Goal: Information Seeking & Learning: Learn about a topic

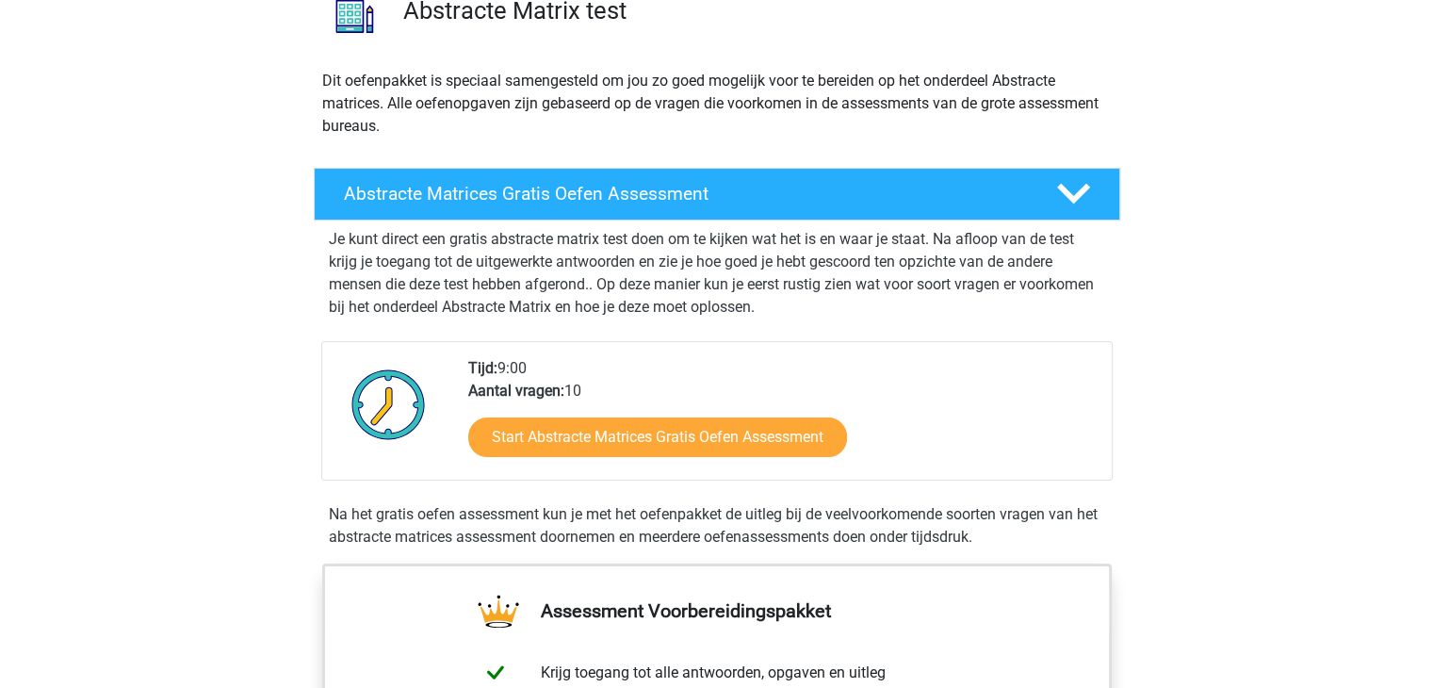
scroll to position [188, 0]
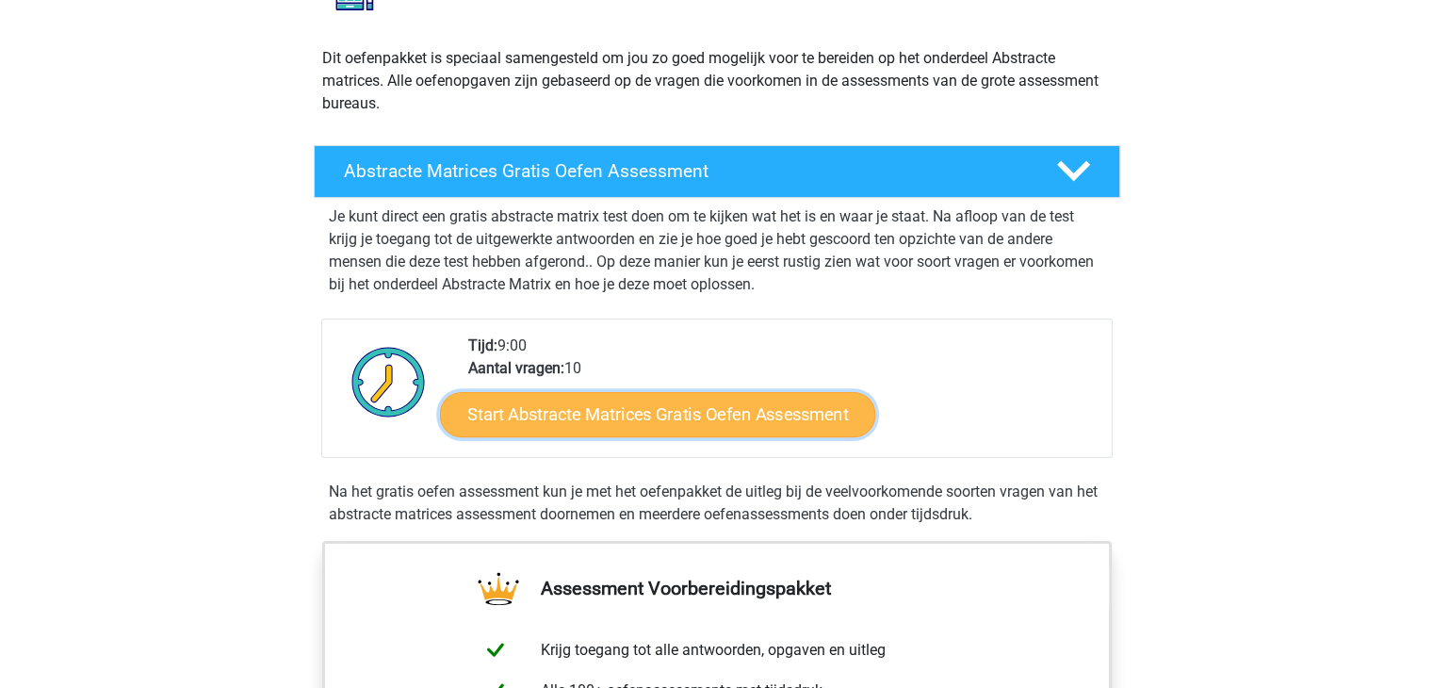
click at [543, 409] on link "Start Abstracte Matrices Gratis Oefen Assessment" at bounding box center [657, 413] width 435 height 45
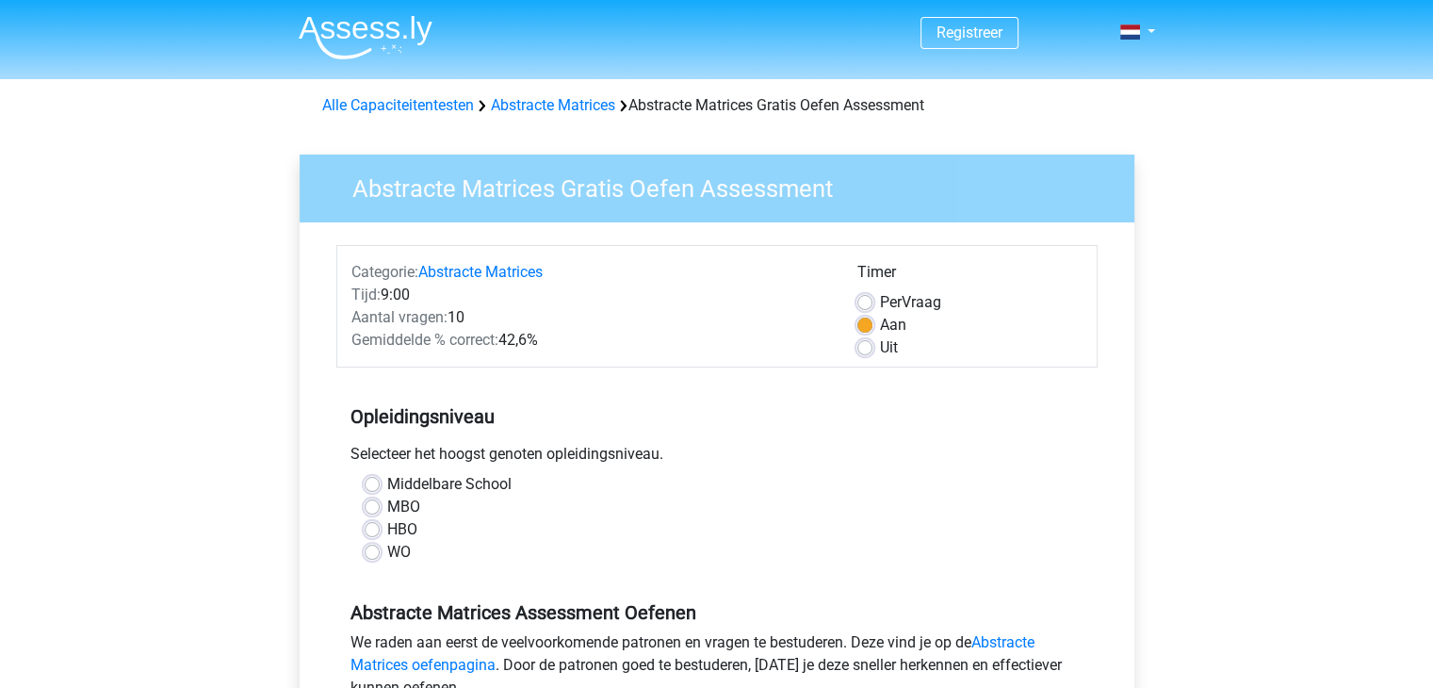
click at [387, 549] on label "WO" at bounding box center [399, 552] width 24 height 23
click at [374, 549] on input "WO" at bounding box center [372, 550] width 15 height 19
radio input "true"
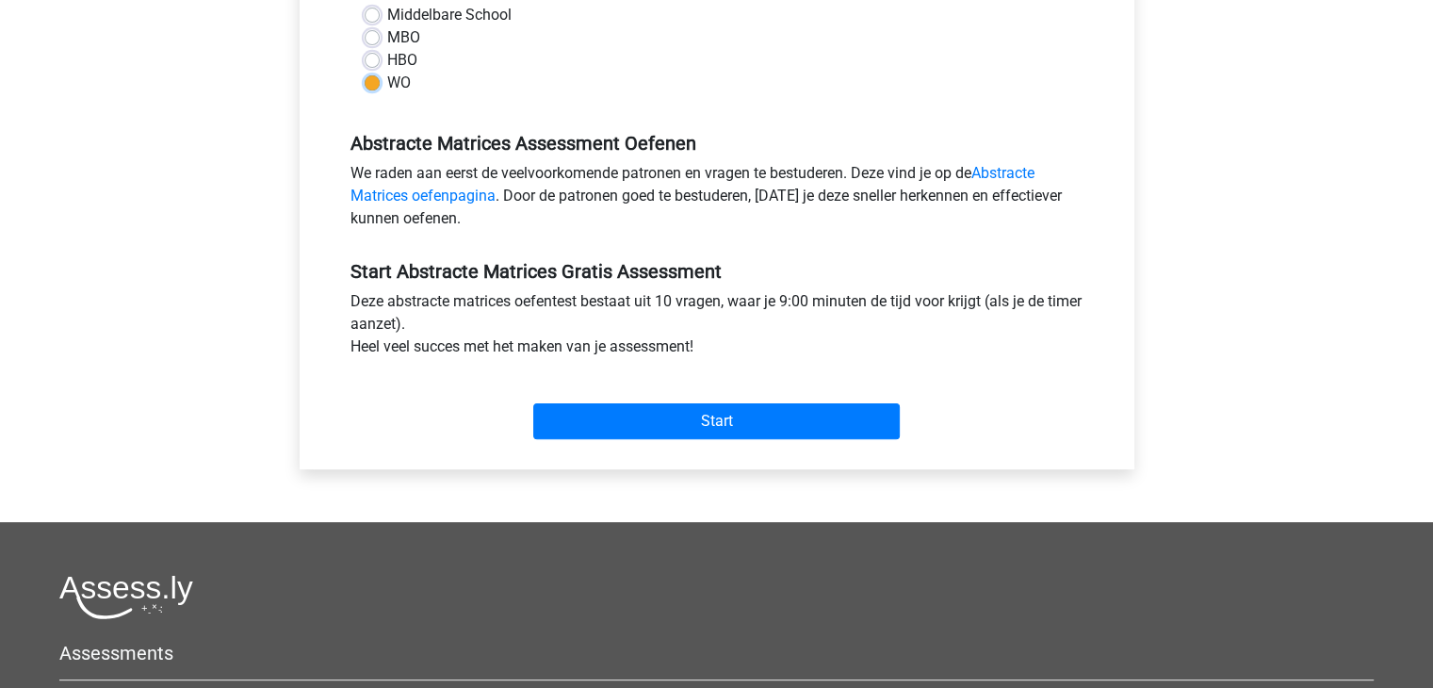
scroll to position [471, 0]
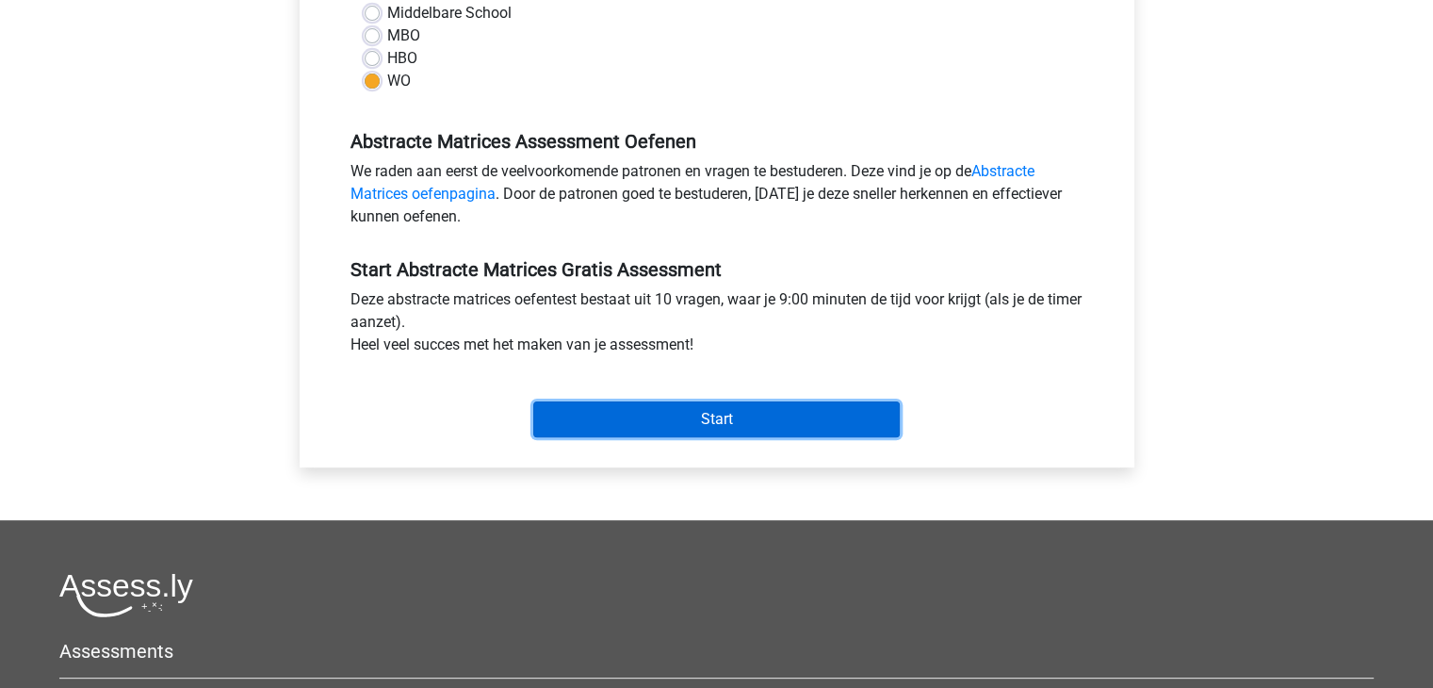
click at [649, 413] on input "Start" at bounding box center [716, 419] width 367 height 36
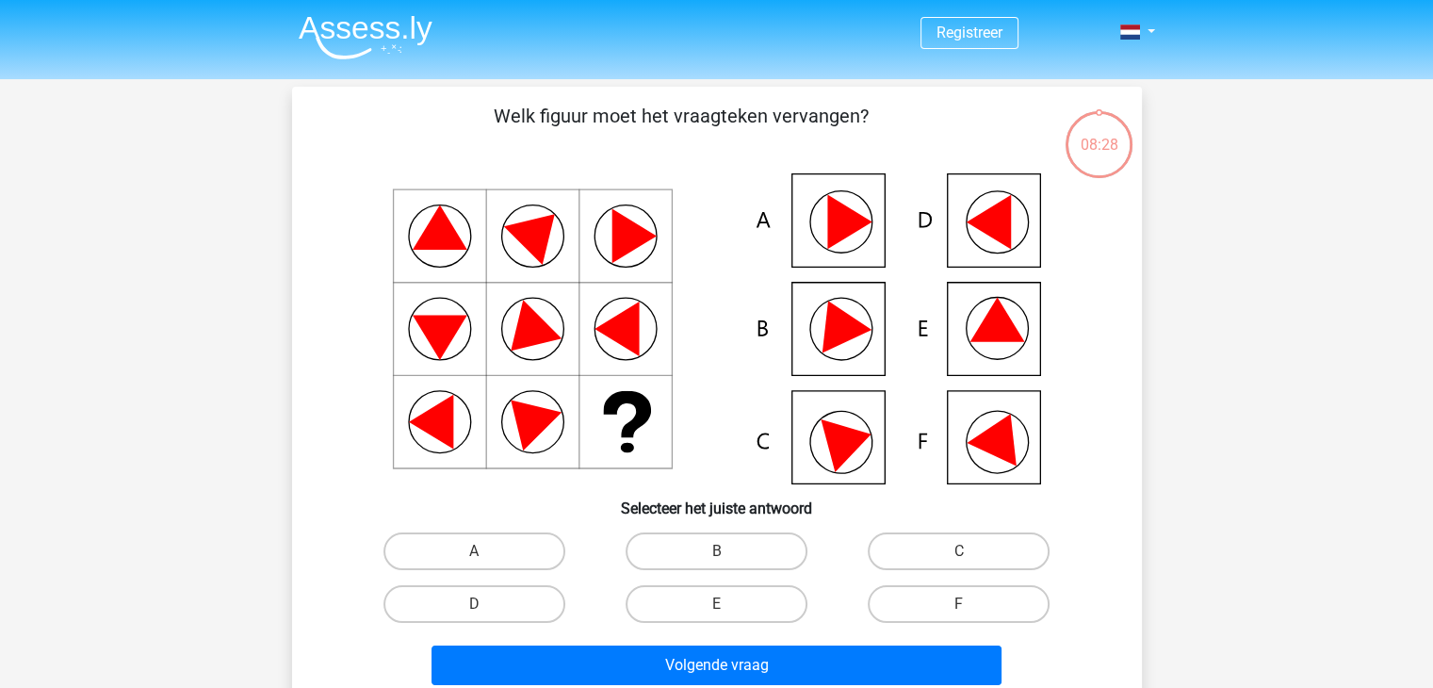
click at [717, 607] on input "E" at bounding box center [722, 610] width 12 height 12
radio input "true"
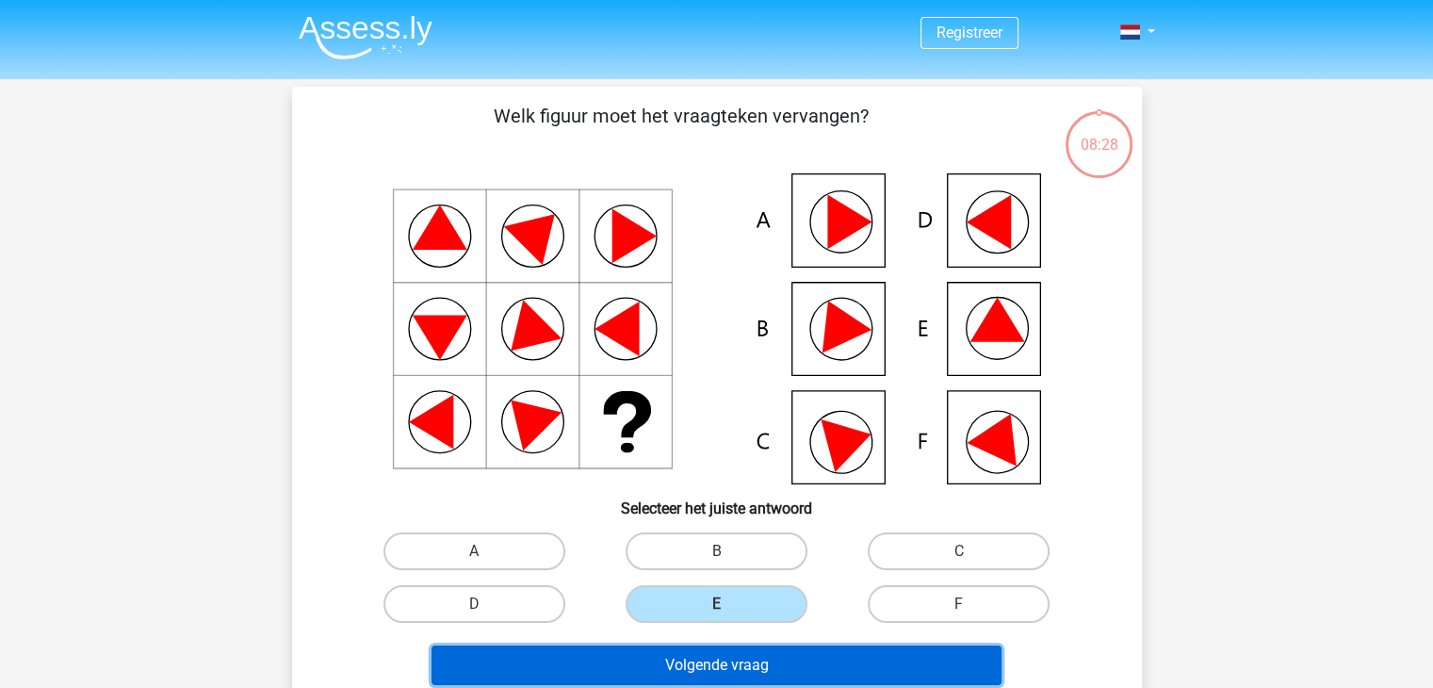
click at [732, 653] on button "Volgende vraag" at bounding box center [717, 665] width 570 height 40
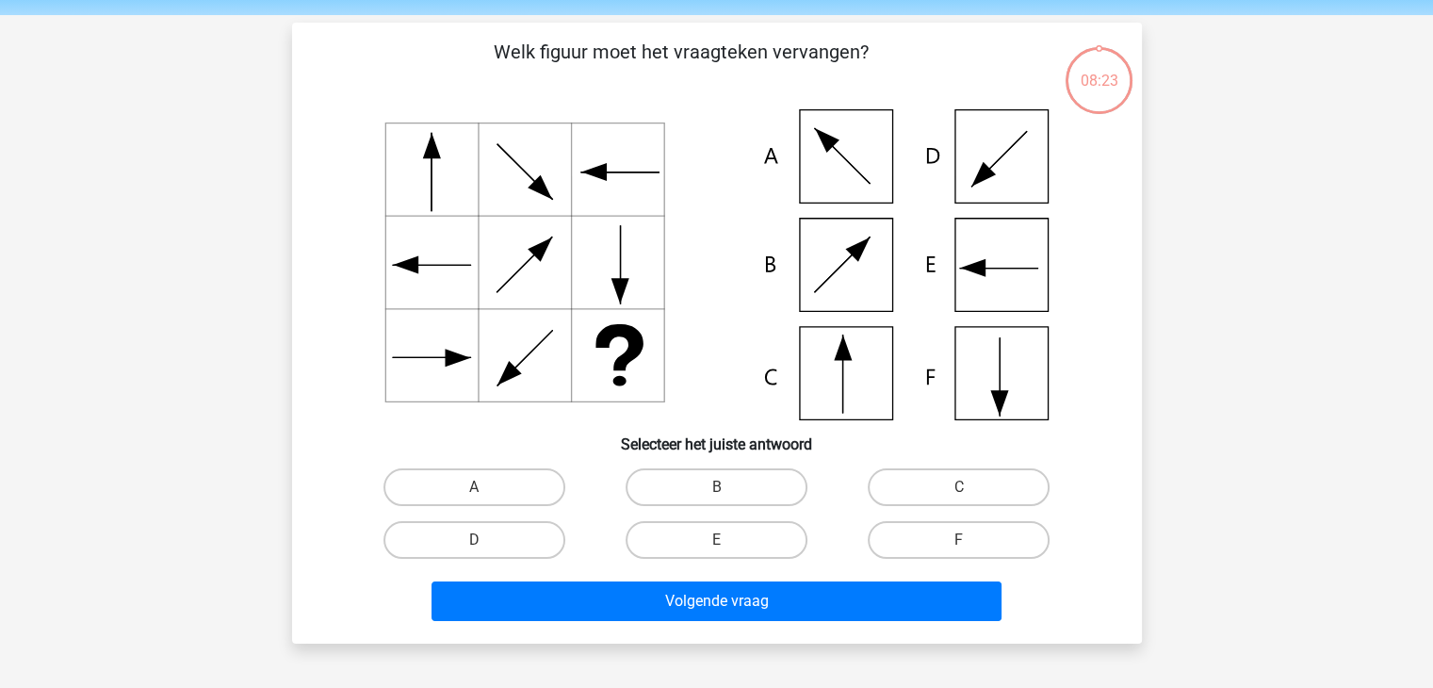
scroll to position [87, 0]
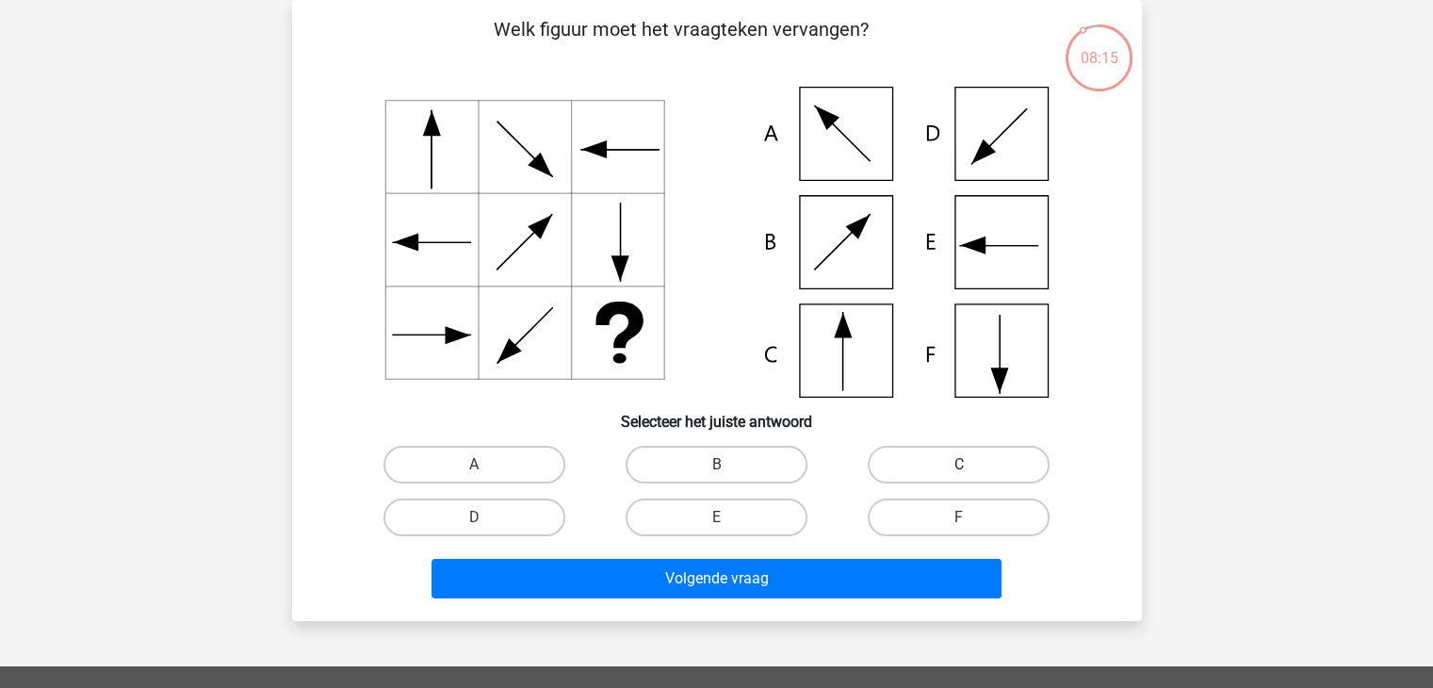
click at [882, 470] on label "C" at bounding box center [959, 465] width 182 height 38
click at [959, 470] on input "C" at bounding box center [965, 470] width 12 height 12
radio input "true"
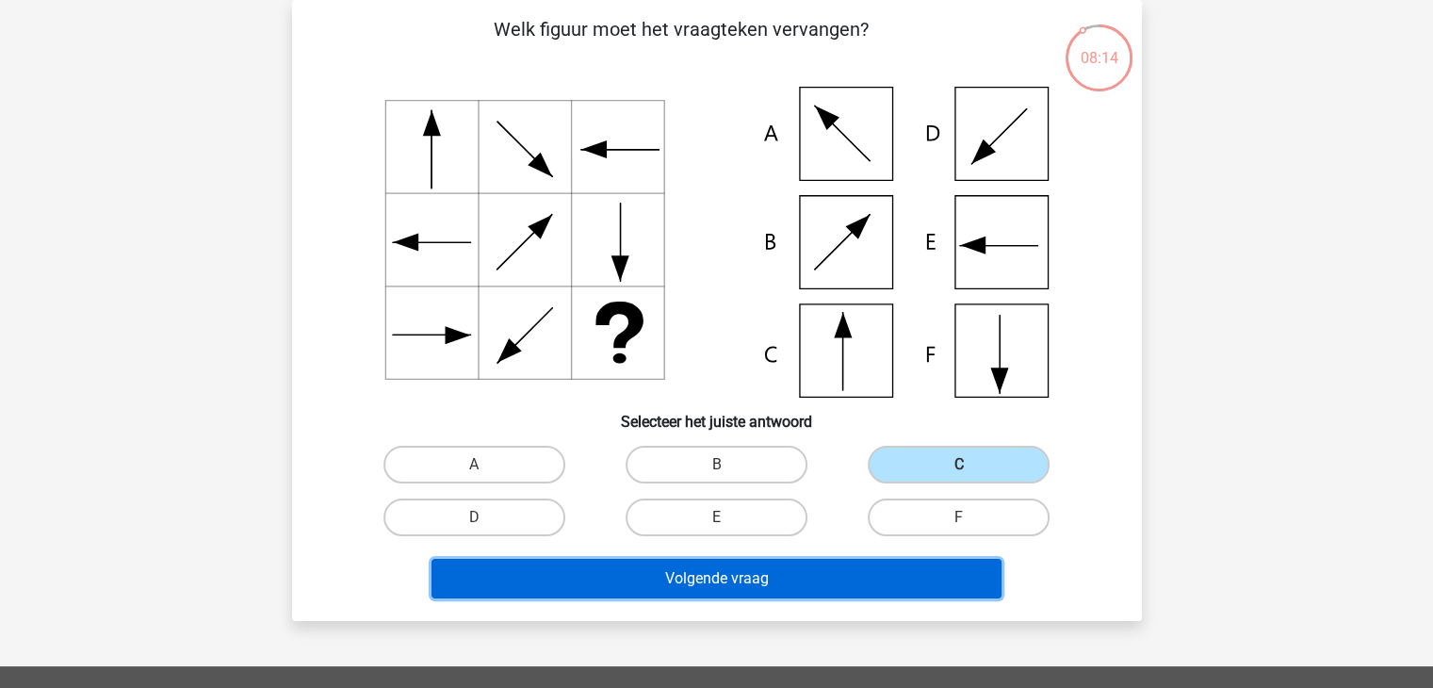
click at [772, 572] on button "Volgende vraag" at bounding box center [717, 579] width 570 height 40
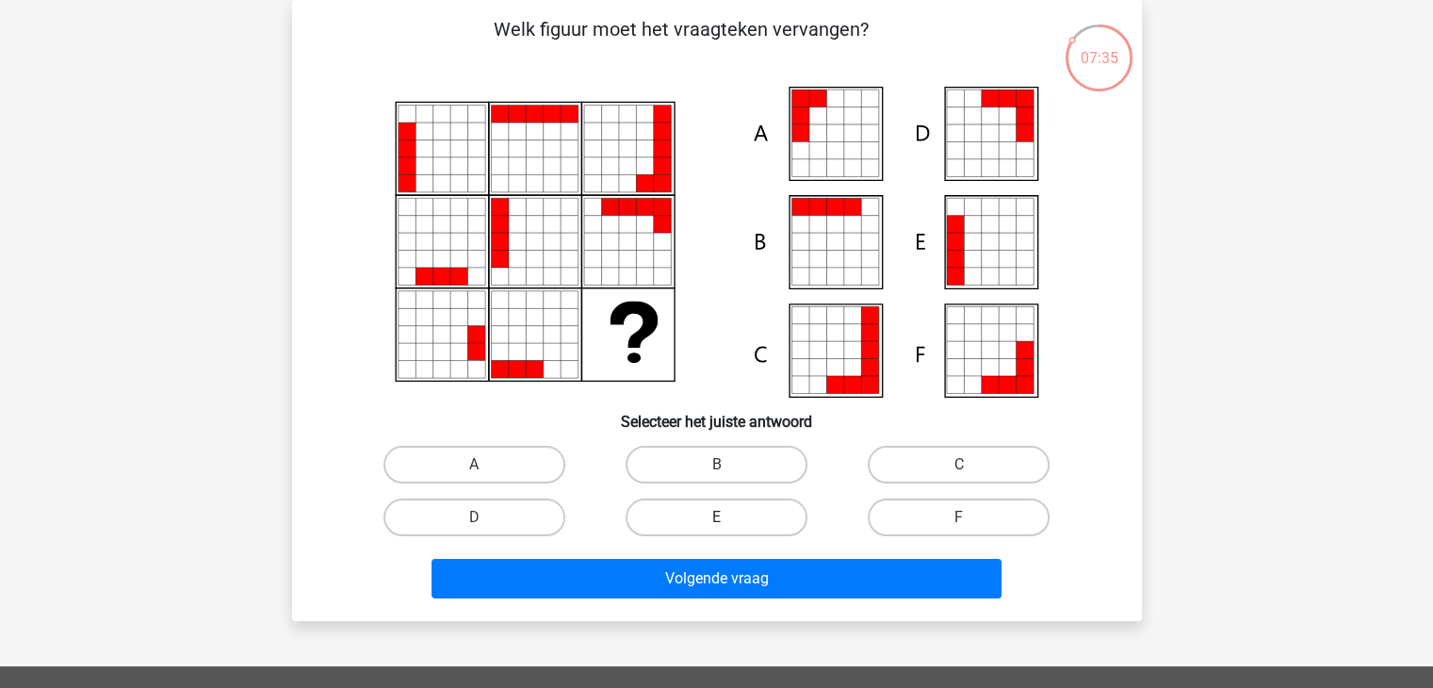
click at [685, 513] on label "E" at bounding box center [717, 517] width 182 height 38
click at [716, 517] on input "E" at bounding box center [722, 523] width 12 height 12
radio input "true"
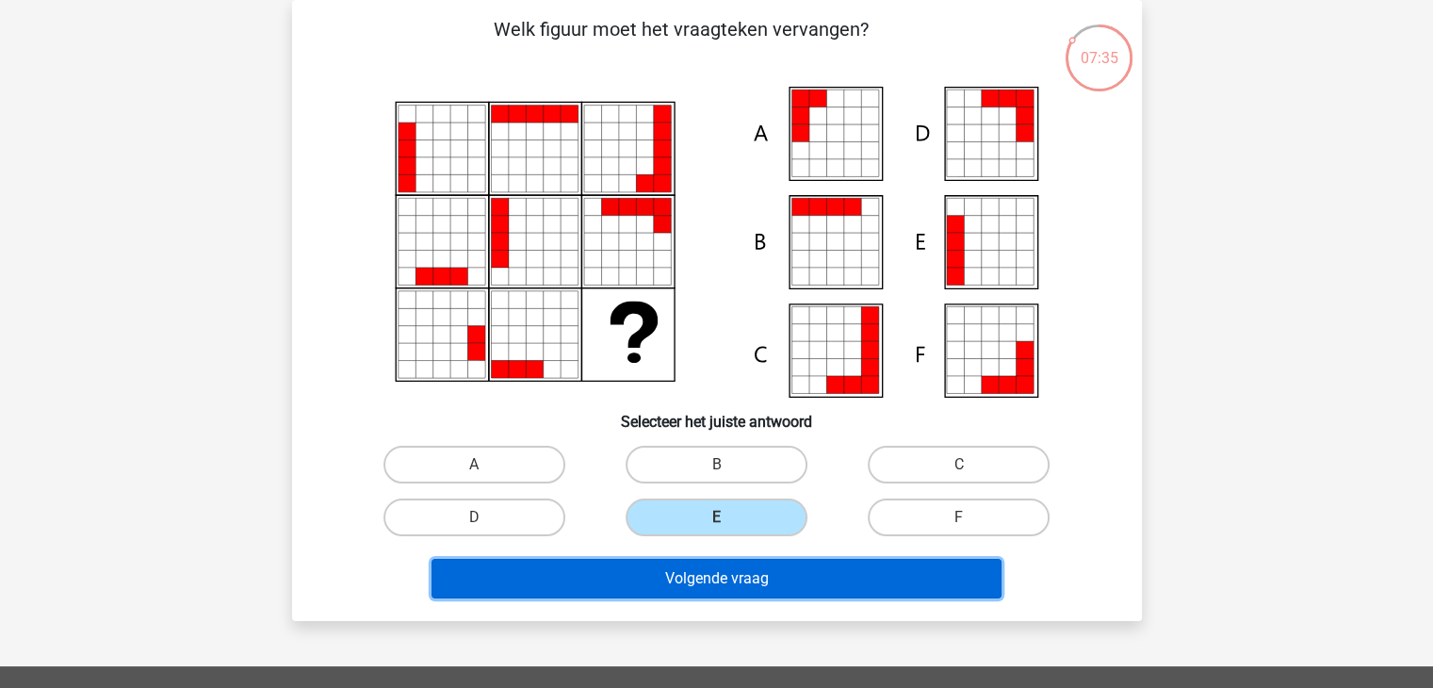
click at [678, 573] on button "Volgende vraag" at bounding box center [717, 579] width 570 height 40
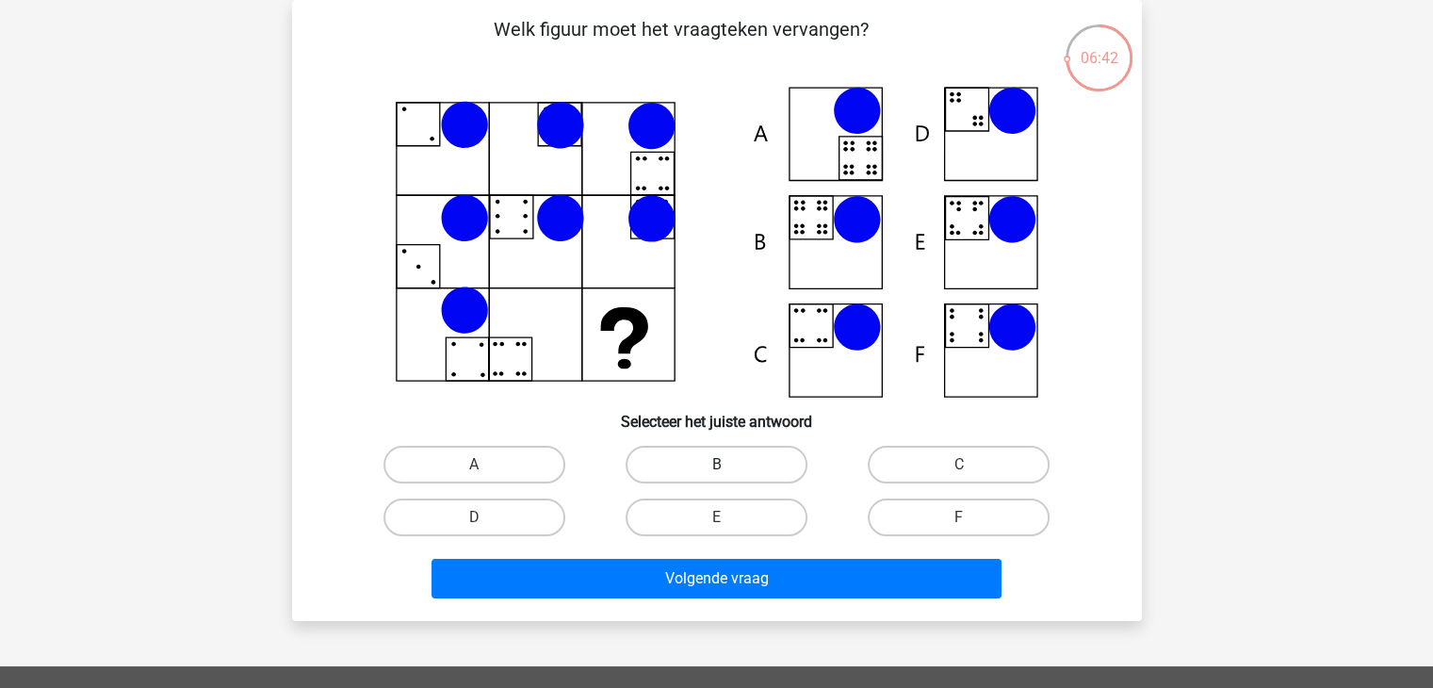
click at [709, 464] on label "B" at bounding box center [717, 465] width 182 height 38
click at [716, 464] on input "B" at bounding box center [722, 470] width 12 height 12
radio input "true"
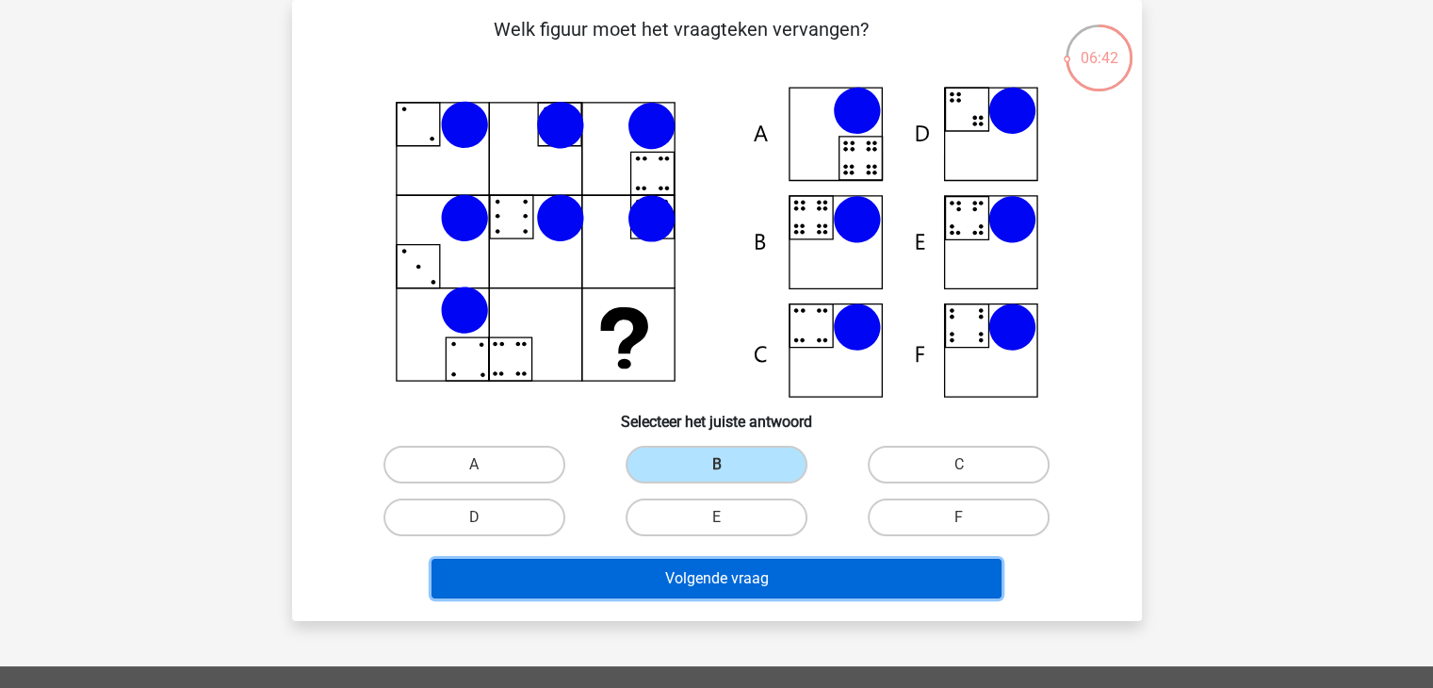
click at [697, 589] on button "Volgende vraag" at bounding box center [717, 579] width 570 height 40
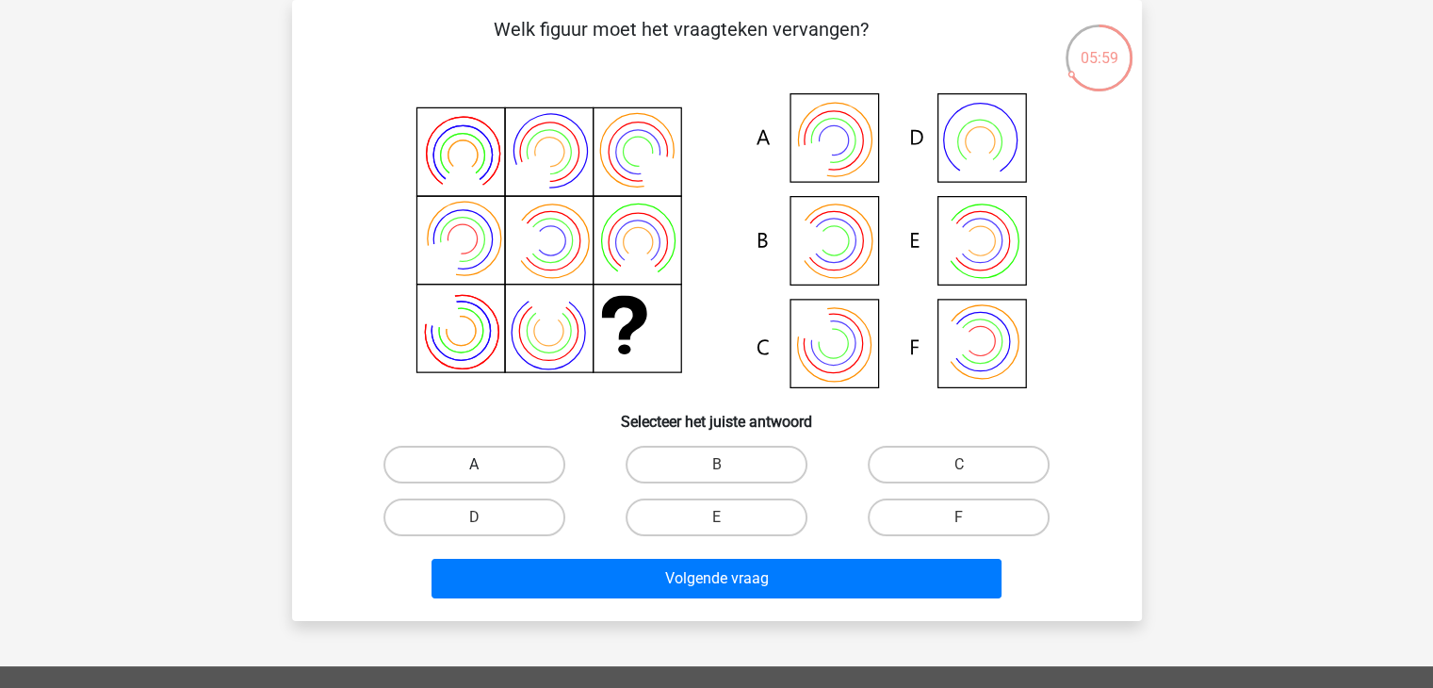
click at [492, 464] on label "A" at bounding box center [474, 465] width 182 height 38
click at [486, 464] on input "A" at bounding box center [480, 470] width 12 height 12
radio input "true"
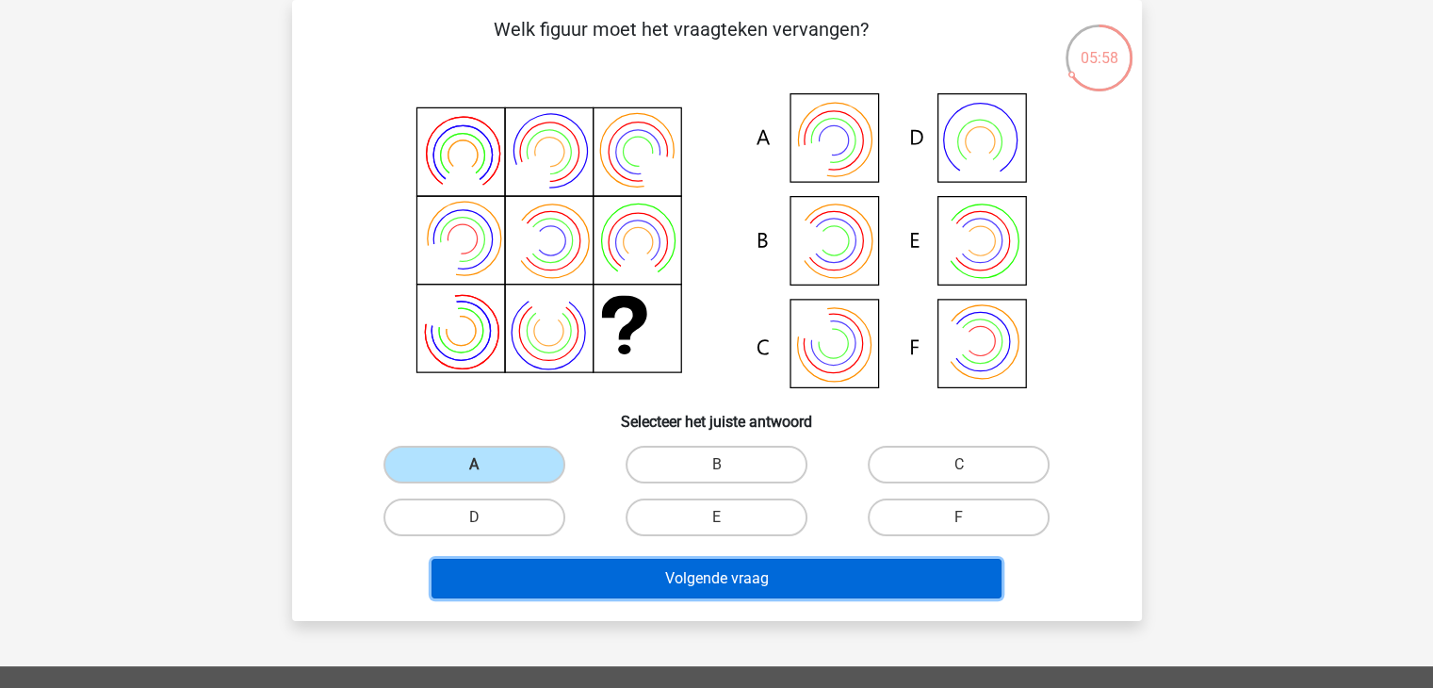
click at [629, 578] on button "Volgende vraag" at bounding box center [717, 579] width 570 height 40
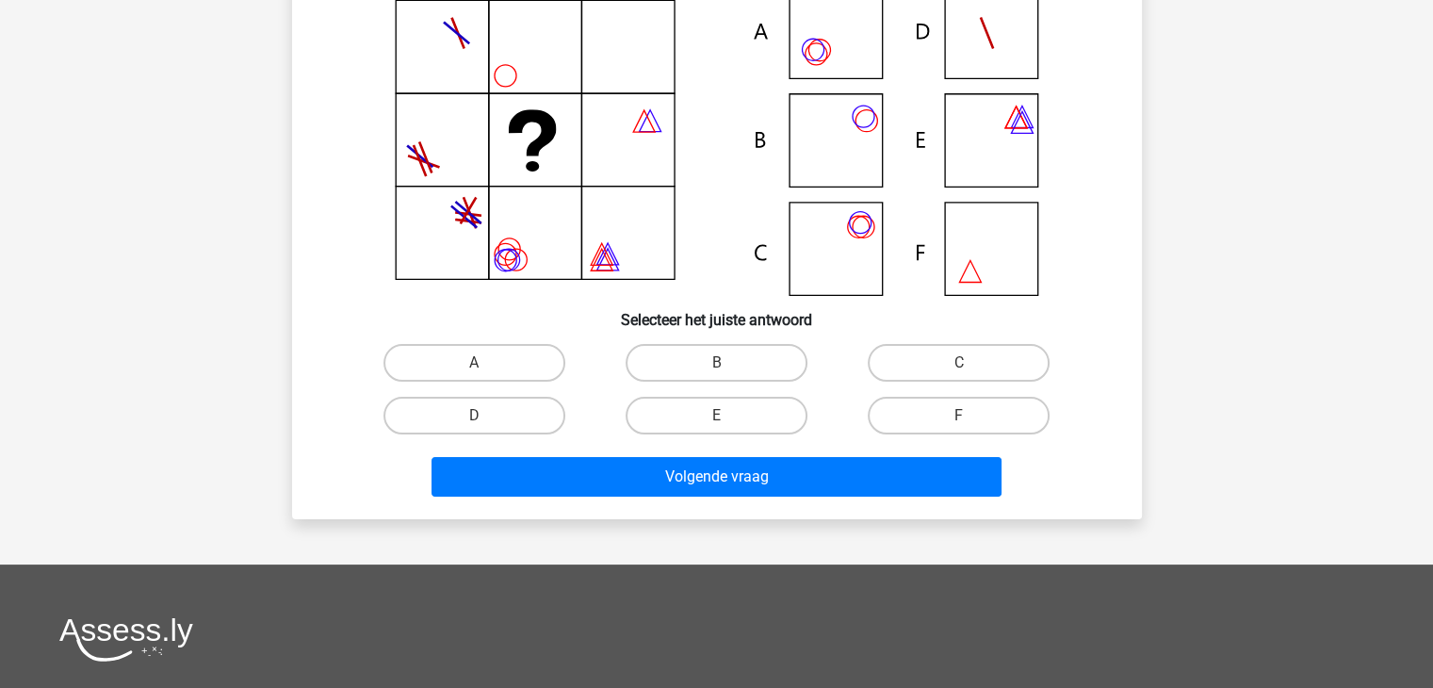
scroll to position [138, 0]
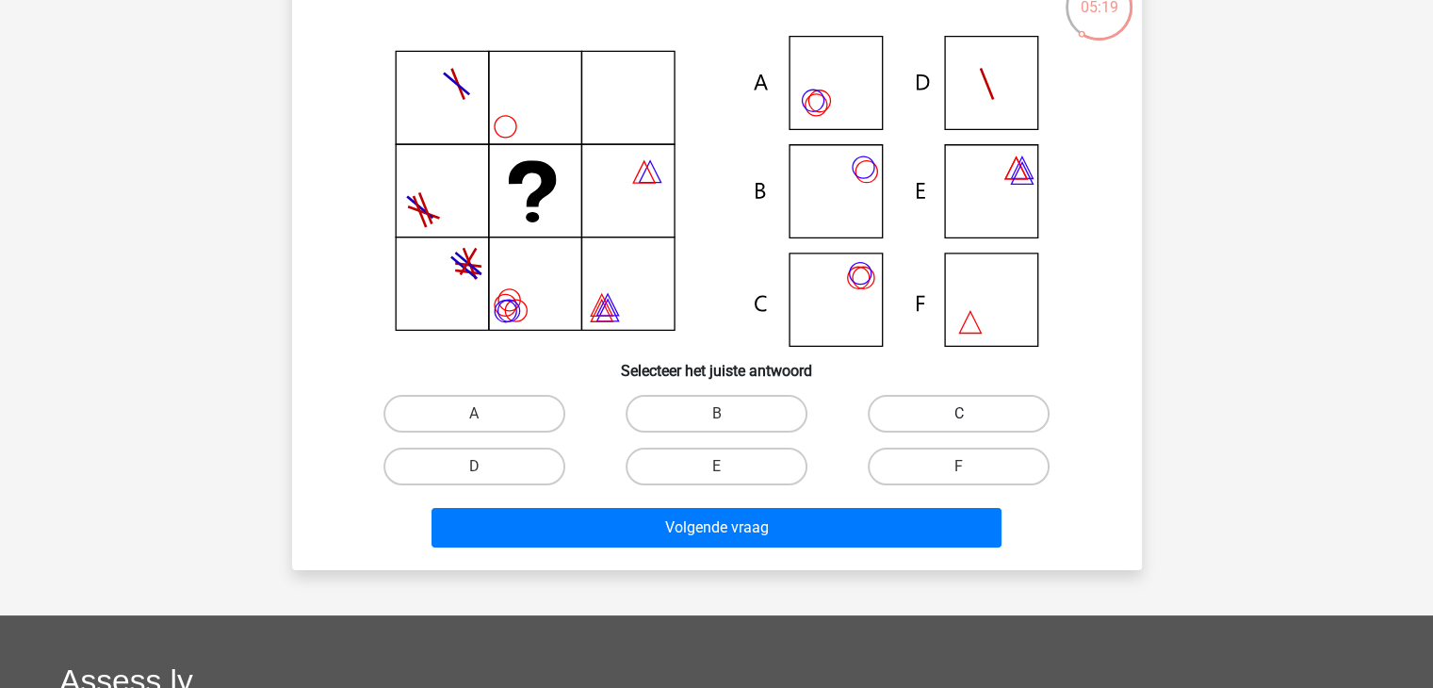
click at [955, 399] on label "C" at bounding box center [959, 414] width 182 height 38
click at [959, 414] on input "C" at bounding box center [965, 420] width 12 height 12
radio input "true"
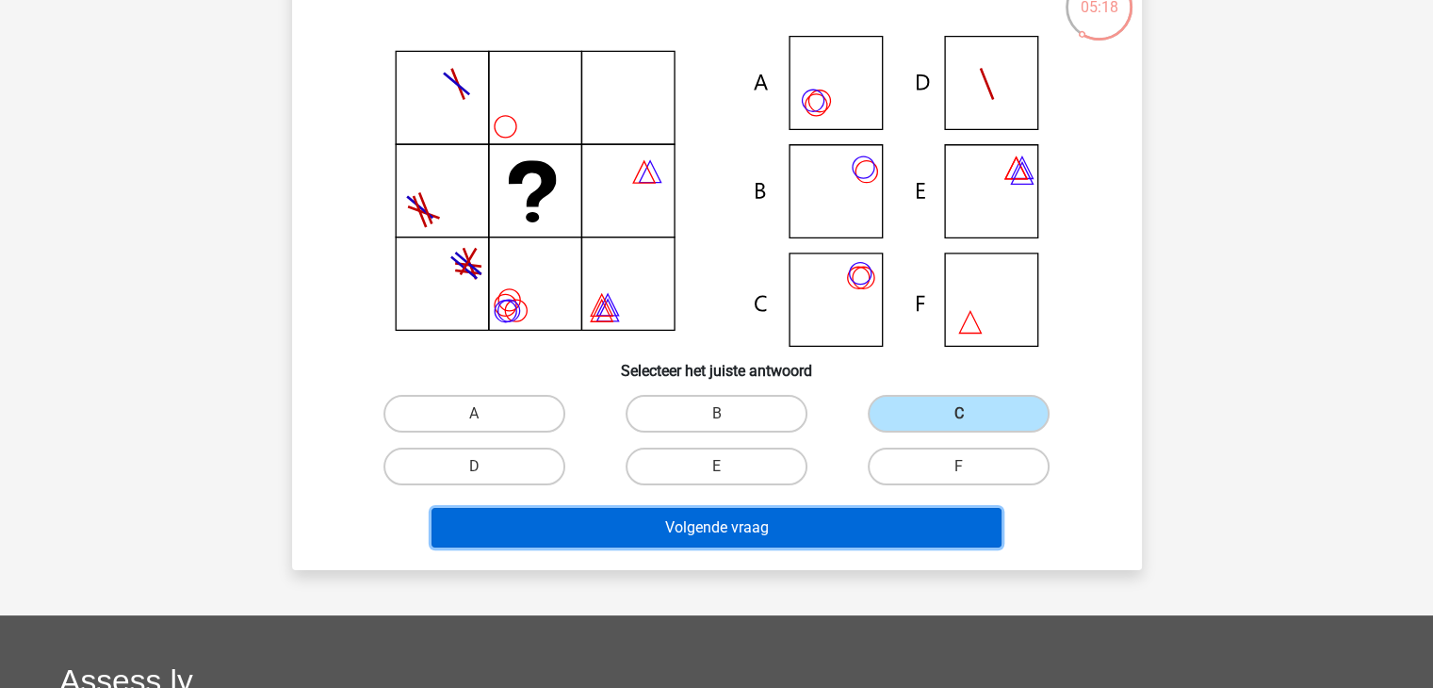
click at [785, 516] on button "Volgende vraag" at bounding box center [717, 528] width 570 height 40
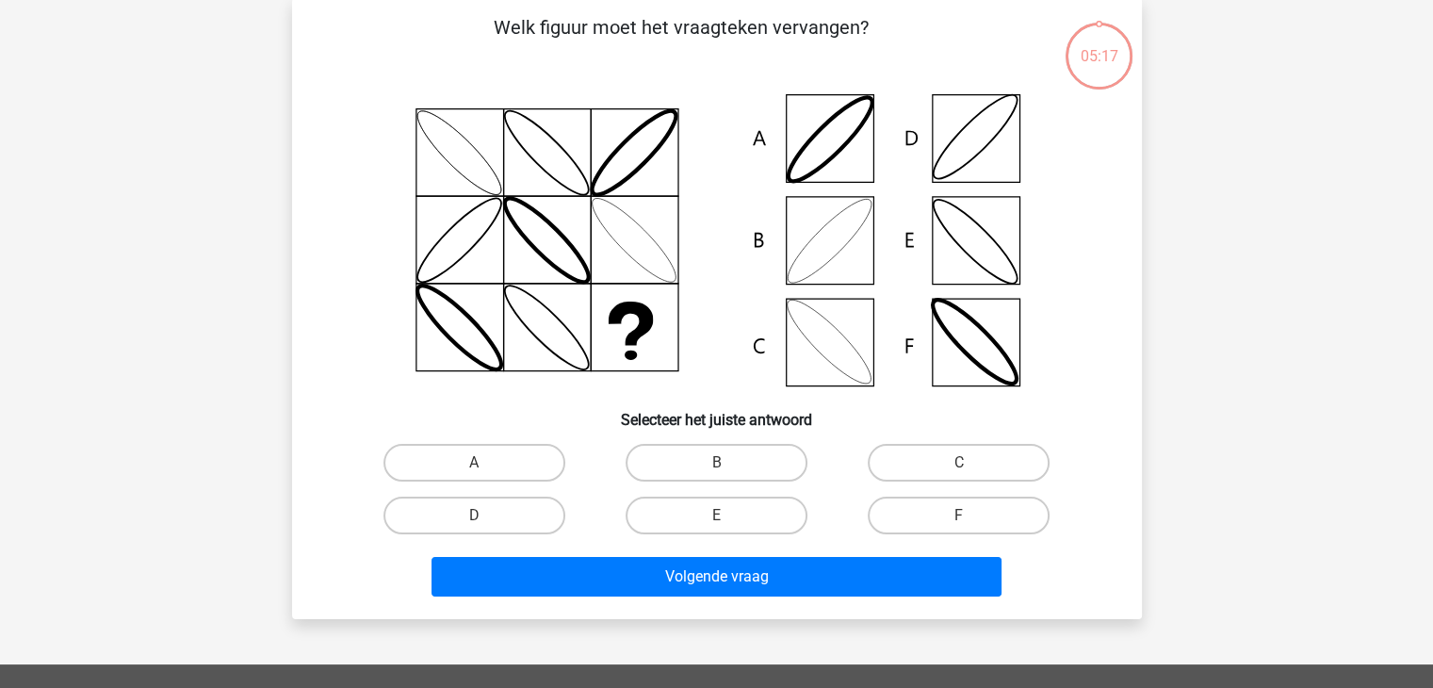
scroll to position [87, 0]
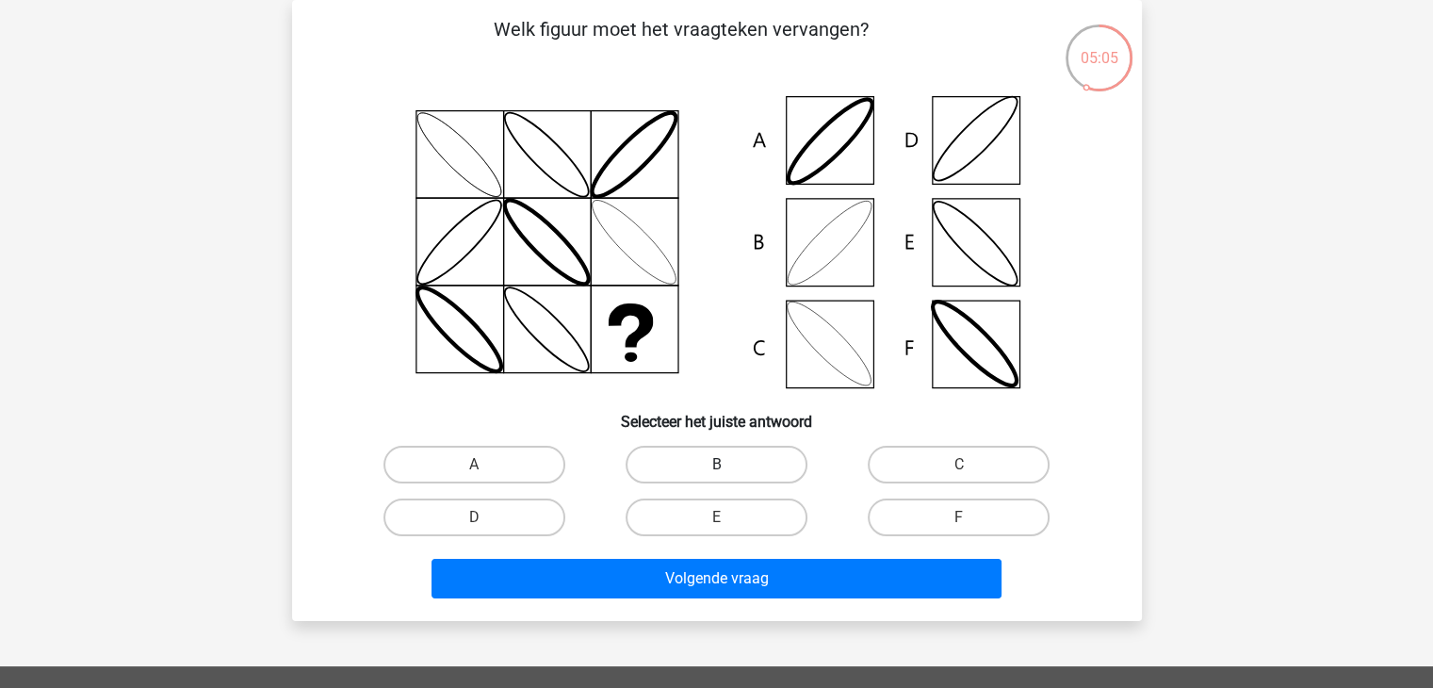
click at [754, 471] on label "B" at bounding box center [717, 465] width 182 height 38
click at [728, 471] on input "B" at bounding box center [722, 470] width 12 height 12
radio input "true"
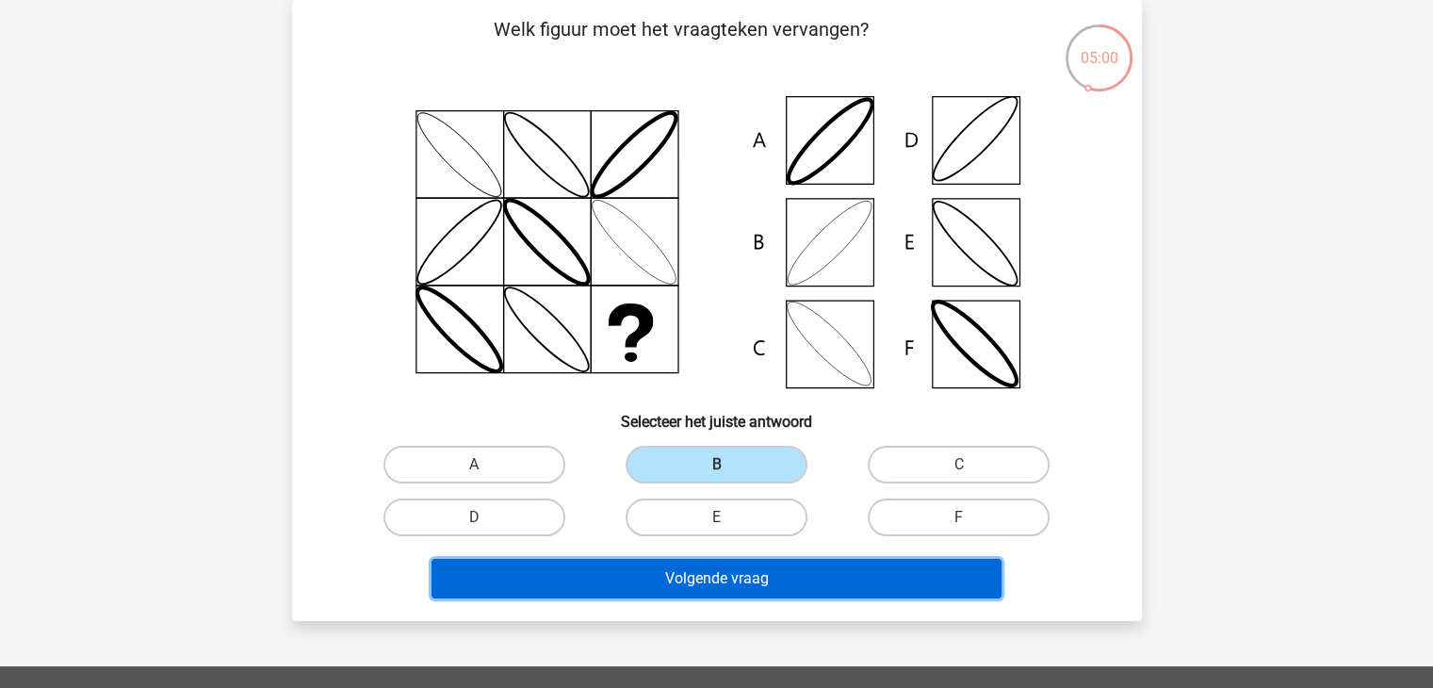
click at [770, 567] on button "Volgende vraag" at bounding box center [717, 579] width 570 height 40
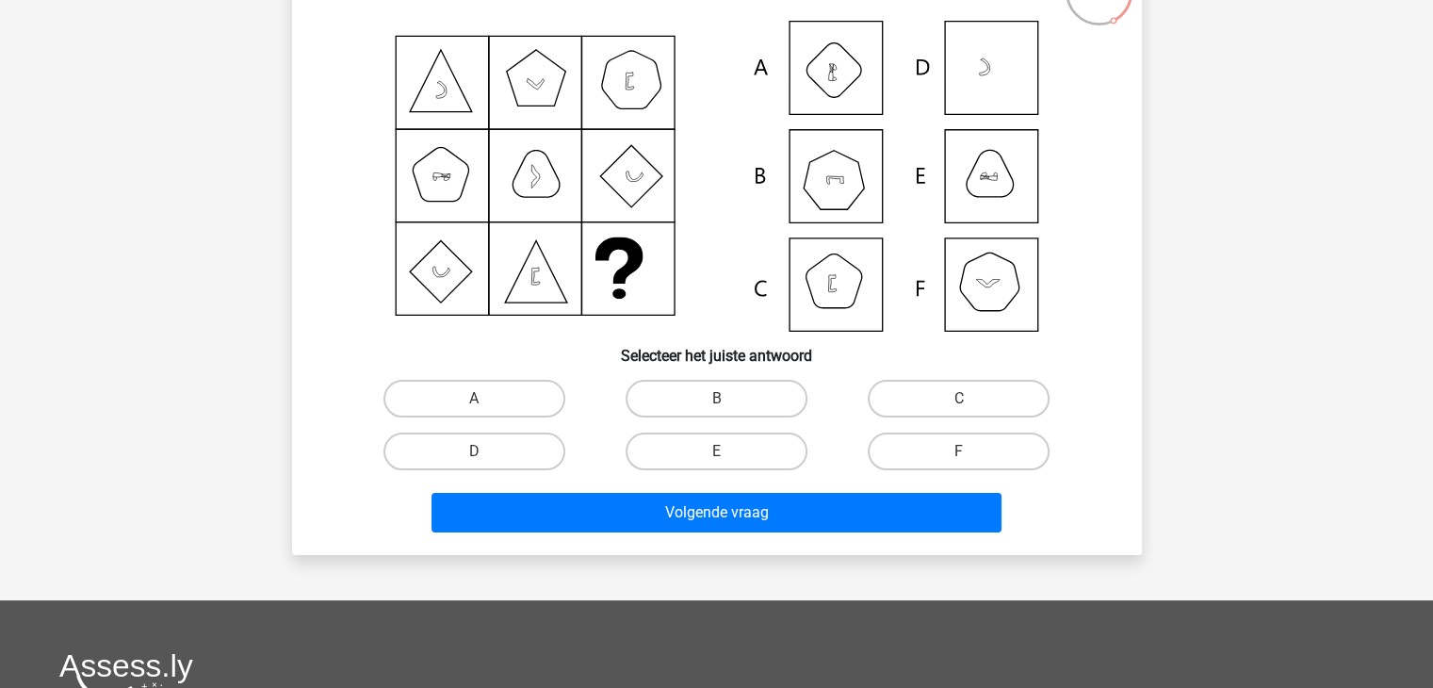
scroll to position [0, 0]
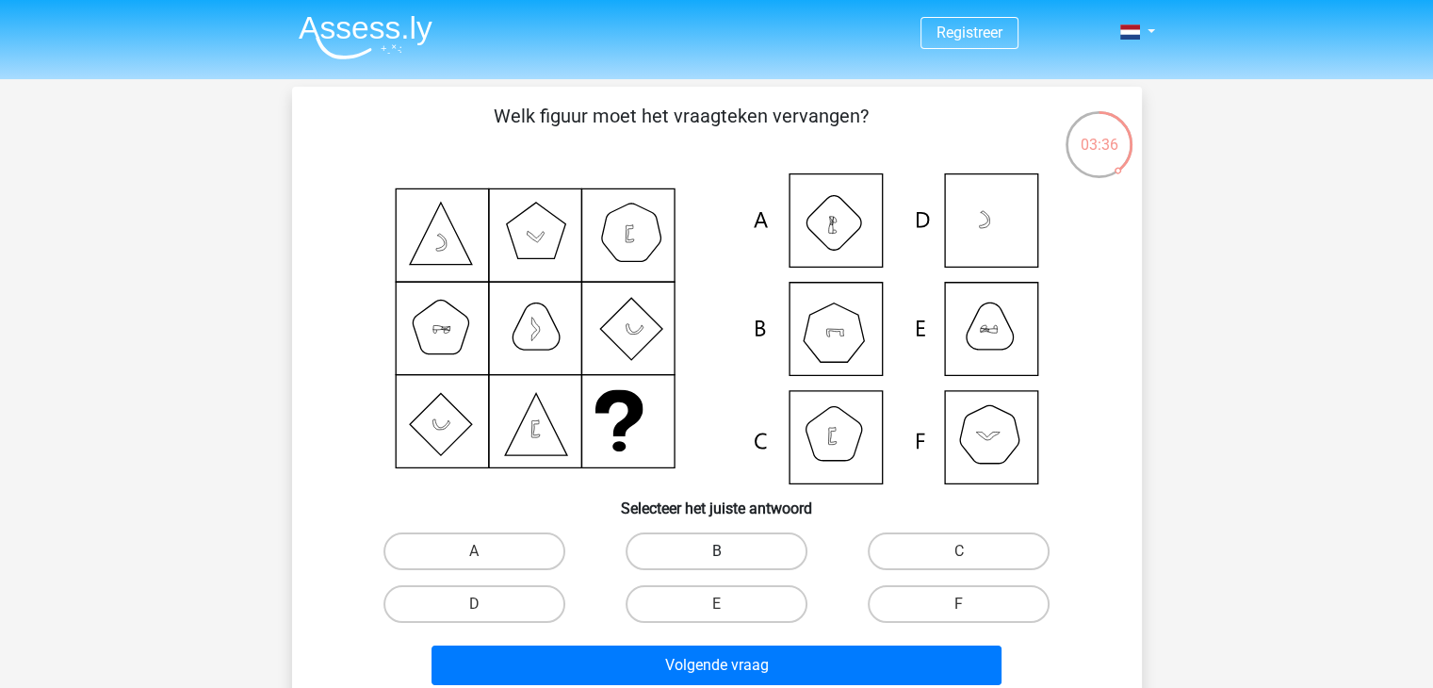
click at [743, 546] on label "B" at bounding box center [717, 551] width 182 height 38
click at [728, 551] on input "B" at bounding box center [722, 557] width 12 height 12
radio input "true"
click at [724, 631] on div "Volgende vraag" at bounding box center [717, 661] width 790 height 62
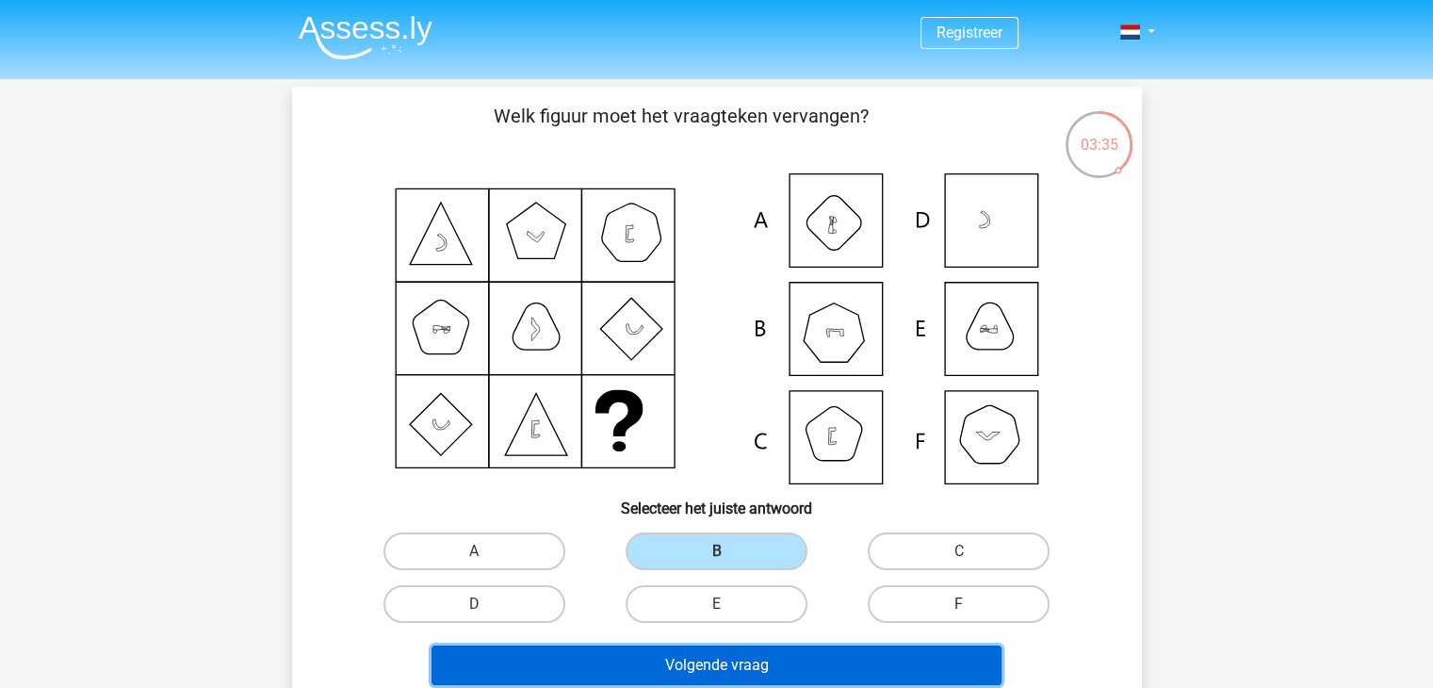
click at [719, 649] on button "Volgende vraag" at bounding box center [717, 665] width 570 height 40
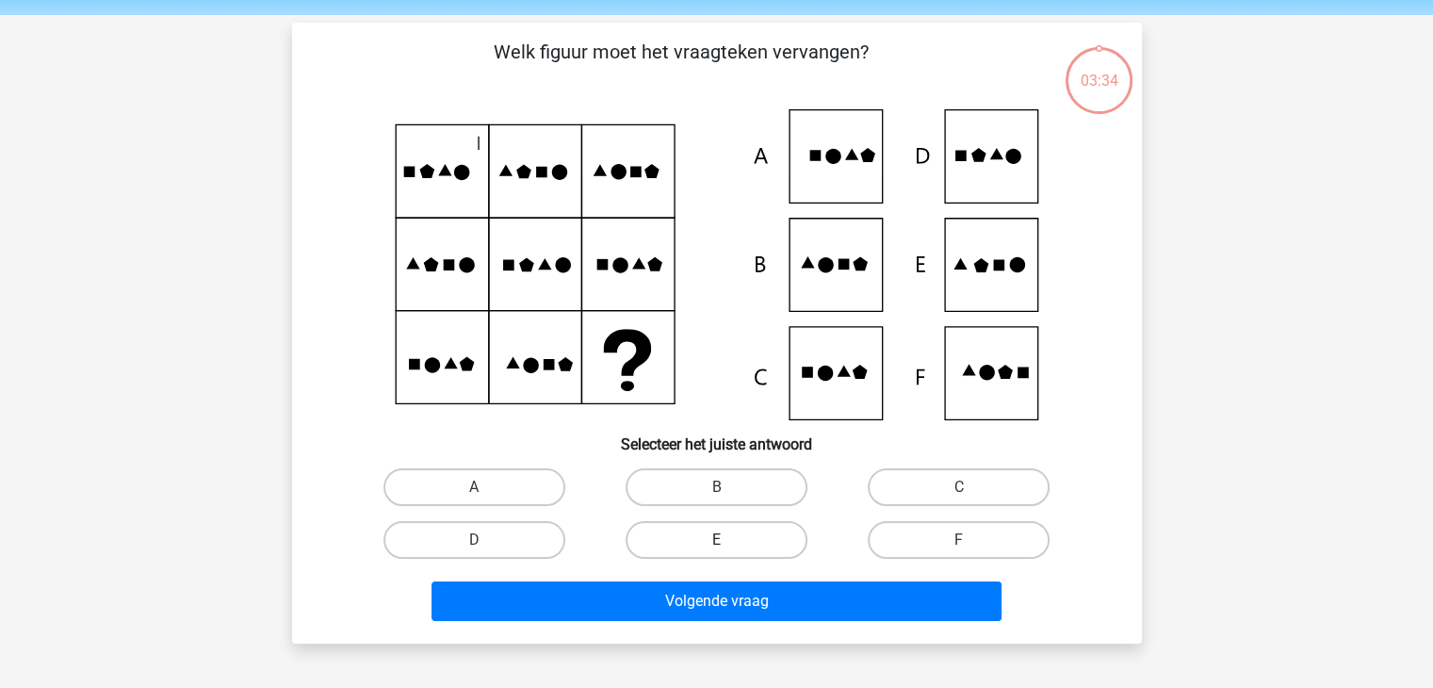
scroll to position [87, 0]
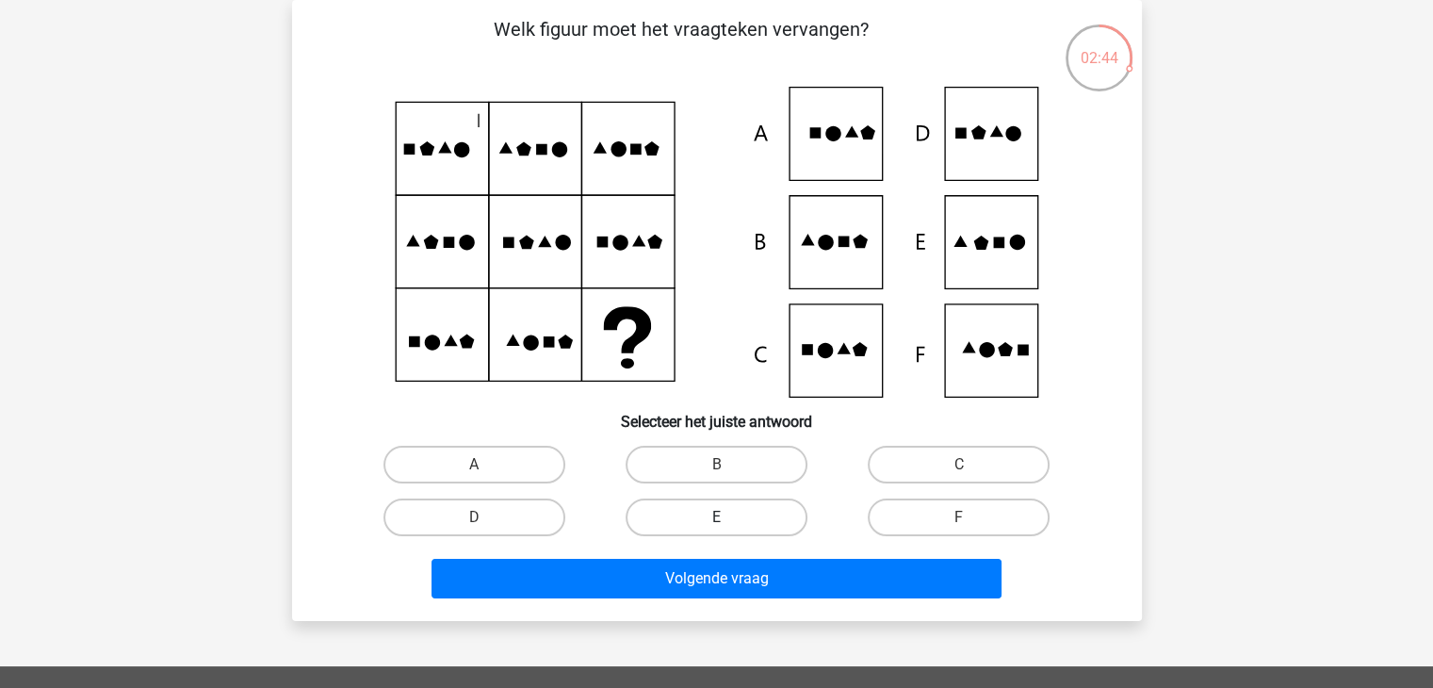
click at [758, 504] on label "E" at bounding box center [717, 517] width 182 height 38
click at [728, 517] on input "E" at bounding box center [722, 523] width 12 height 12
radio input "true"
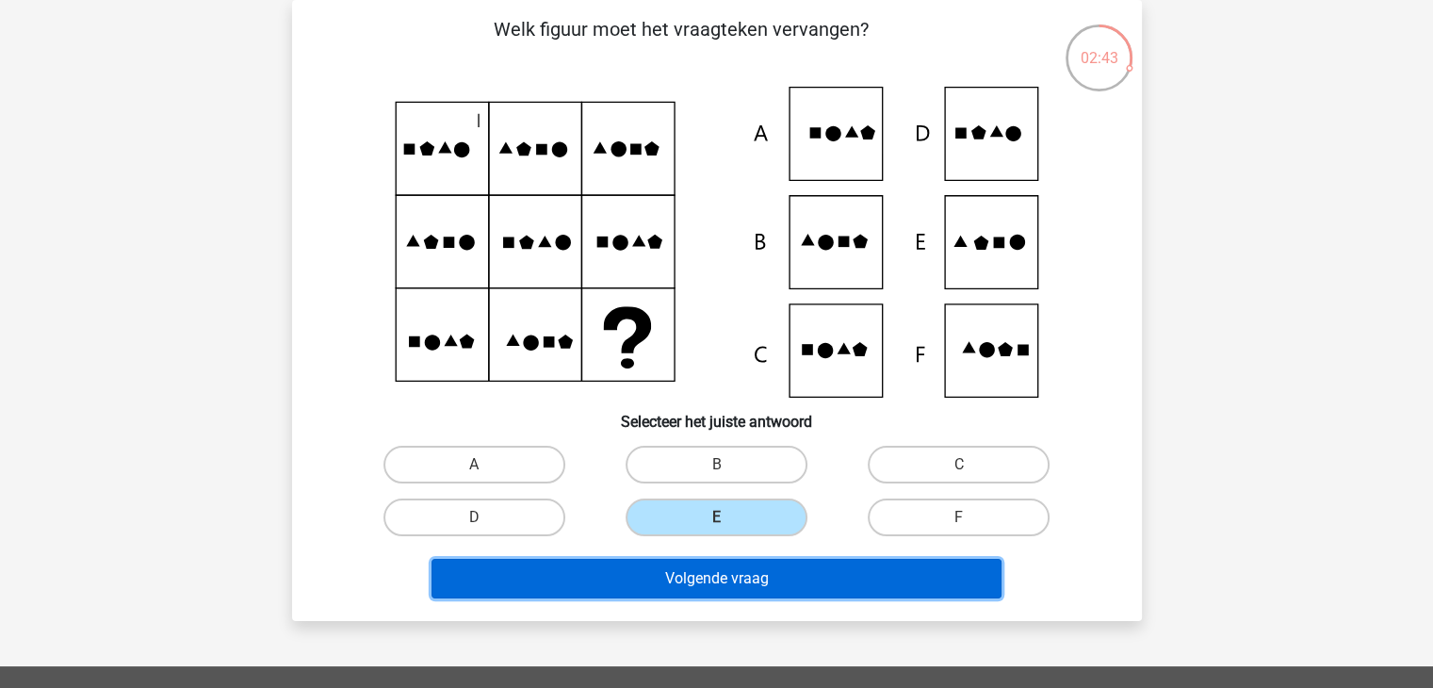
click at [758, 571] on button "Volgende vraag" at bounding box center [717, 579] width 570 height 40
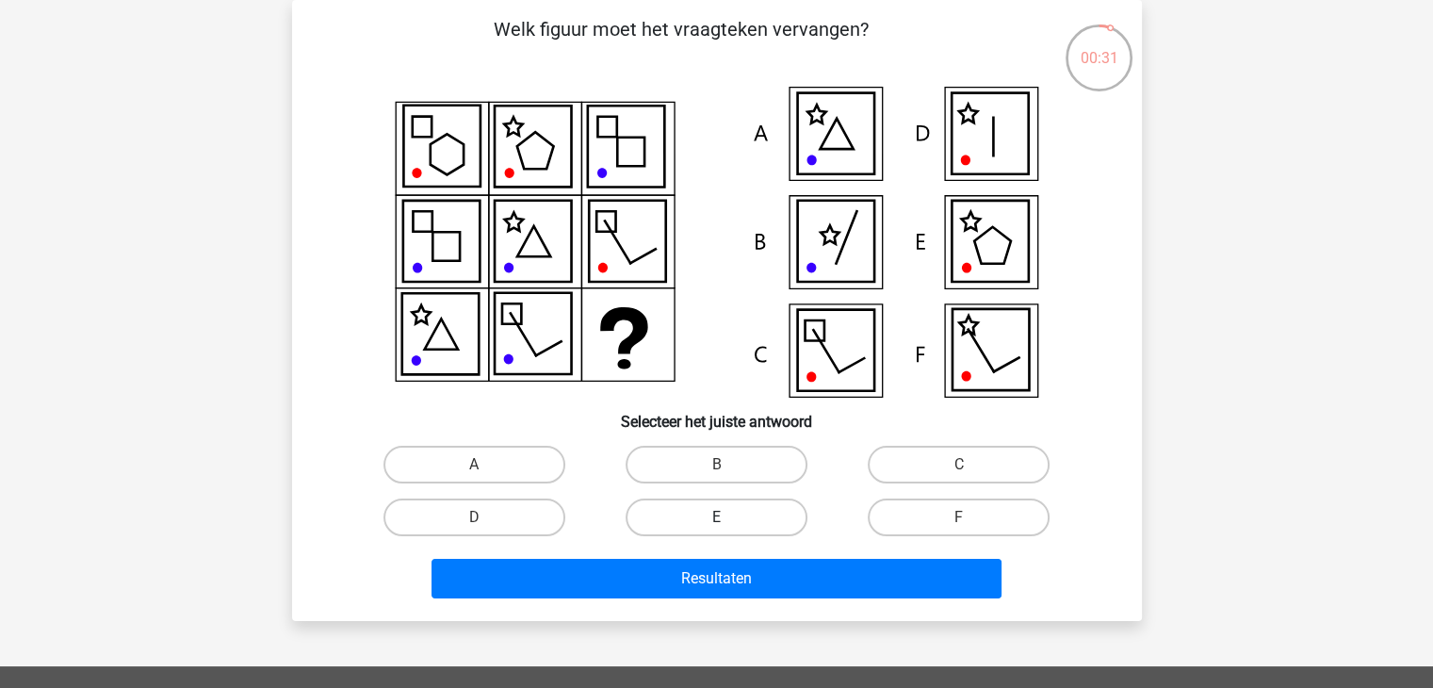
click at [709, 525] on label "E" at bounding box center [717, 517] width 182 height 38
click at [716, 525] on input "E" at bounding box center [722, 523] width 12 height 12
radio input "true"
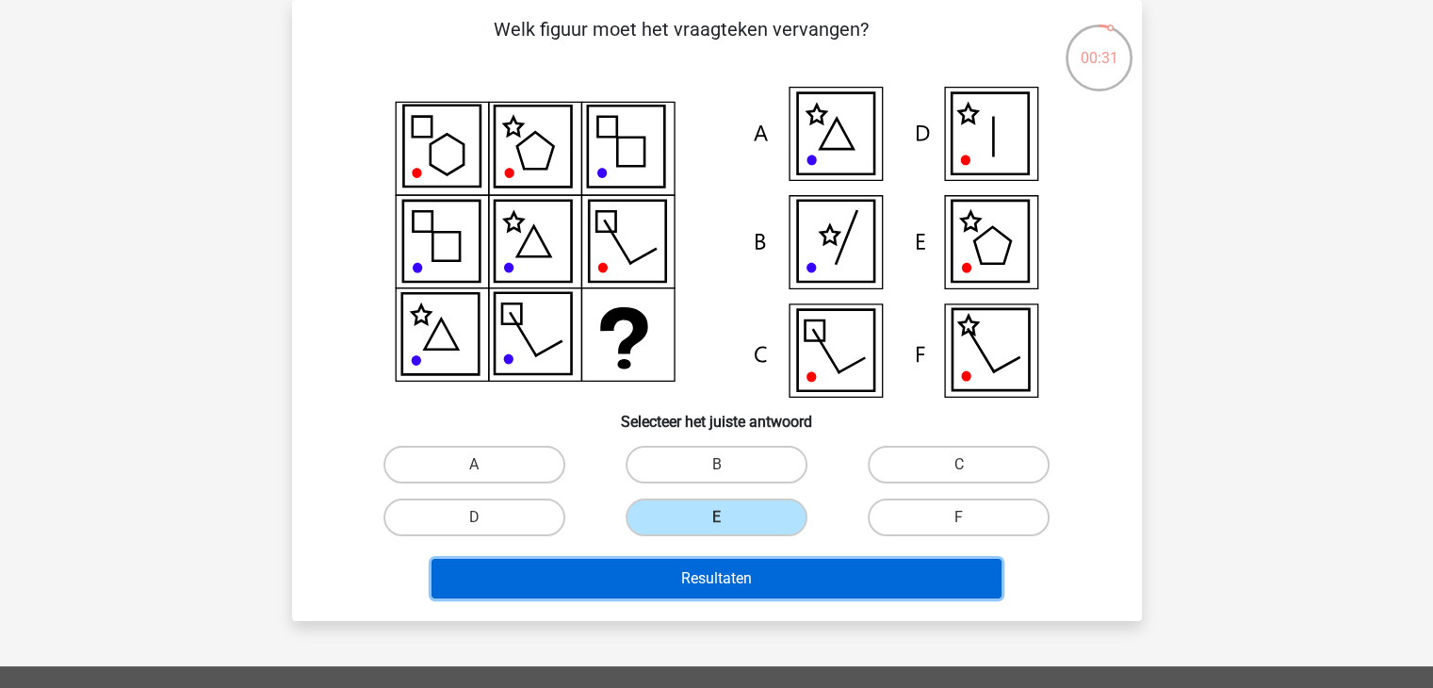
click at [709, 594] on button "Resultaten" at bounding box center [717, 579] width 570 height 40
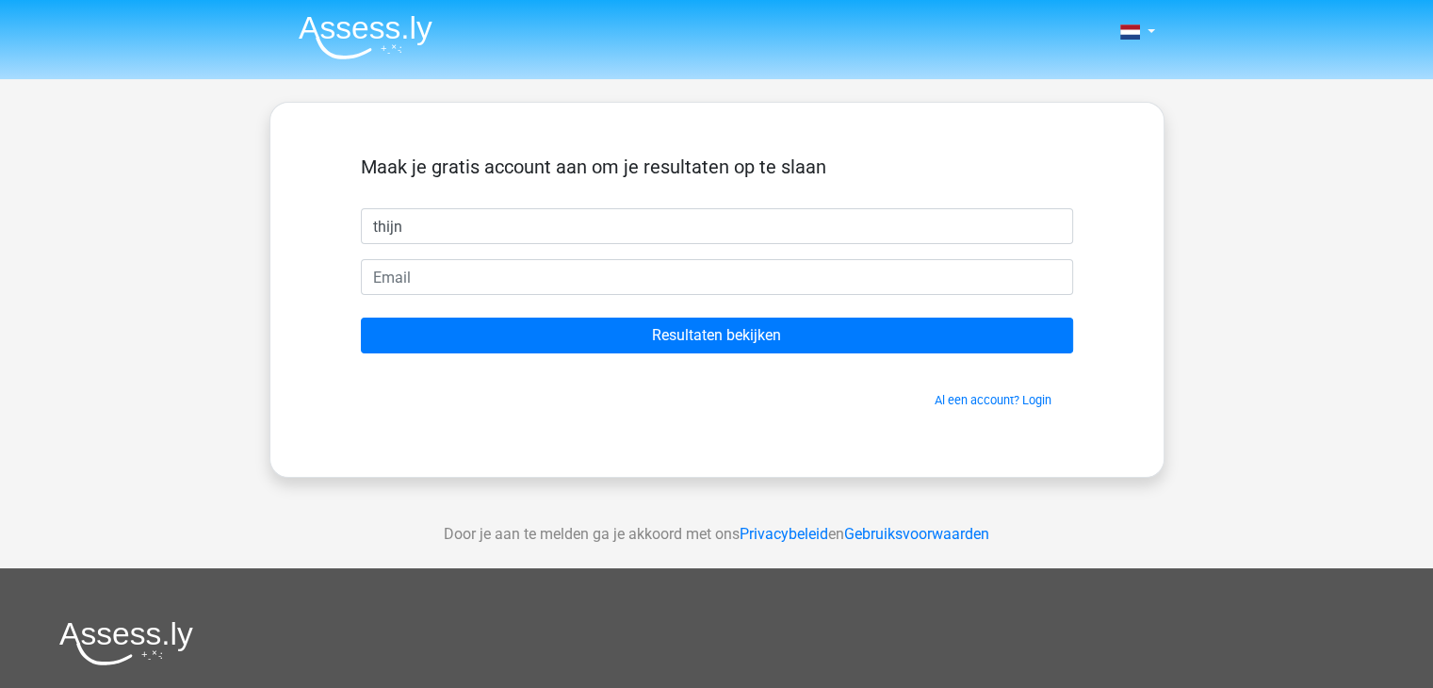
type input "thijn"
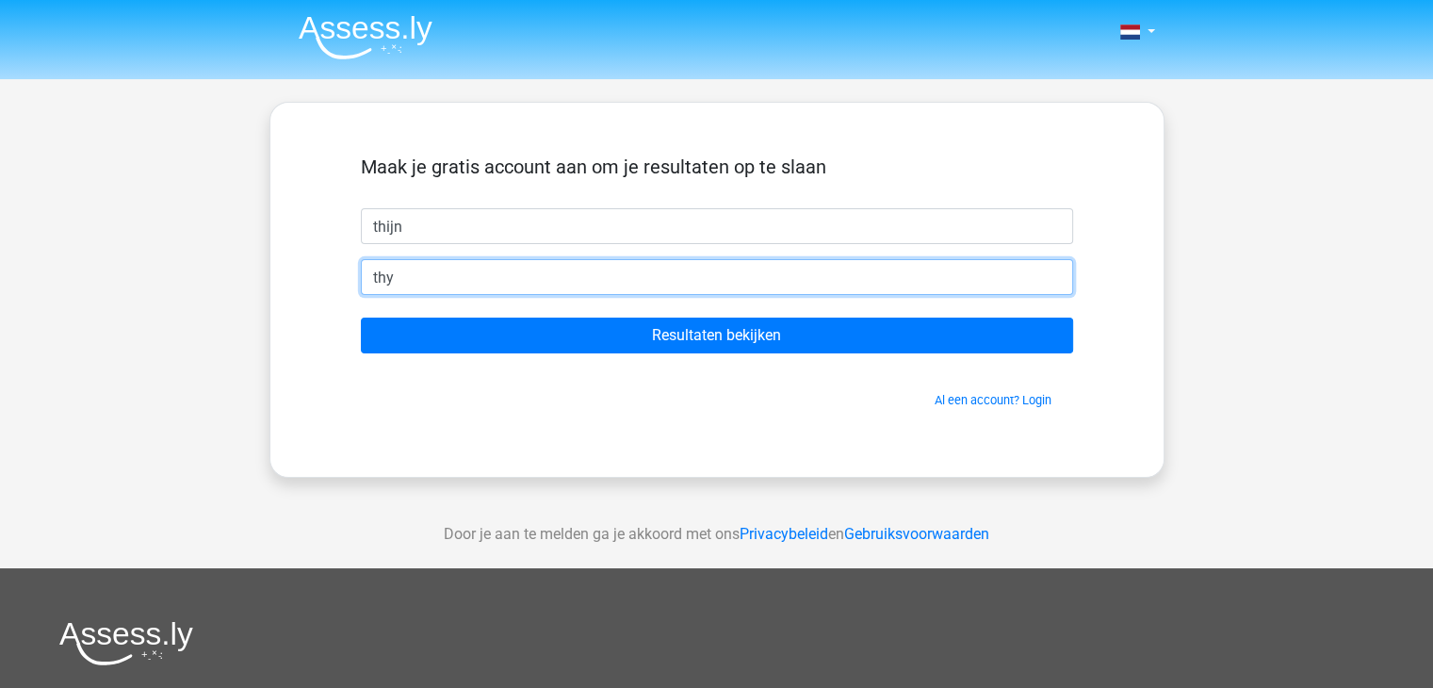
type input "thyndevries@gmail.com"
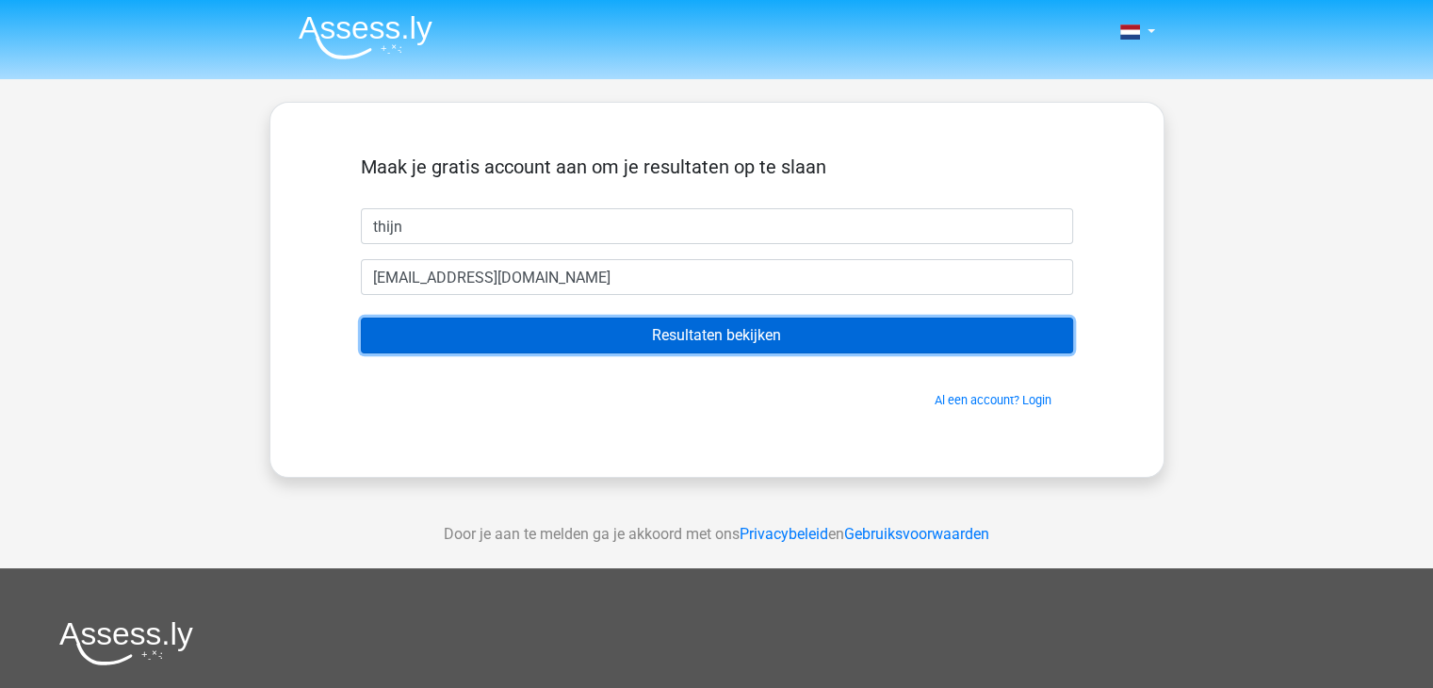
click at [639, 340] on input "Resultaten bekijken" at bounding box center [717, 336] width 712 height 36
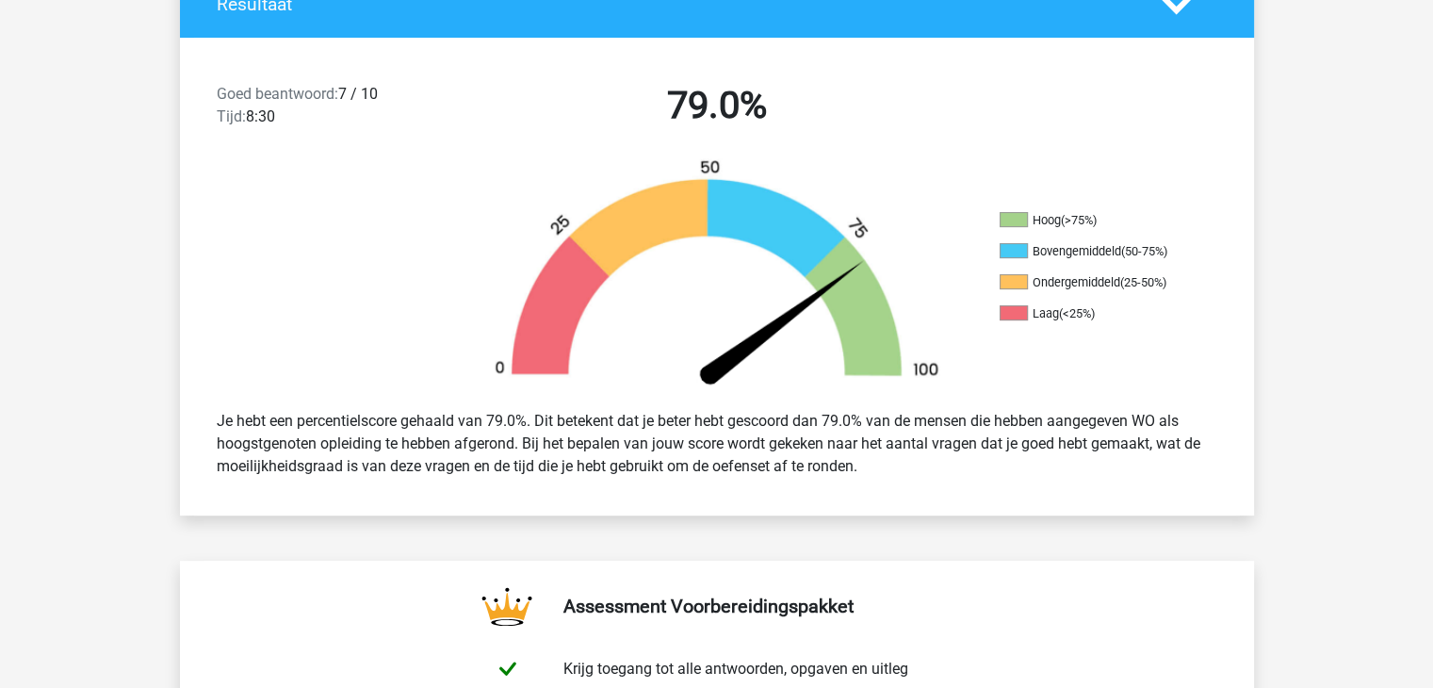
scroll to position [471, 0]
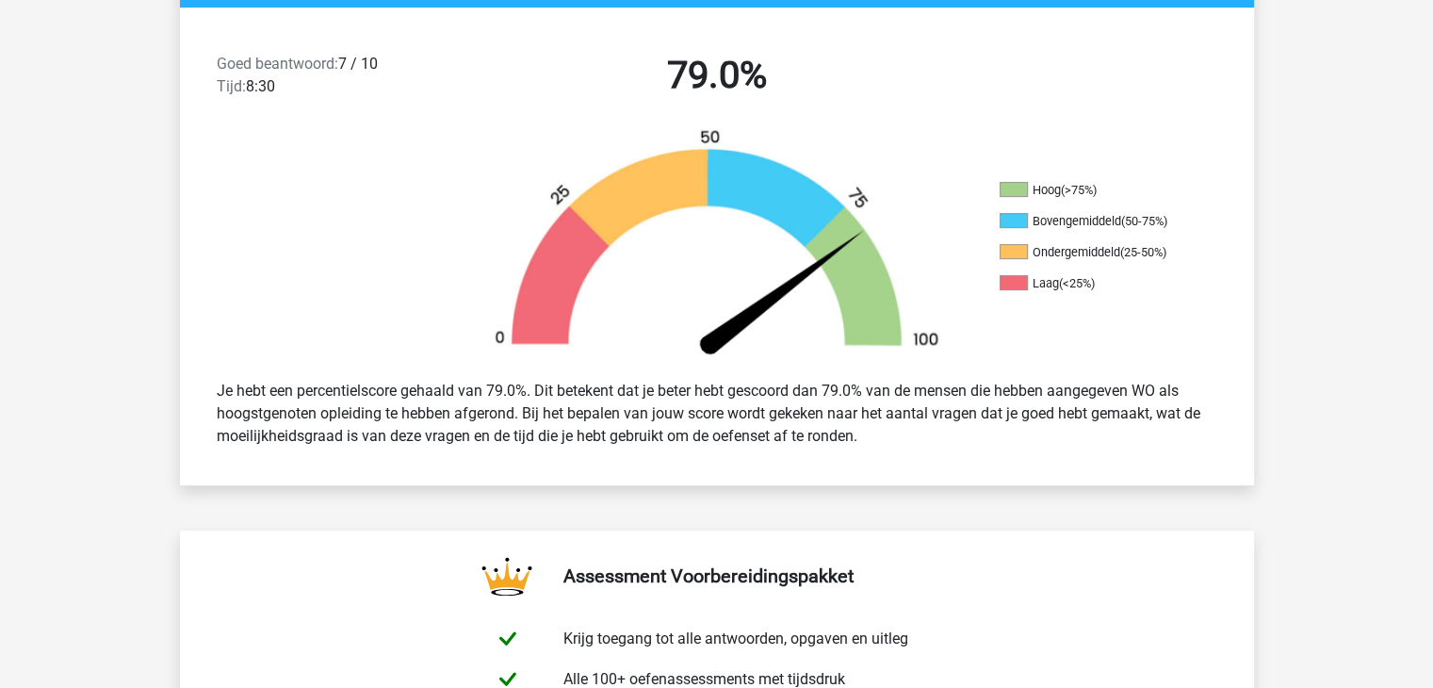
click at [636, 418] on div "Je hebt een percentielscore gehaald van 79.0%. Dit betekent dat je beter hebt g…" at bounding box center [717, 413] width 1029 height 83
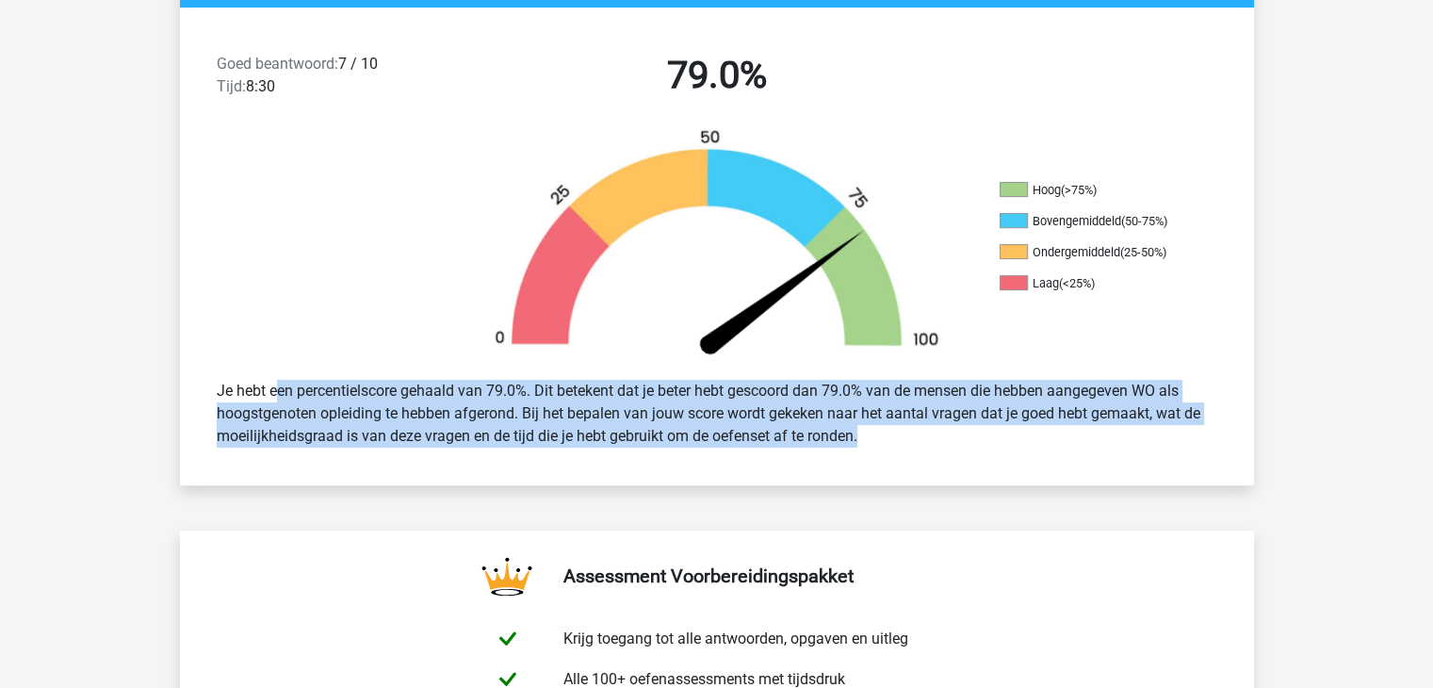
click at [636, 418] on div "Je hebt een percentielscore gehaald van 79.0%. Dit betekent dat je beter hebt g…" at bounding box center [717, 413] width 1029 height 83
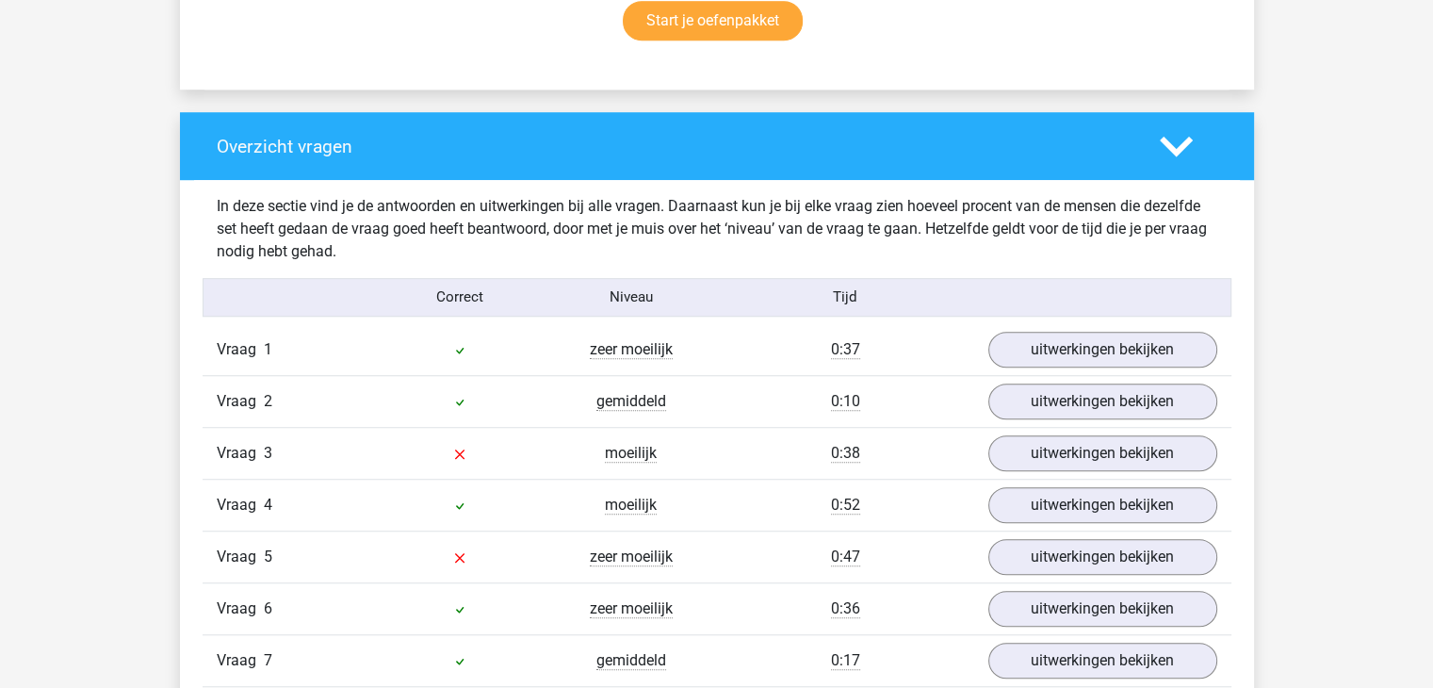
scroll to position [1319, 0]
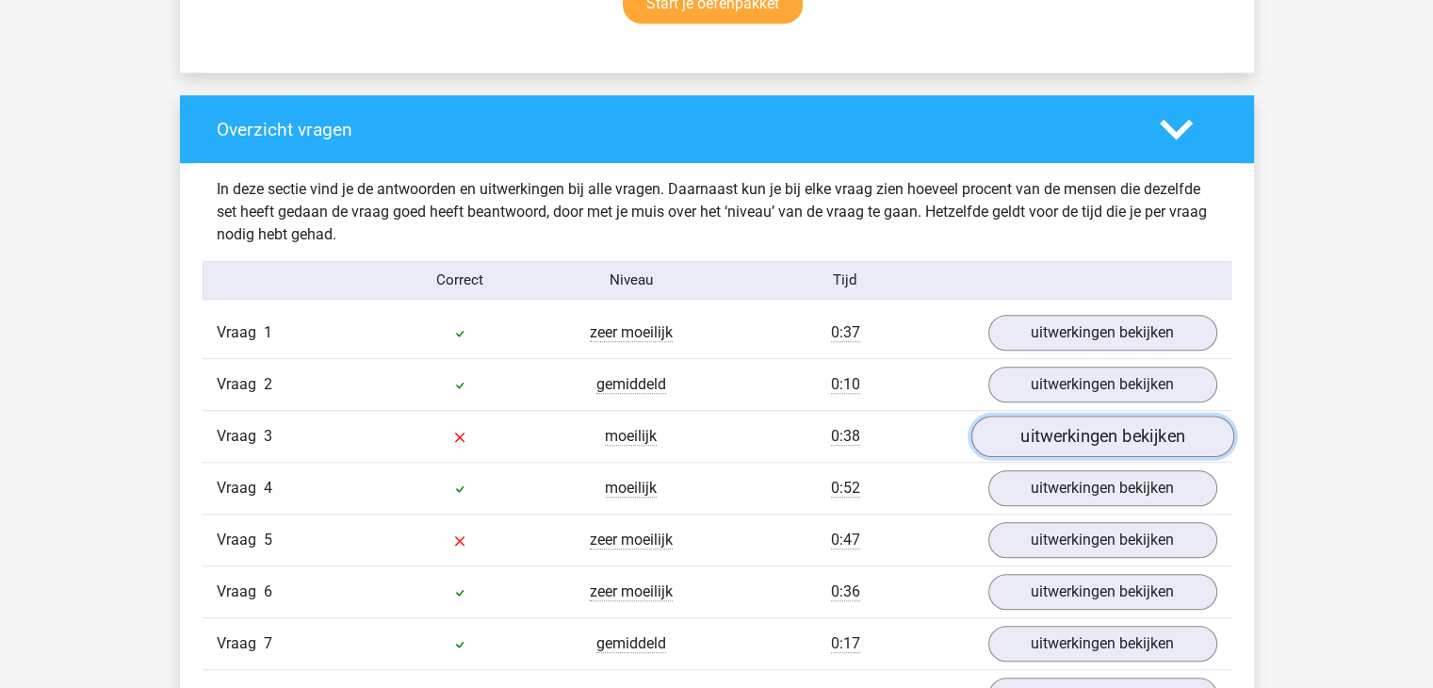
click at [1150, 425] on link "uitwerkingen bekijken" at bounding box center [1101, 436] width 263 height 41
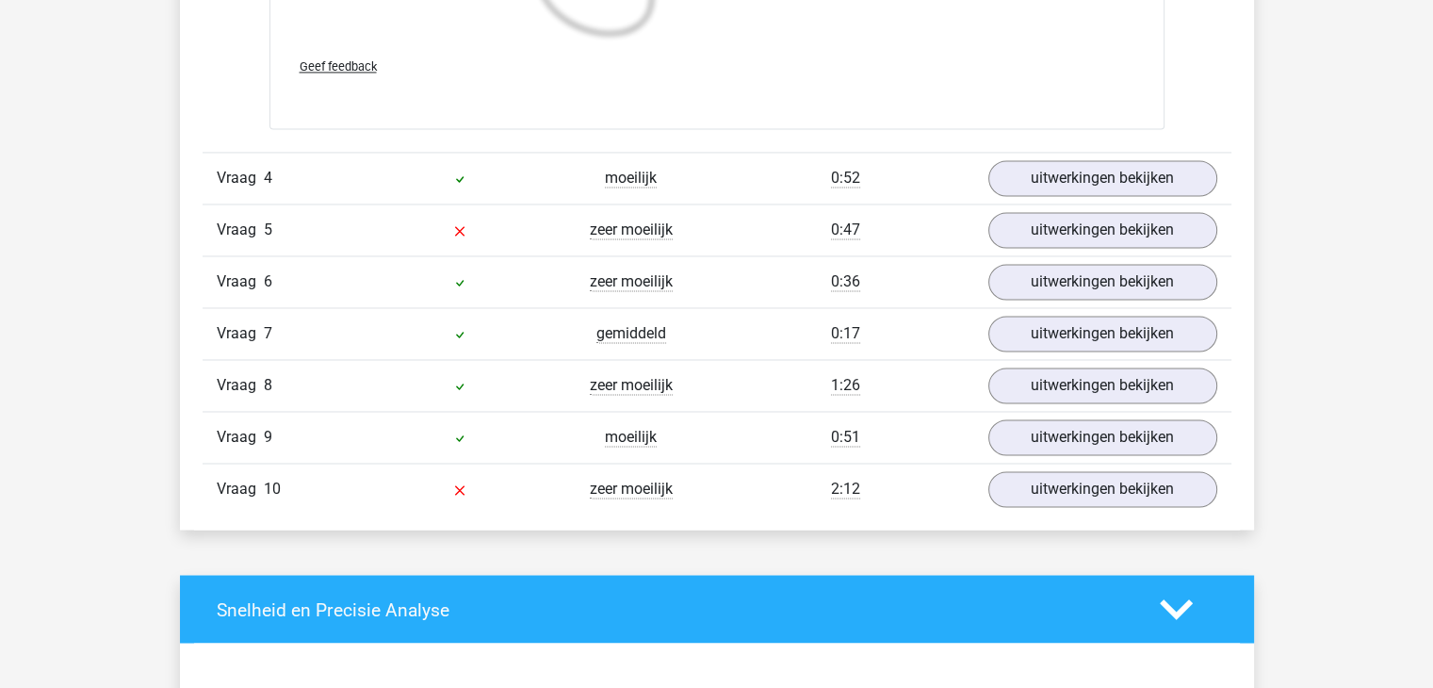
scroll to position [3015, 0]
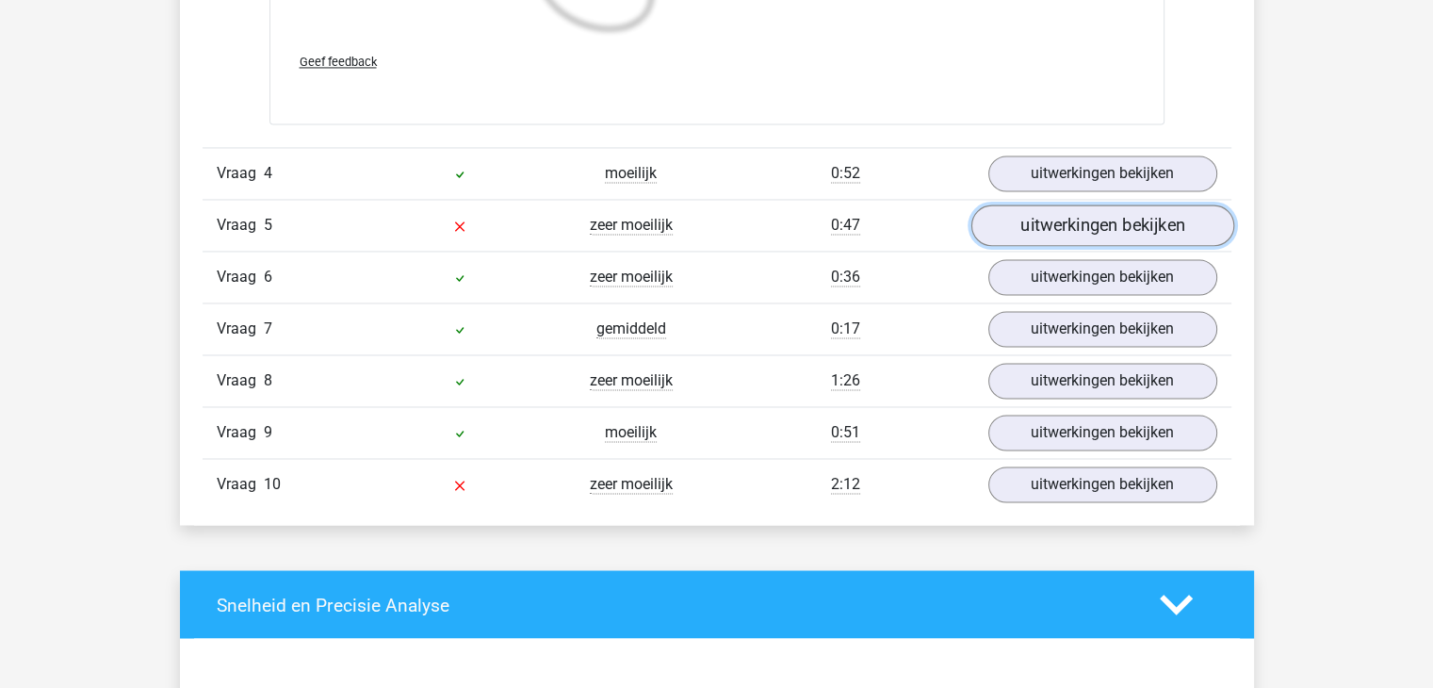
click at [1036, 223] on link "uitwerkingen bekijken" at bounding box center [1101, 224] width 263 height 41
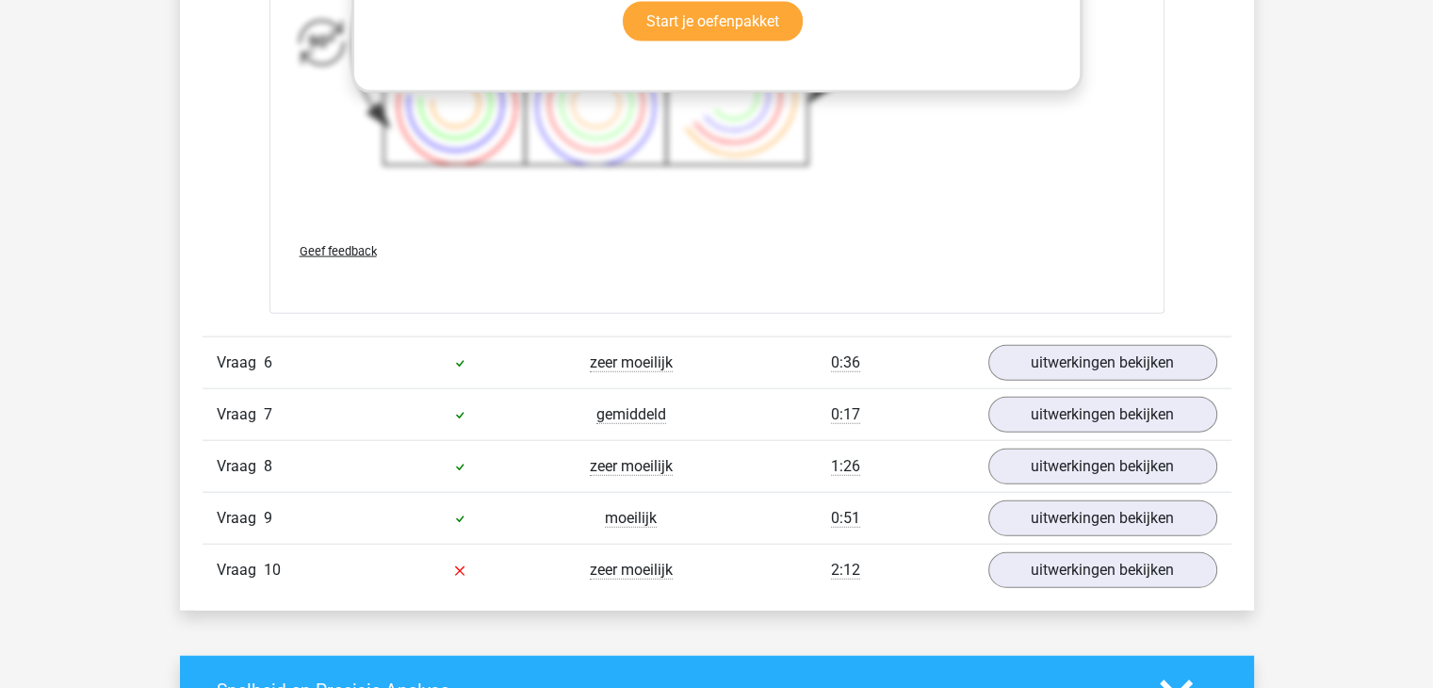
scroll to position [4428, 0]
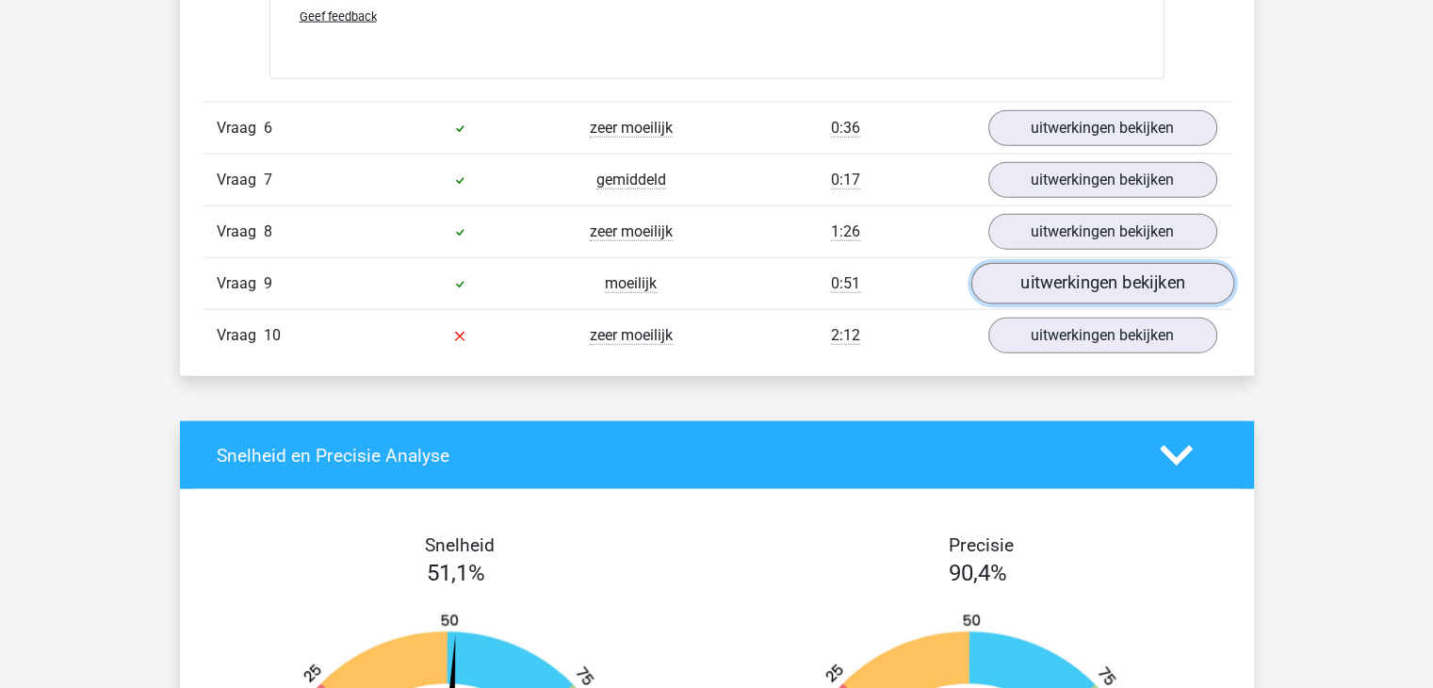
click at [1006, 285] on link "uitwerkingen bekijken" at bounding box center [1101, 284] width 263 height 41
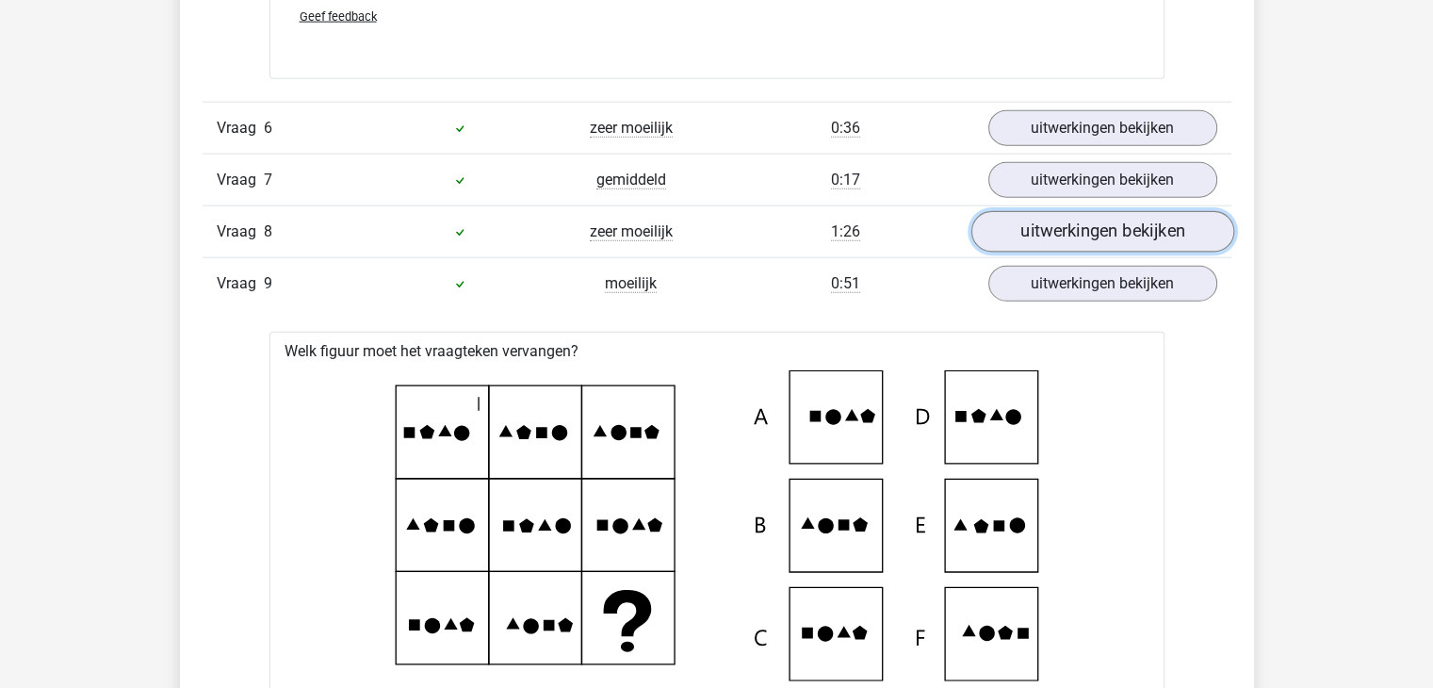
click at [1081, 212] on link "uitwerkingen bekijken" at bounding box center [1101, 232] width 263 height 41
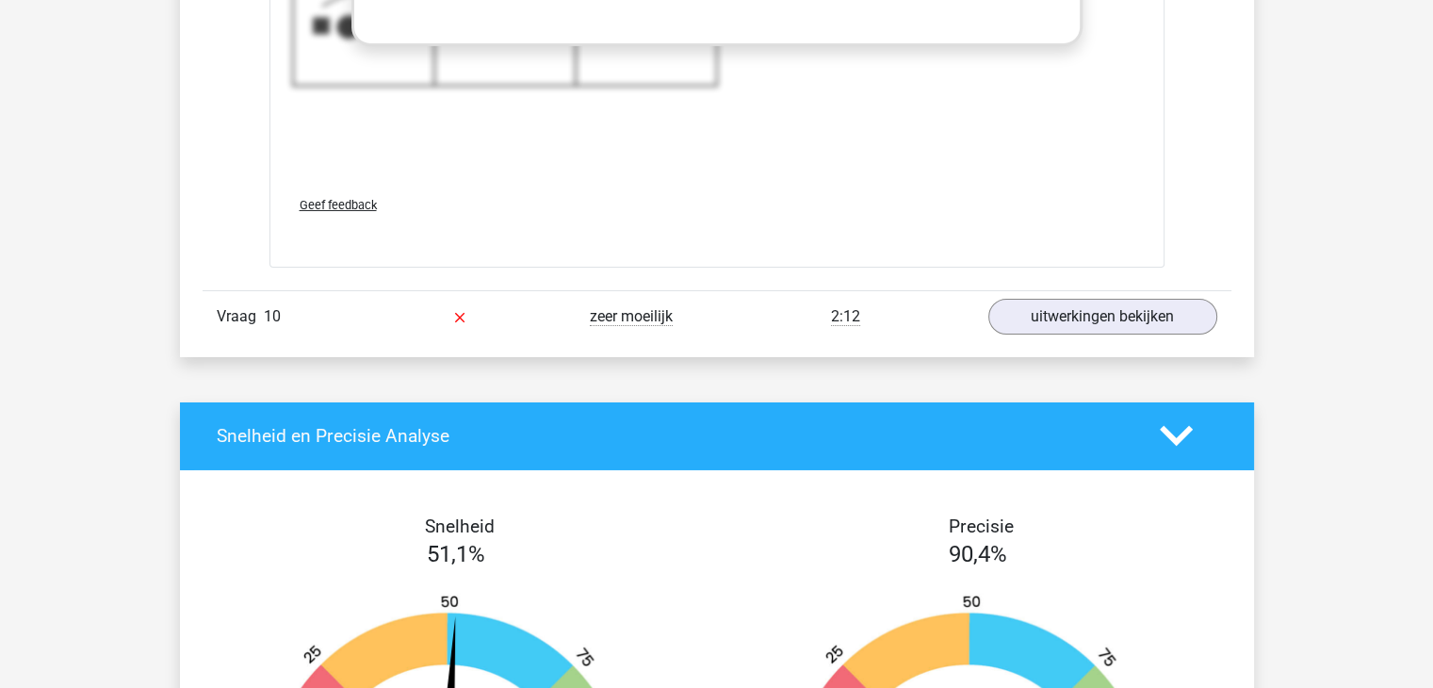
scroll to position [6690, 0]
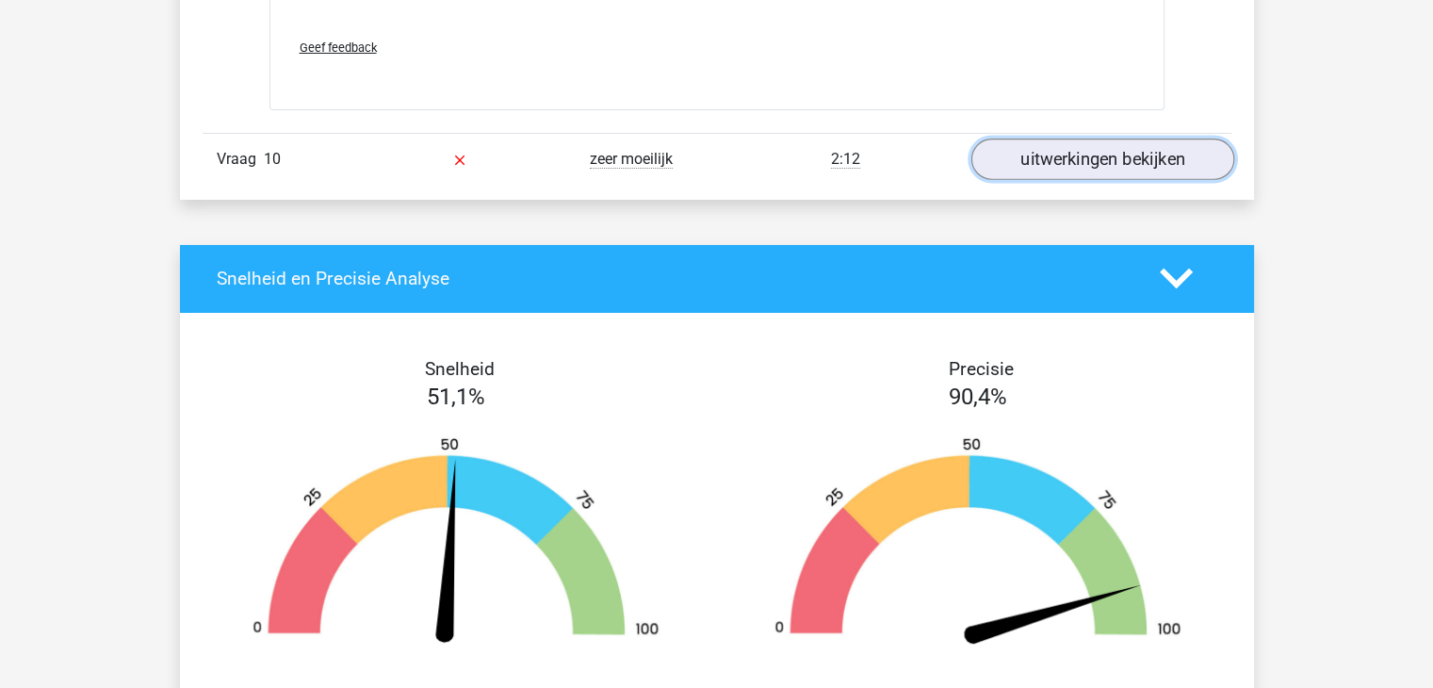
click at [1070, 166] on link "uitwerkingen bekijken" at bounding box center [1101, 159] width 263 height 41
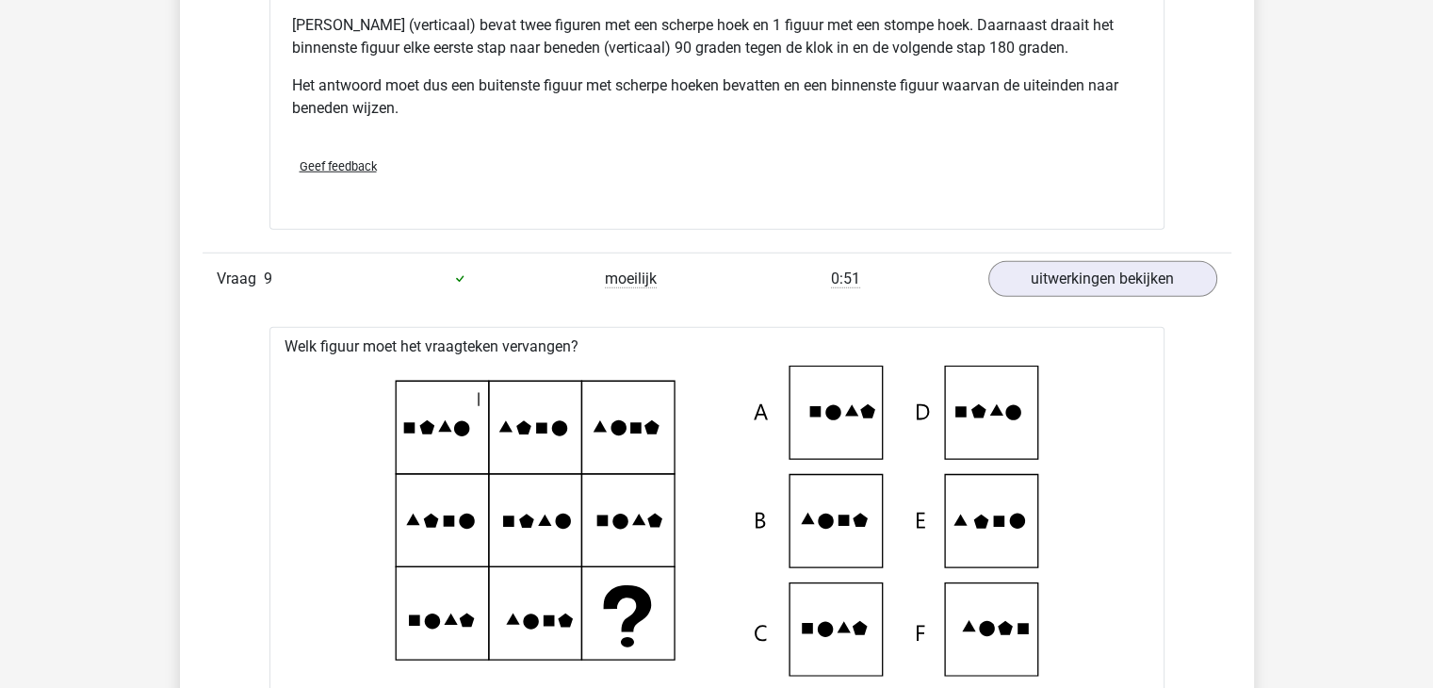
scroll to position [4994, 0]
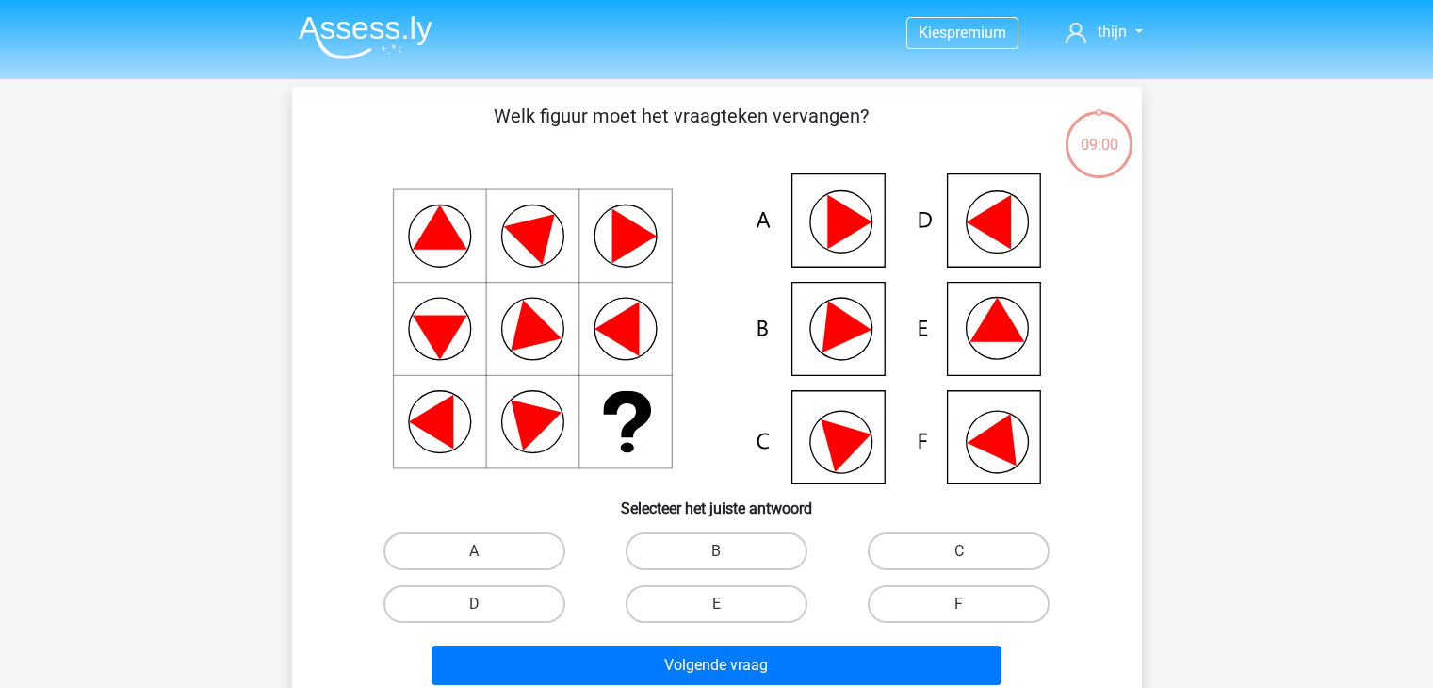
scroll to position [87, 0]
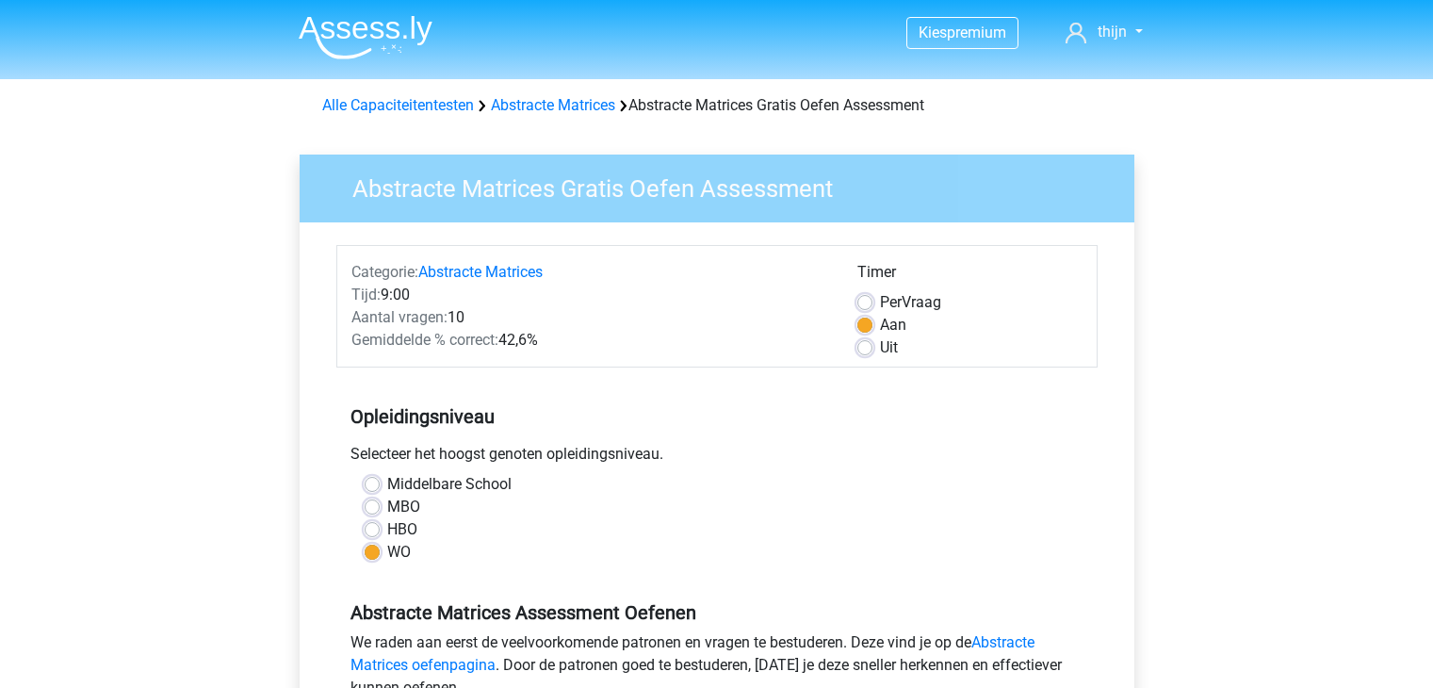
scroll to position [471, 0]
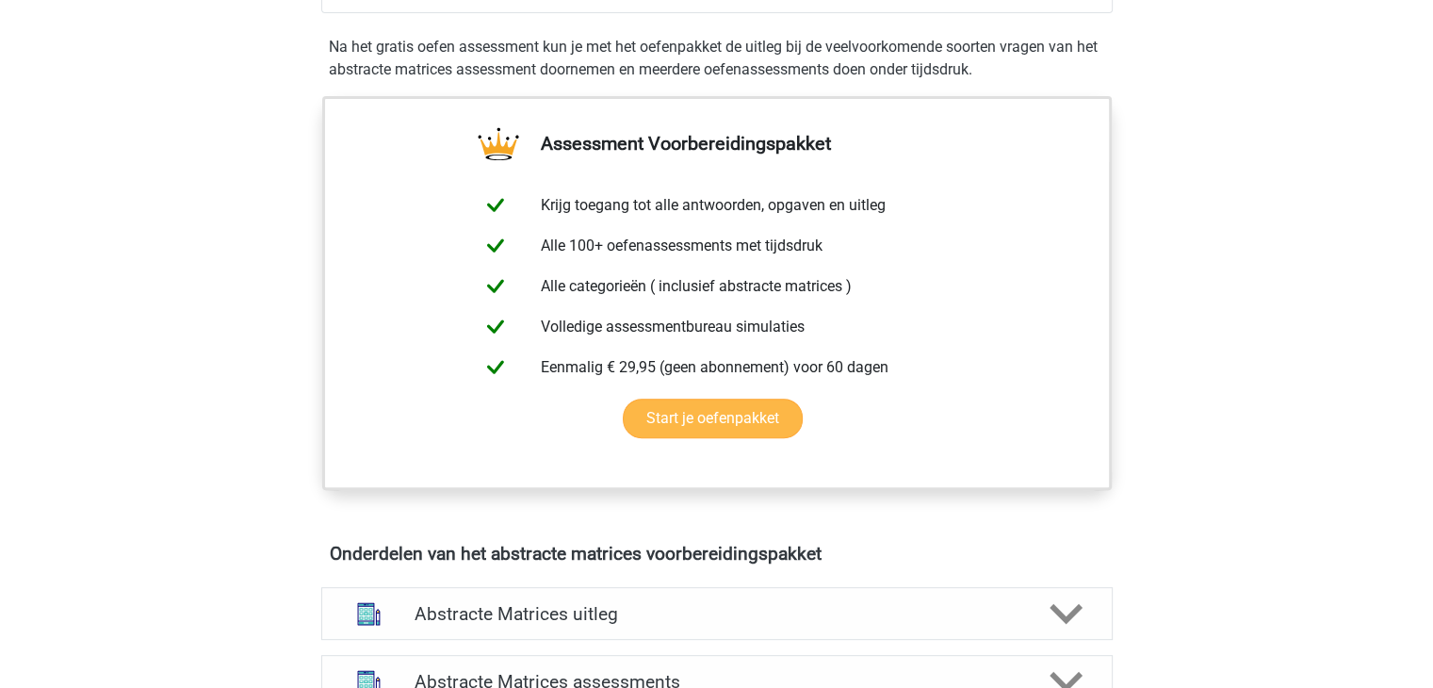
scroll to position [660, 0]
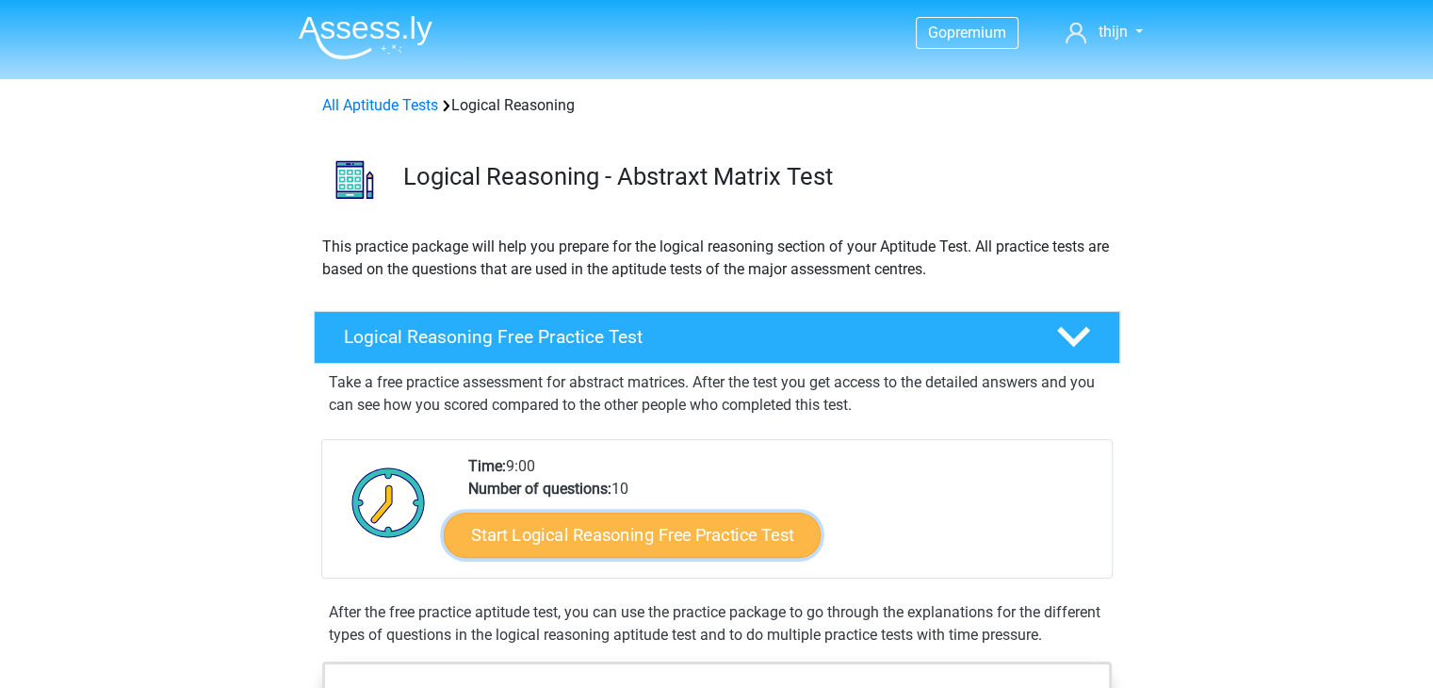
click at [624, 521] on link "Start Logical Reasoning Free Practice Test" at bounding box center [632, 534] width 377 height 45
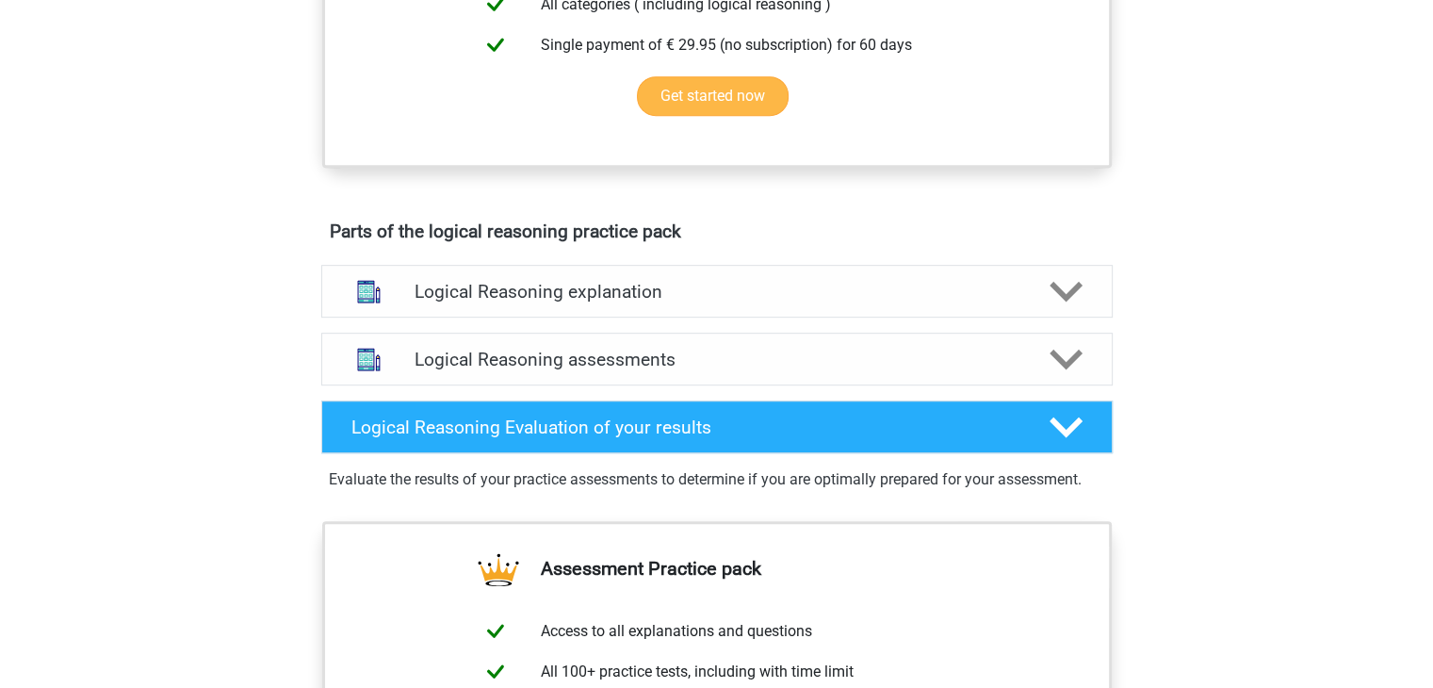
scroll to position [848, 0]
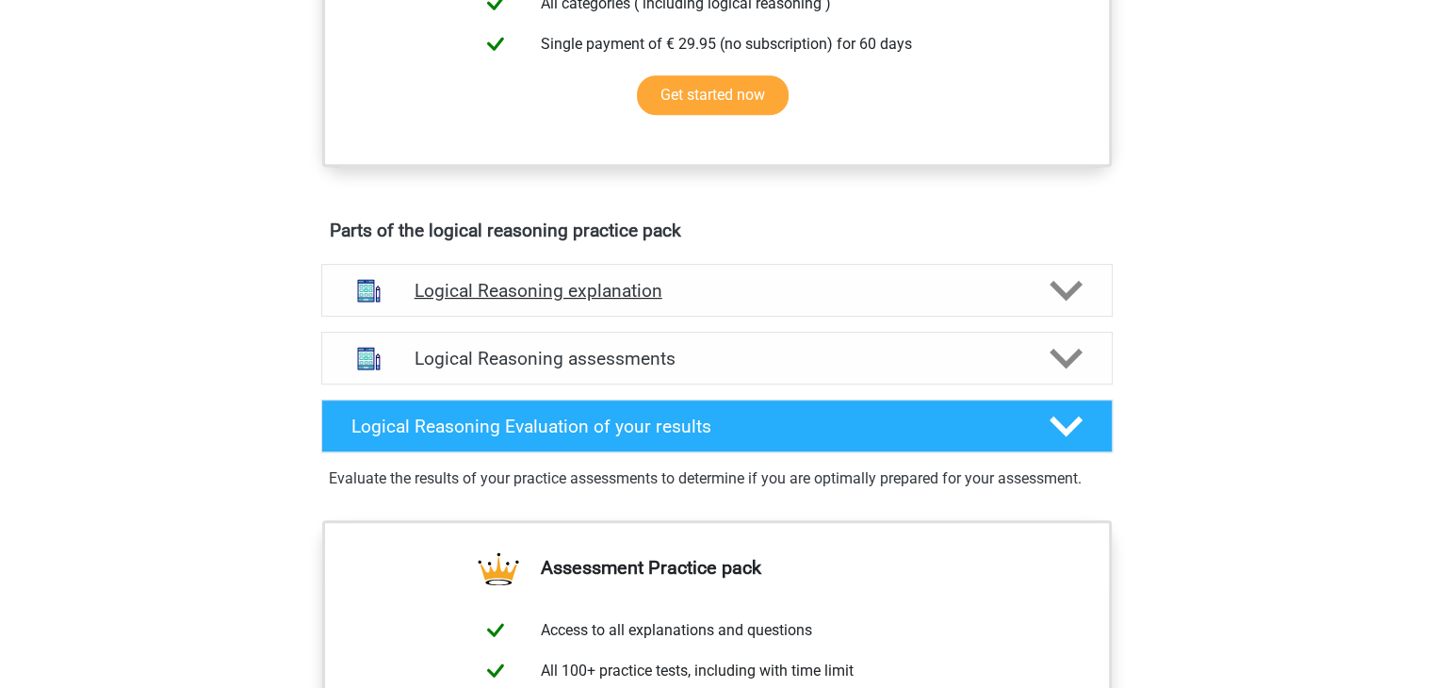
click at [532, 301] on h4 "Logical Reasoning explanation" at bounding box center [717, 291] width 605 height 22
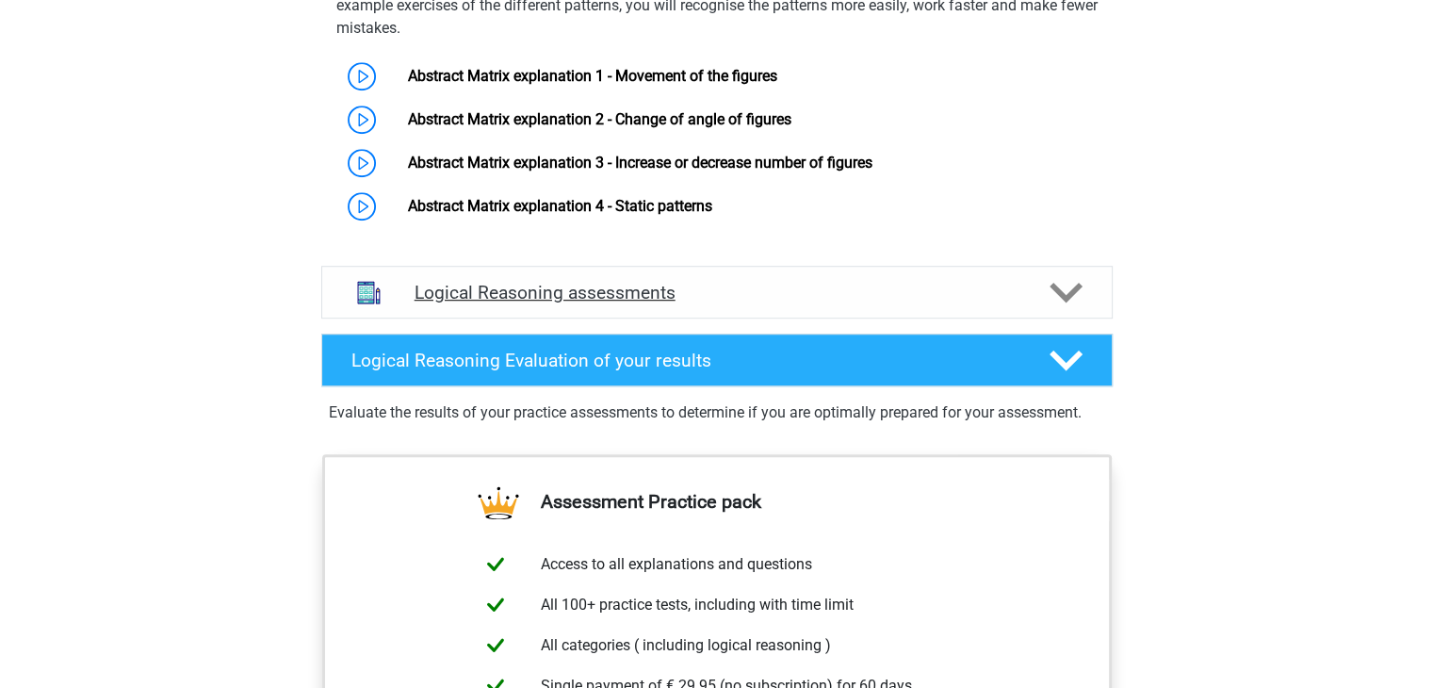
scroll to position [1225, 0]
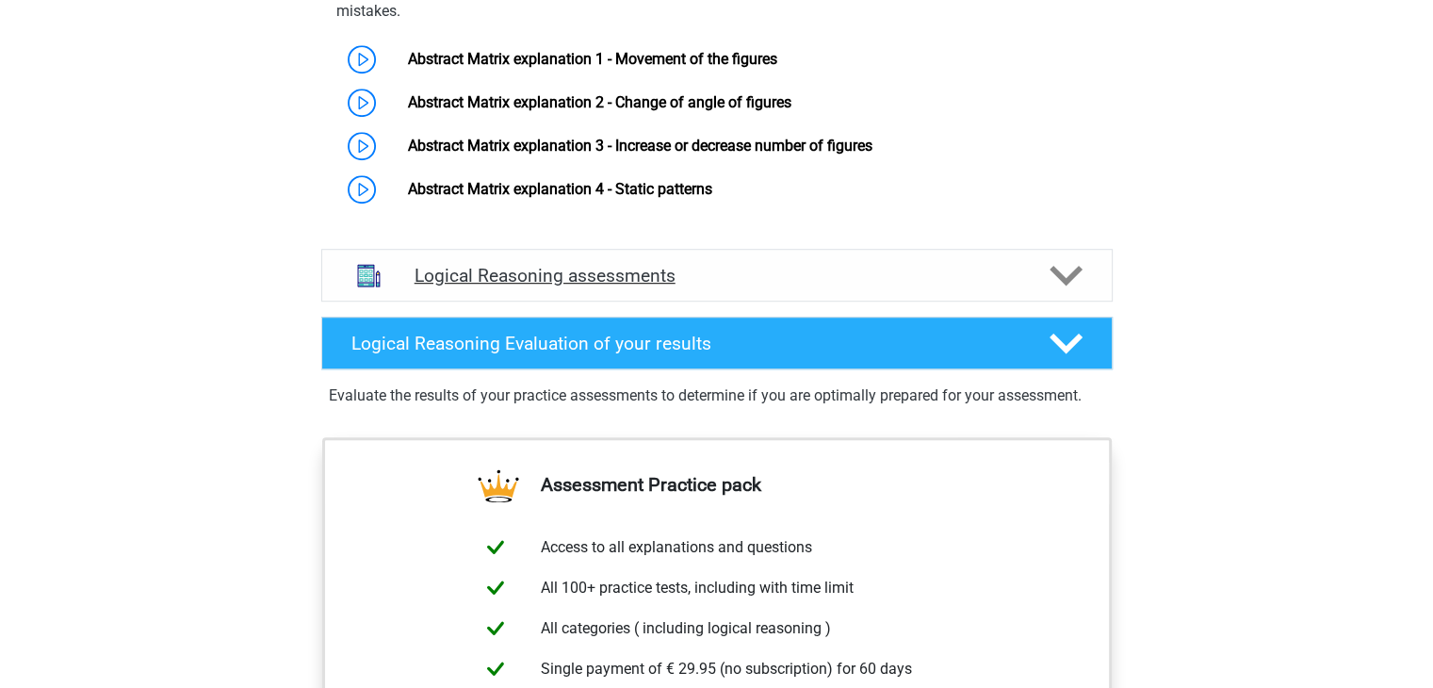
click at [611, 286] on h4 "Logical Reasoning assessments" at bounding box center [717, 276] width 605 height 22
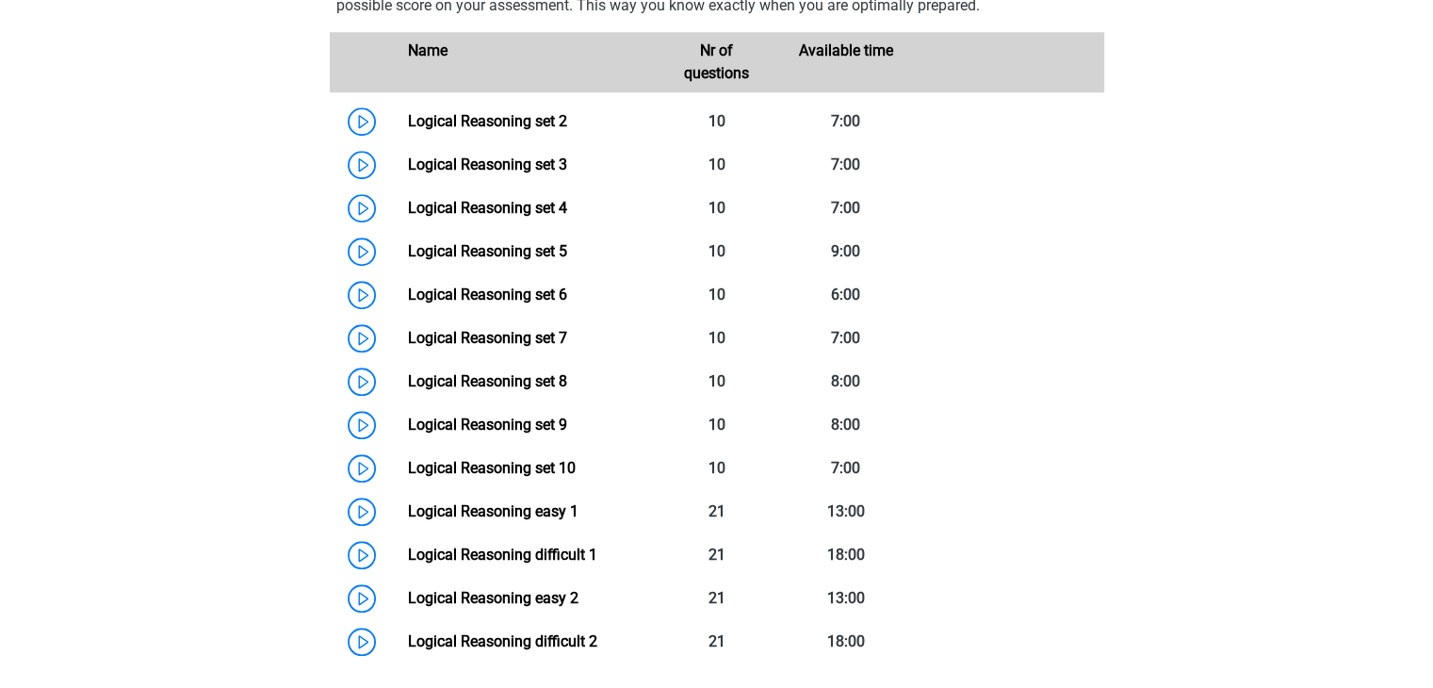
scroll to position [1602, 0]
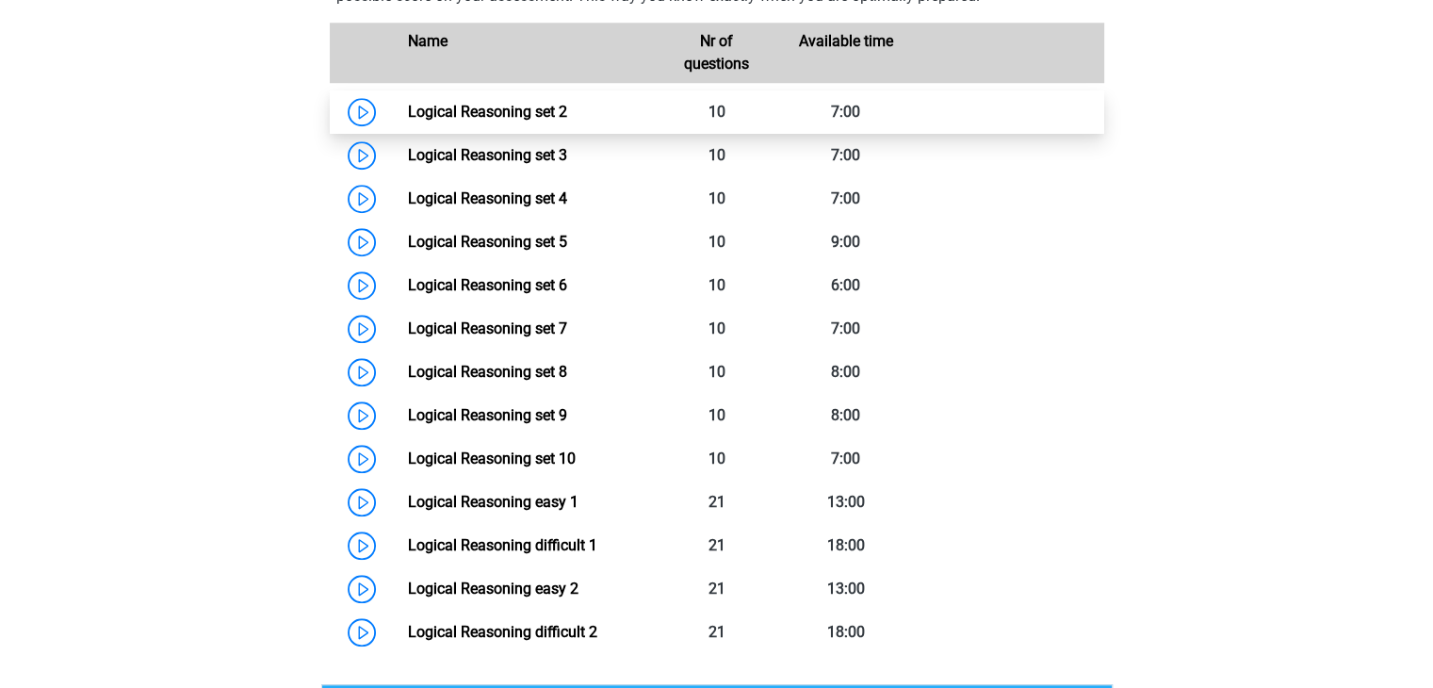
click at [467, 121] on link "Logical Reasoning set 2" at bounding box center [487, 112] width 159 height 18
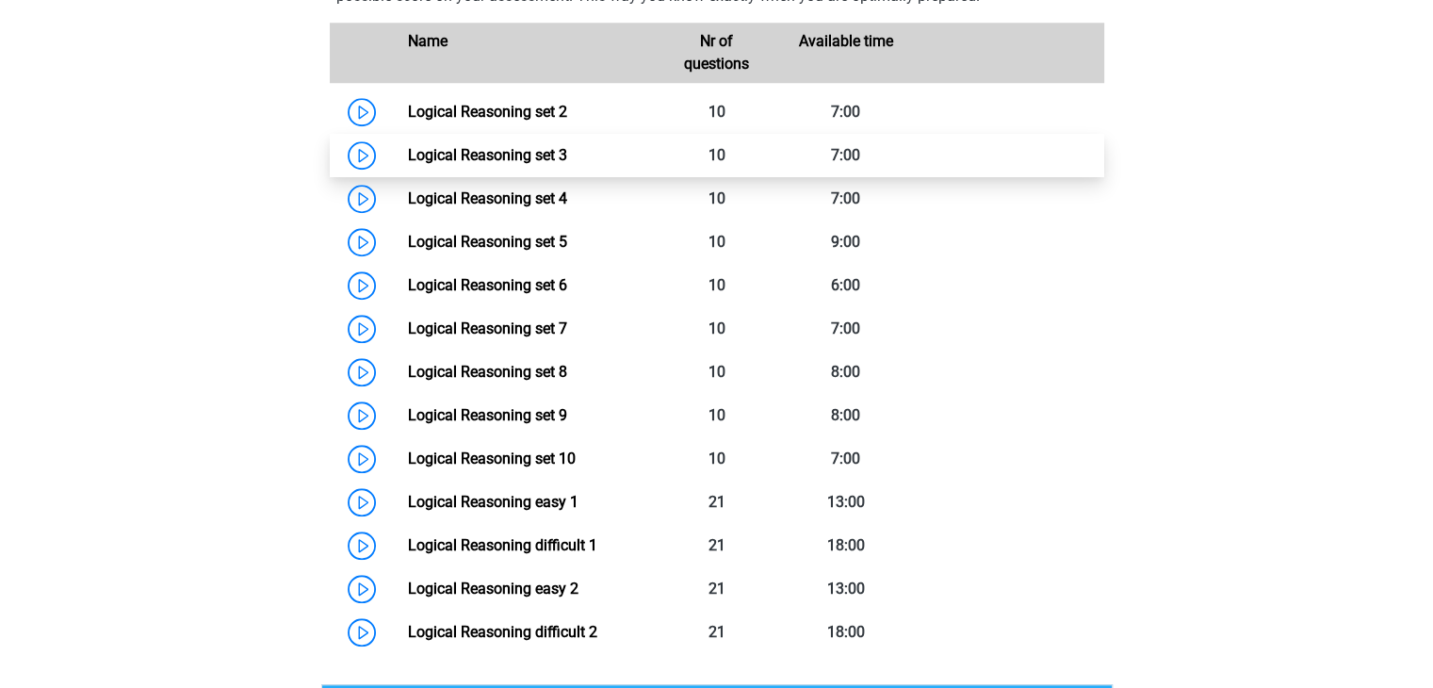
click at [430, 164] on link "Logical Reasoning set 3" at bounding box center [487, 155] width 159 height 18
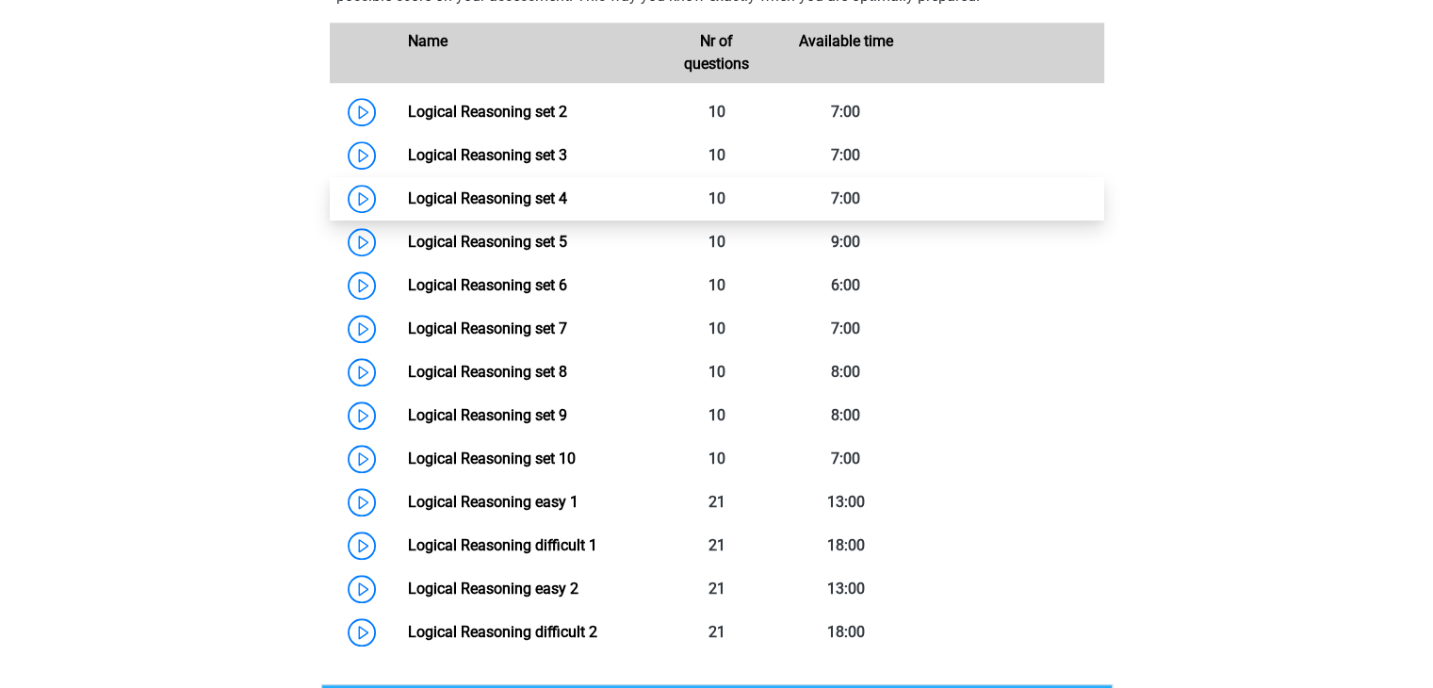
click at [514, 207] on link "Logical Reasoning set 4" at bounding box center [487, 198] width 159 height 18
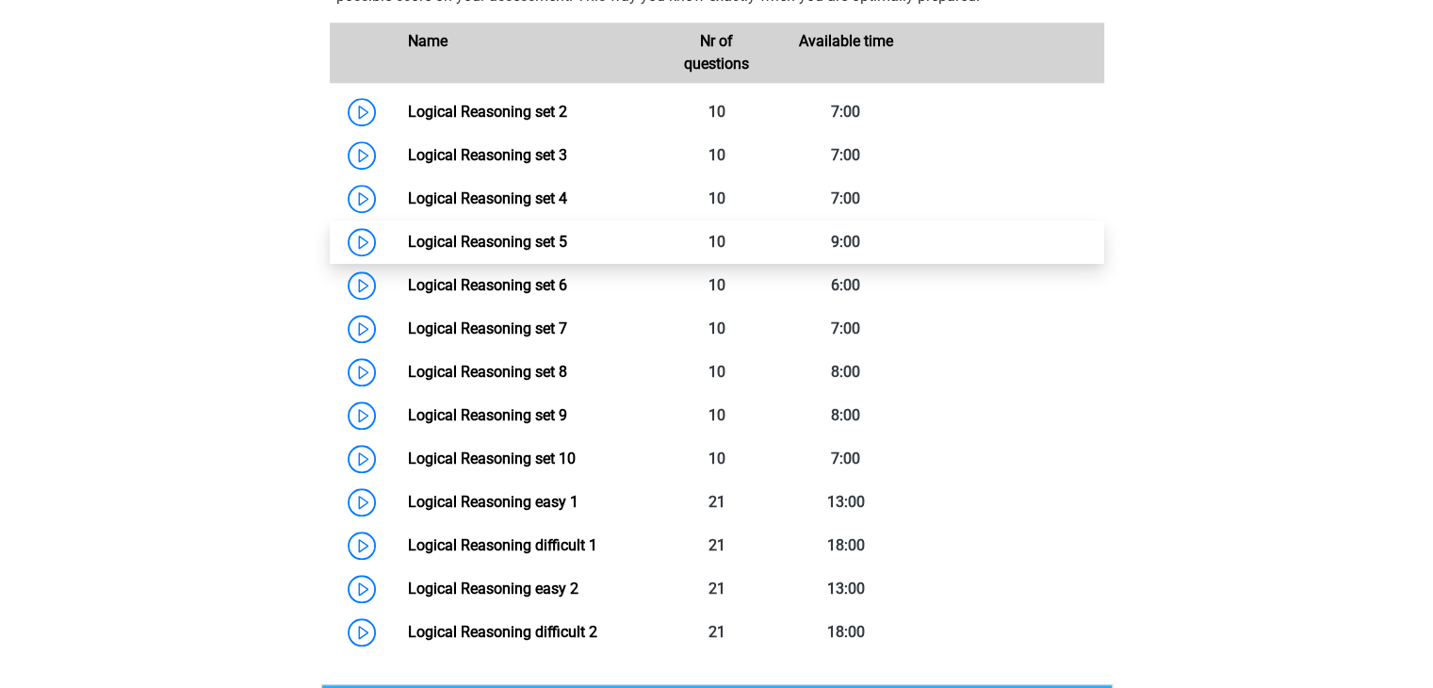
click at [483, 251] on link "Logical Reasoning set 5" at bounding box center [487, 242] width 159 height 18
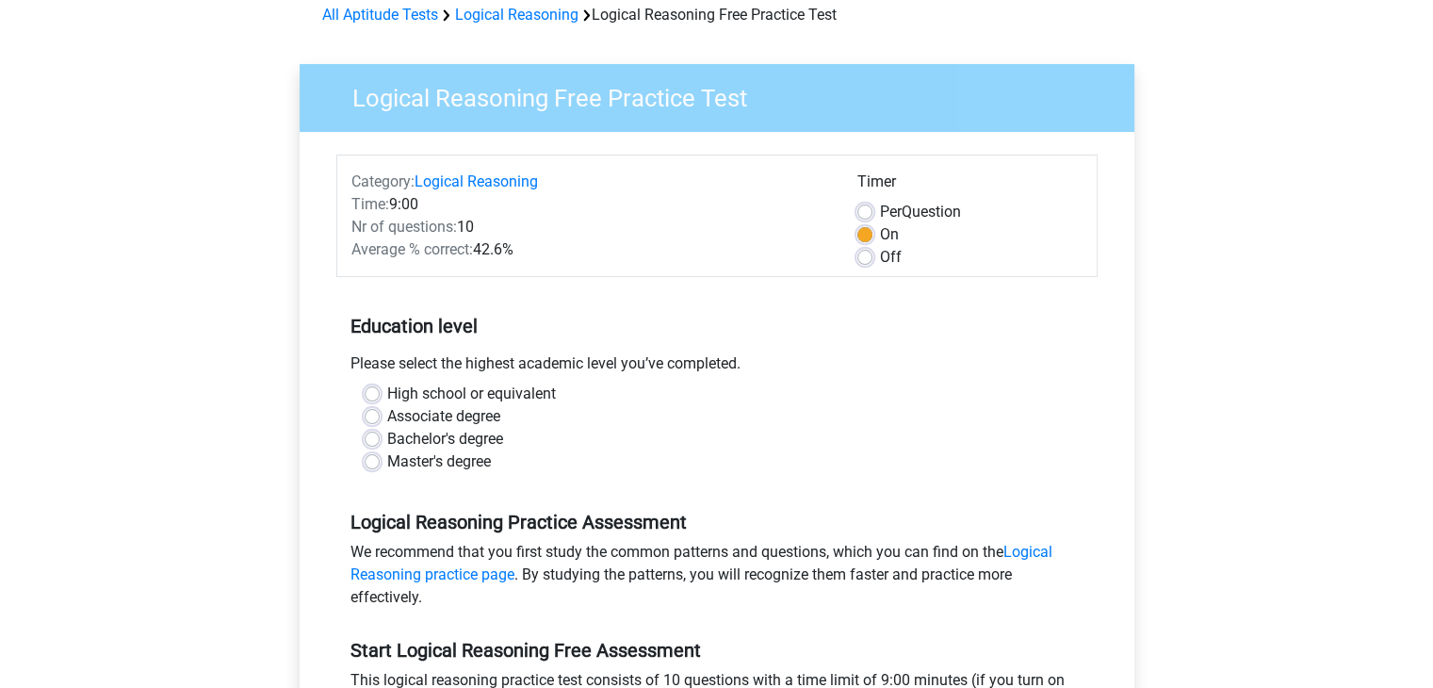
scroll to position [94, 0]
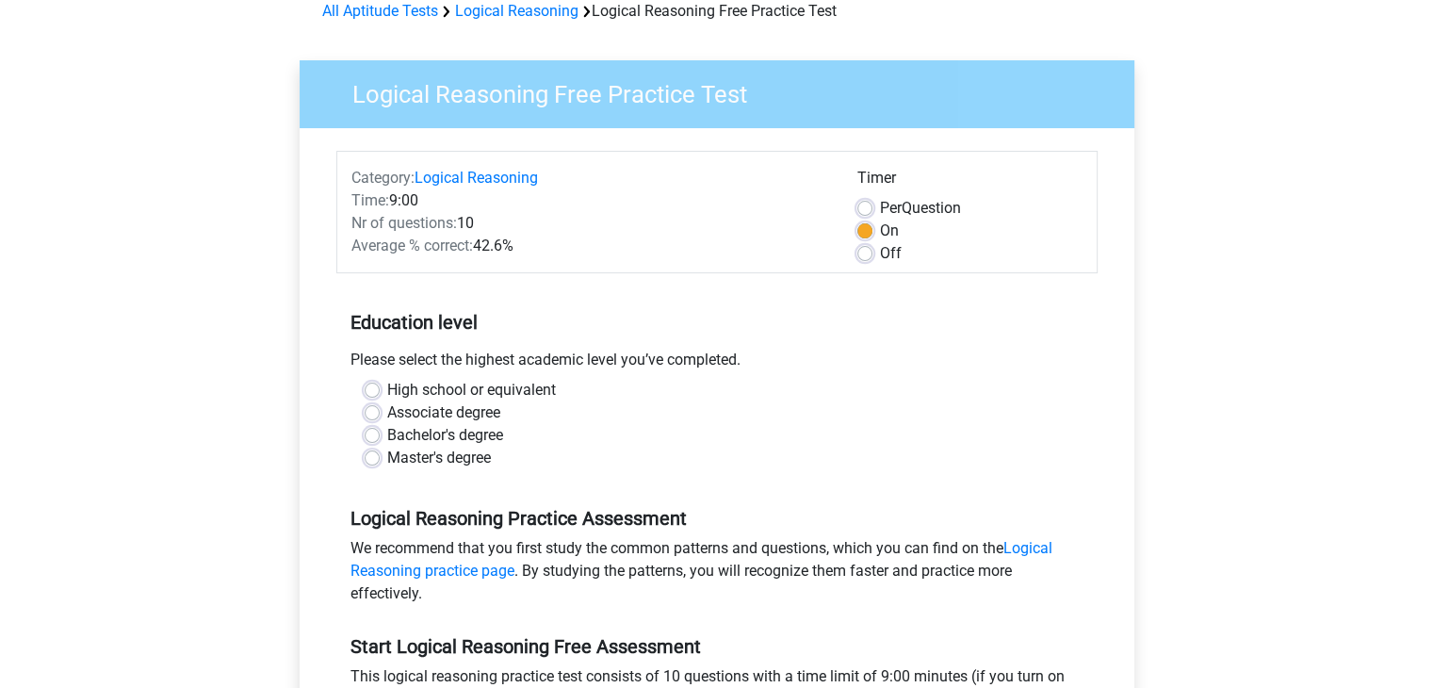
click at [383, 458] on div "Master's degree" at bounding box center [717, 458] width 705 height 23
click at [380, 460] on div "Master's degree" at bounding box center [717, 458] width 705 height 23
click at [387, 459] on label "Master's degree" at bounding box center [439, 458] width 104 height 23
click at [376, 459] on input "Master's degree" at bounding box center [372, 456] width 15 height 19
radio input "true"
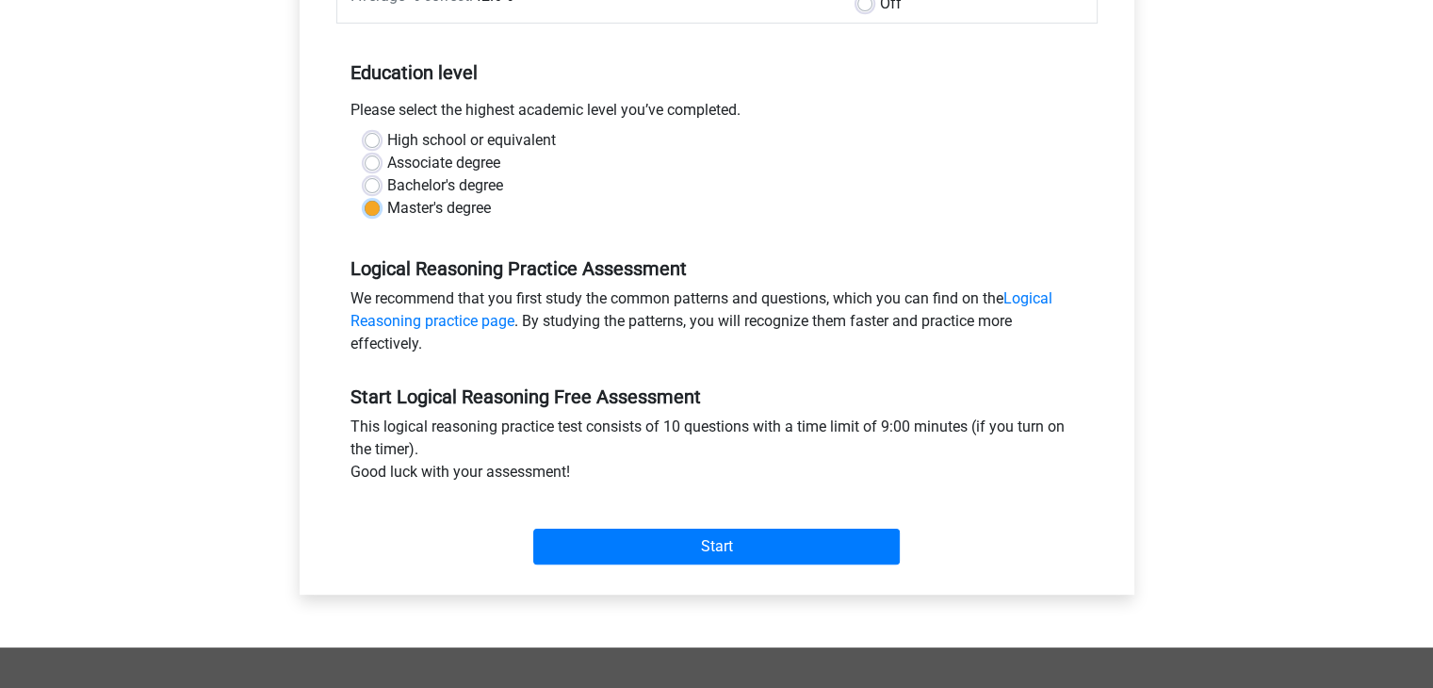
scroll to position [377, 0]
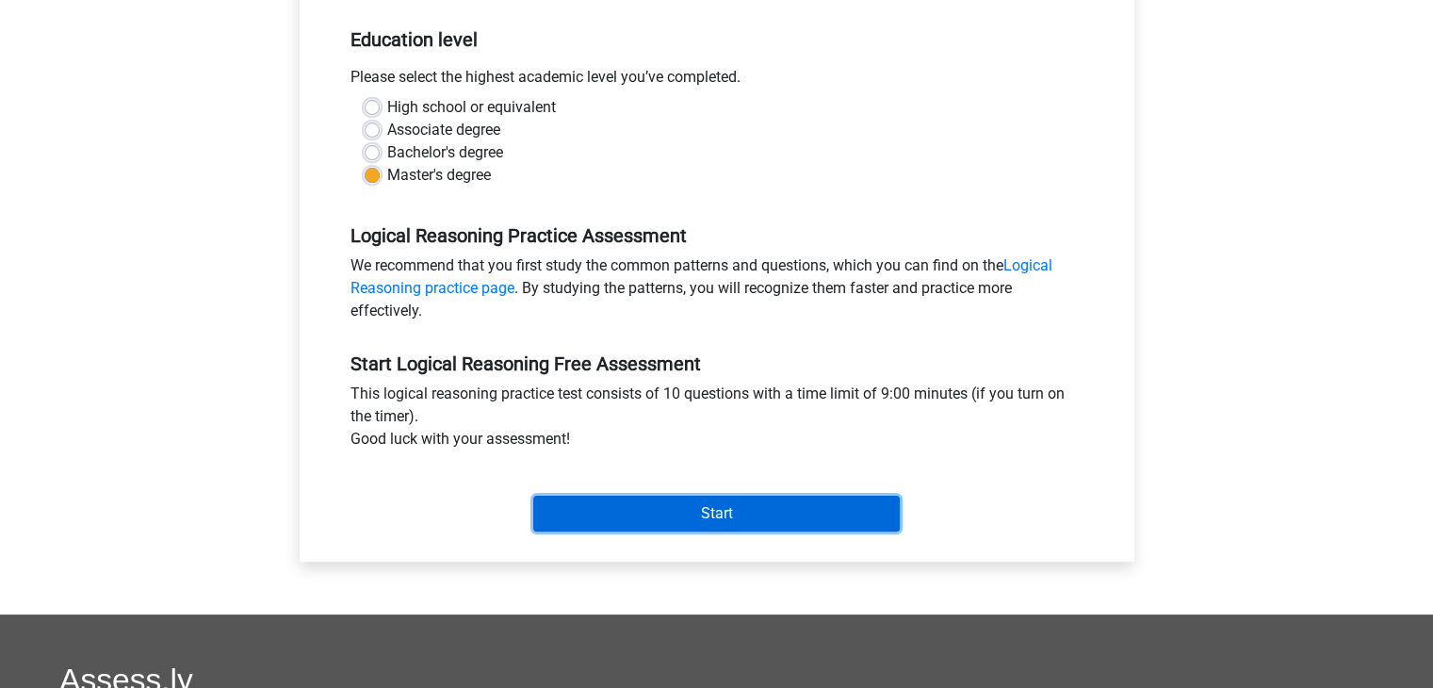
click at [645, 516] on input "Start" at bounding box center [716, 514] width 367 height 36
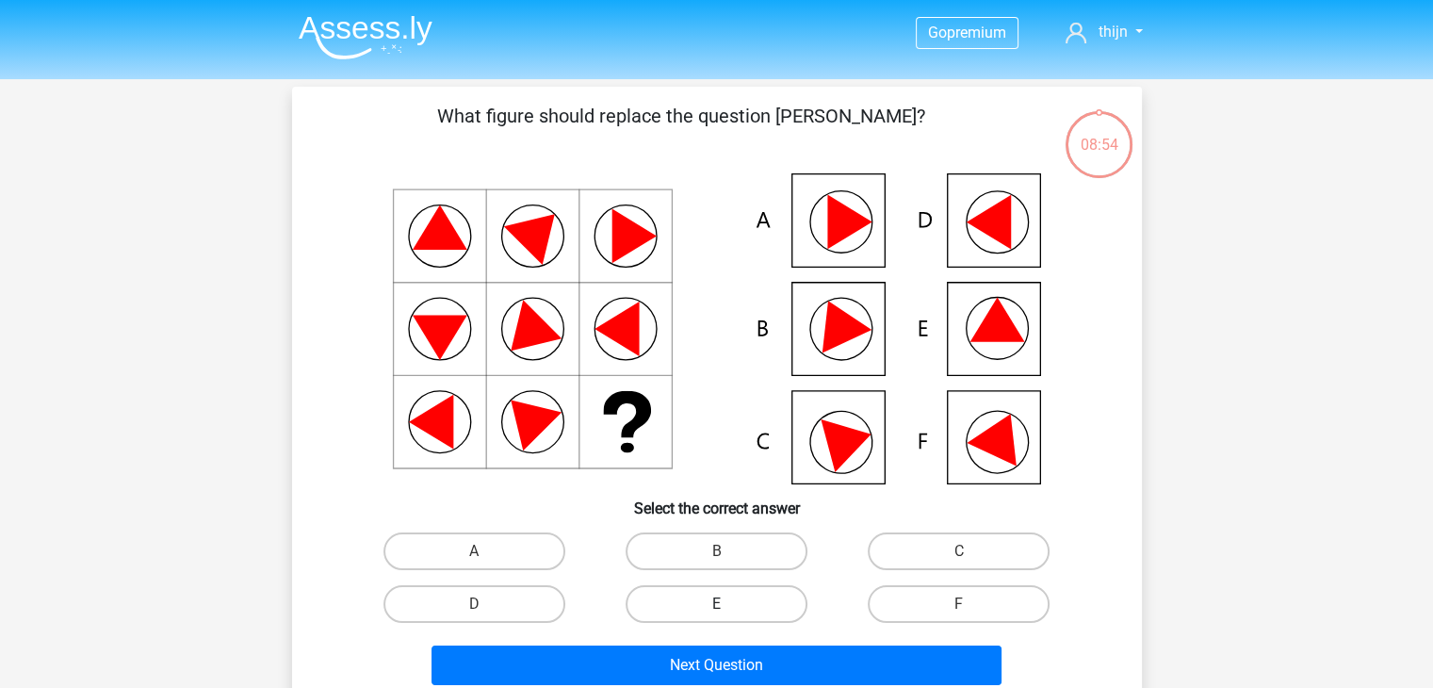
click at [690, 602] on label "E" at bounding box center [717, 604] width 182 height 38
click at [716, 604] on input "E" at bounding box center [722, 610] width 12 height 12
radio input "true"
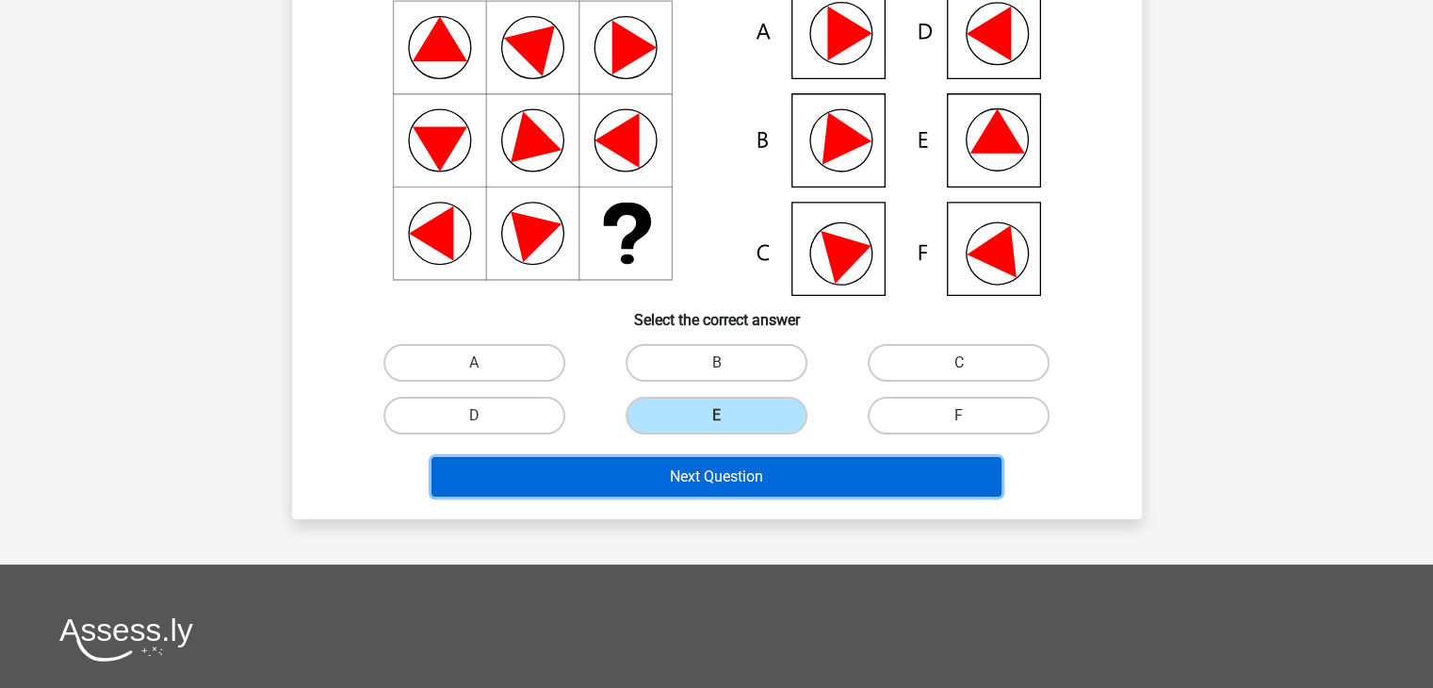
click at [663, 479] on button "Next Question" at bounding box center [717, 477] width 570 height 40
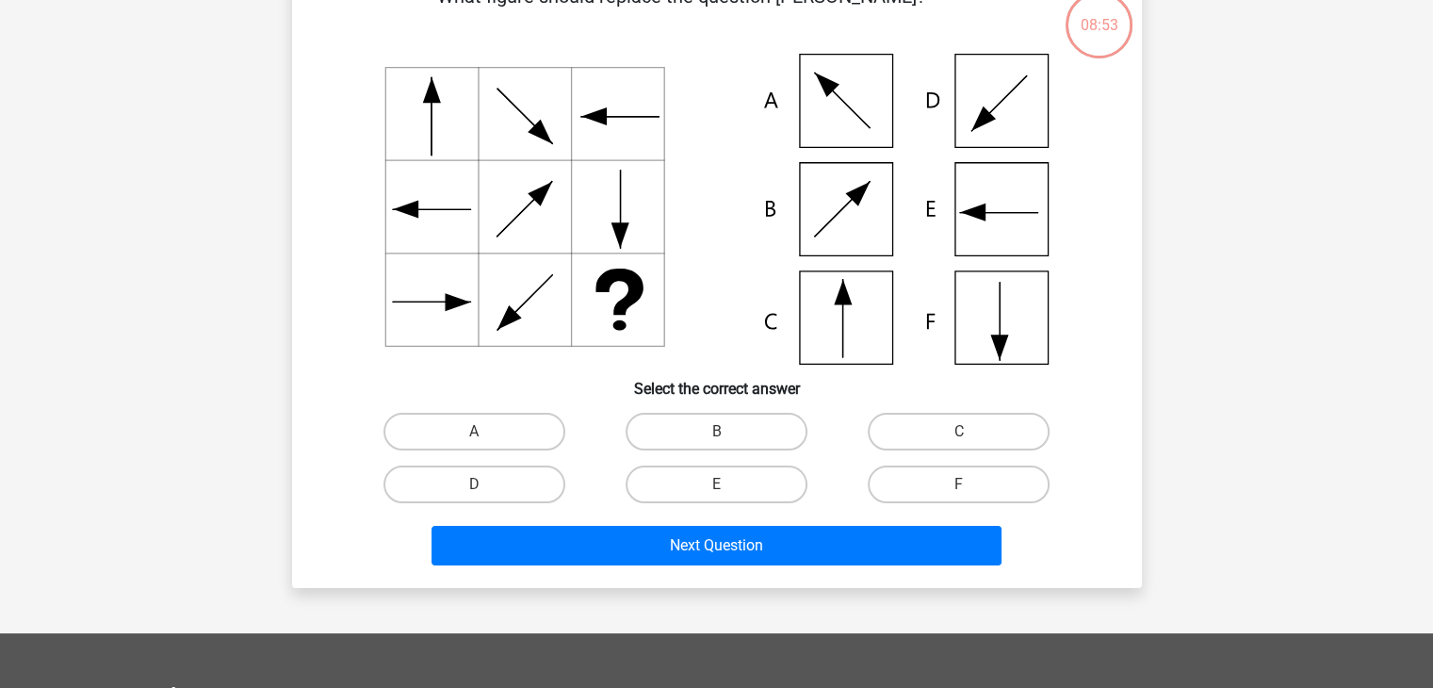
scroll to position [87, 0]
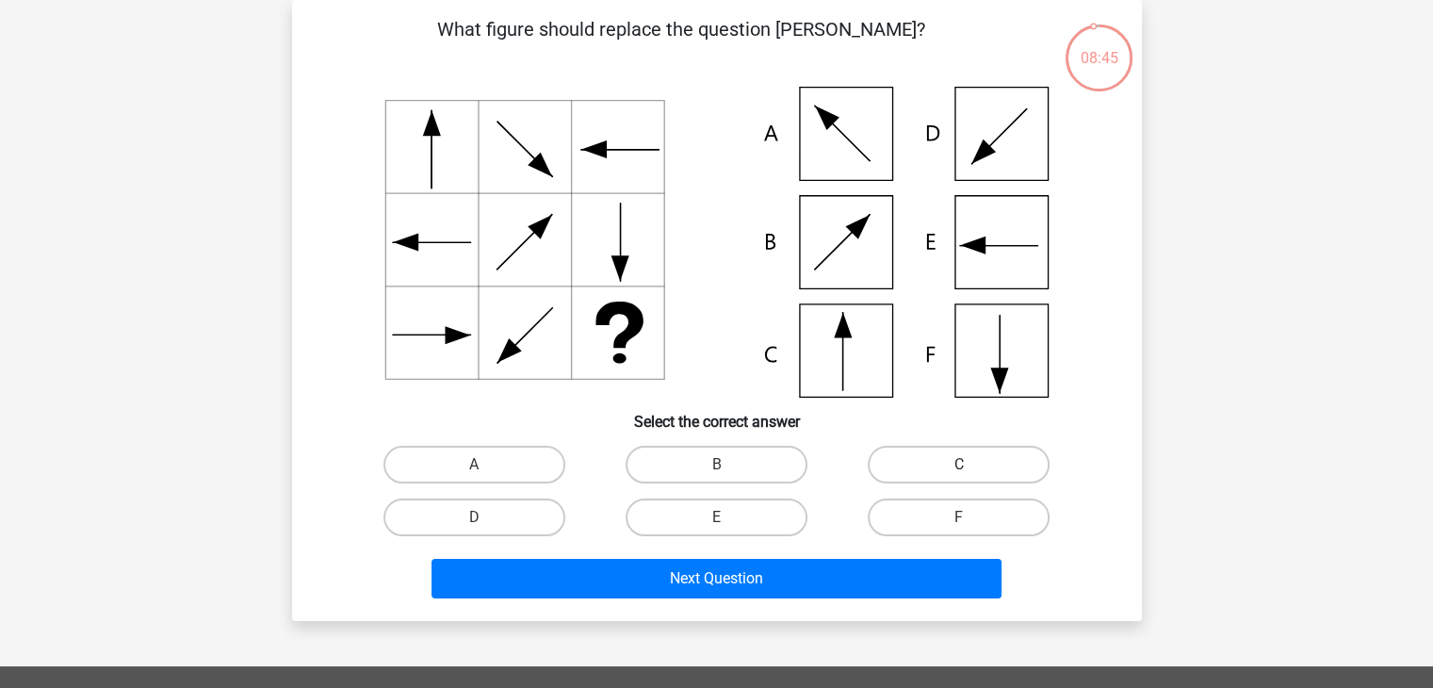
click at [984, 479] on label "C" at bounding box center [959, 465] width 182 height 38
click at [971, 477] on input "C" at bounding box center [965, 470] width 12 height 12
radio input "true"
click at [867, 555] on div "Next Question" at bounding box center [717, 575] width 790 height 62
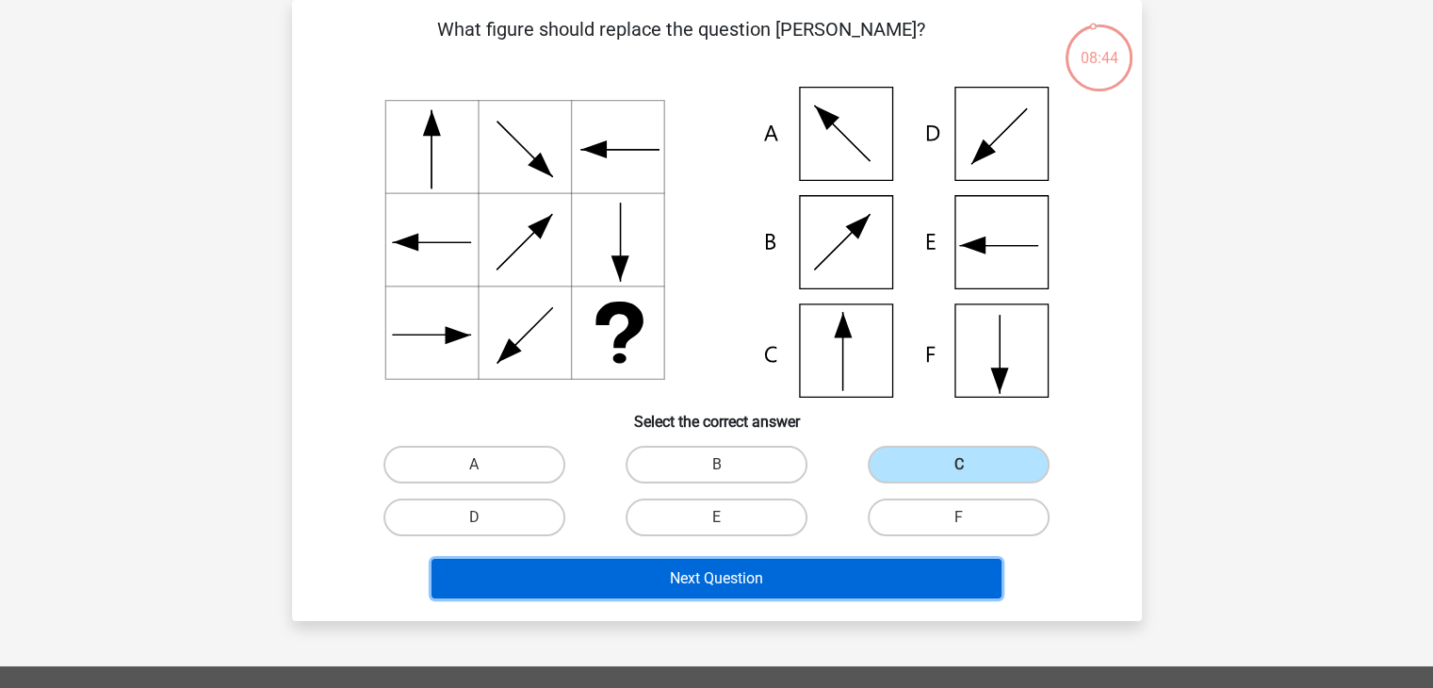
click at [859, 571] on button "Next Question" at bounding box center [717, 579] width 570 height 40
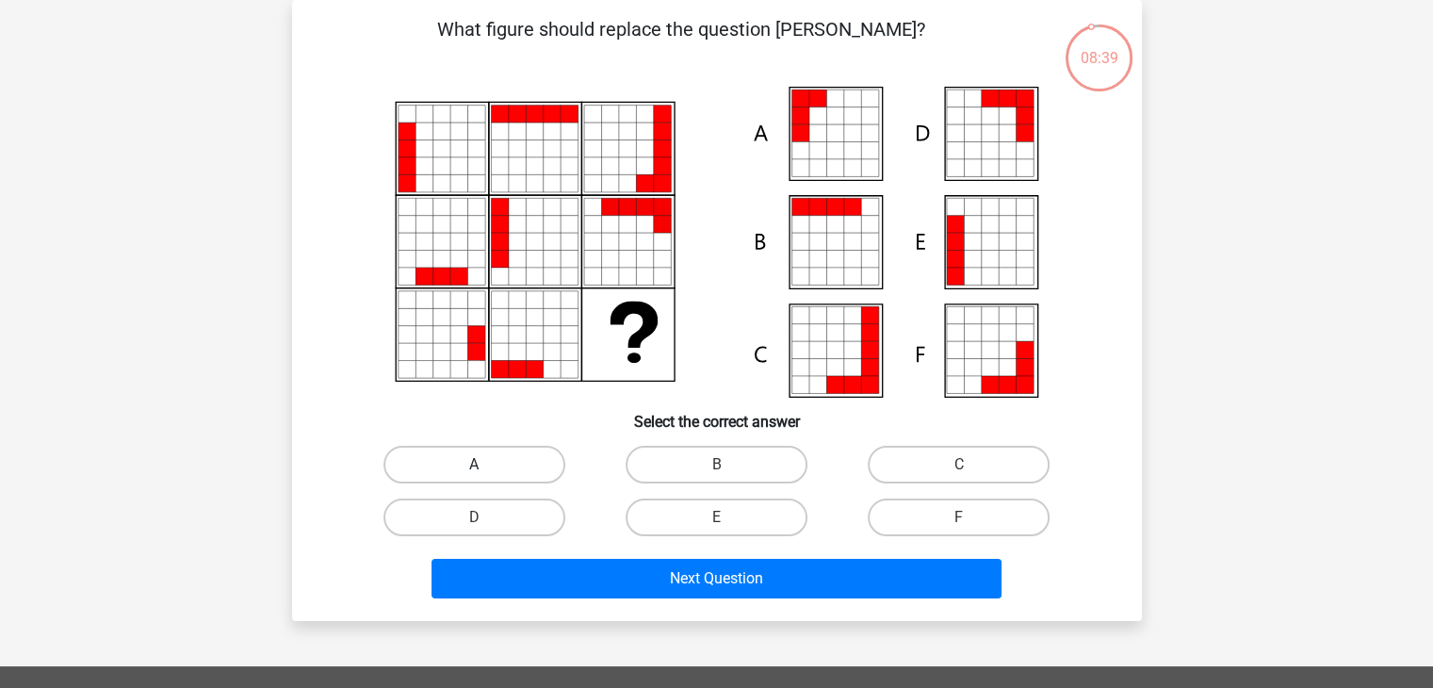
click at [500, 461] on label "A" at bounding box center [474, 465] width 182 height 38
click at [486, 464] on input "A" at bounding box center [480, 470] width 12 height 12
radio input "true"
click at [562, 612] on div "What figure should replace the question [PERSON_NAME]?" at bounding box center [717, 310] width 850 height 621
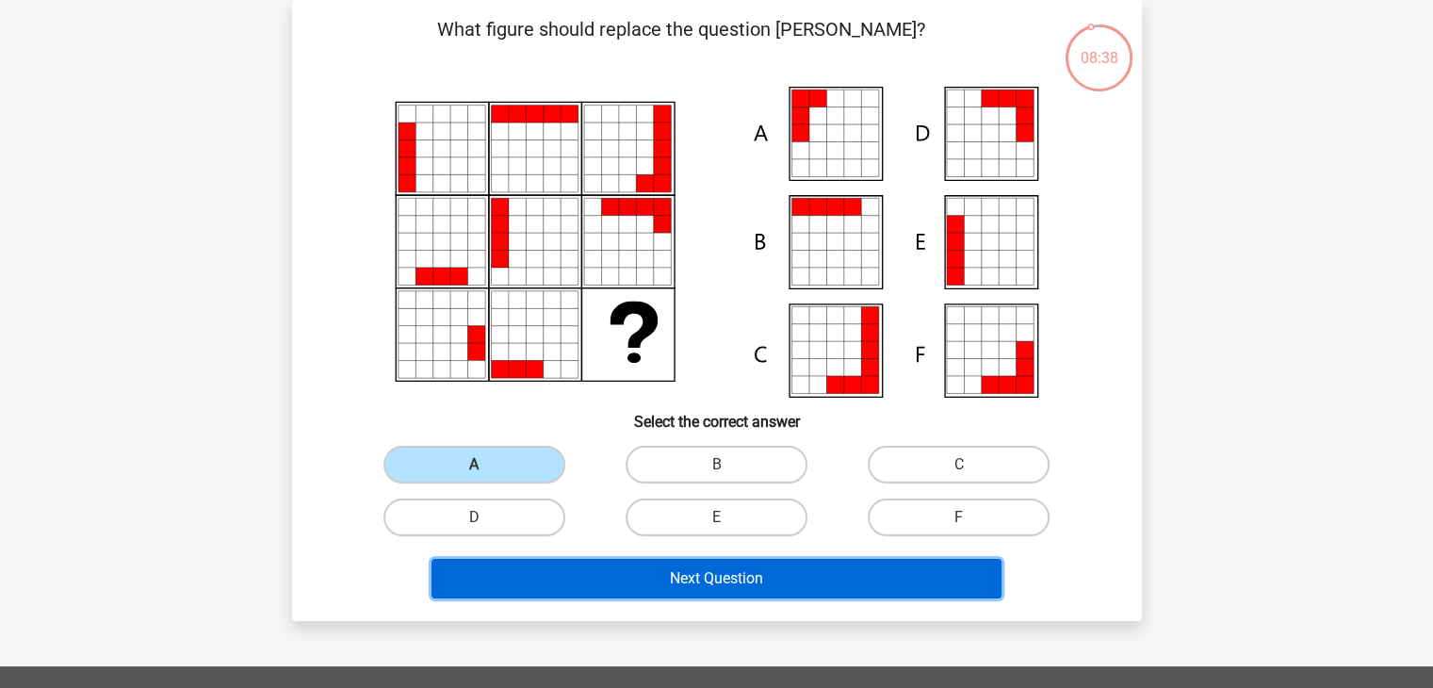
click at [558, 591] on button "Next Question" at bounding box center [717, 579] width 570 height 40
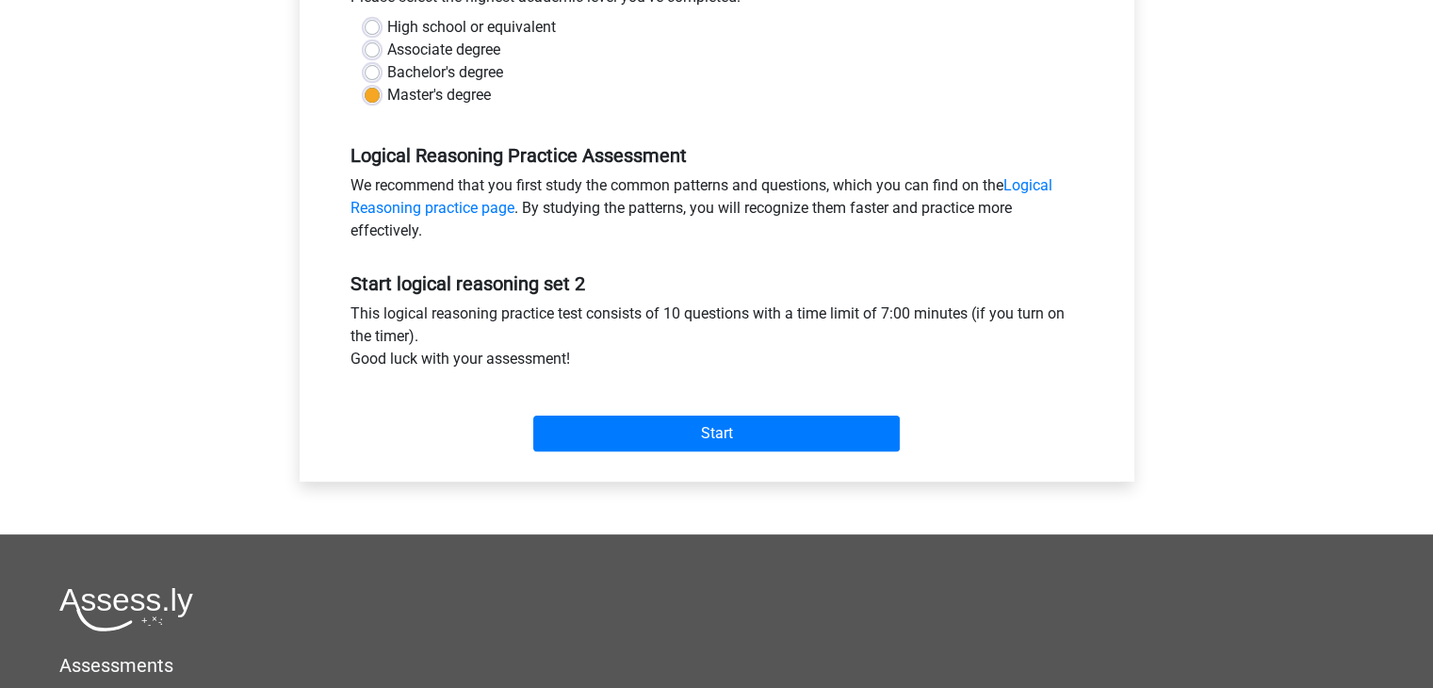
scroll to position [660, 0]
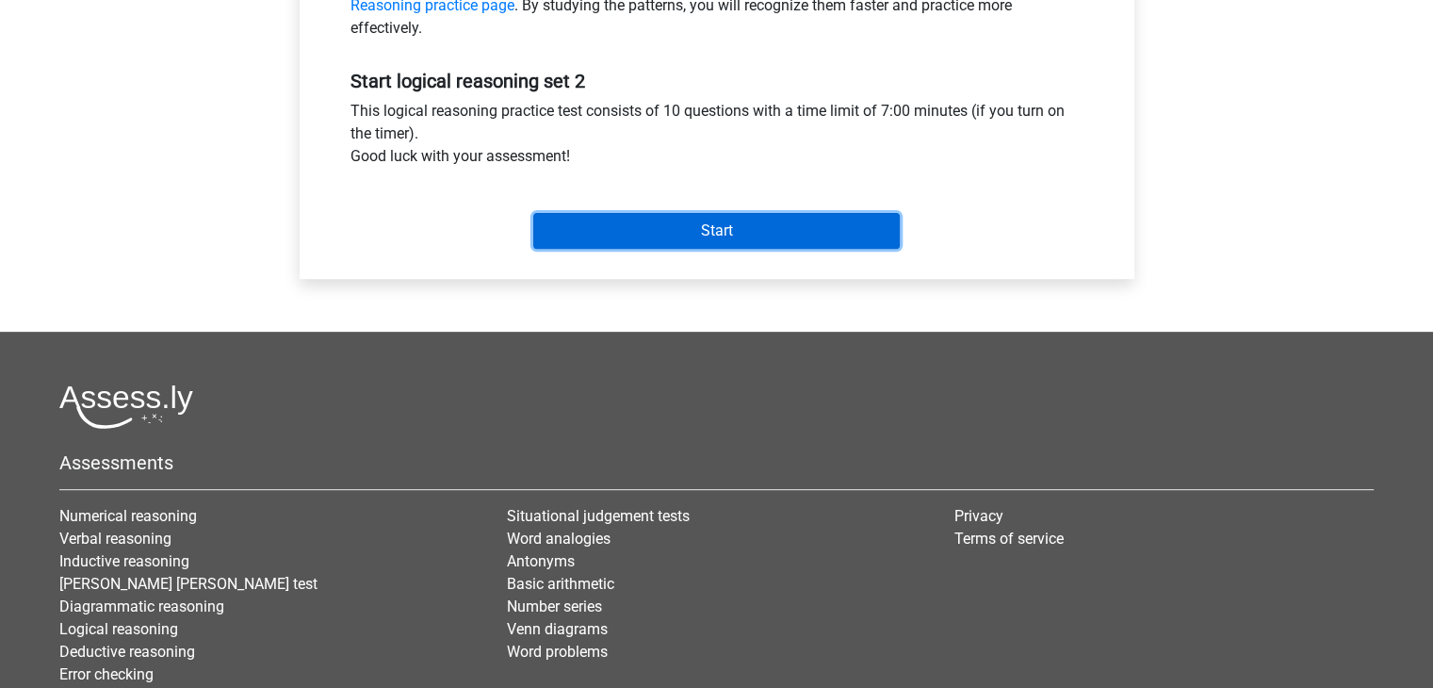
click at [620, 217] on input "Start" at bounding box center [716, 231] width 367 height 36
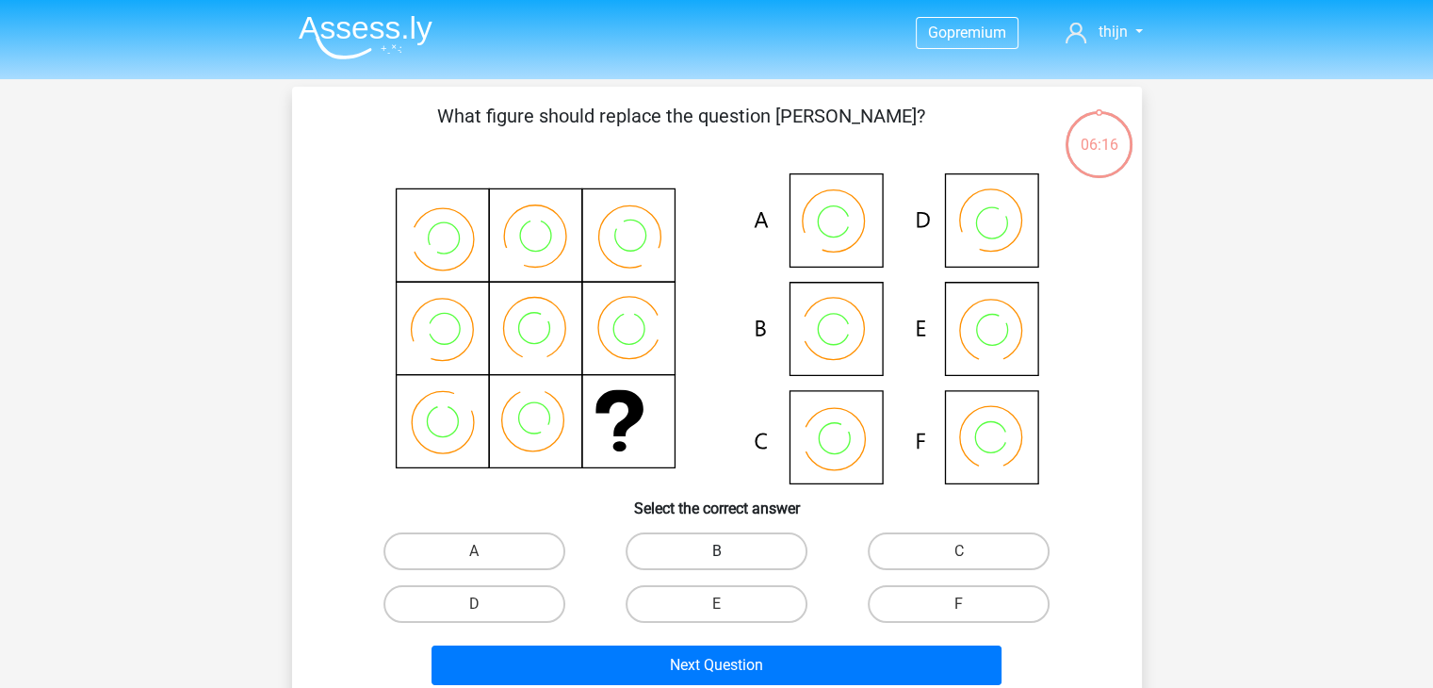
click at [695, 551] on label "B" at bounding box center [717, 551] width 182 height 38
click at [716, 551] on input "B" at bounding box center [722, 557] width 12 height 12
radio input "true"
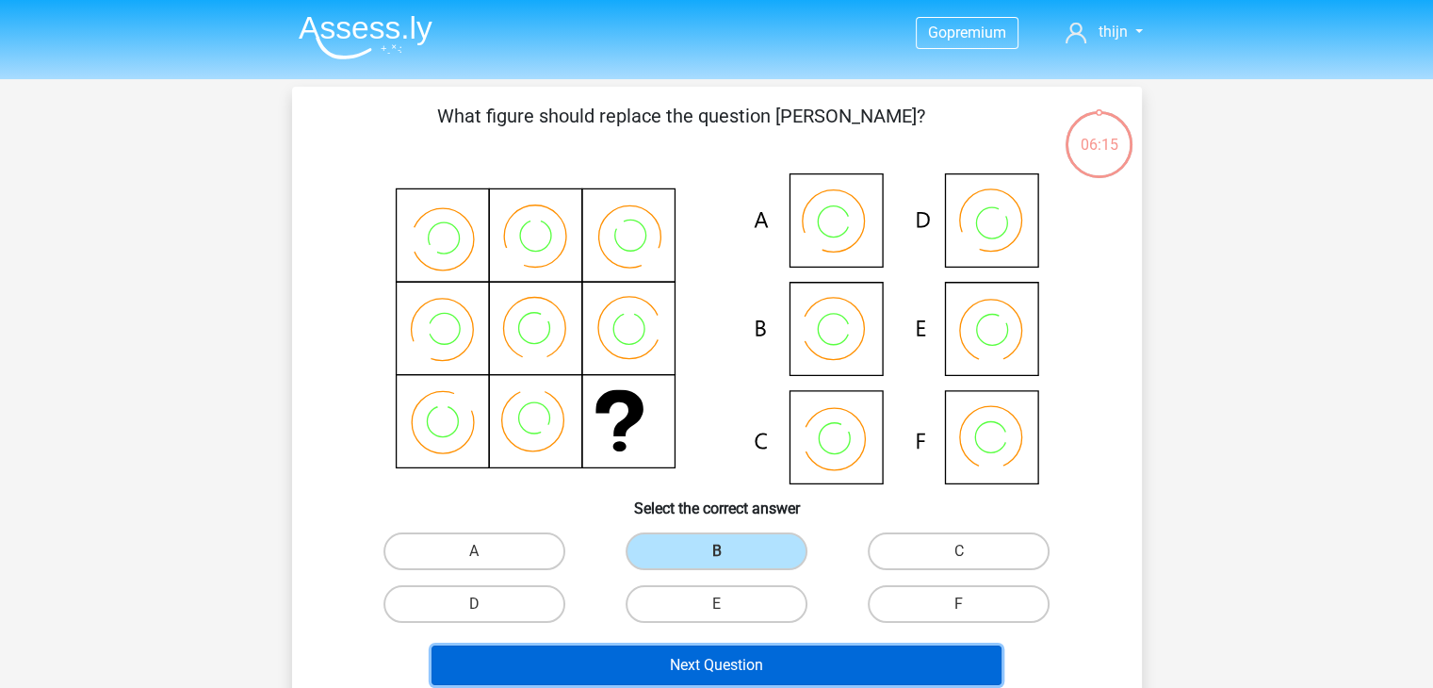
click at [712, 655] on button "Next Question" at bounding box center [717, 665] width 570 height 40
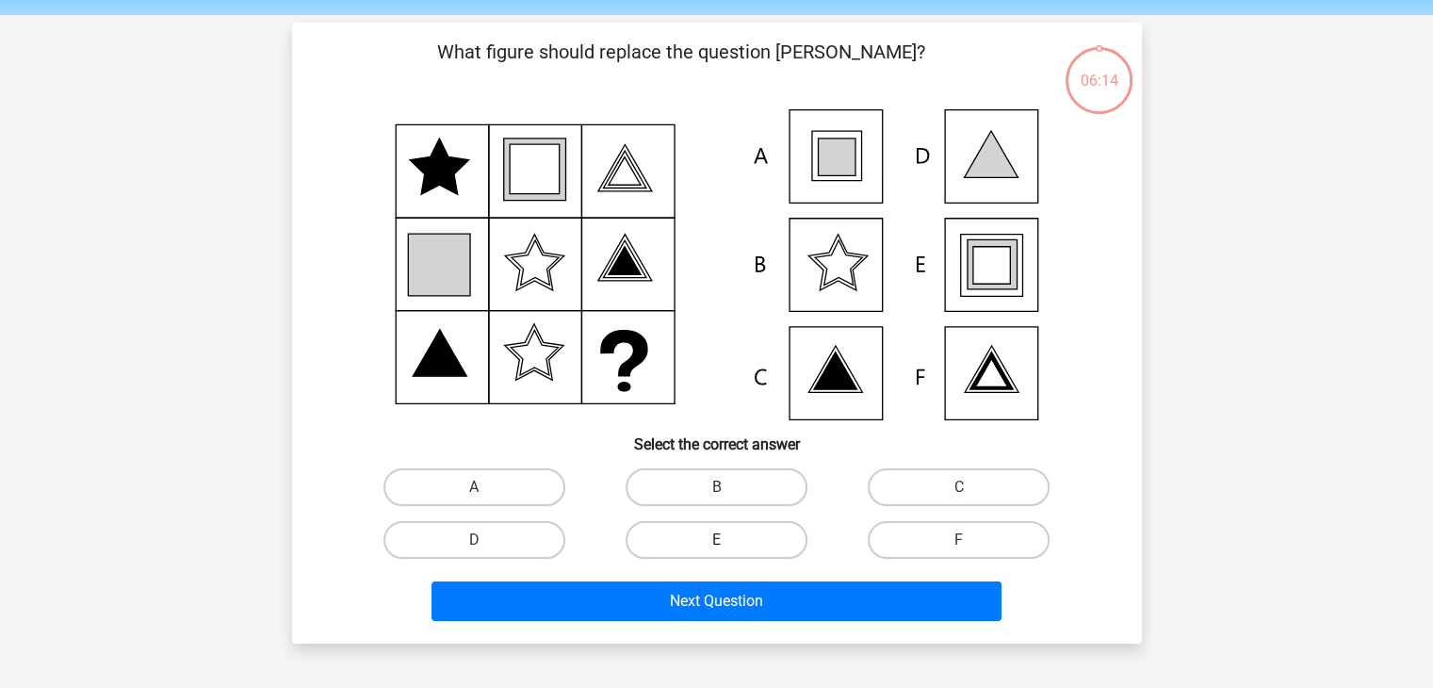
scroll to position [87, 0]
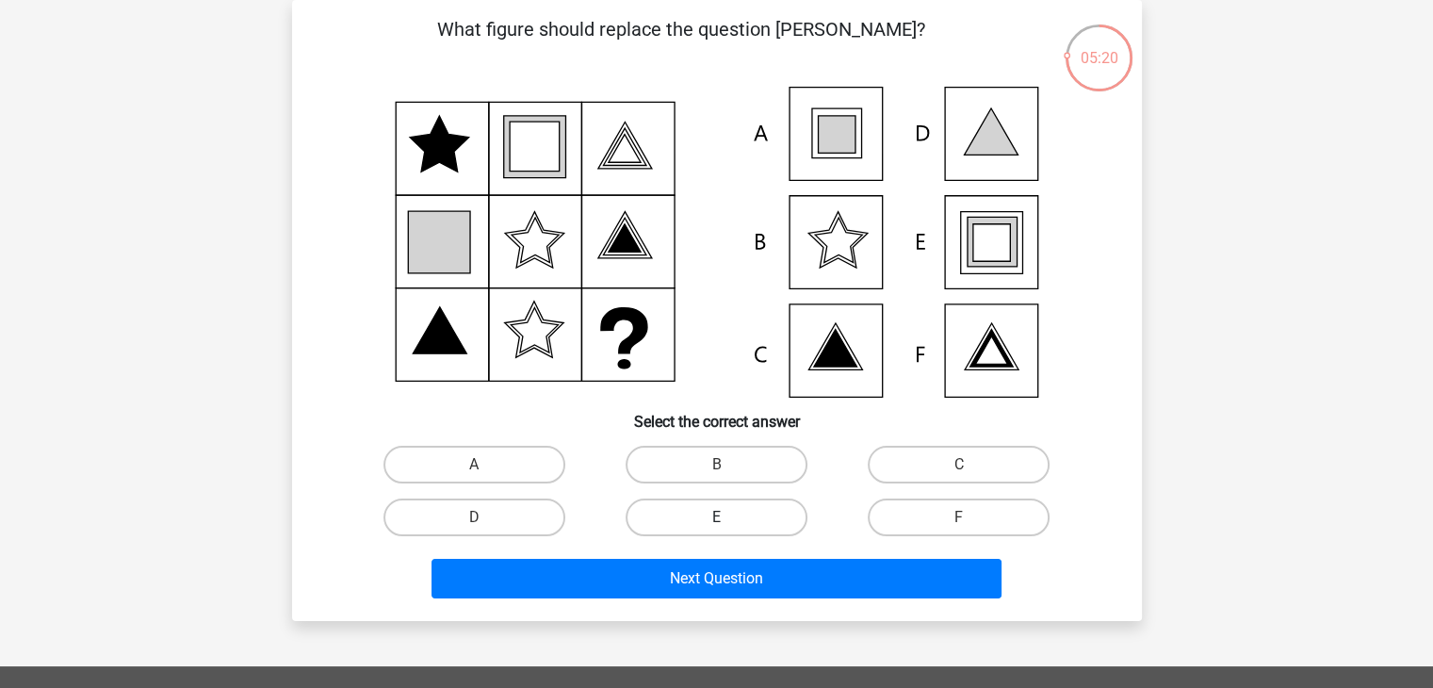
click at [715, 509] on label "E" at bounding box center [717, 517] width 182 height 38
click at [716, 517] on input "E" at bounding box center [722, 523] width 12 height 12
radio input "true"
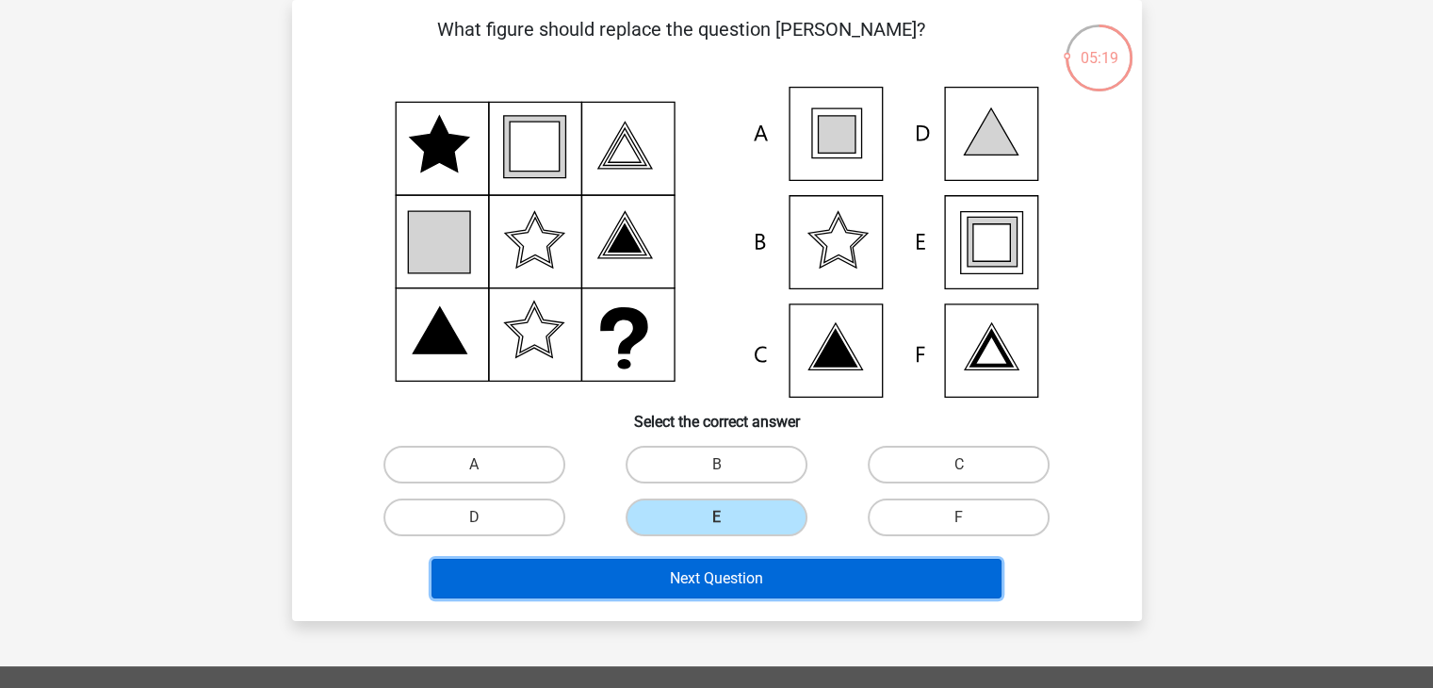
click at [716, 564] on button "Next Question" at bounding box center [717, 579] width 570 height 40
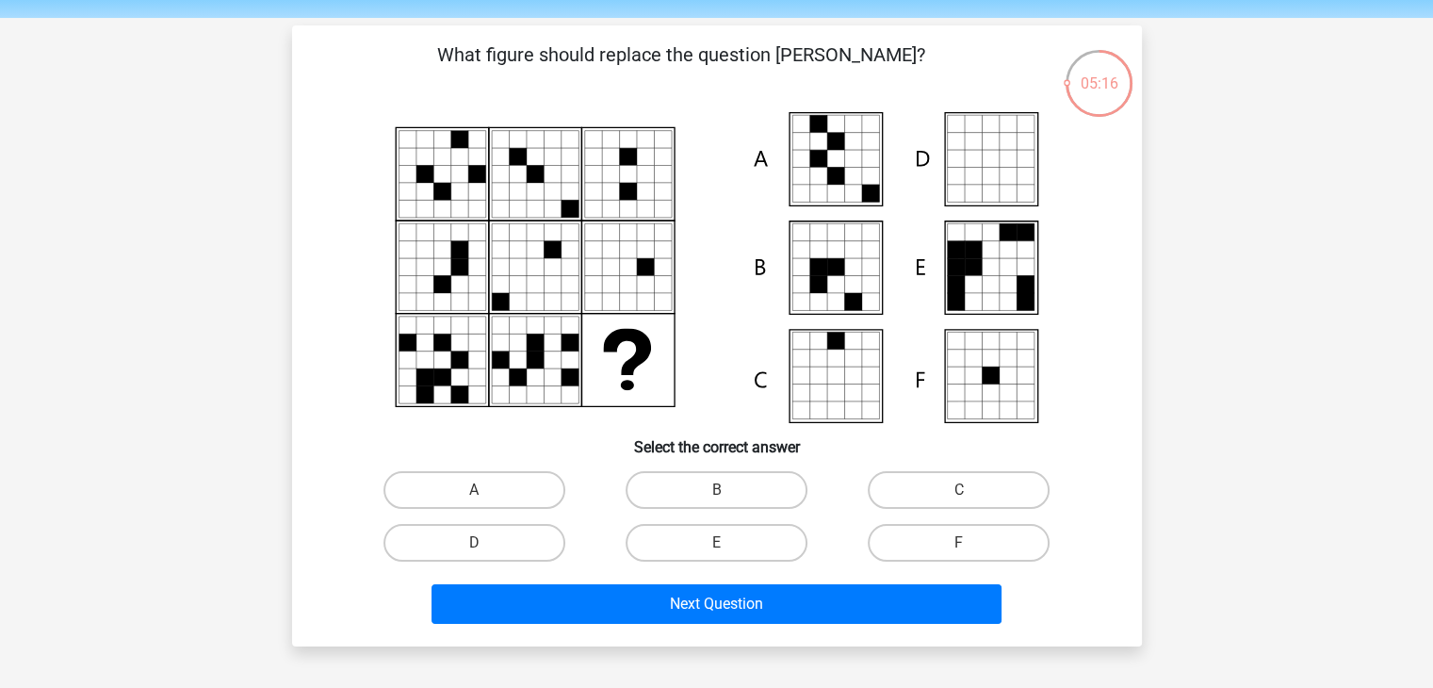
scroll to position [94, 0]
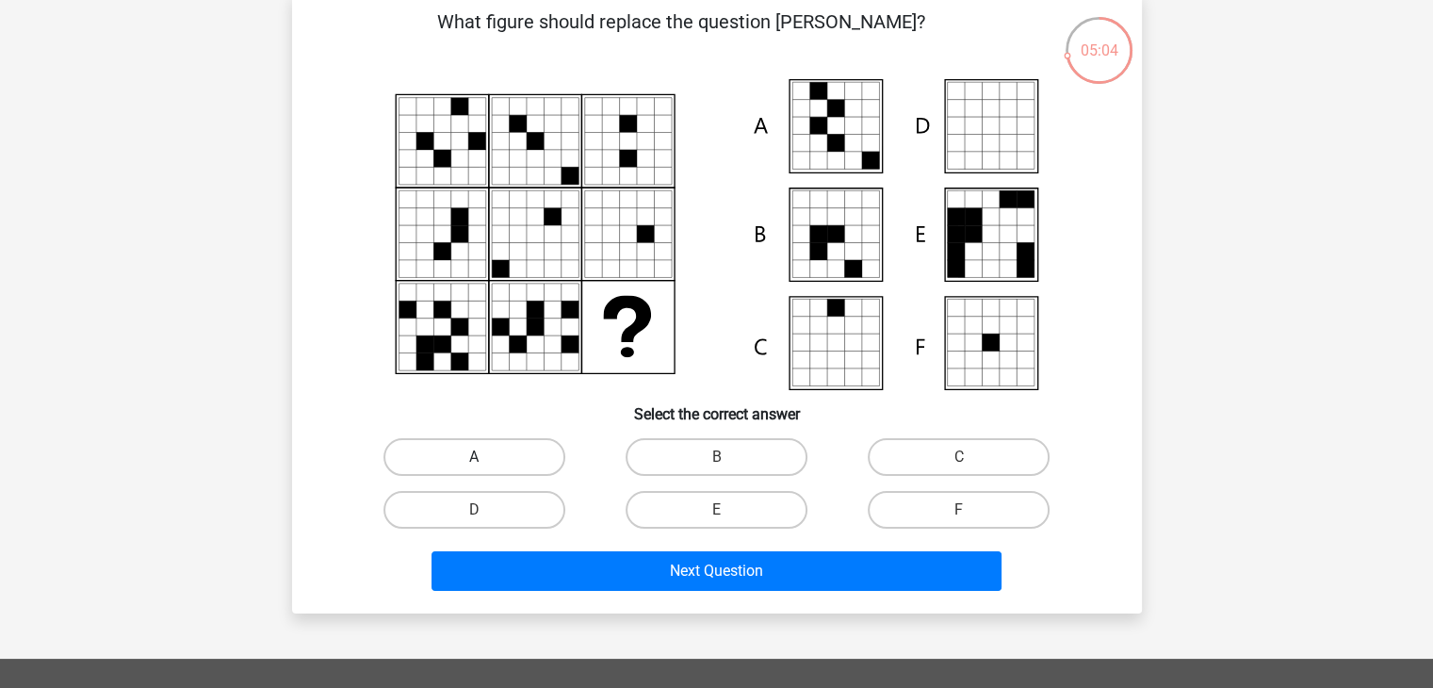
click at [536, 457] on label "A" at bounding box center [474, 457] width 182 height 38
click at [486, 457] on input "A" at bounding box center [480, 463] width 12 height 12
radio input "true"
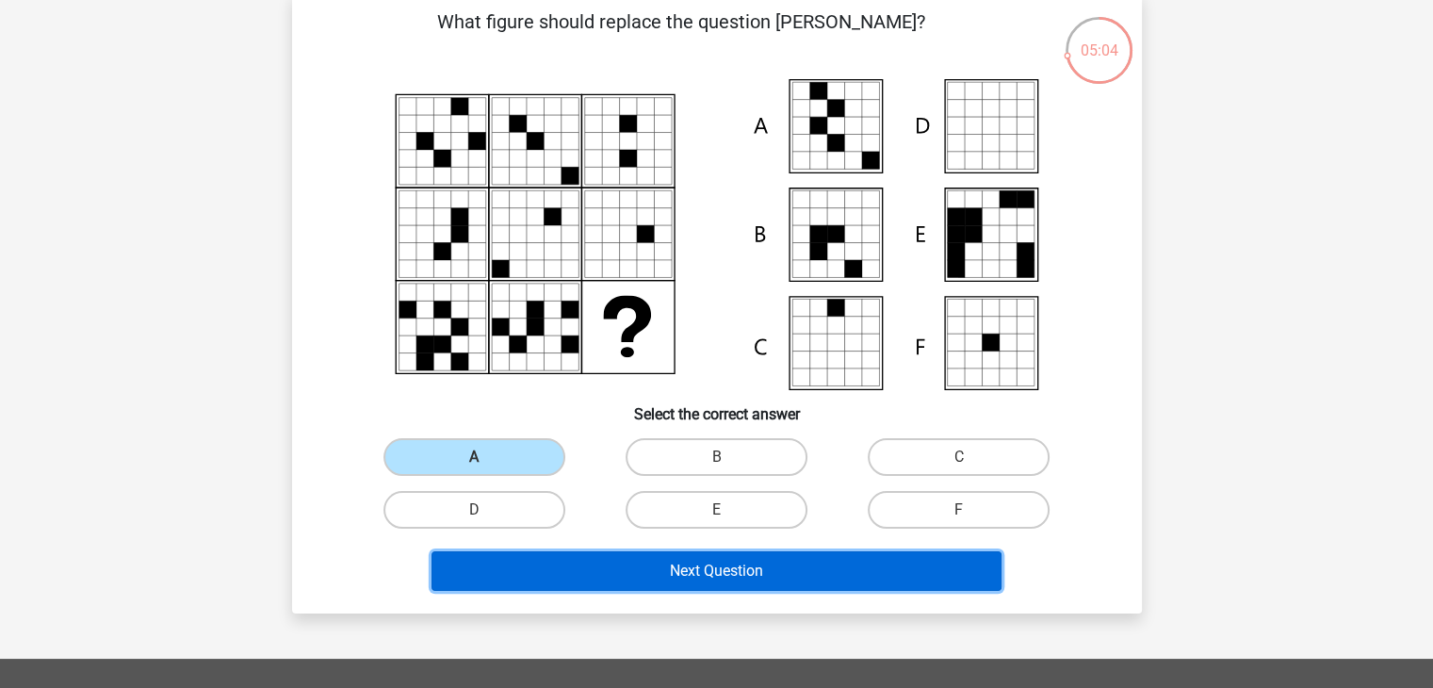
click at [572, 559] on button "Next Question" at bounding box center [717, 571] width 570 height 40
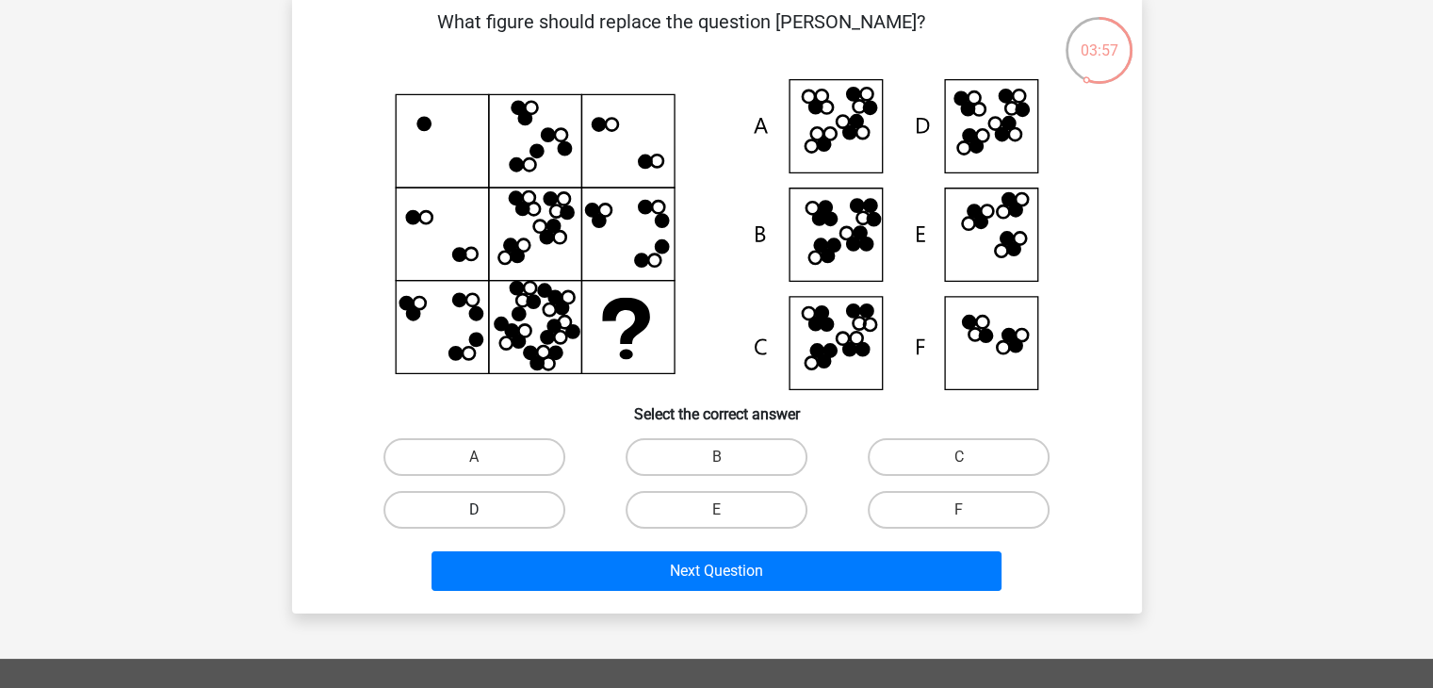
click at [494, 499] on label "D" at bounding box center [474, 510] width 182 height 38
click at [486, 510] on input "D" at bounding box center [480, 516] width 12 height 12
radio input "true"
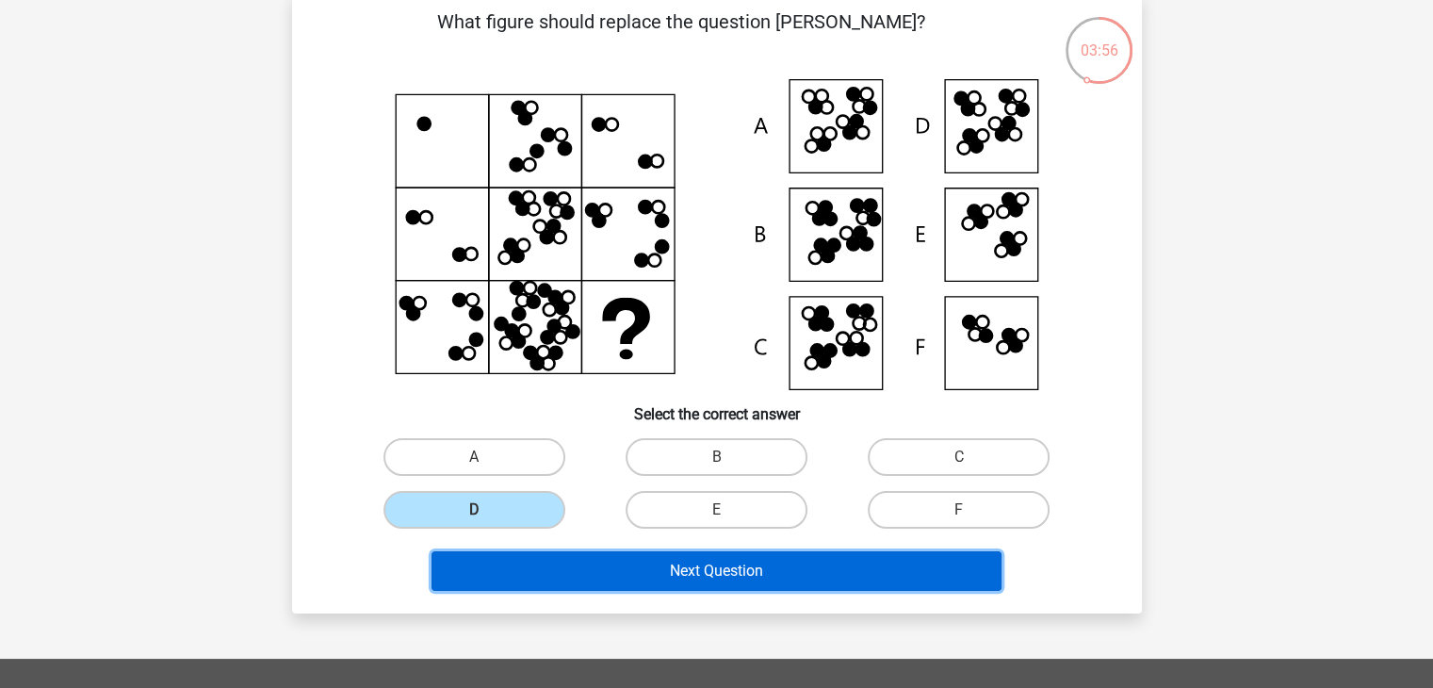
click at [613, 558] on button "Next Question" at bounding box center [717, 571] width 570 height 40
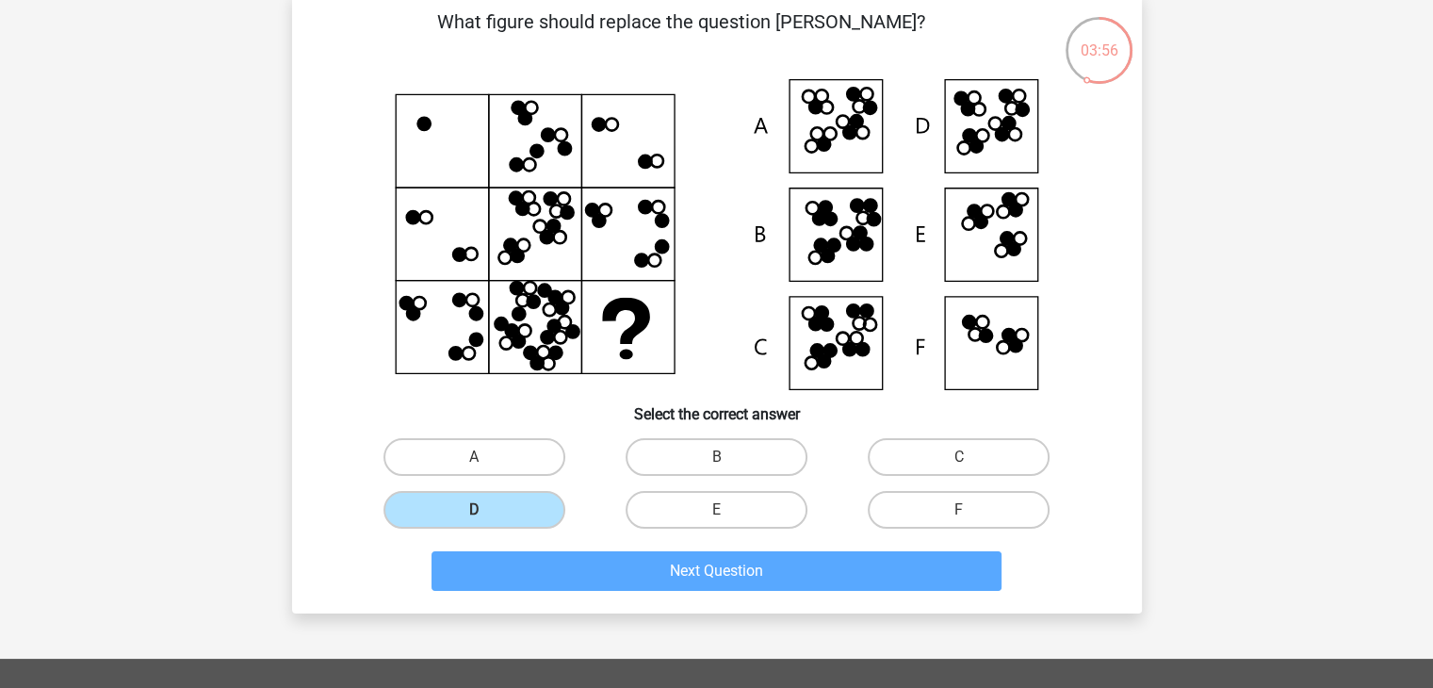
scroll to position [87, 0]
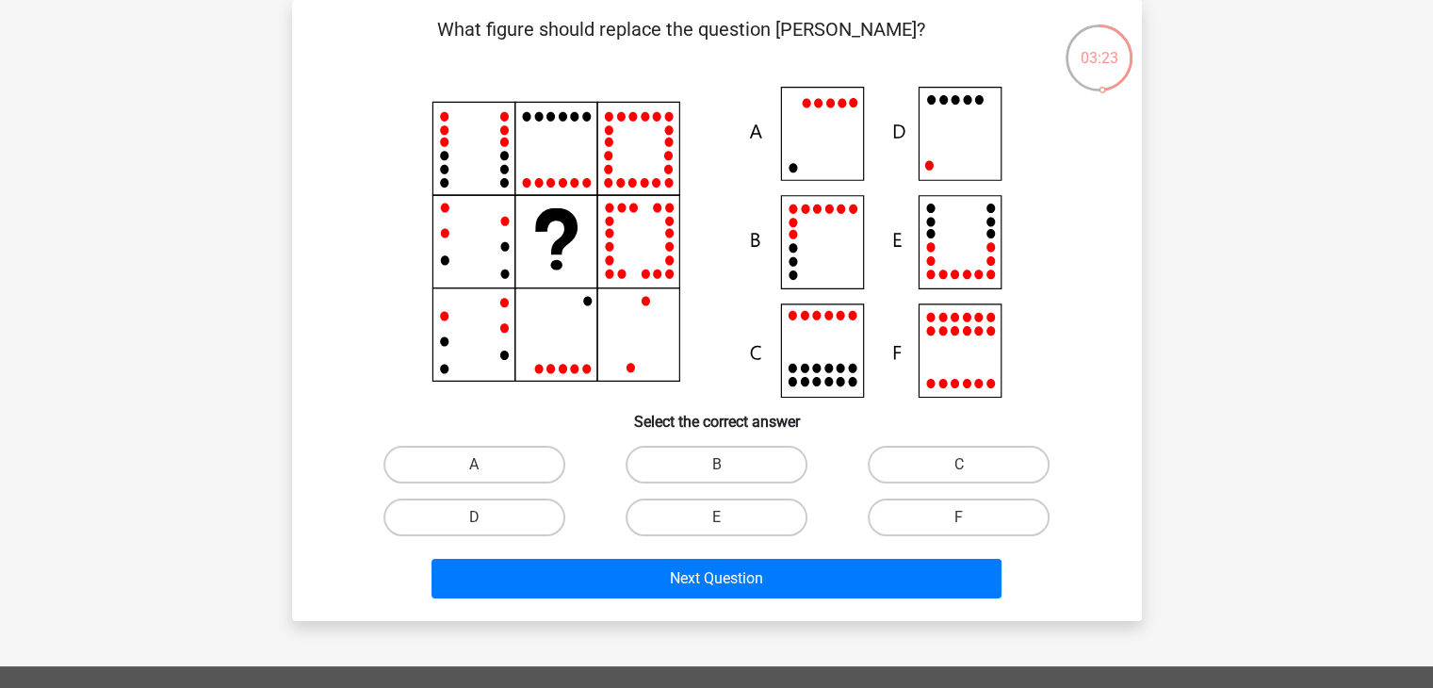
click at [951, 127] on icon at bounding box center [716, 242] width 759 height 311
click at [528, 526] on label "D" at bounding box center [474, 517] width 182 height 38
click at [486, 526] on input "D" at bounding box center [480, 523] width 12 height 12
radio input "true"
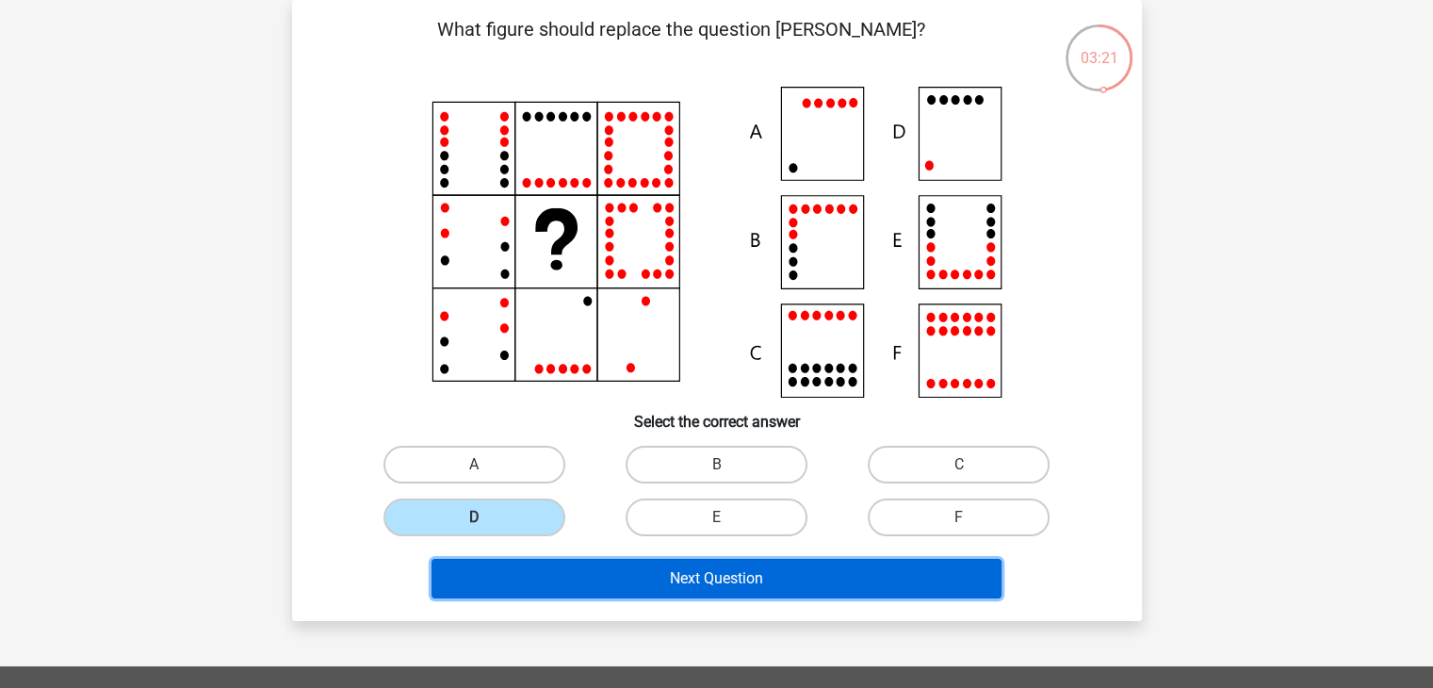
click at [557, 574] on button "Next Question" at bounding box center [717, 579] width 570 height 40
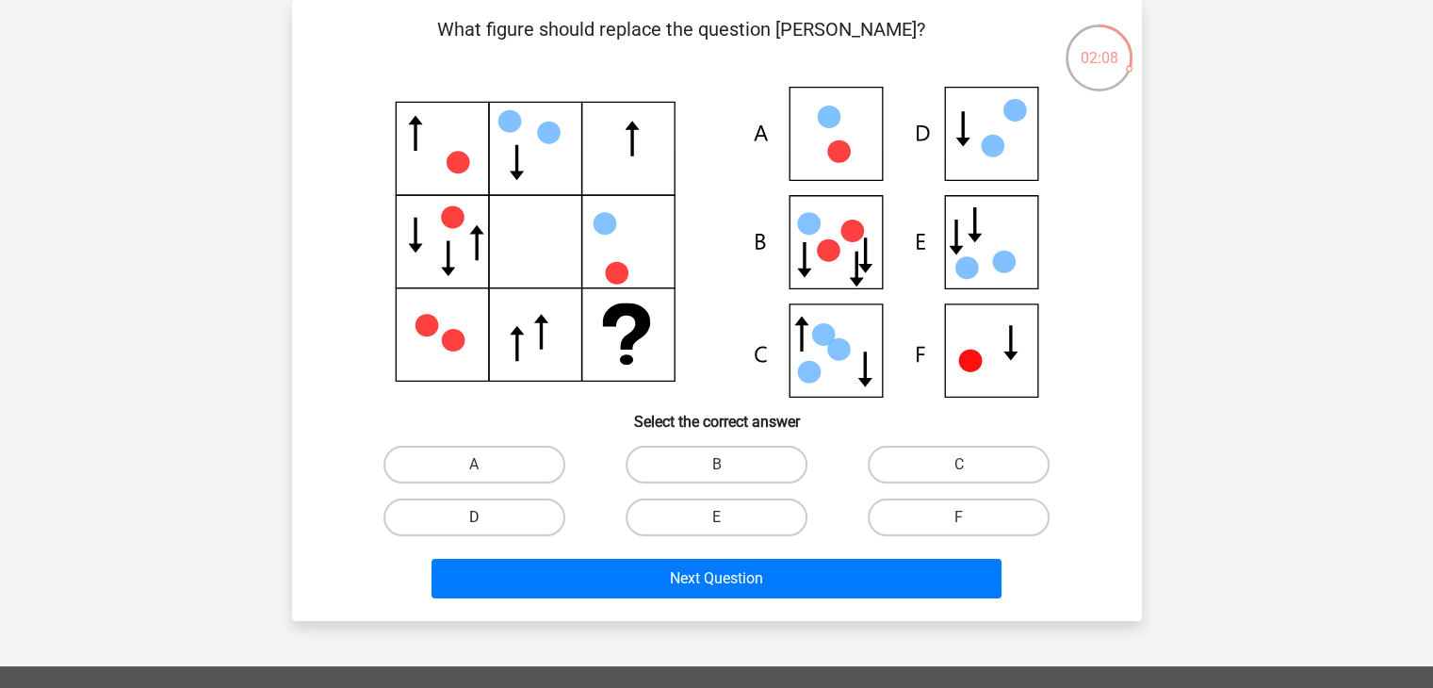
click at [508, 513] on label "D" at bounding box center [474, 517] width 182 height 38
click at [486, 517] on input "D" at bounding box center [480, 523] width 12 height 12
radio input "true"
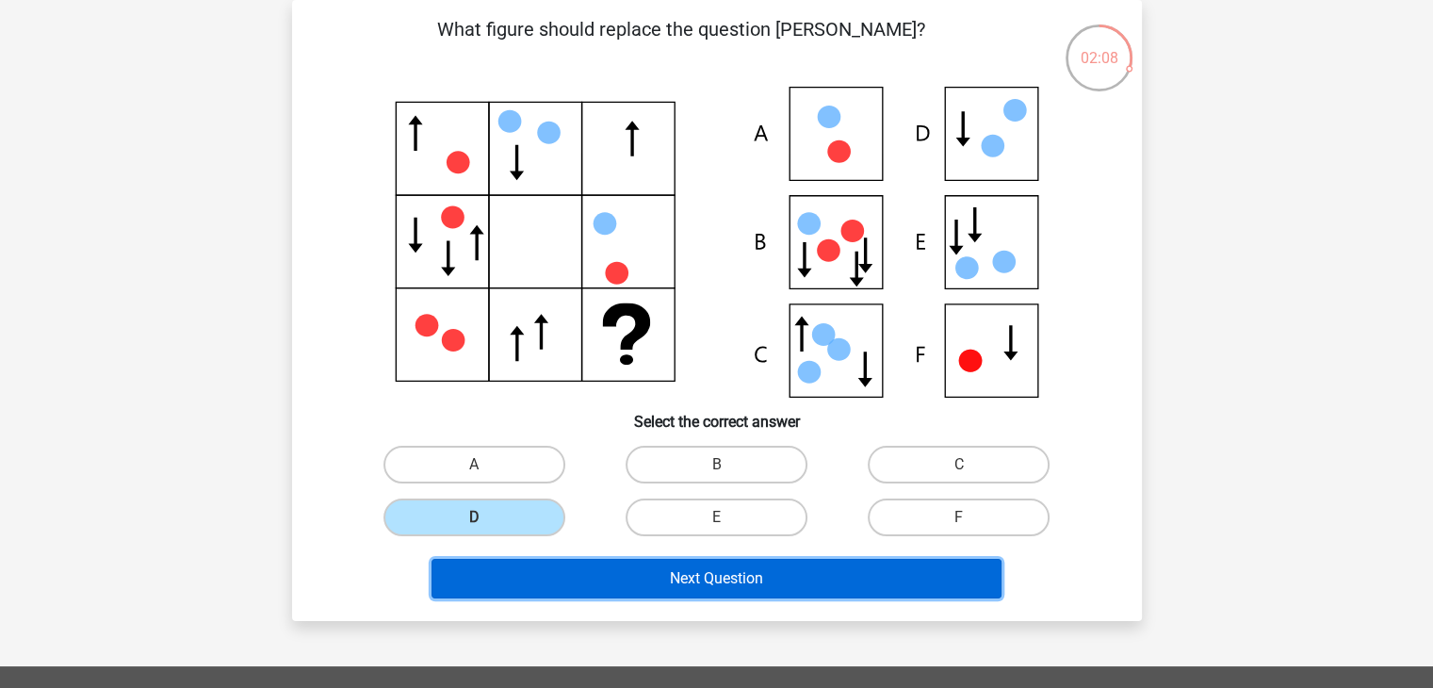
click at [542, 583] on button "Next Question" at bounding box center [717, 579] width 570 height 40
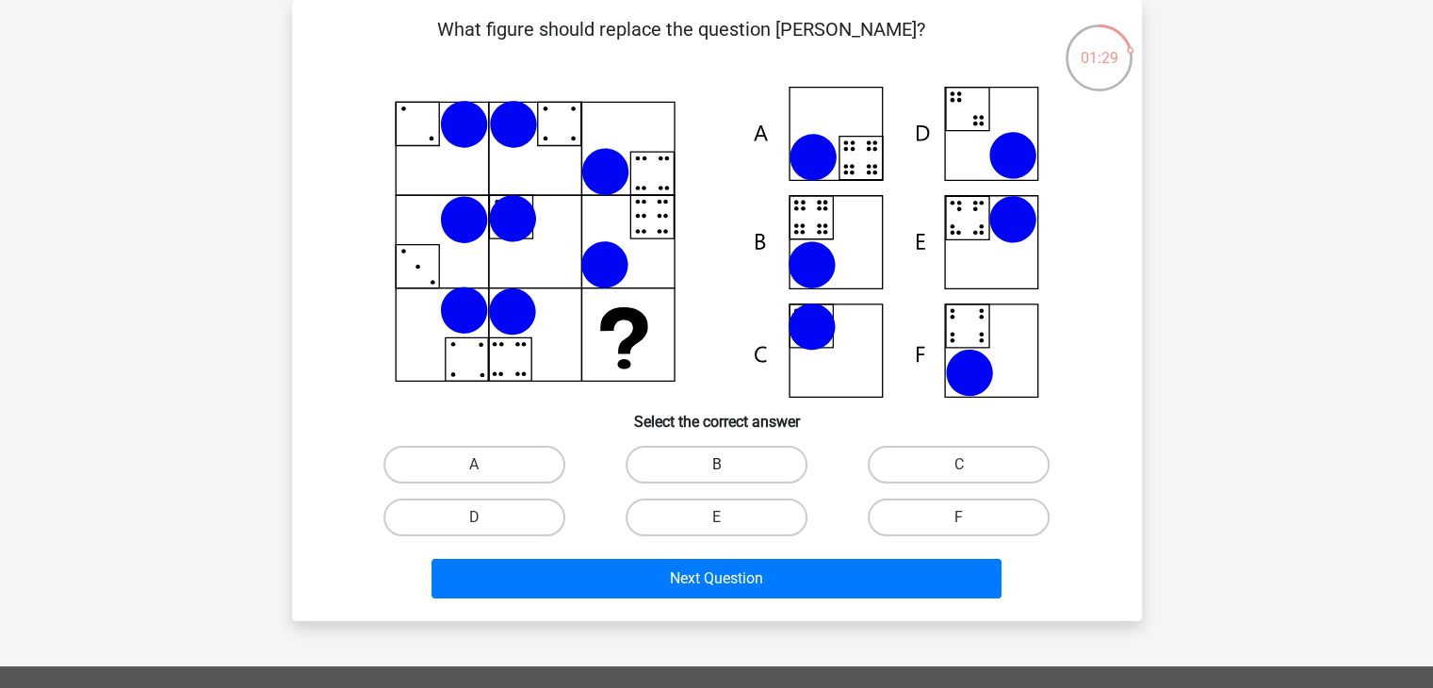
click at [739, 458] on label "B" at bounding box center [717, 465] width 182 height 38
click at [728, 464] on input "B" at bounding box center [722, 470] width 12 height 12
radio input "true"
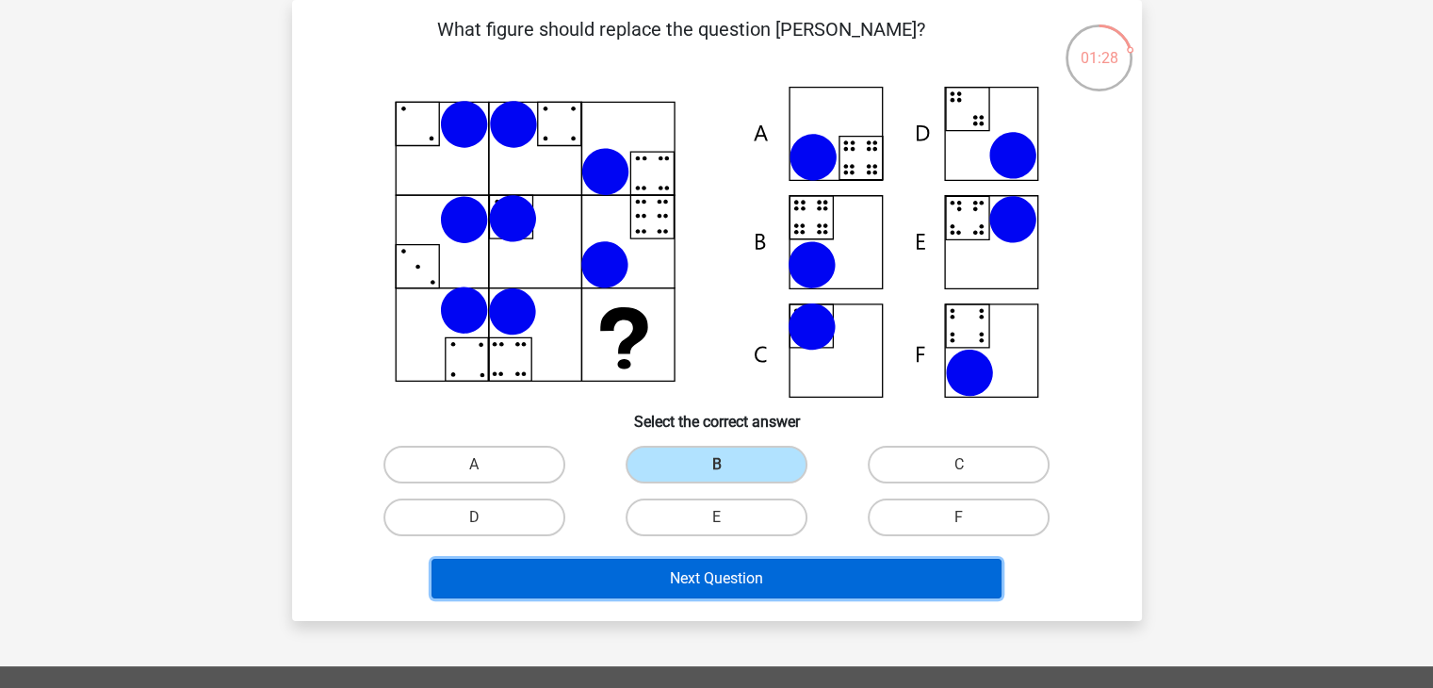
click at [742, 578] on button "Next Question" at bounding box center [717, 579] width 570 height 40
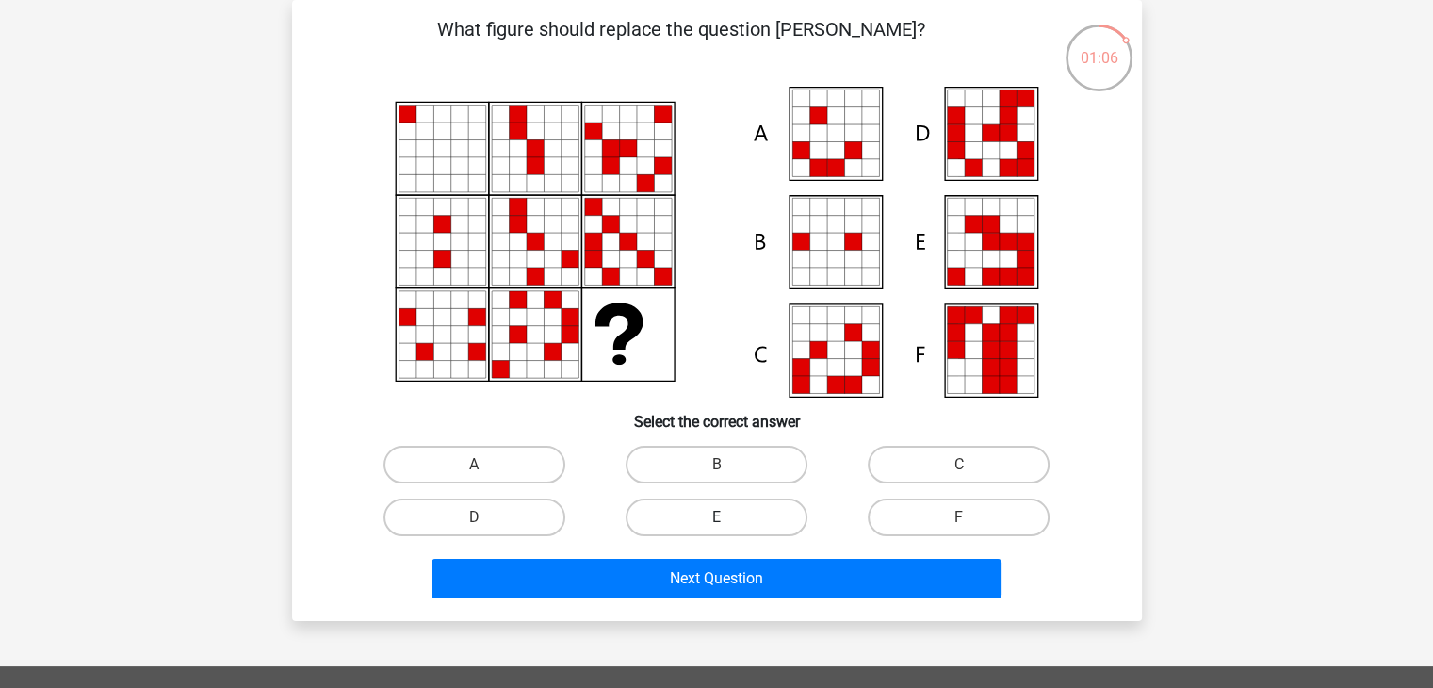
click at [690, 507] on label "E" at bounding box center [717, 517] width 182 height 38
click at [716, 517] on input "E" at bounding box center [722, 523] width 12 height 12
radio input "true"
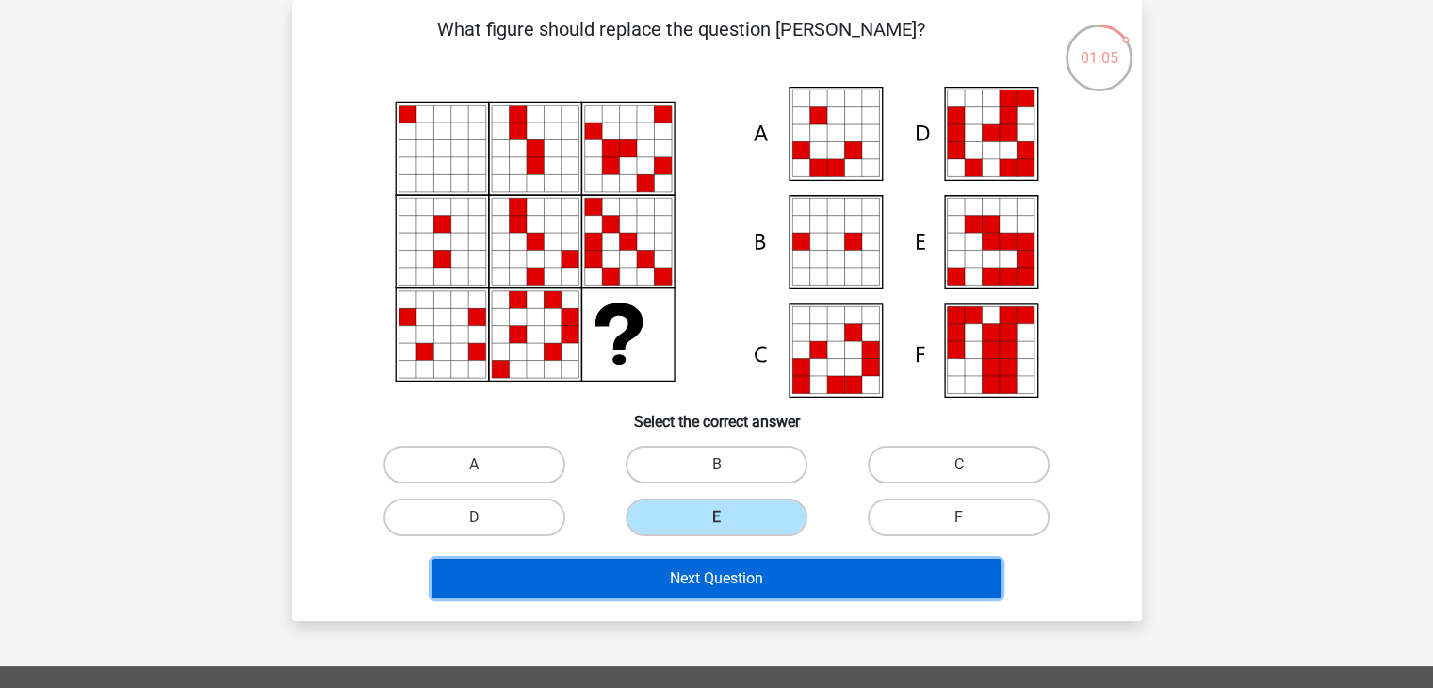
click at [714, 579] on button "Next Question" at bounding box center [717, 579] width 570 height 40
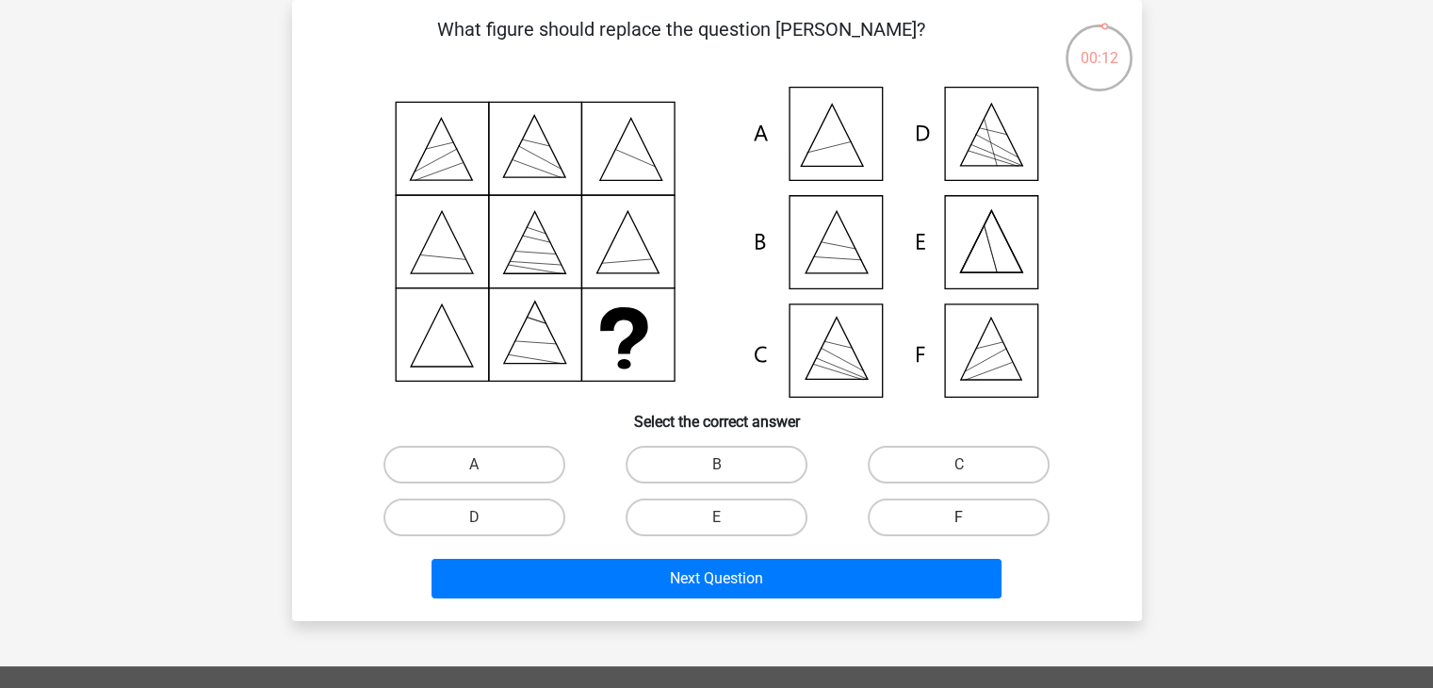
click at [947, 528] on label "F" at bounding box center [959, 517] width 182 height 38
click at [959, 528] on input "F" at bounding box center [965, 523] width 12 height 12
radio input "true"
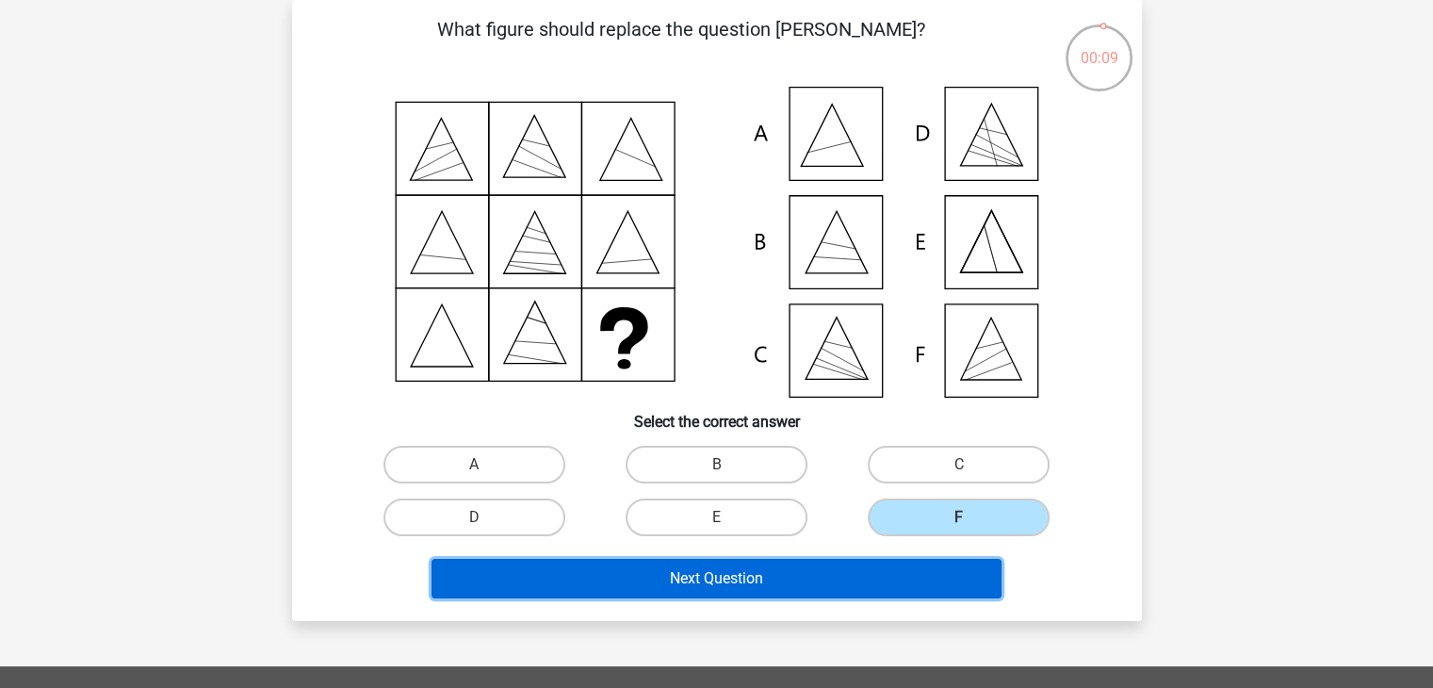
click at [823, 578] on button "Next Question" at bounding box center [717, 579] width 570 height 40
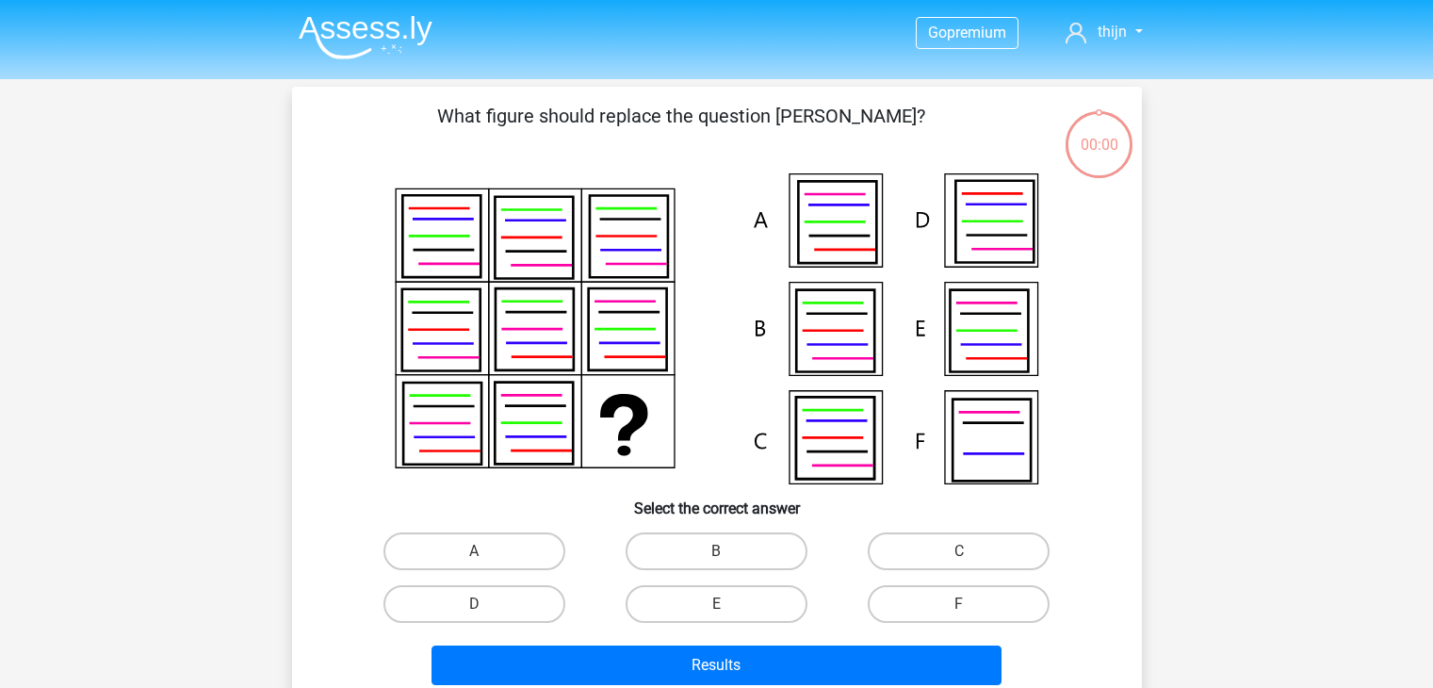
scroll to position [87, 0]
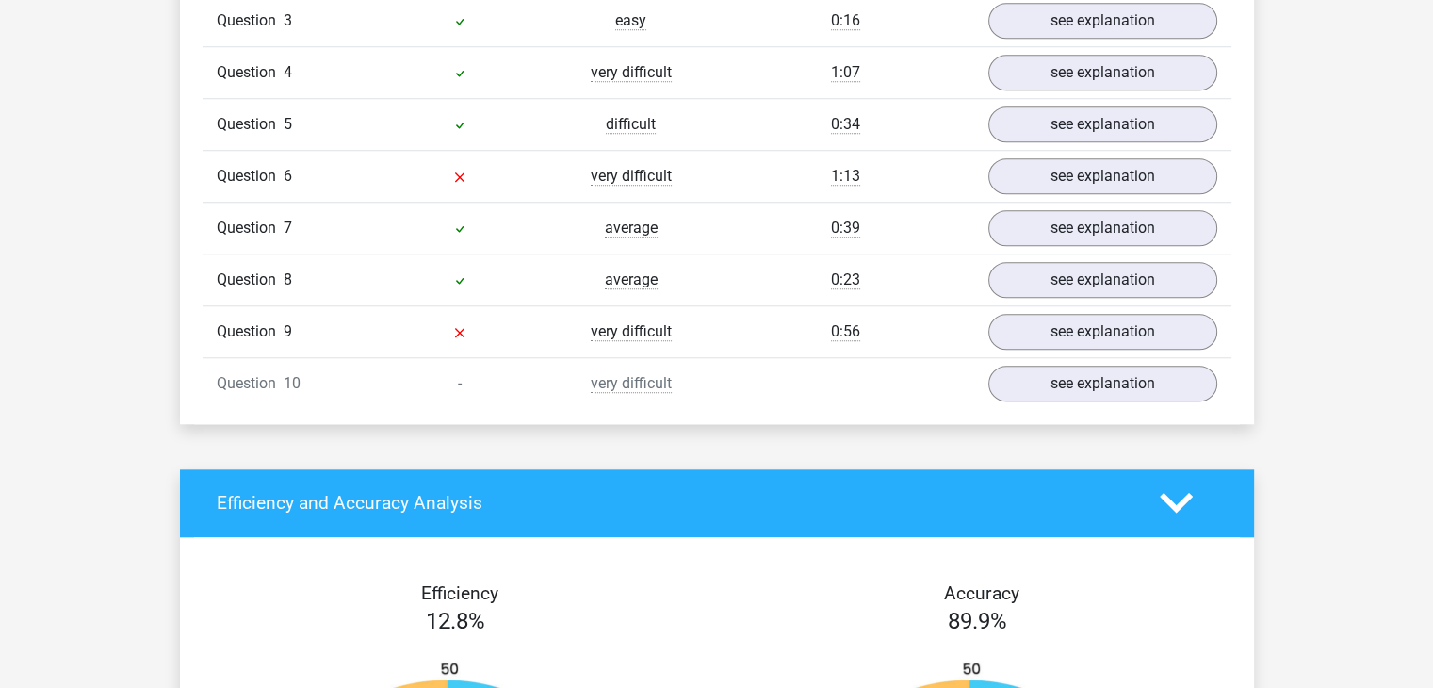
scroll to position [1696, 0]
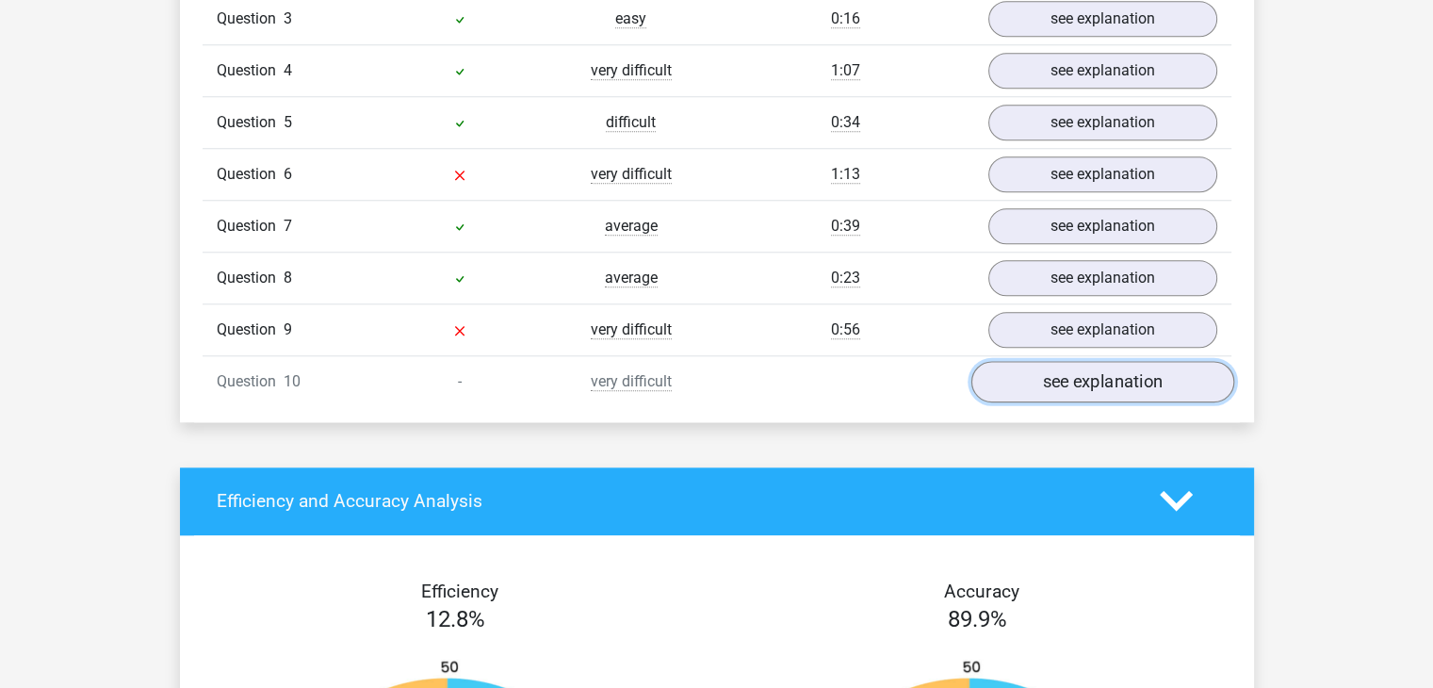
click at [1005, 373] on link "see explanation" at bounding box center [1101, 381] width 263 height 41
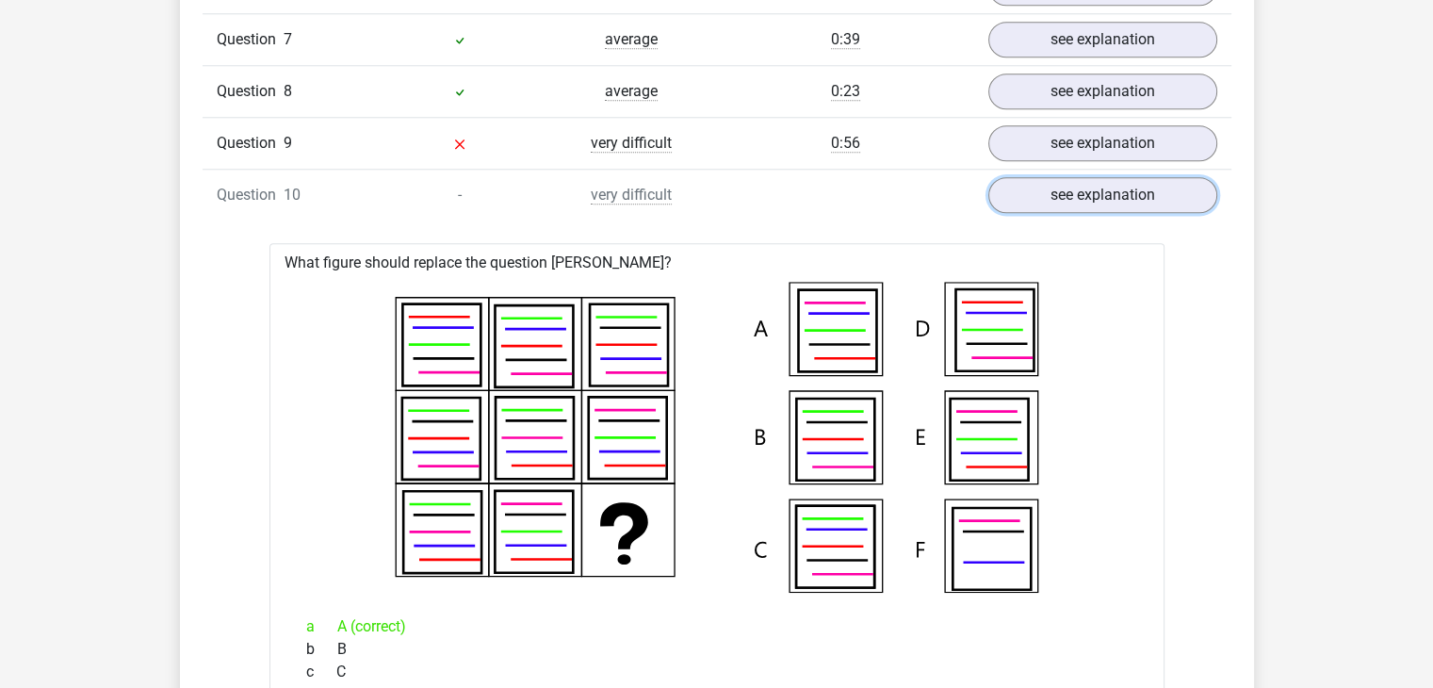
scroll to position [1884, 0]
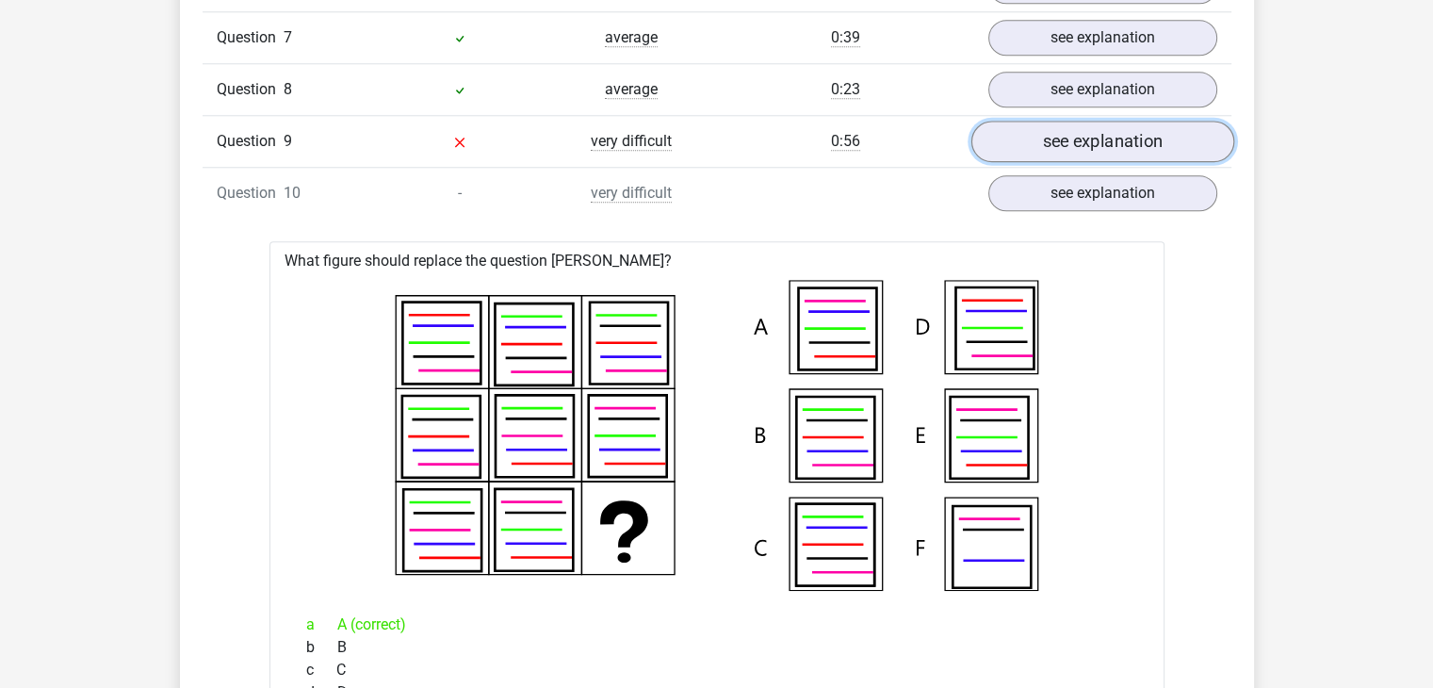
click at [1031, 129] on link "see explanation" at bounding box center [1101, 141] width 263 height 41
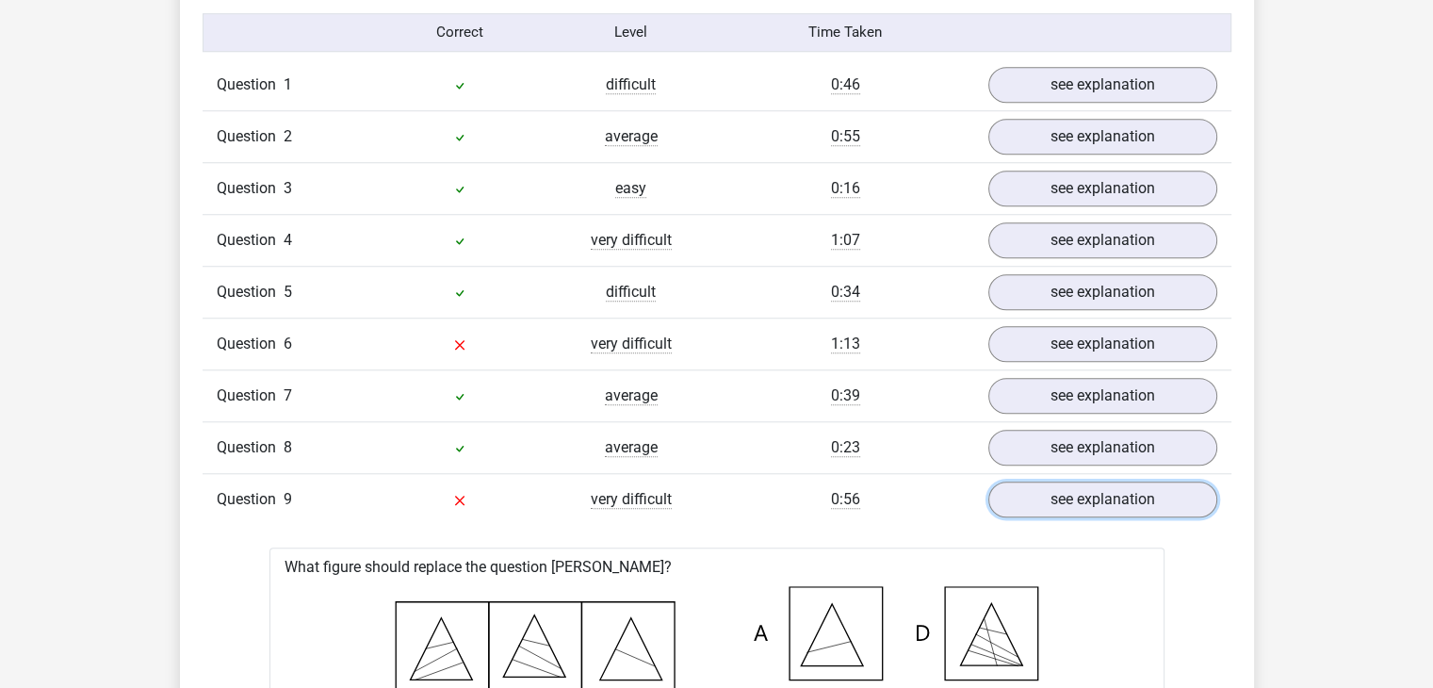
scroll to position [1413, 0]
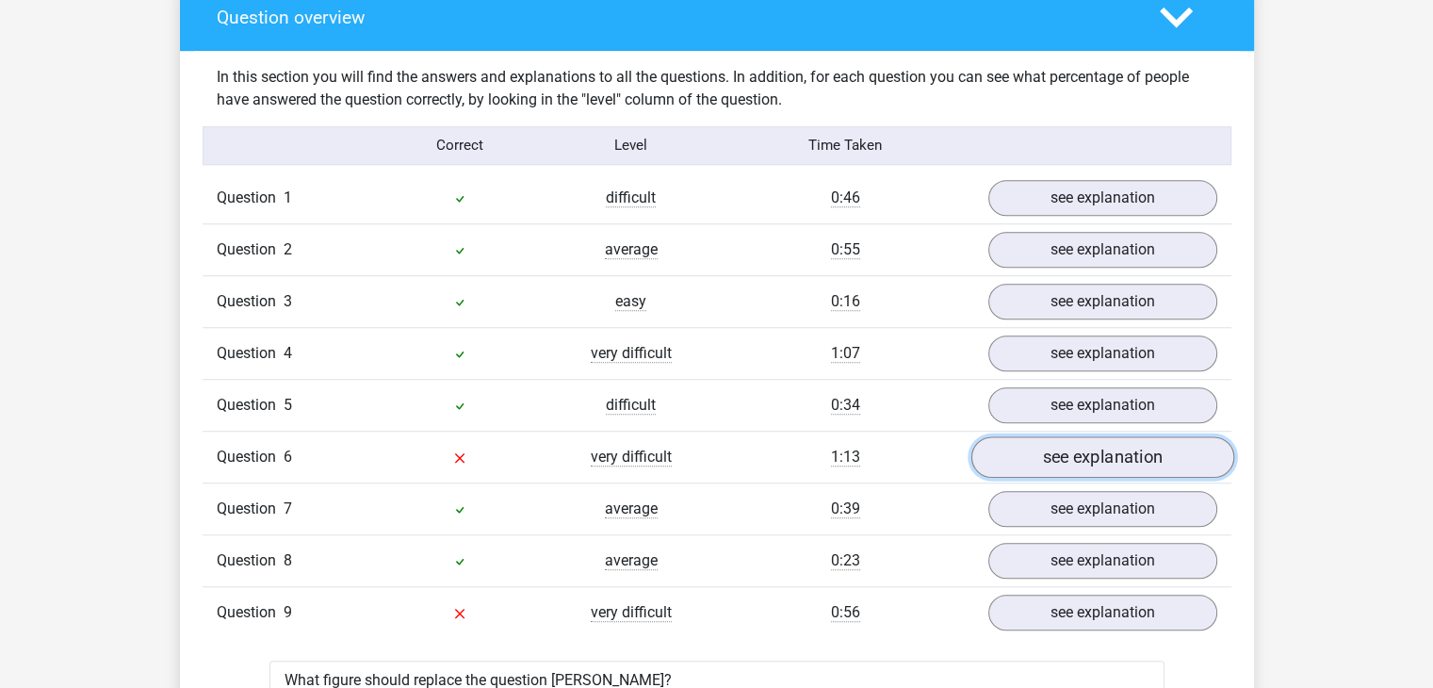
click at [1005, 449] on link "see explanation" at bounding box center [1101, 456] width 263 height 41
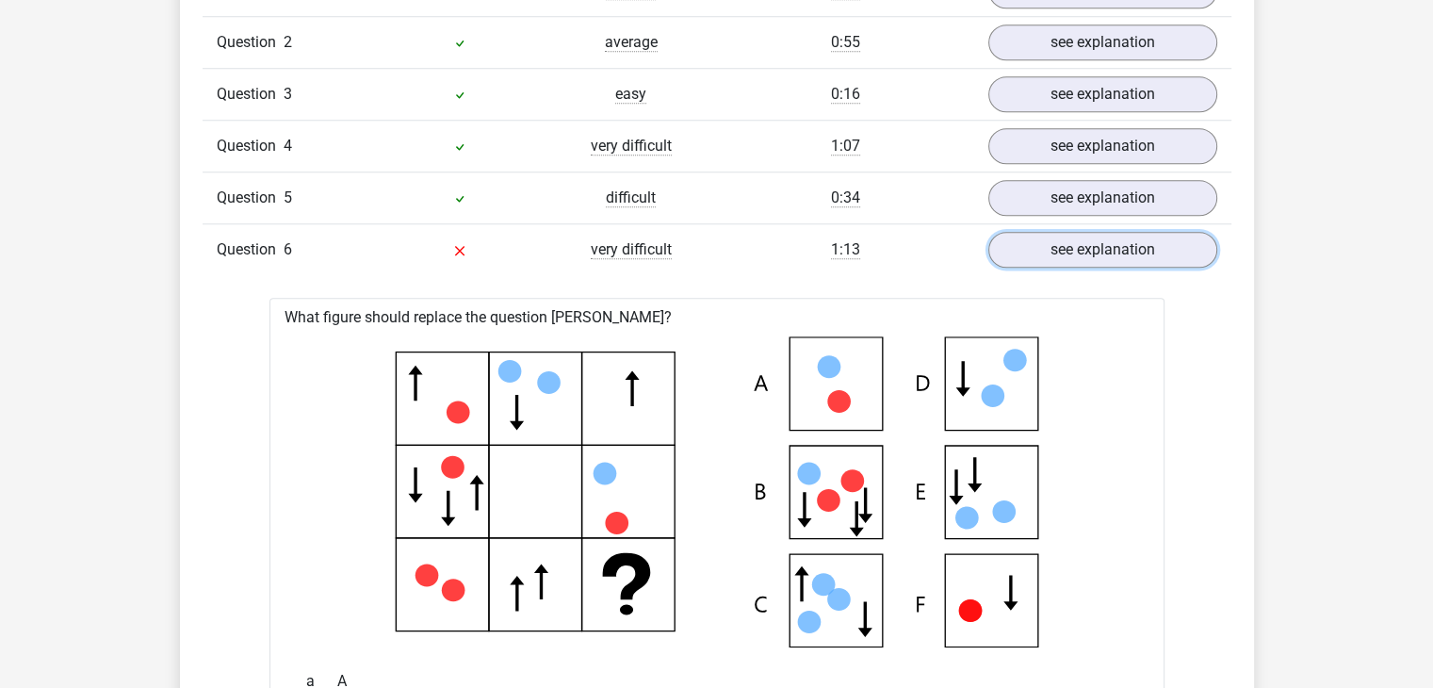
scroll to position [1507, 0]
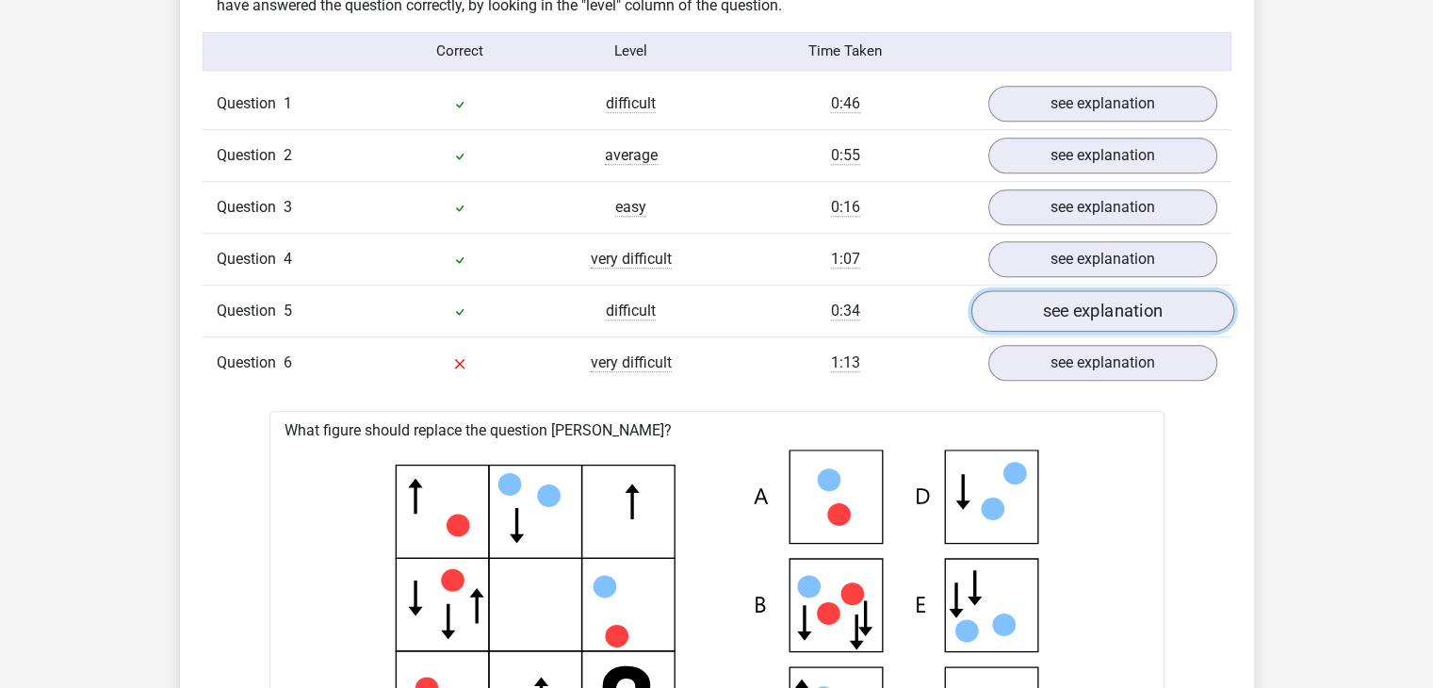
click at [1045, 302] on link "see explanation" at bounding box center [1101, 310] width 263 height 41
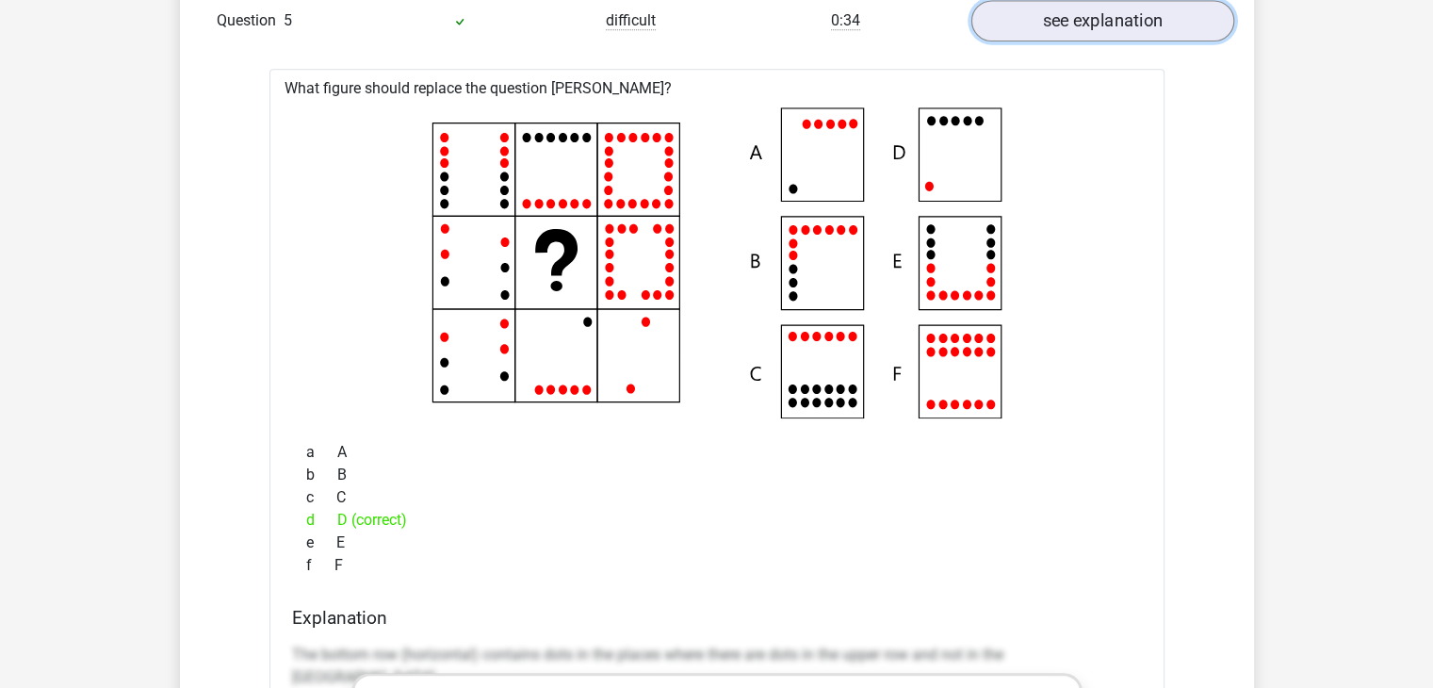
scroll to position [1602, 0]
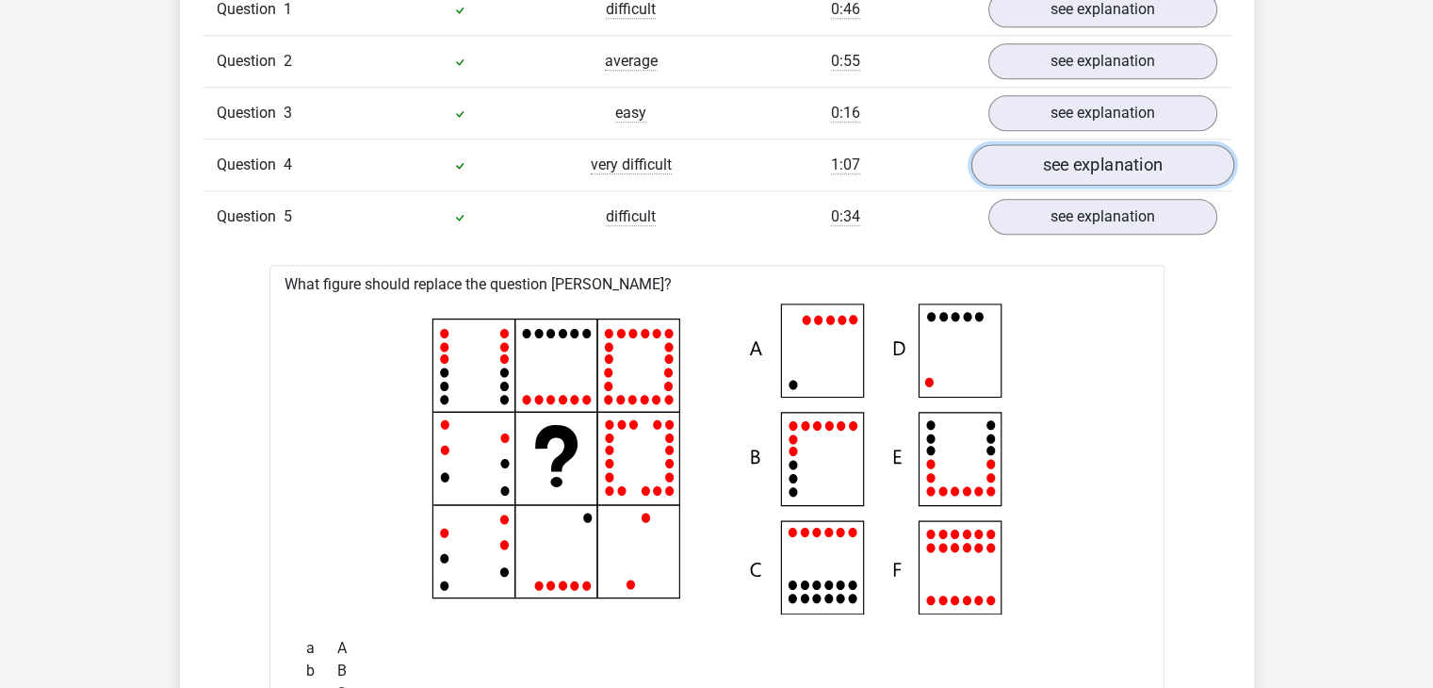
click at [1050, 171] on link "see explanation" at bounding box center [1101, 164] width 263 height 41
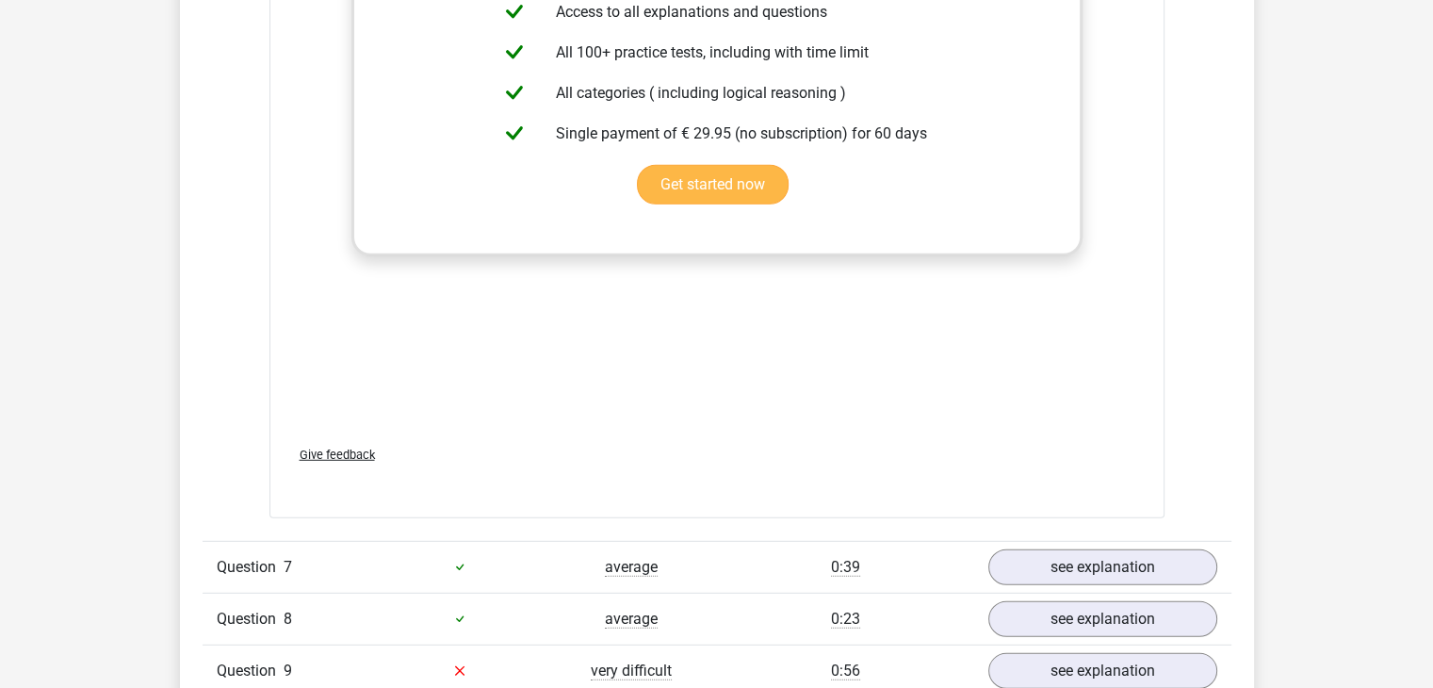
scroll to position [5465, 0]
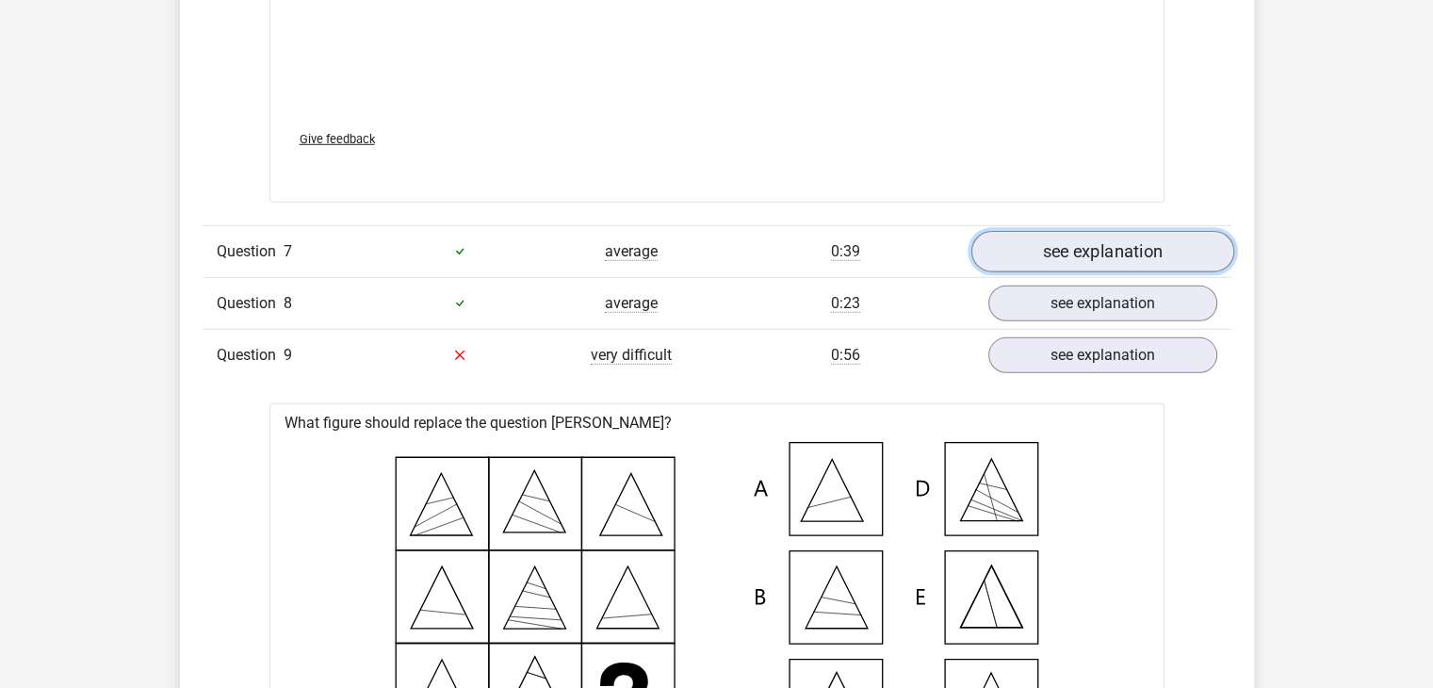
click at [1018, 263] on link "see explanation" at bounding box center [1101, 251] width 263 height 41
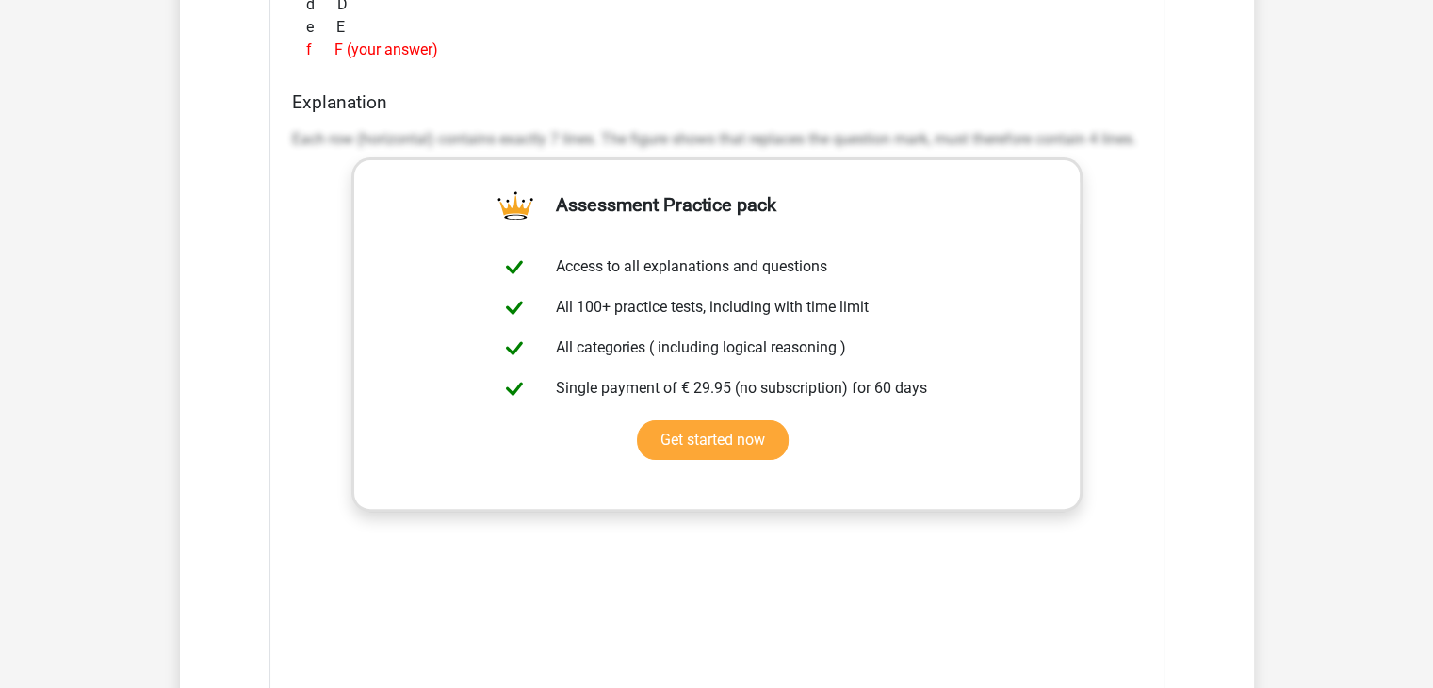
scroll to position [8009, 0]
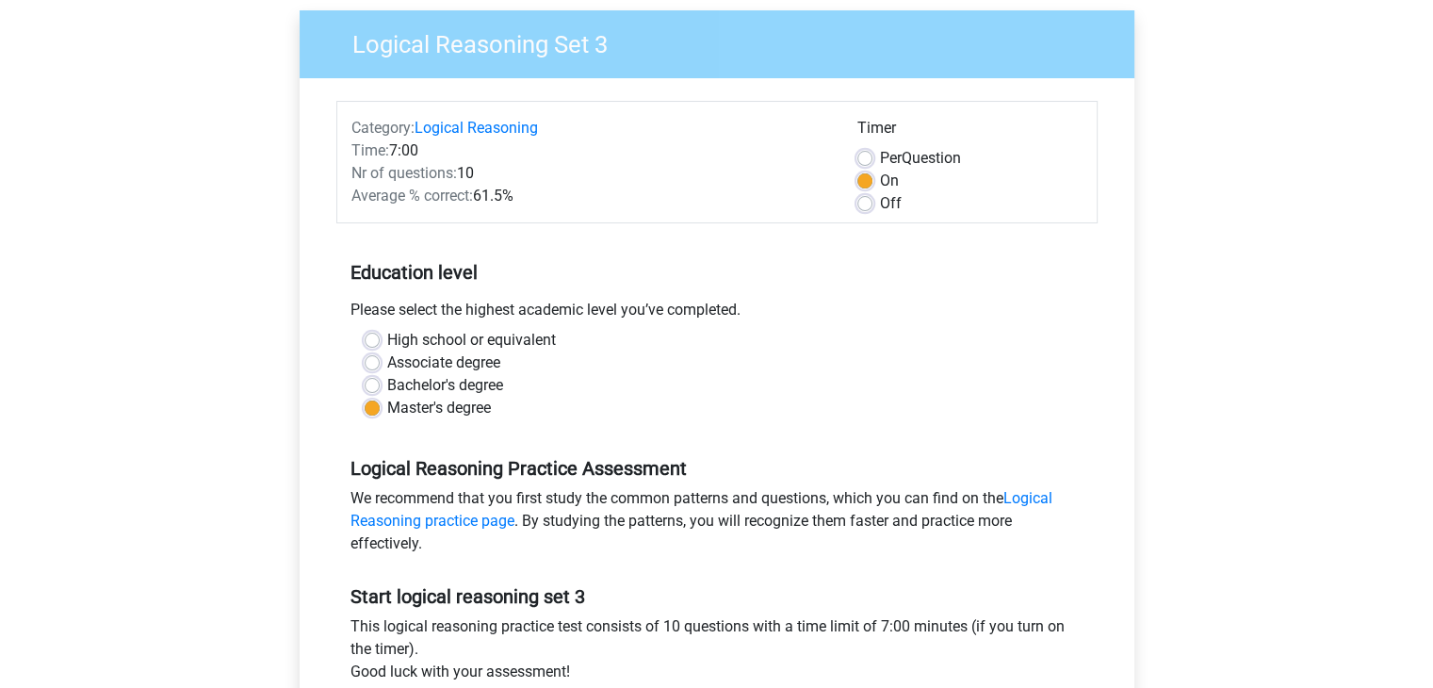
scroll to position [188, 0]
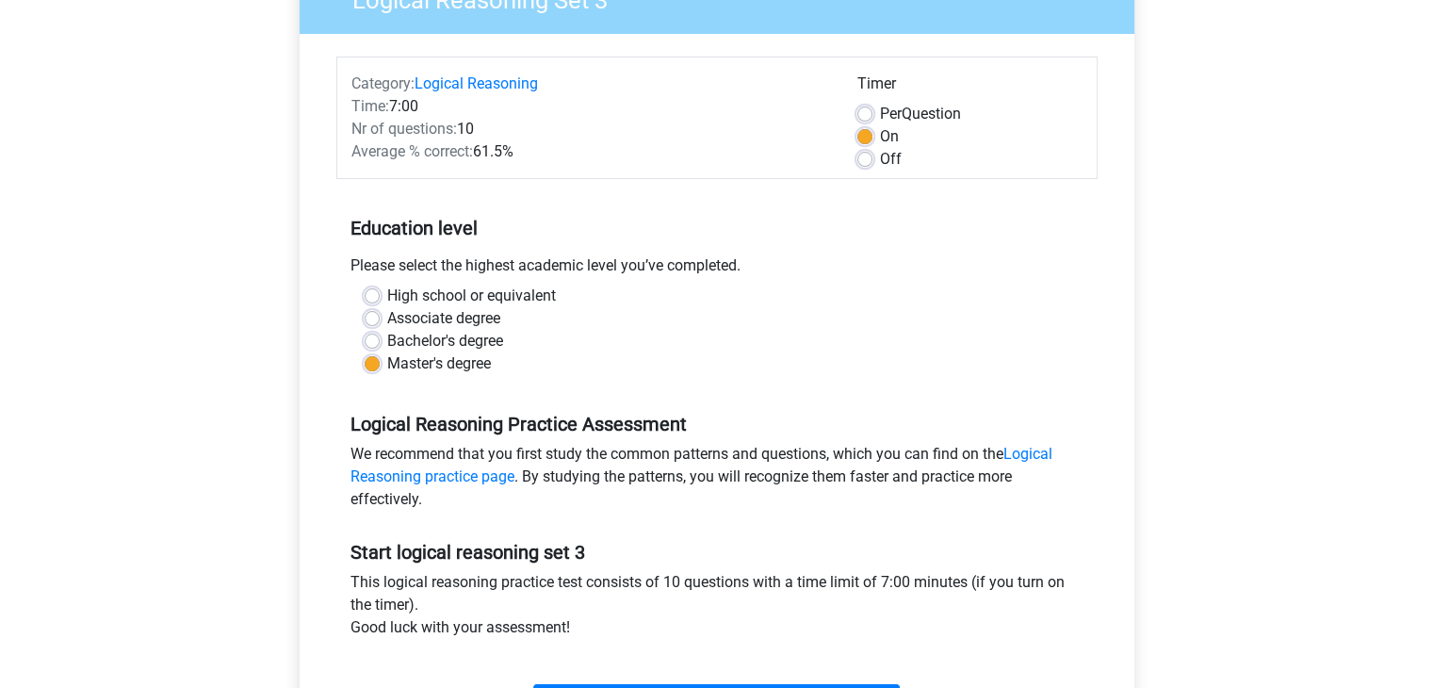
click at [880, 113] on label "Per Question" at bounding box center [920, 114] width 81 height 23
click at [859, 113] on input "Per Question" at bounding box center [864, 112] width 15 height 19
radio input "true"
click at [880, 138] on label "On" at bounding box center [889, 136] width 19 height 23
click at [858, 138] on input "On" at bounding box center [864, 134] width 15 height 19
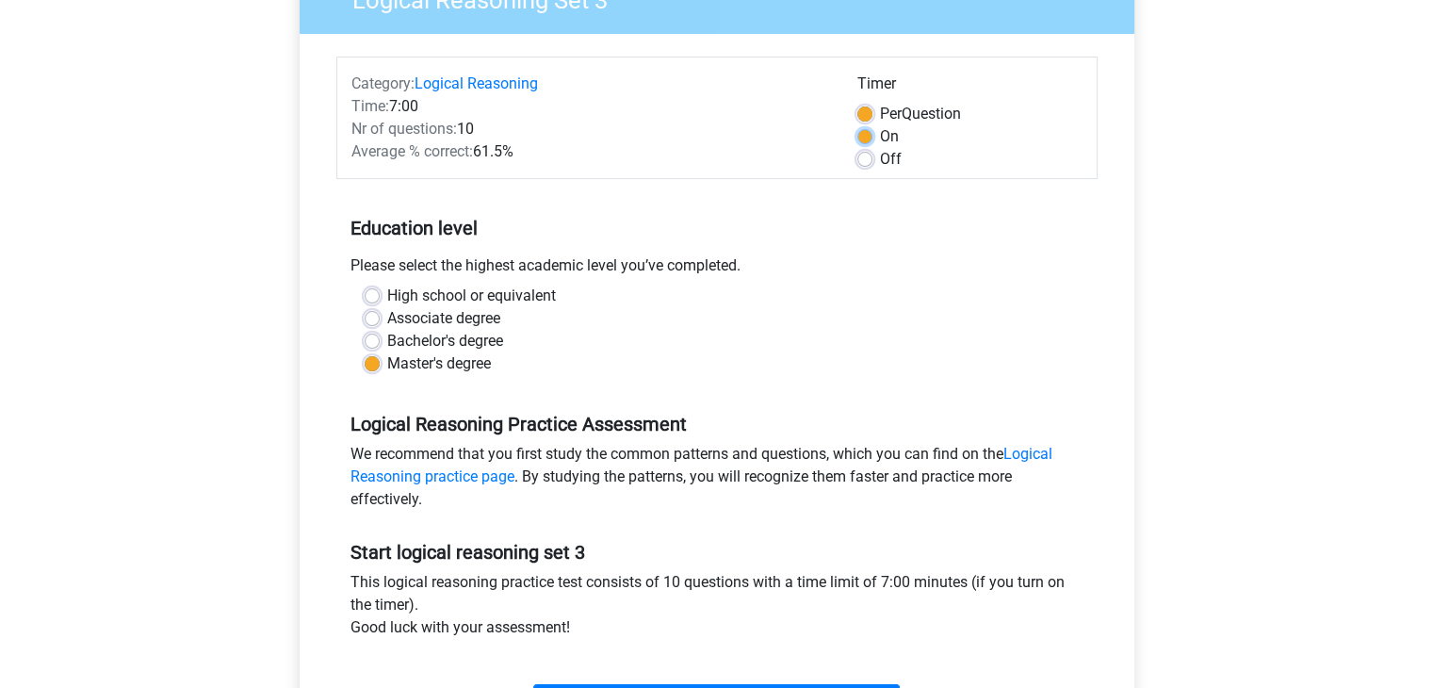
radio input "true"
click at [880, 118] on label "Per Question" at bounding box center [920, 114] width 81 height 23
click at [859, 118] on input "Per Question" at bounding box center [864, 112] width 15 height 19
radio input "true"
click at [880, 135] on label "On" at bounding box center [889, 136] width 19 height 23
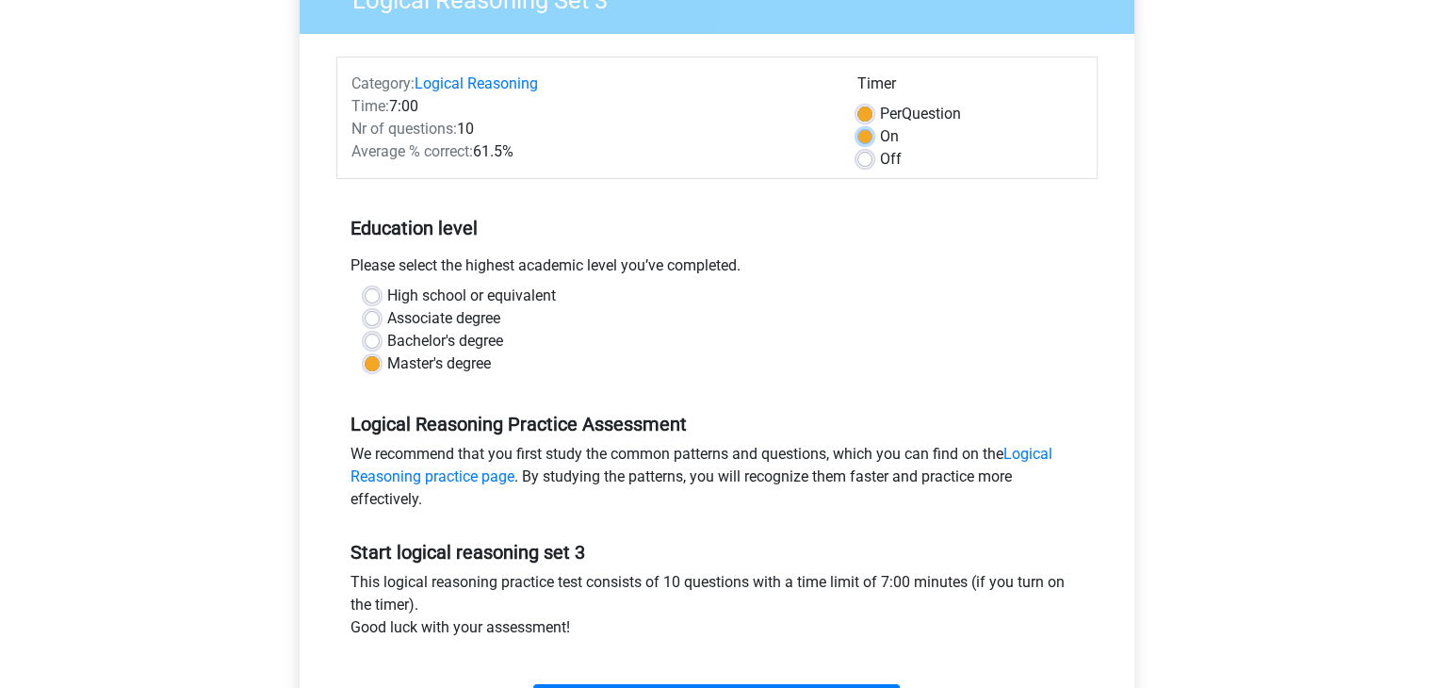
click at [858, 135] on input "On" at bounding box center [864, 134] width 15 height 19
radio input "true"
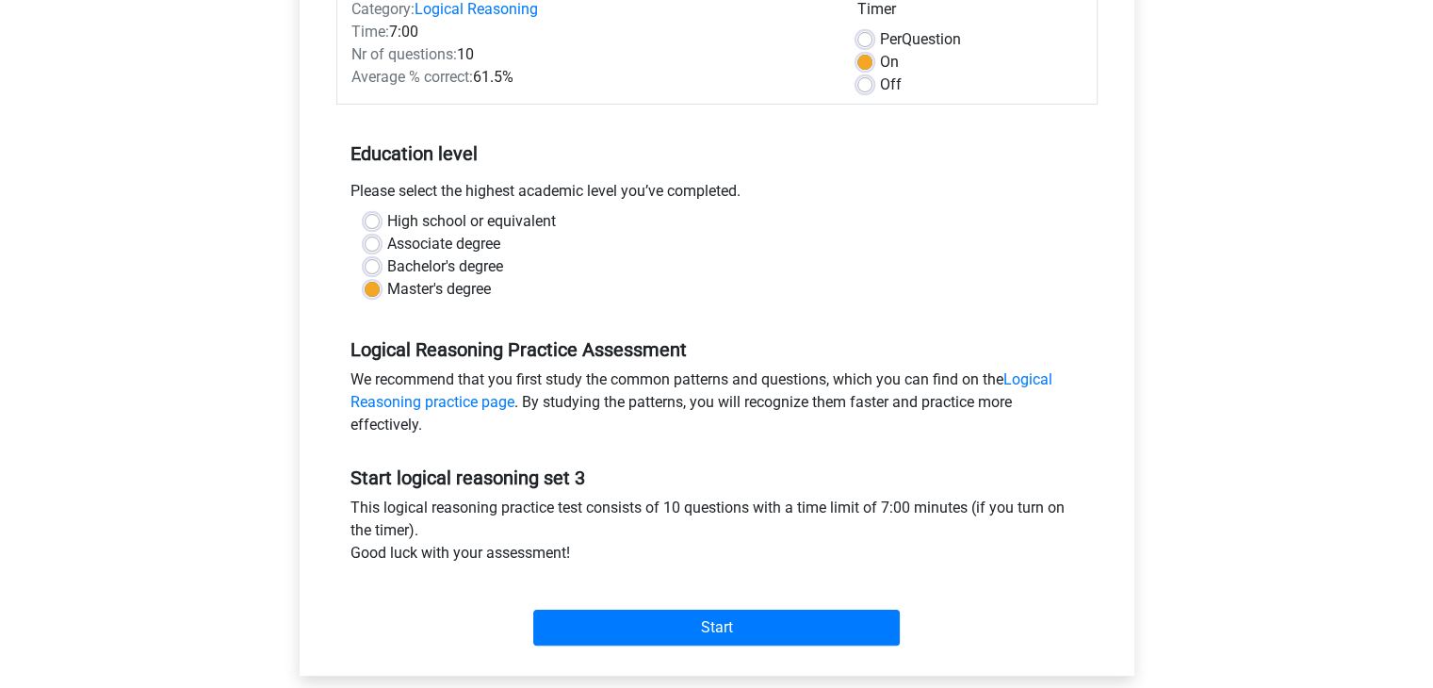
scroll to position [471, 0]
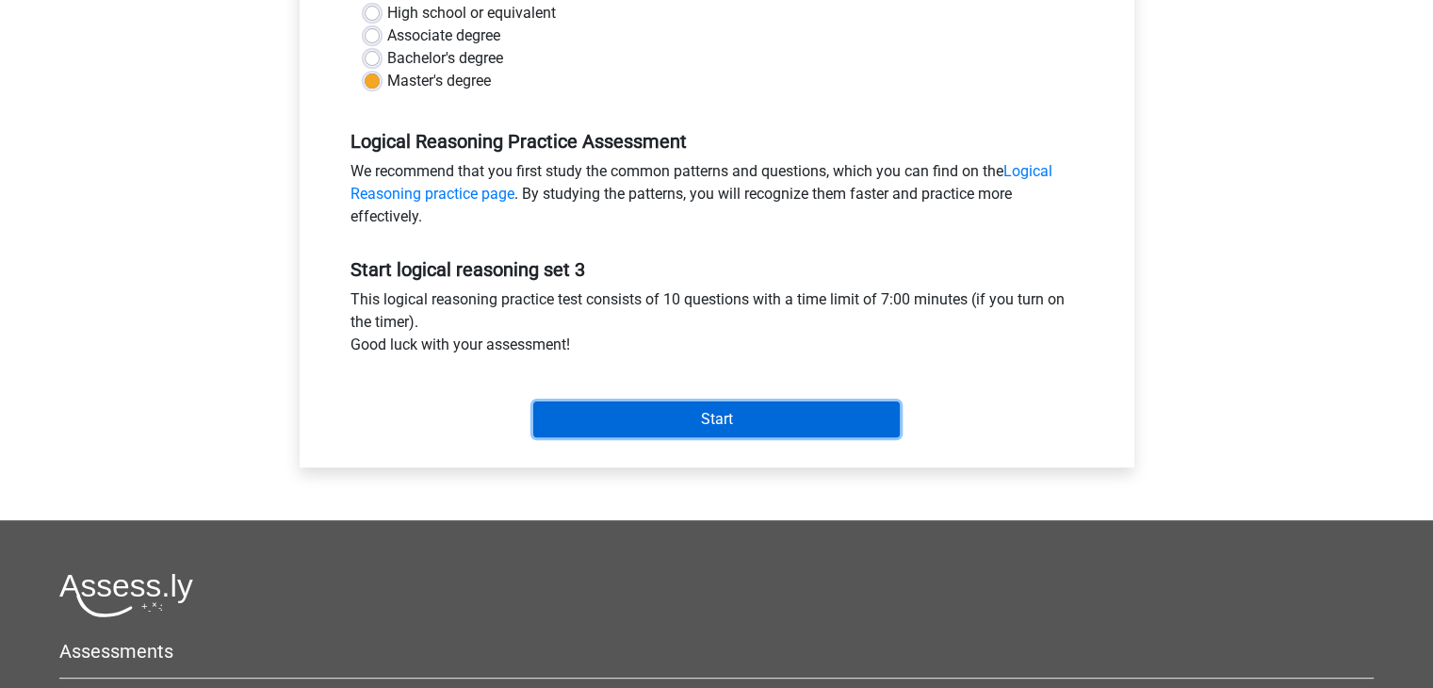
click at [623, 410] on input "Start" at bounding box center [716, 419] width 367 height 36
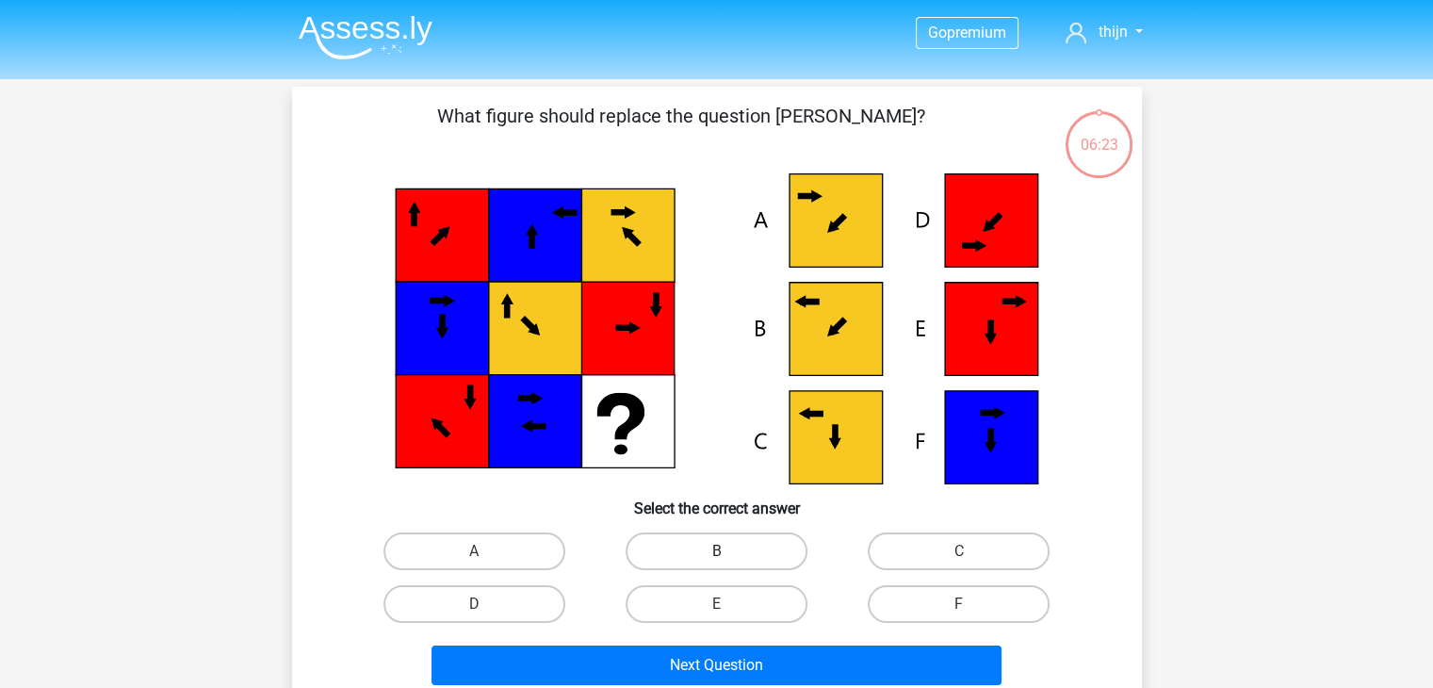
click at [663, 551] on label "B" at bounding box center [717, 551] width 182 height 38
click at [716, 551] on input "B" at bounding box center [722, 557] width 12 height 12
radio input "true"
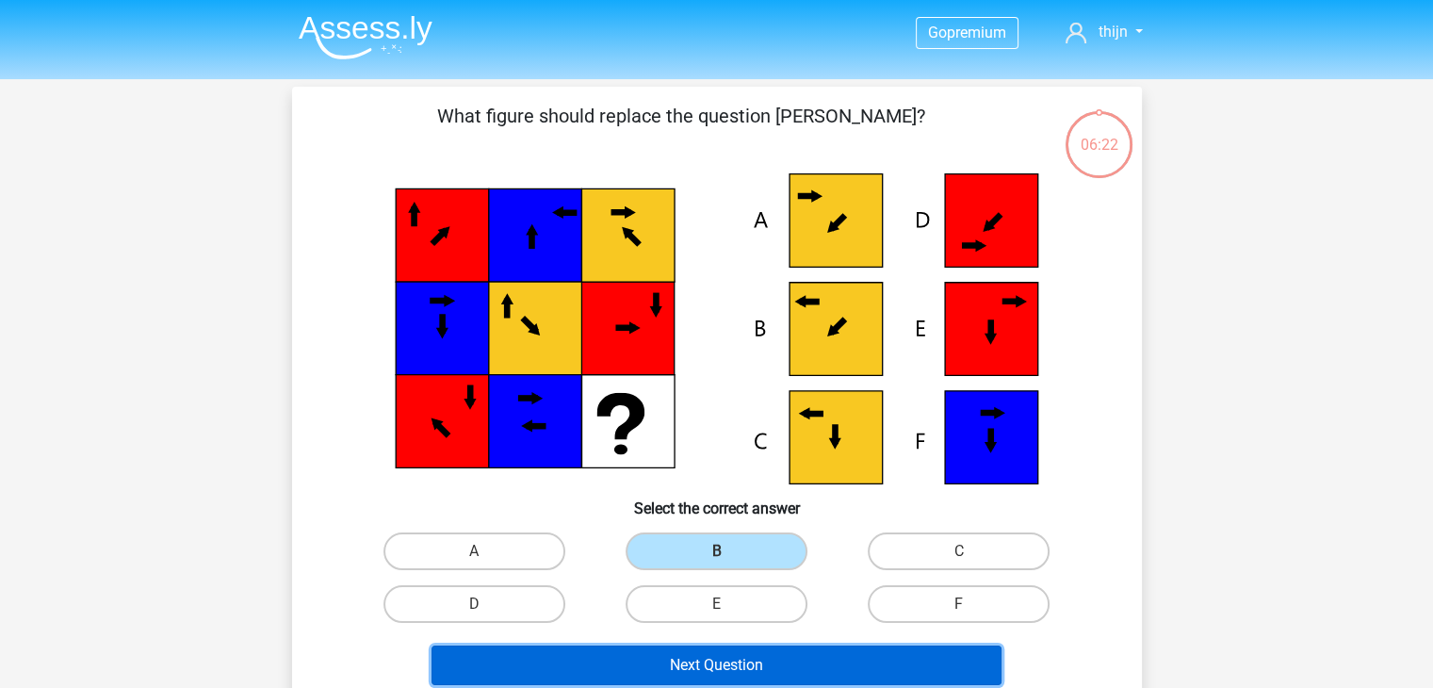
click at [680, 669] on button "Next Question" at bounding box center [717, 665] width 570 height 40
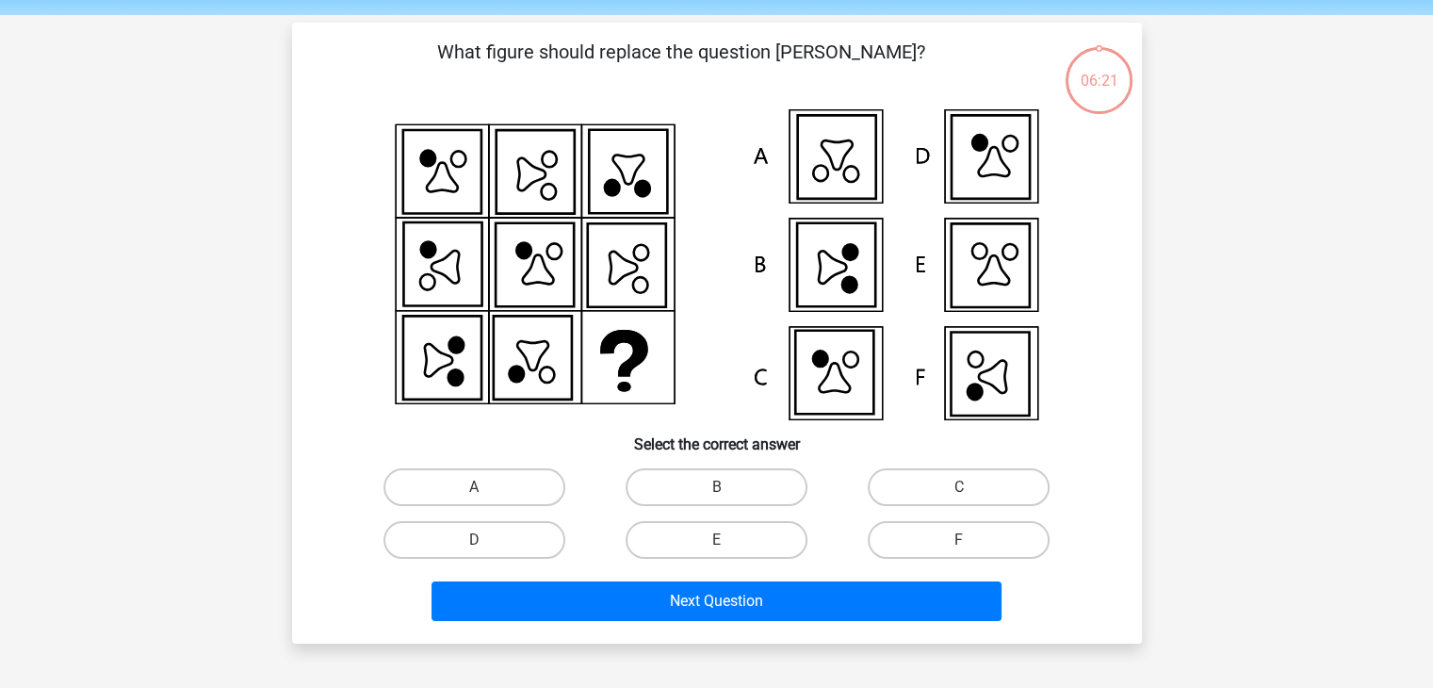
scroll to position [87, 0]
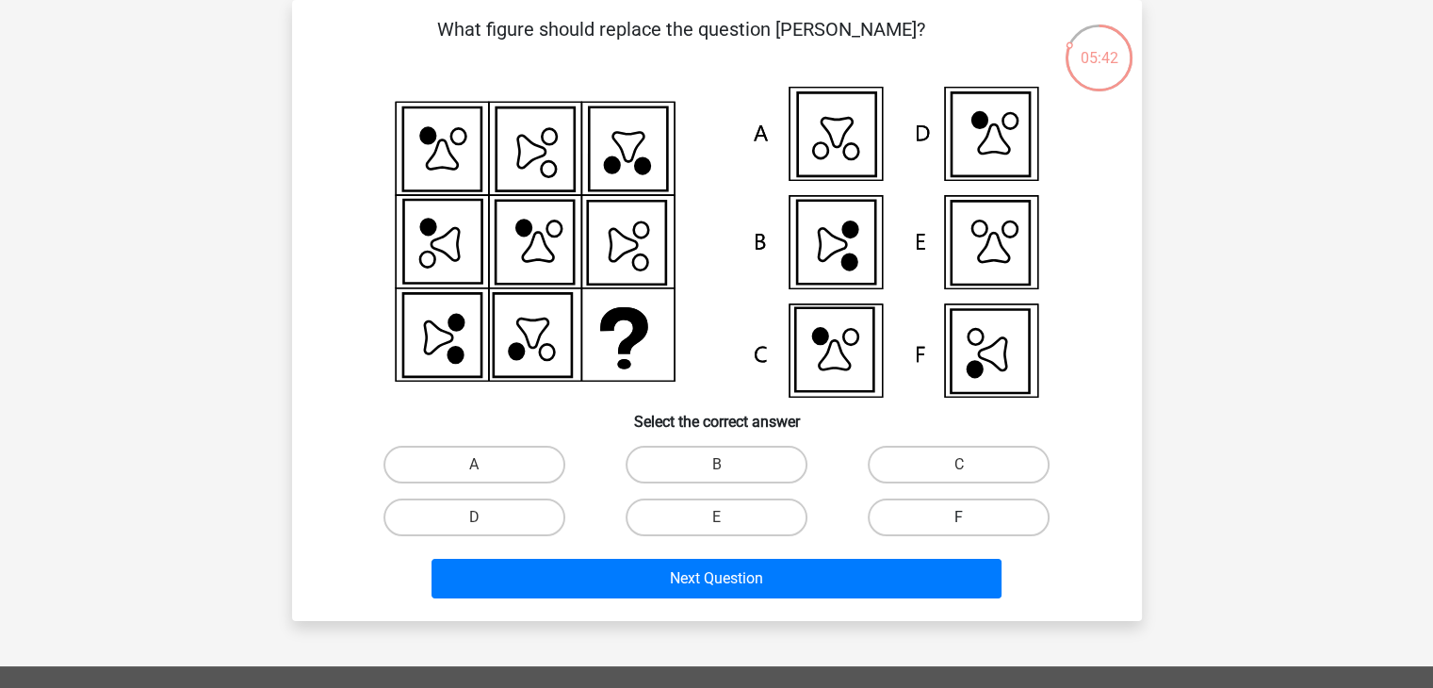
click at [1027, 506] on label "F" at bounding box center [959, 517] width 182 height 38
click at [971, 517] on input "F" at bounding box center [965, 523] width 12 height 12
radio input "true"
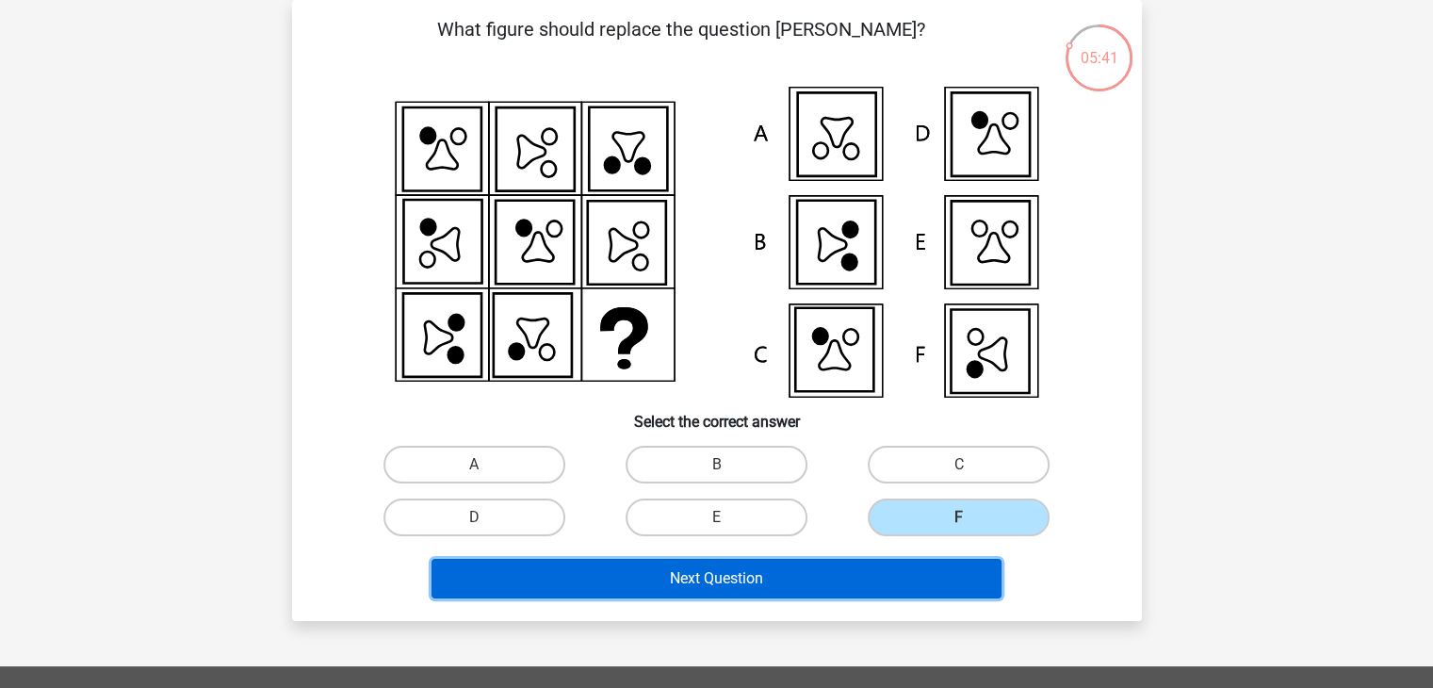
click at [940, 575] on button "Next Question" at bounding box center [717, 579] width 570 height 40
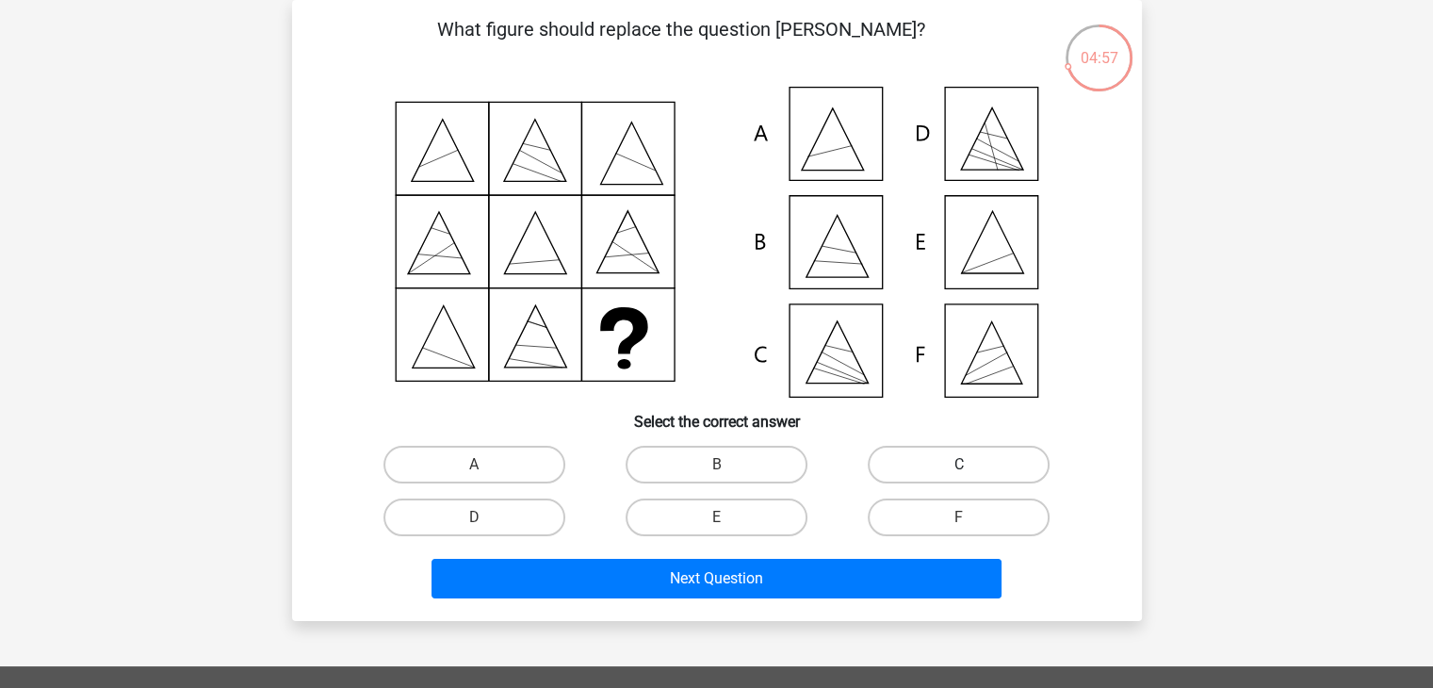
click at [916, 447] on label "C" at bounding box center [959, 465] width 182 height 38
click at [959, 464] on input "C" at bounding box center [965, 470] width 12 height 12
radio input "true"
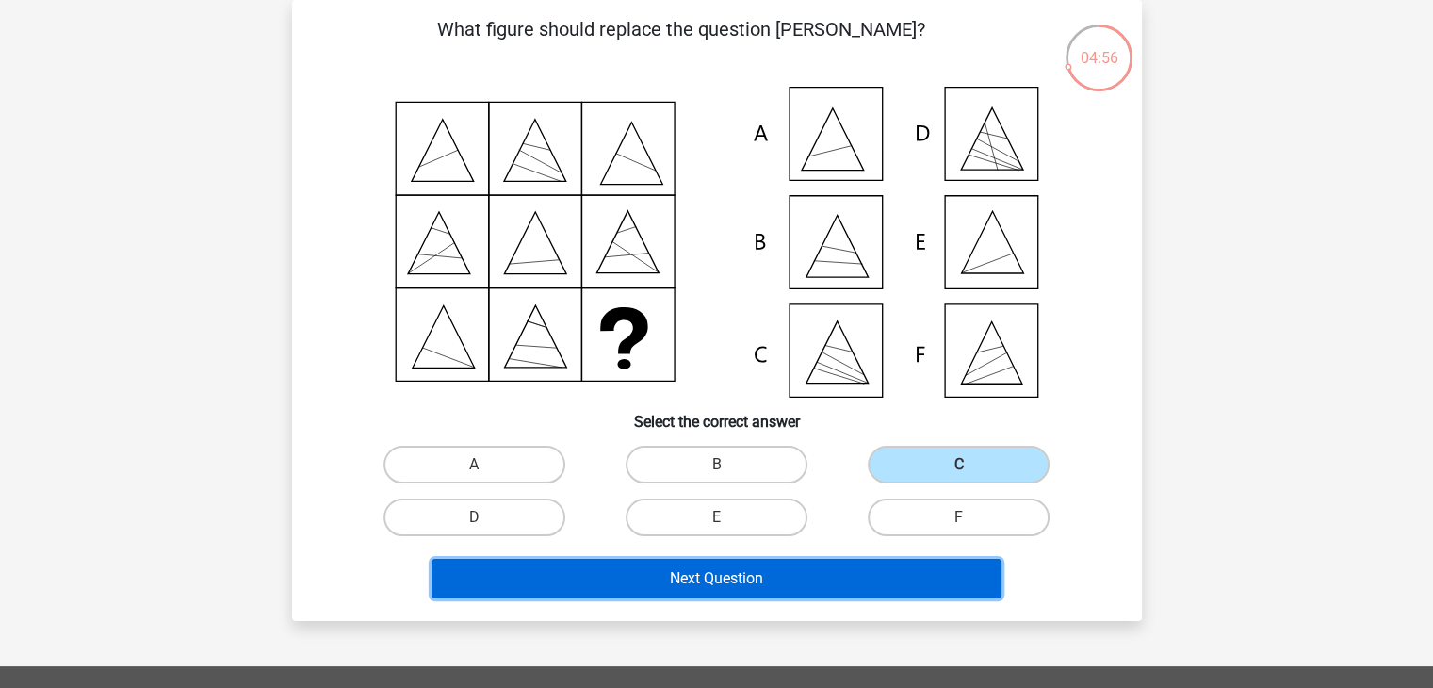
click at [895, 574] on button "Next Question" at bounding box center [717, 579] width 570 height 40
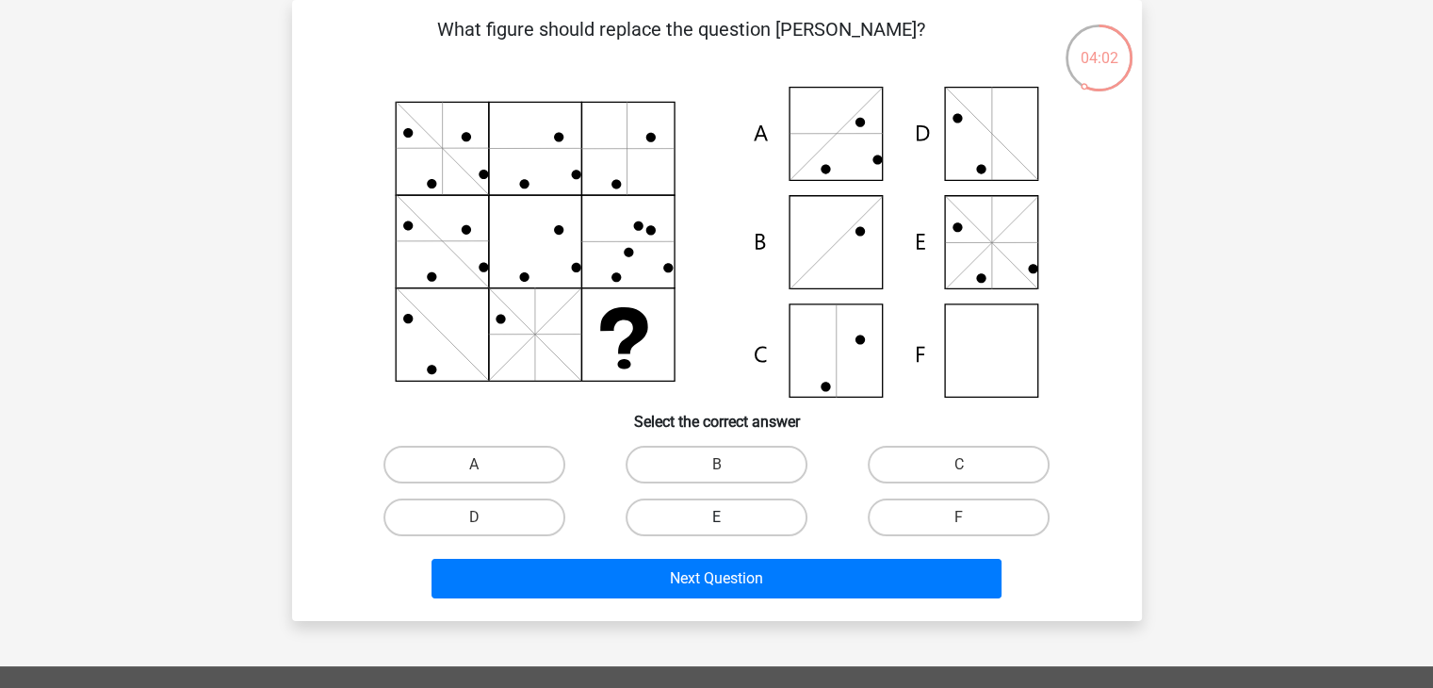
click at [769, 508] on label "E" at bounding box center [717, 517] width 182 height 38
click at [728, 517] on input "E" at bounding box center [722, 523] width 12 height 12
radio input "true"
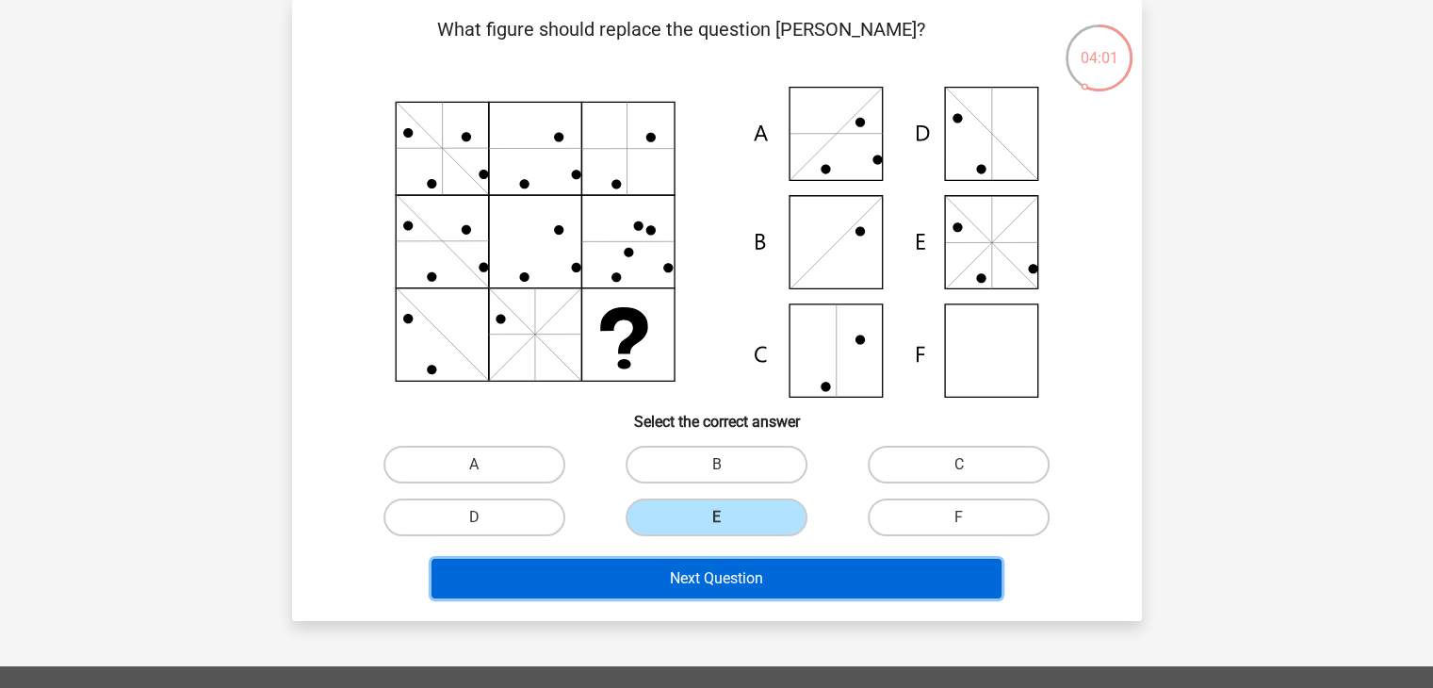
click at [768, 580] on button "Next Question" at bounding box center [717, 579] width 570 height 40
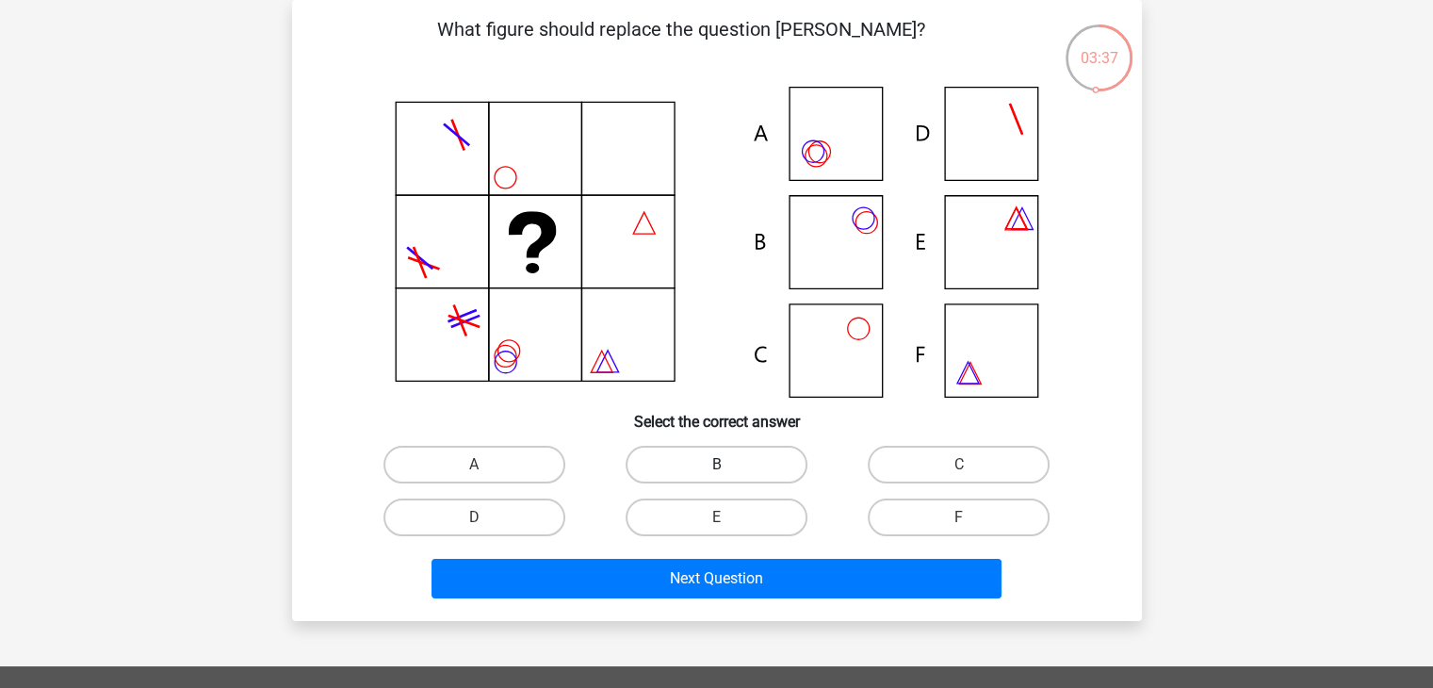
click at [701, 459] on label "B" at bounding box center [717, 465] width 182 height 38
click at [716, 464] on input "B" at bounding box center [722, 470] width 12 height 12
radio input "true"
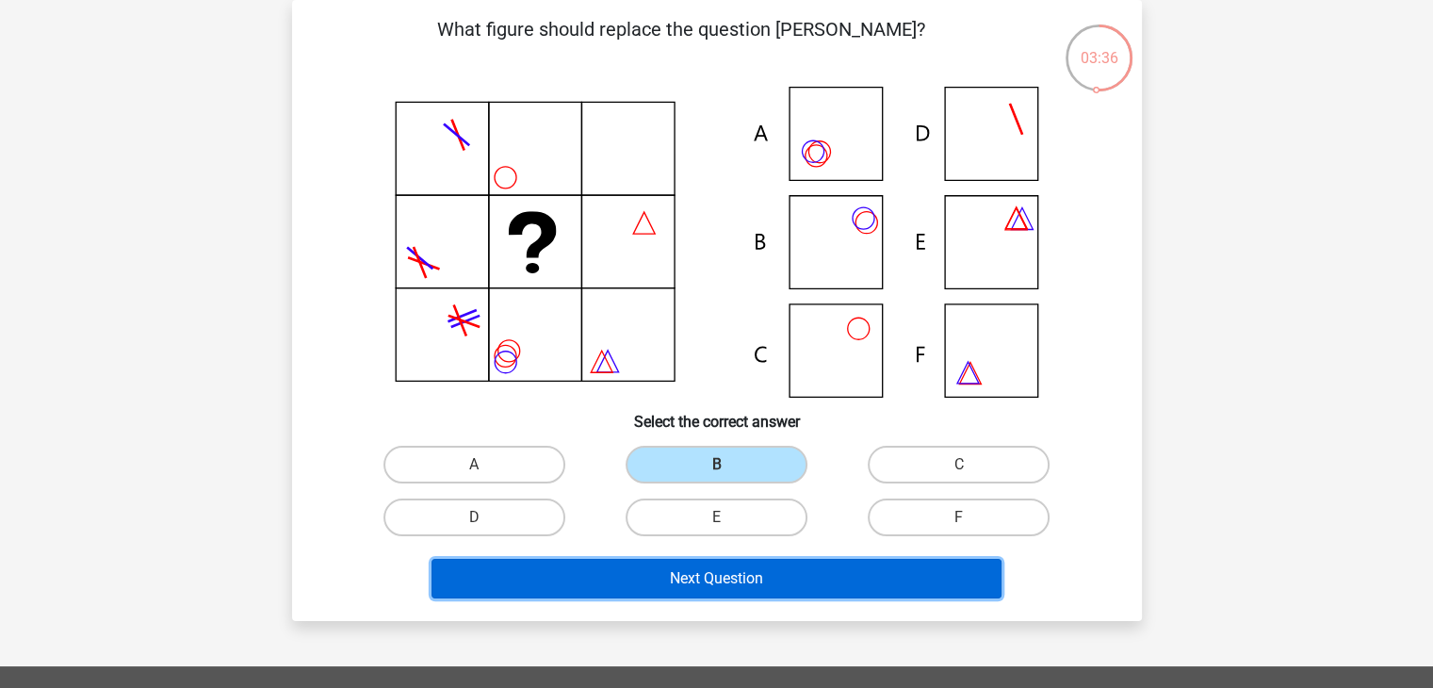
click at [699, 580] on button "Next Question" at bounding box center [717, 579] width 570 height 40
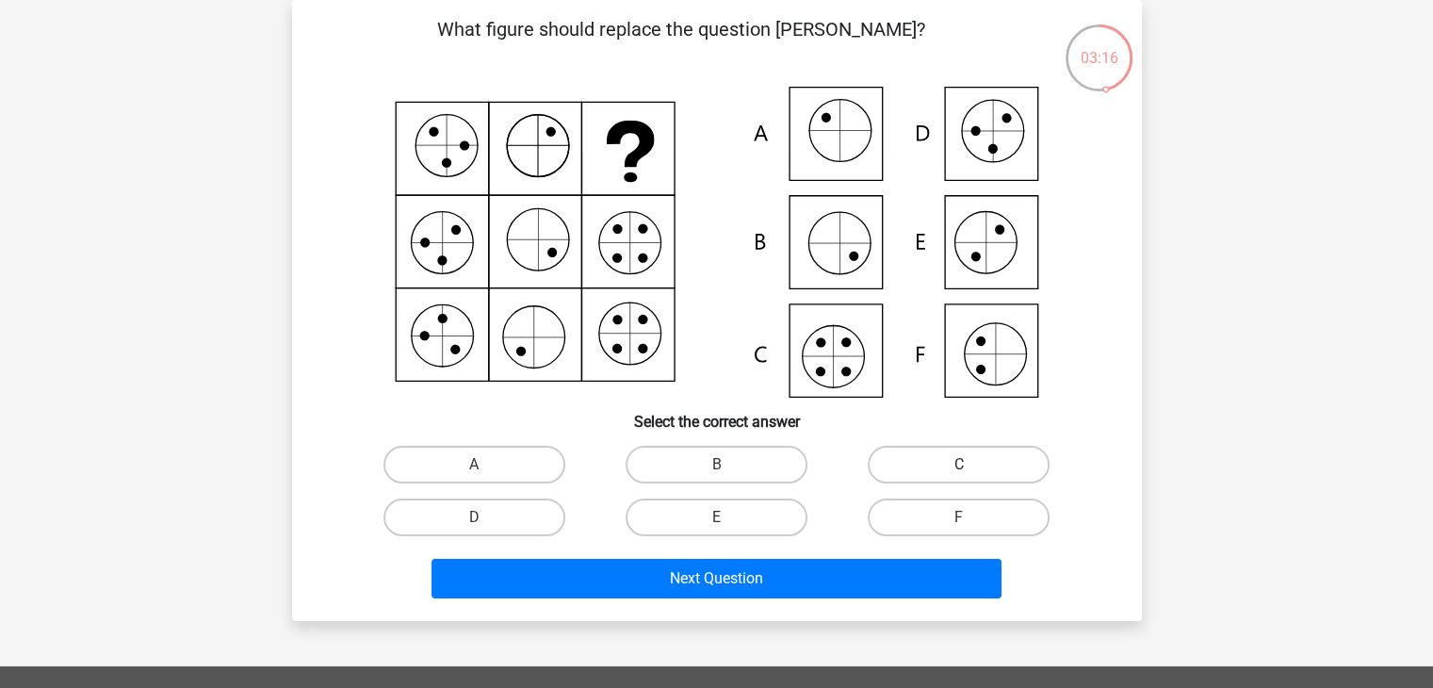
click at [913, 464] on label "C" at bounding box center [959, 465] width 182 height 38
click at [959, 464] on input "C" at bounding box center [965, 470] width 12 height 12
radio input "true"
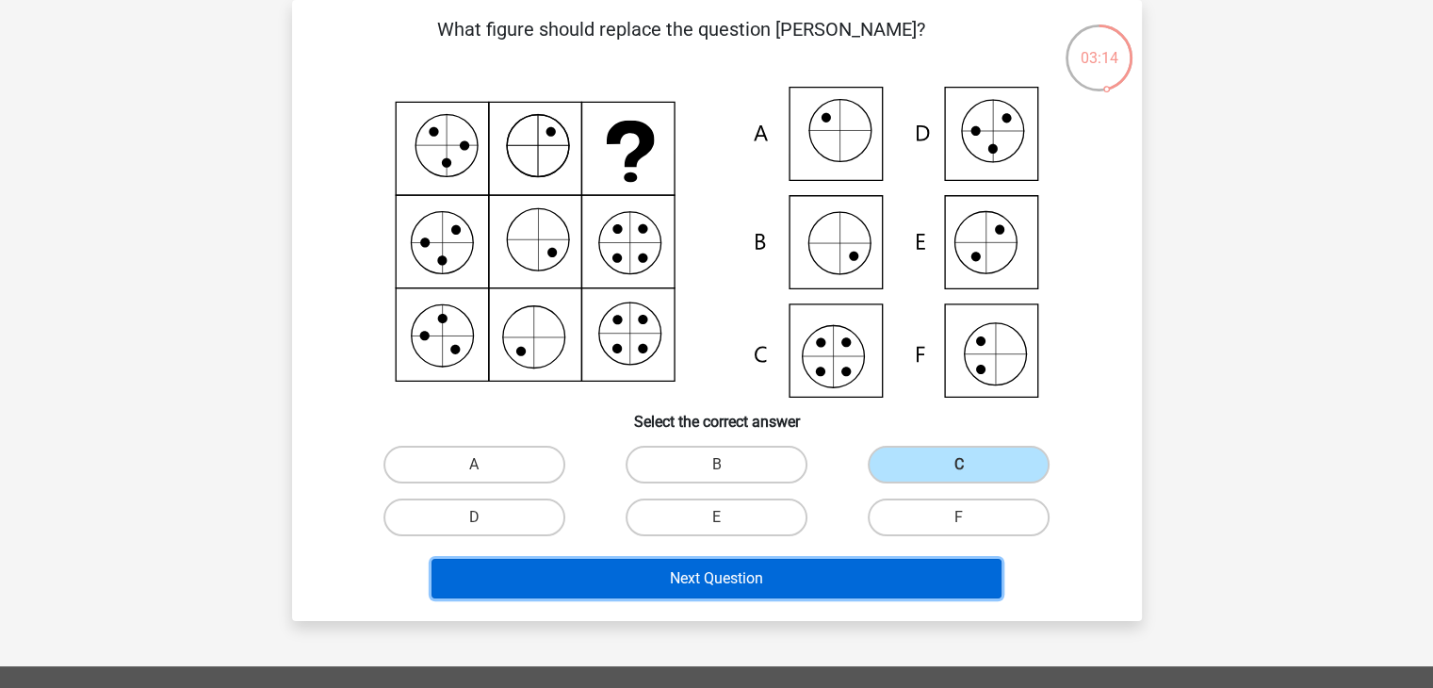
click at [780, 569] on button "Next Question" at bounding box center [717, 579] width 570 height 40
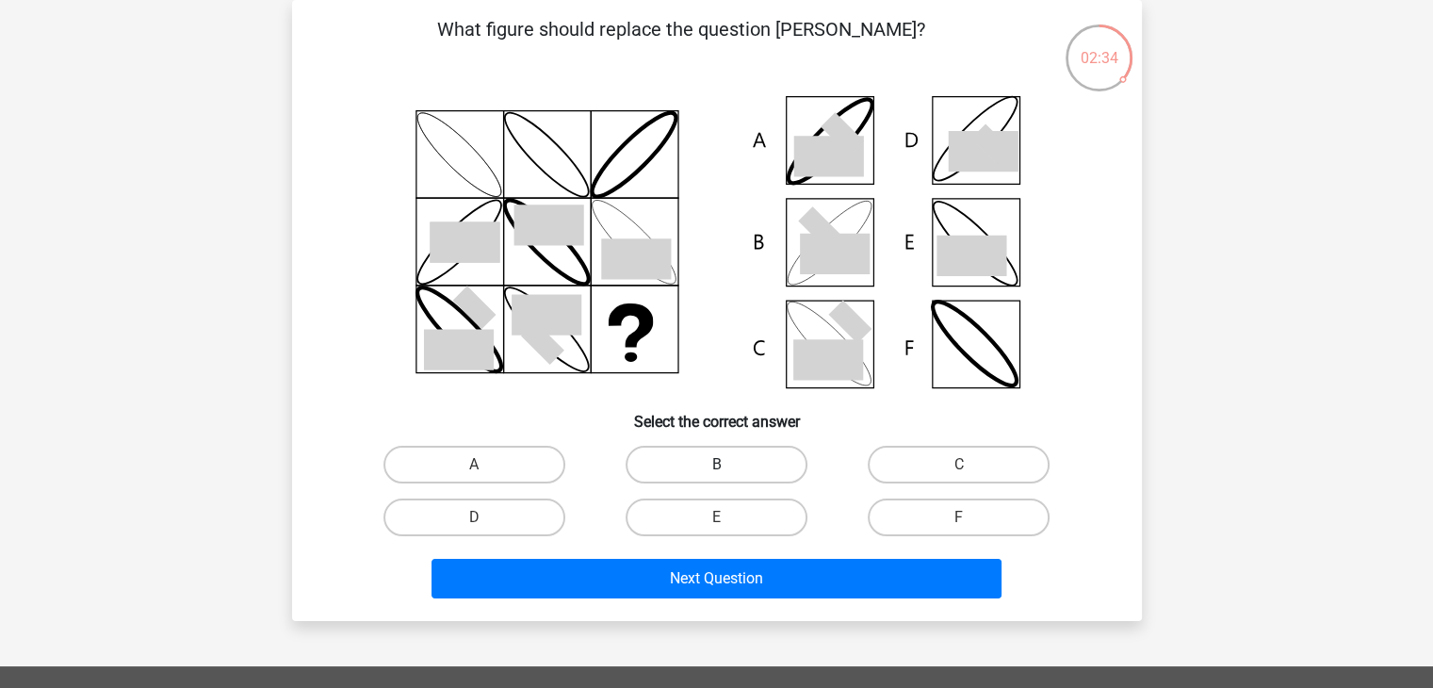
click at [698, 467] on label "B" at bounding box center [717, 465] width 182 height 38
click at [716, 467] on input "B" at bounding box center [722, 470] width 12 height 12
radio input "true"
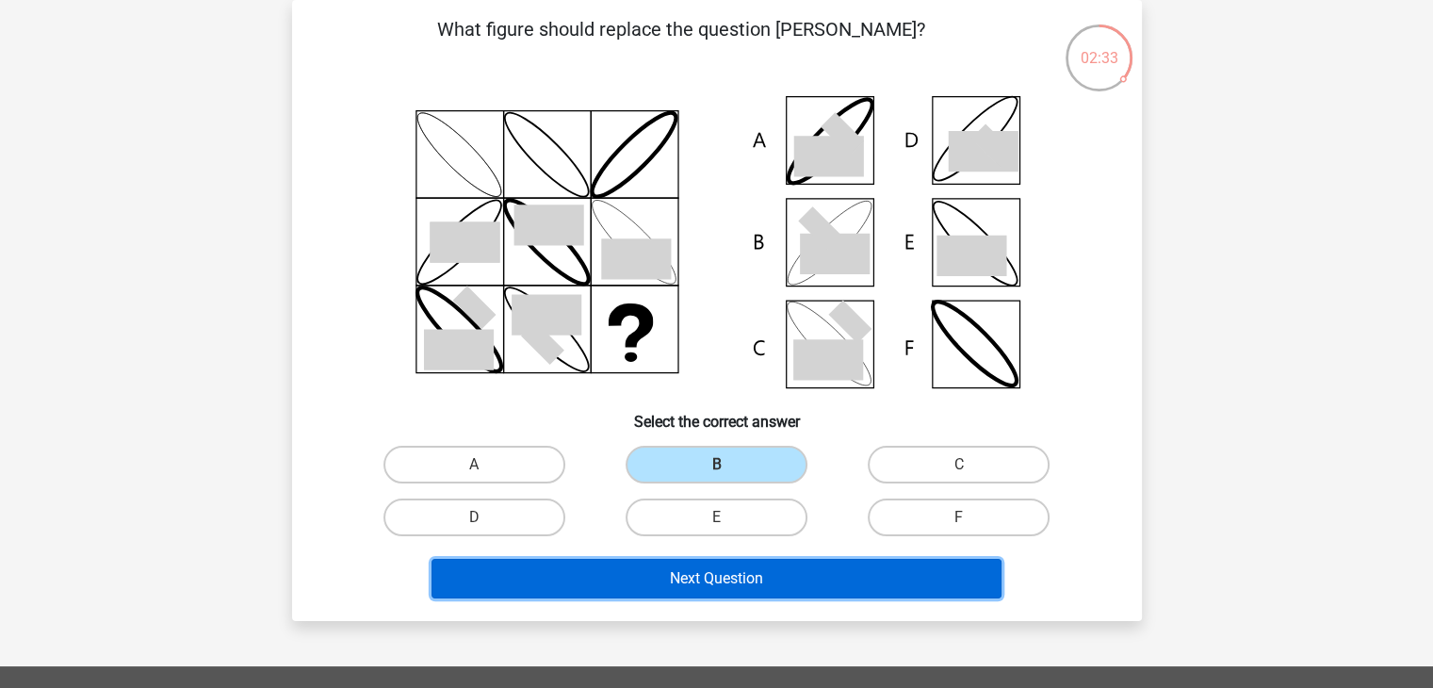
click at [725, 583] on button "Next Question" at bounding box center [717, 579] width 570 height 40
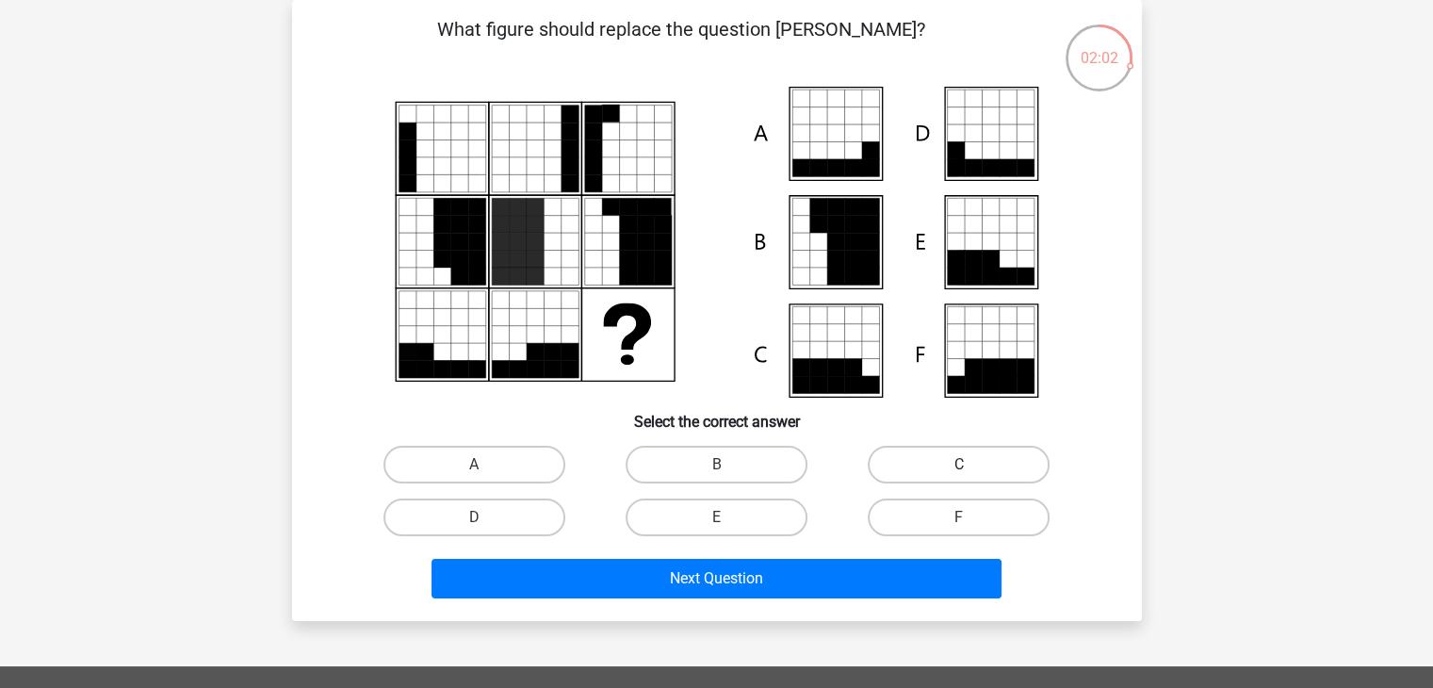
click at [917, 459] on label "C" at bounding box center [959, 465] width 182 height 38
click at [959, 464] on input "C" at bounding box center [965, 470] width 12 height 12
radio input "true"
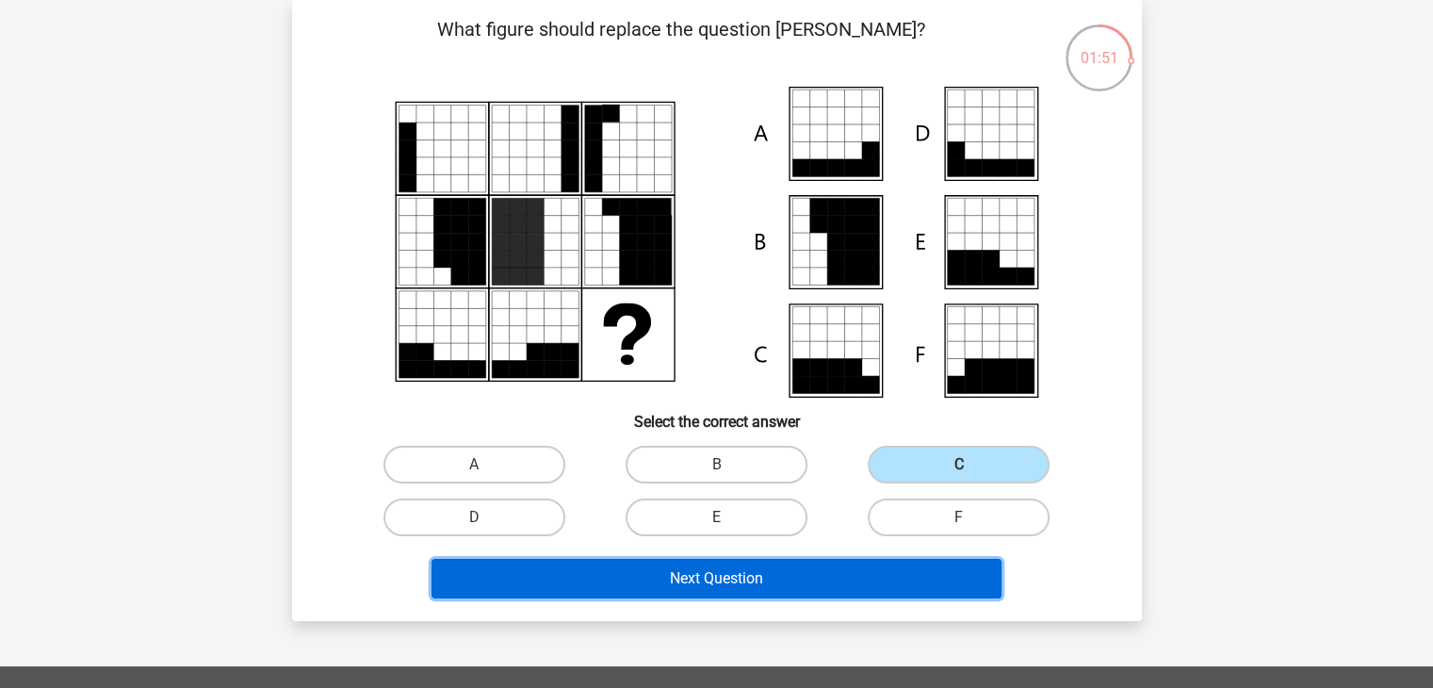
click at [637, 587] on button "Next Question" at bounding box center [717, 579] width 570 height 40
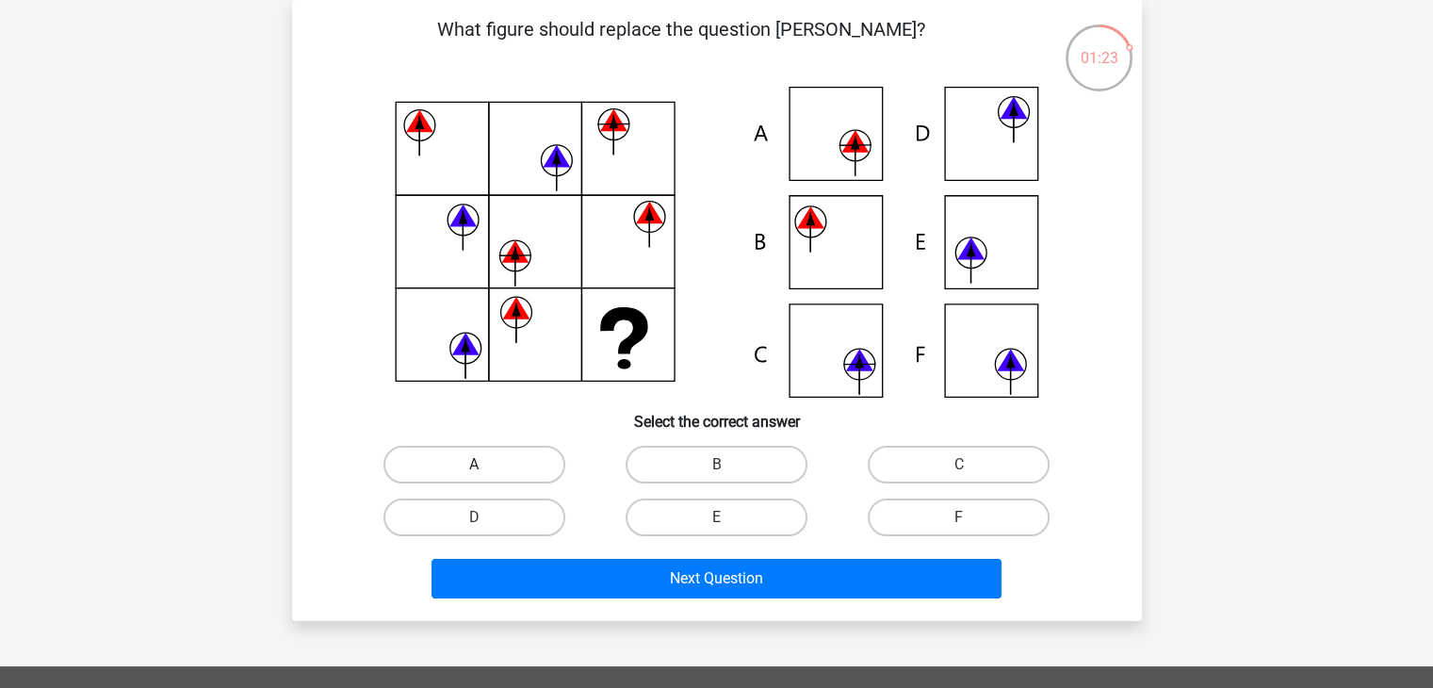
click at [520, 478] on label "A" at bounding box center [474, 465] width 182 height 38
click at [486, 477] on input "A" at bounding box center [480, 470] width 12 height 12
radio input "true"
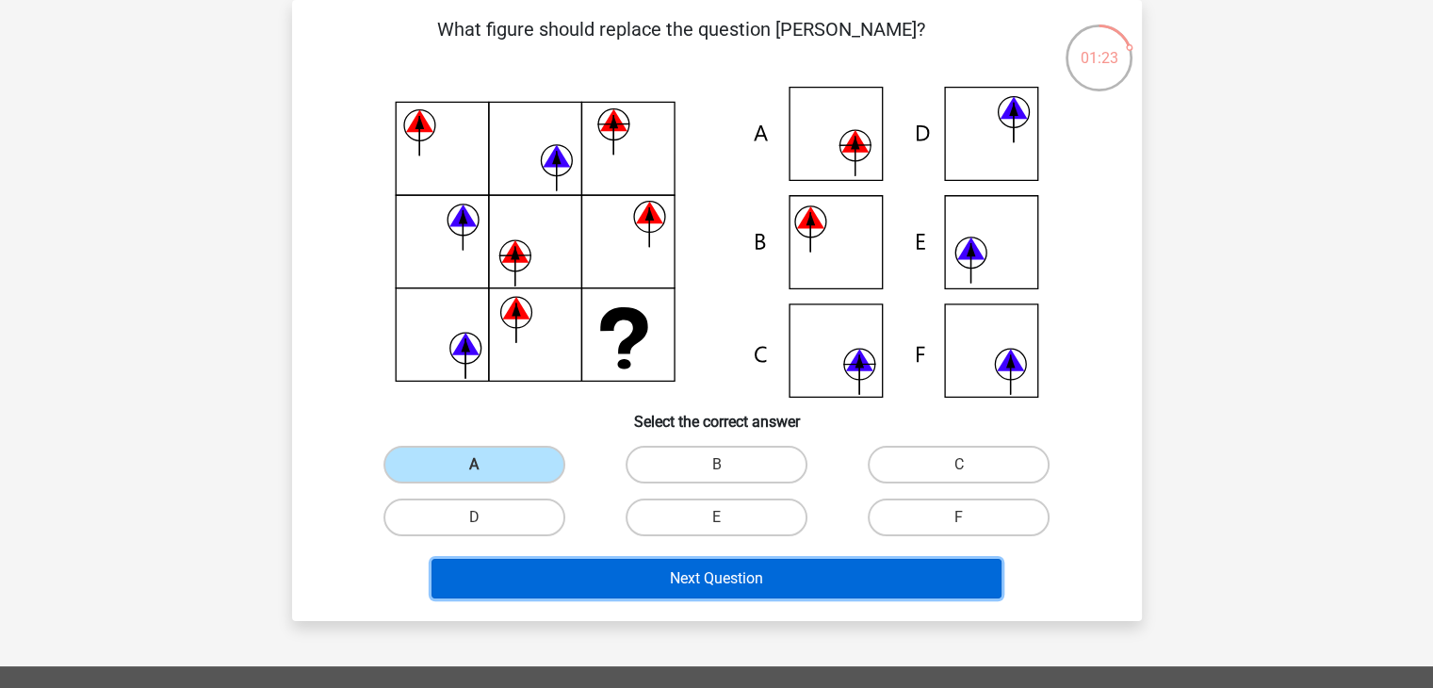
click at [604, 586] on button "Next Question" at bounding box center [717, 579] width 570 height 40
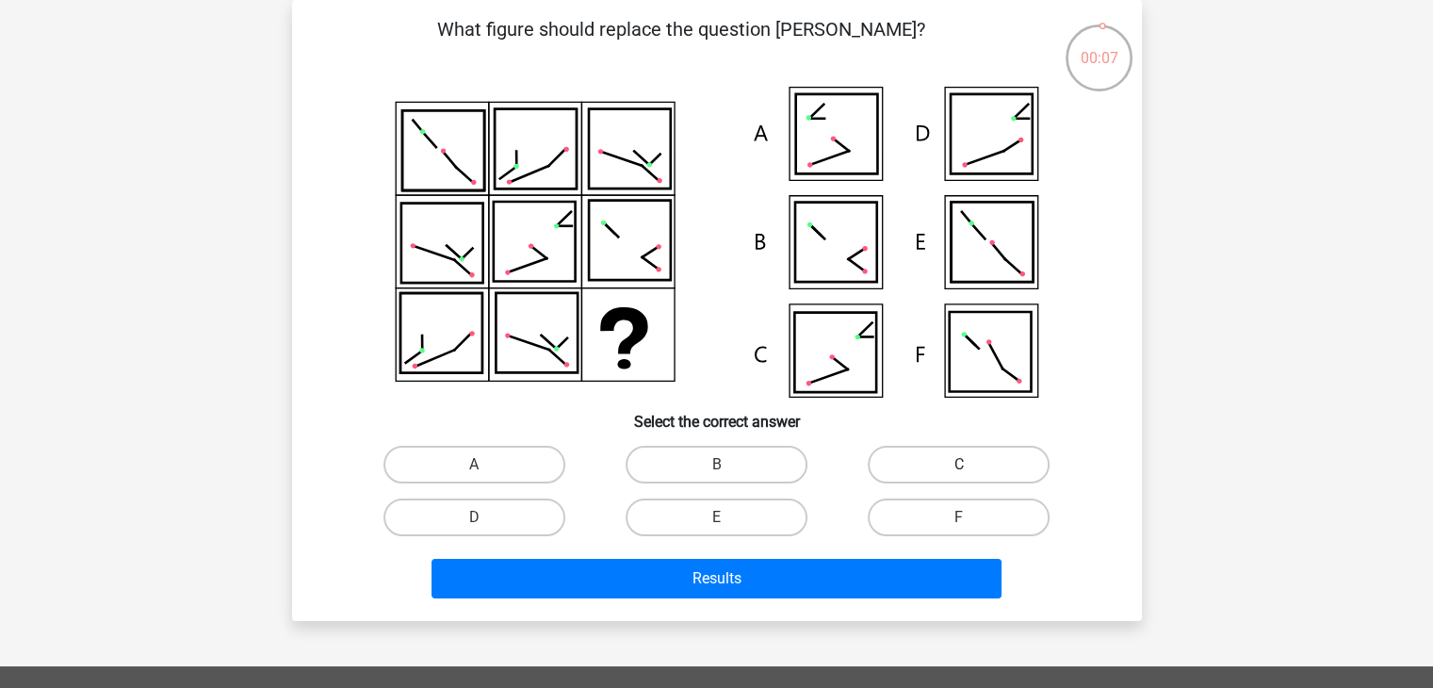
click at [943, 464] on label "C" at bounding box center [959, 465] width 182 height 38
click at [959, 464] on input "C" at bounding box center [965, 470] width 12 height 12
radio input "true"
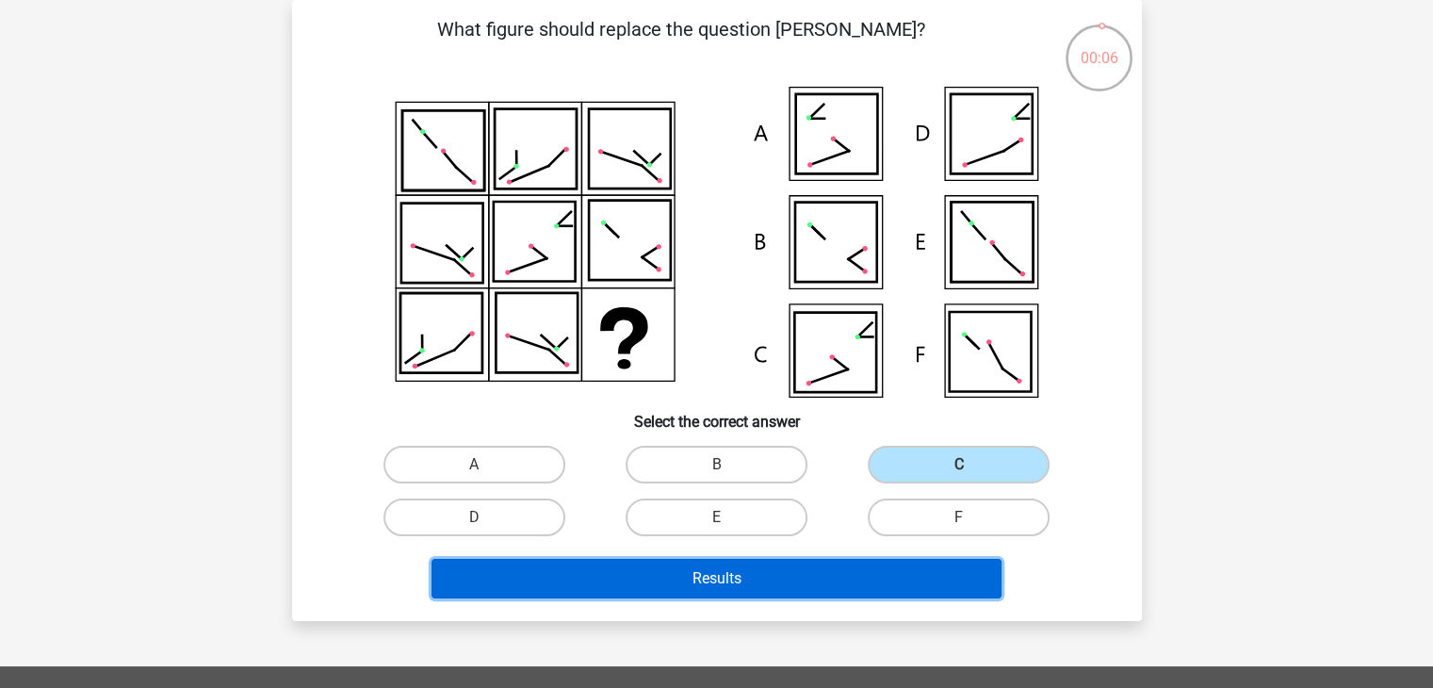
click at [874, 585] on button "Results" at bounding box center [717, 579] width 570 height 40
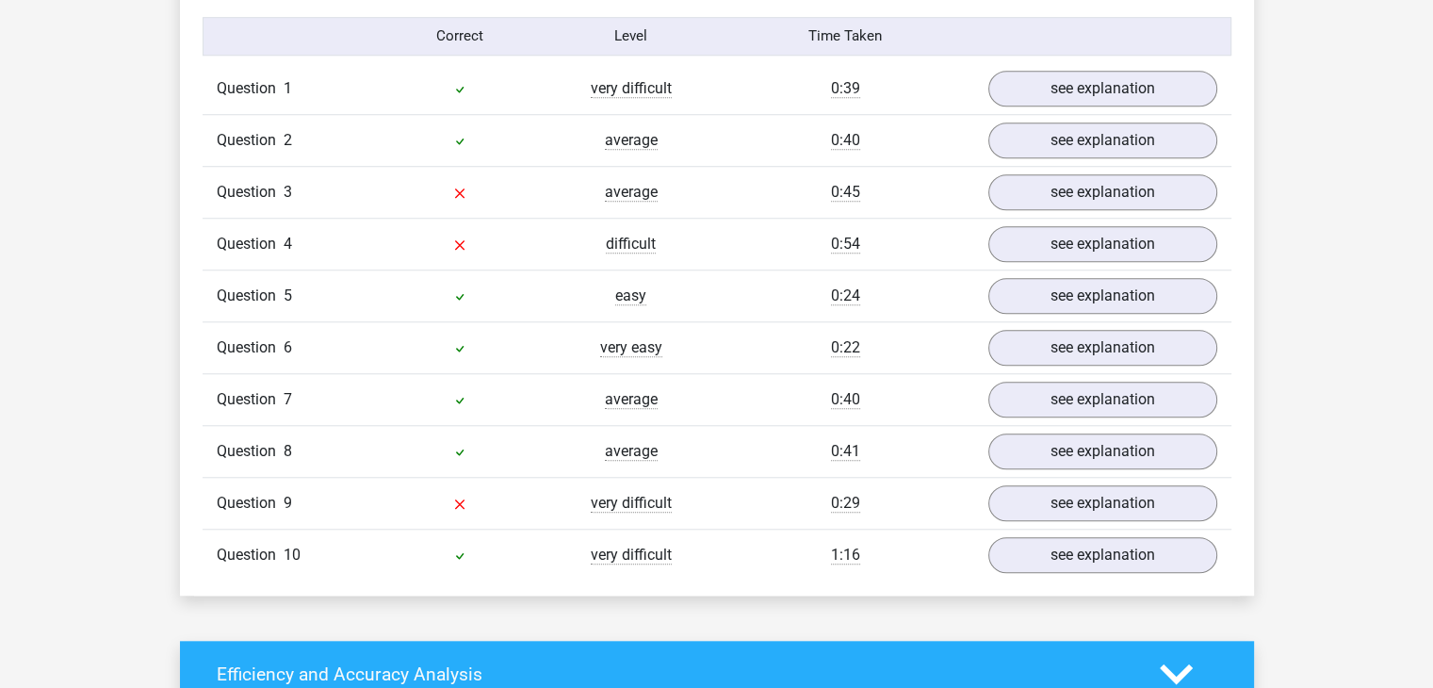
scroll to position [1696, 0]
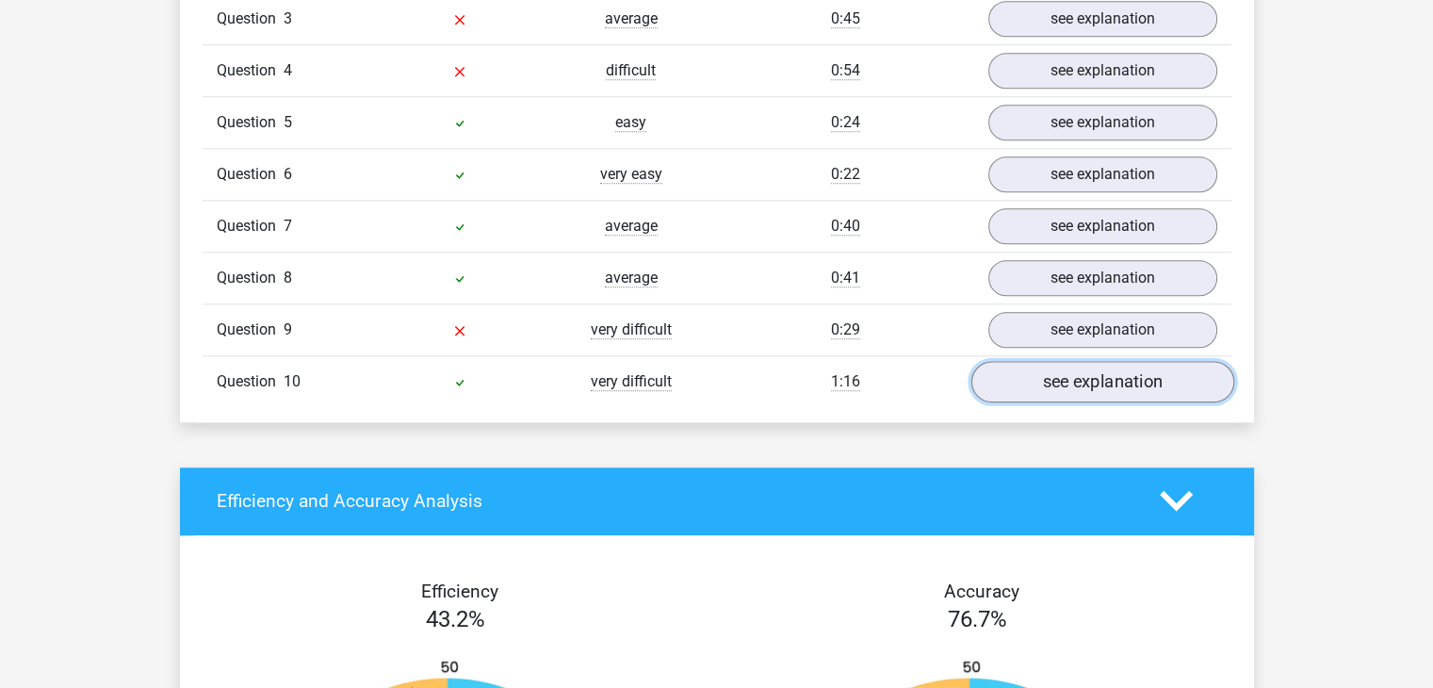
click at [1055, 383] on link "see explanation" at bounding box center [1101, 381] width 263 height 41
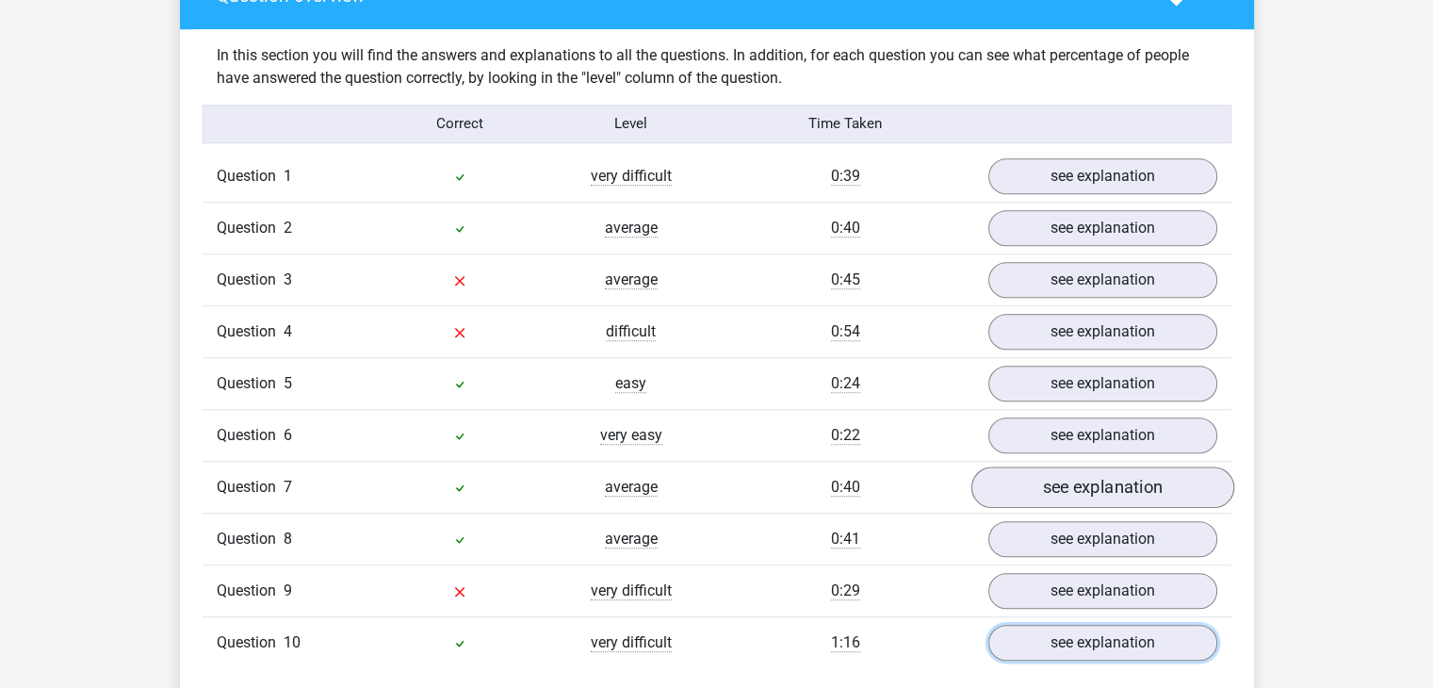
scroll to position [1413, 0]
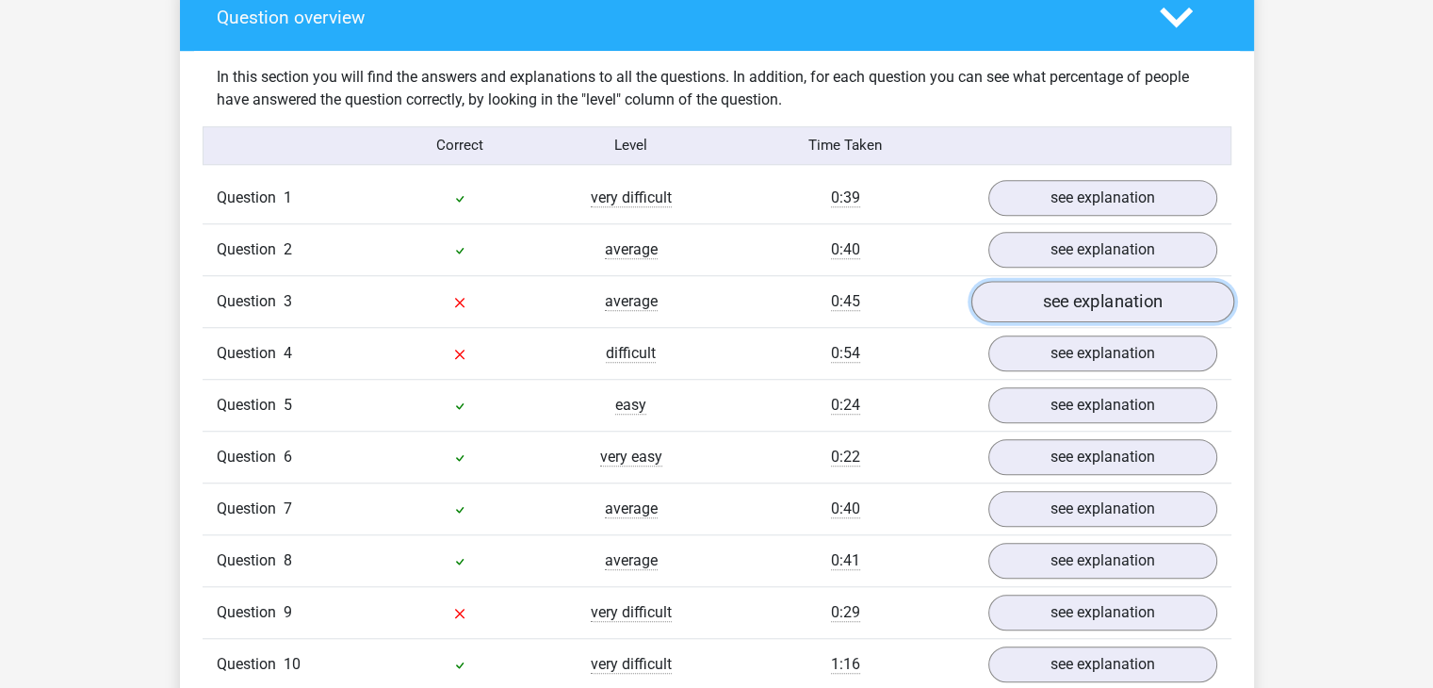
click at [1021, 299] on link "see explanation" at bounding box center [1101, 301] width 263 height 41
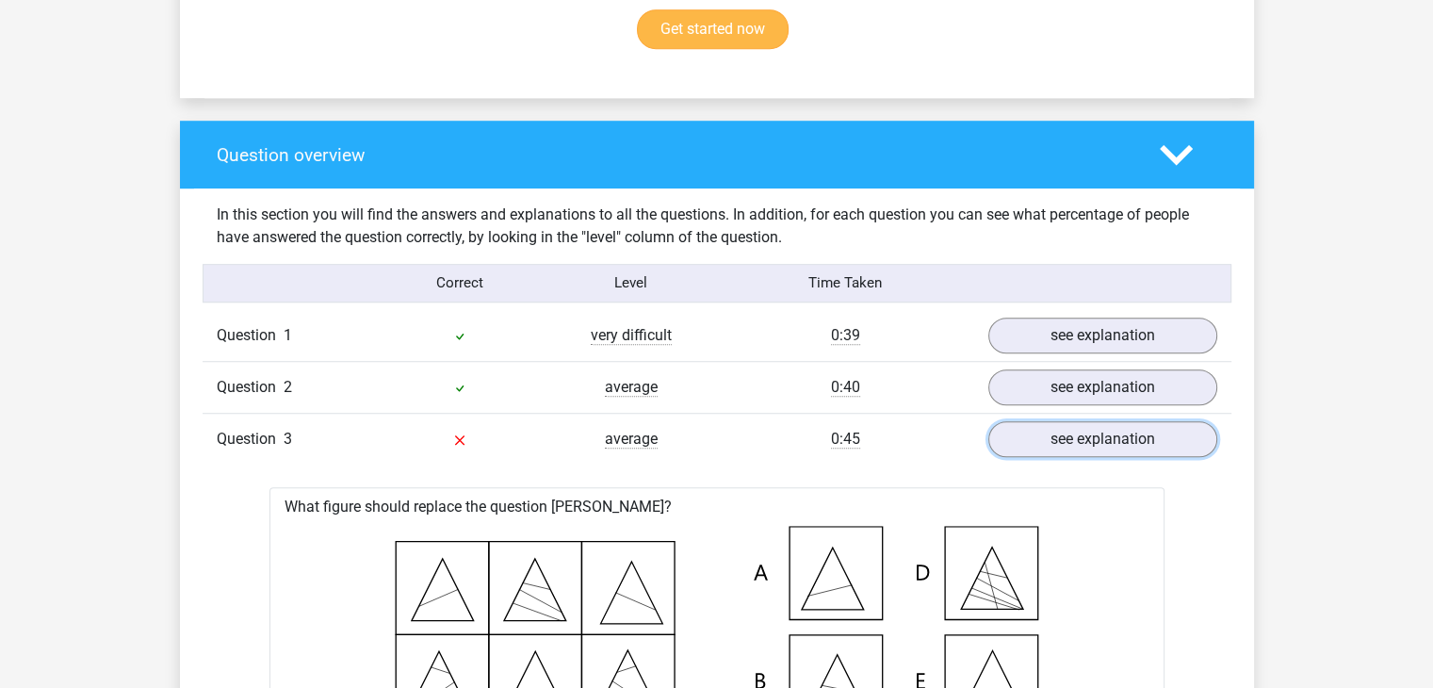
scroll to position [1319, 0]
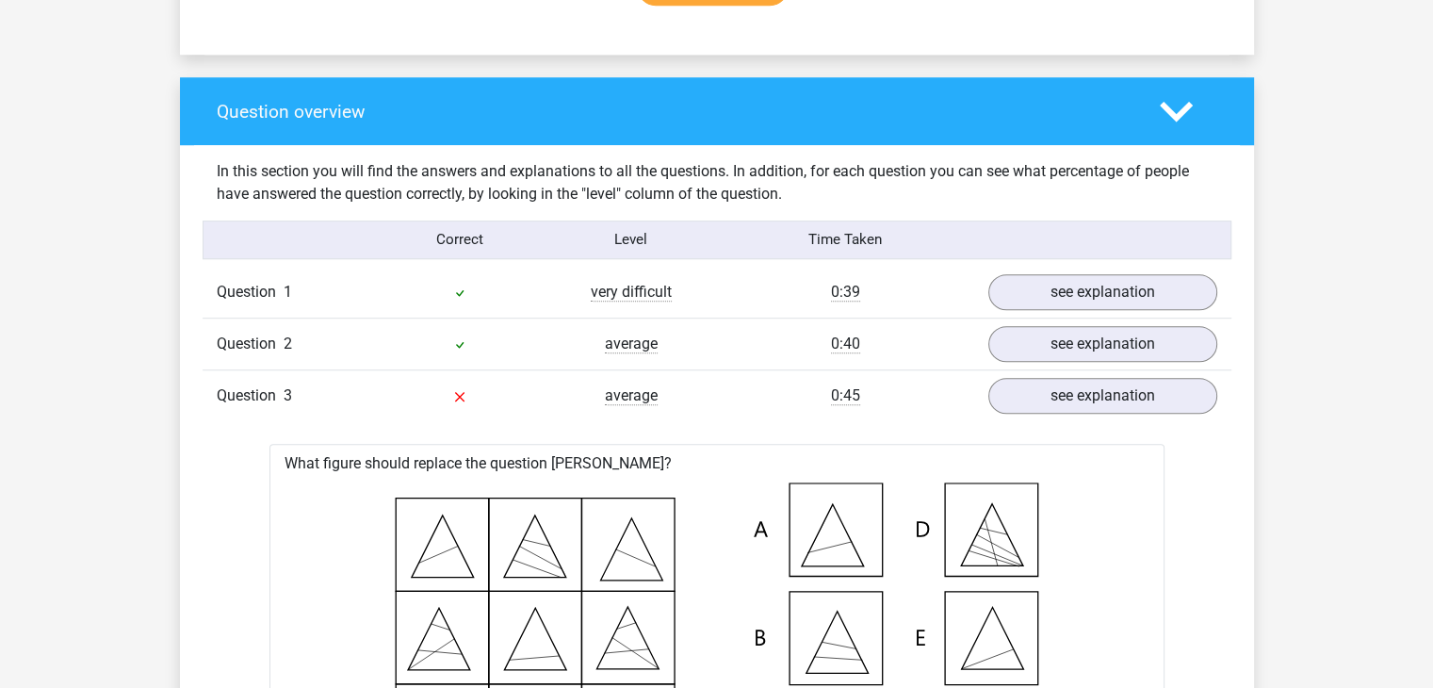
click at [584, 271] on div "Question 1 very difficult 0:39 see explanation" at bounding box center [717, 292] width 1029 height 51
click at [1137, 282] on link "see explanation" at bounding box center [1101, 291] width 263 height 41
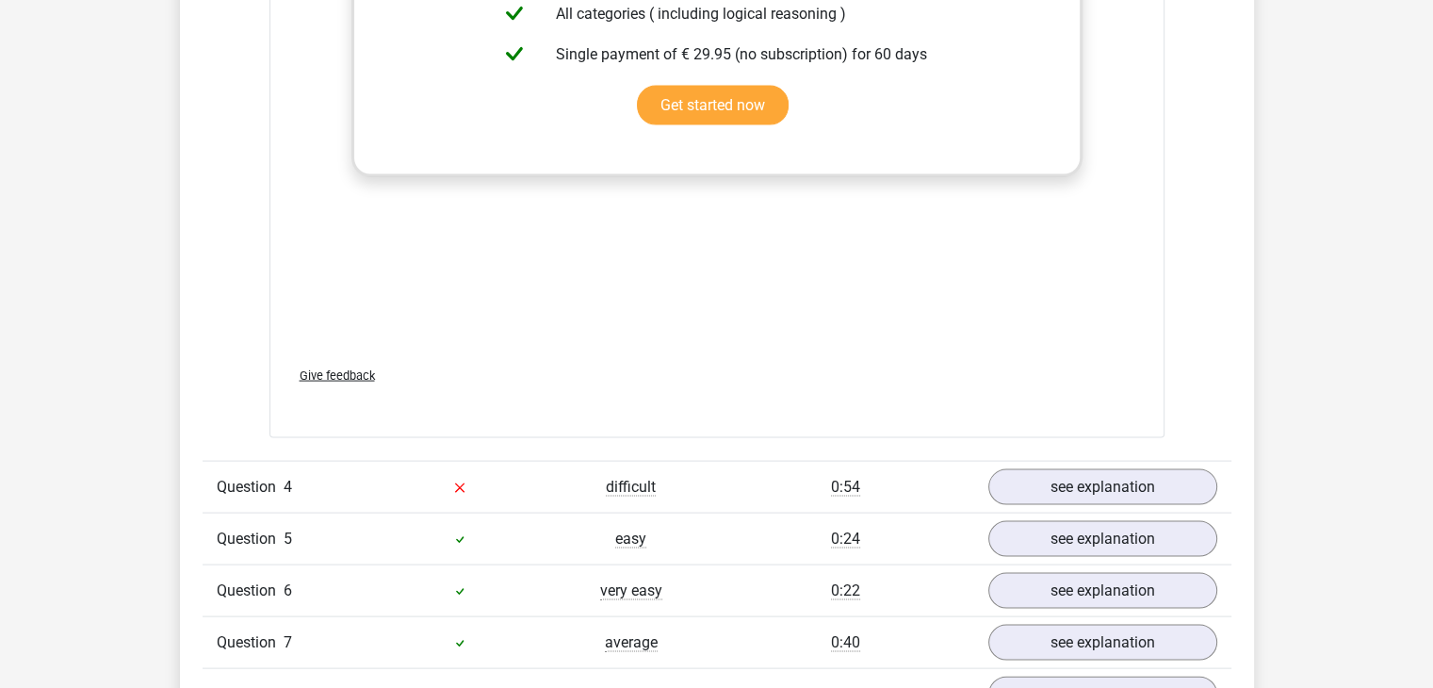
scroll to position [4146, 0]
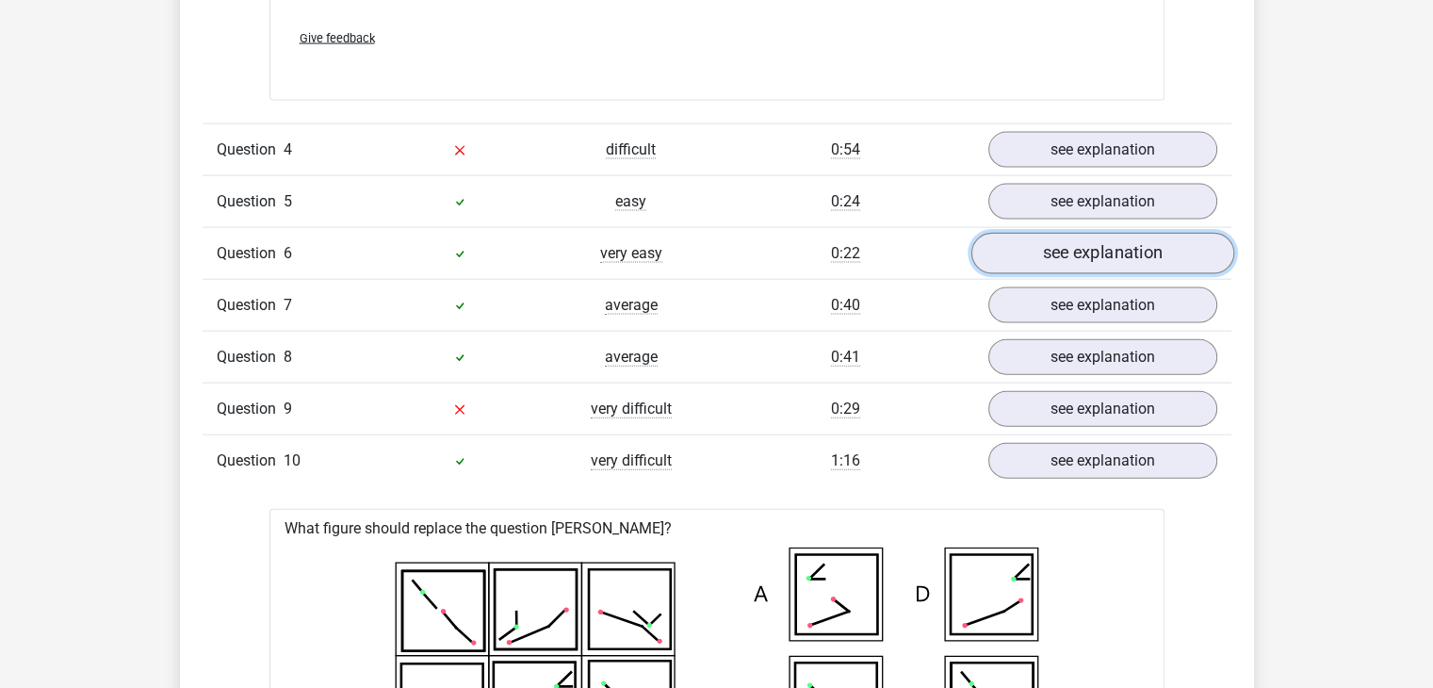
click at [1012, 248] on link "see explanation" at bounding box center [1101, 254] width 263 height 41
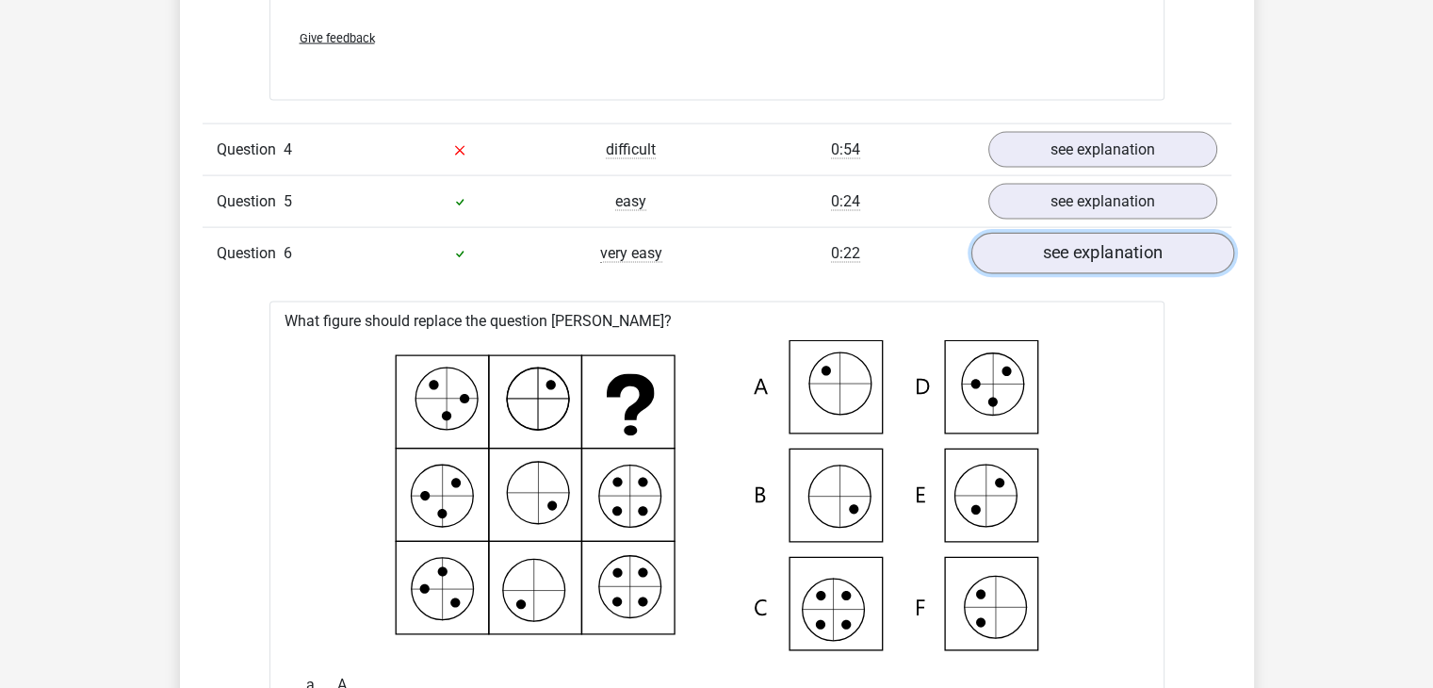
click at [1011, 248] on link "see explanation" at bounding box center [1101, 254] width 263 height 41
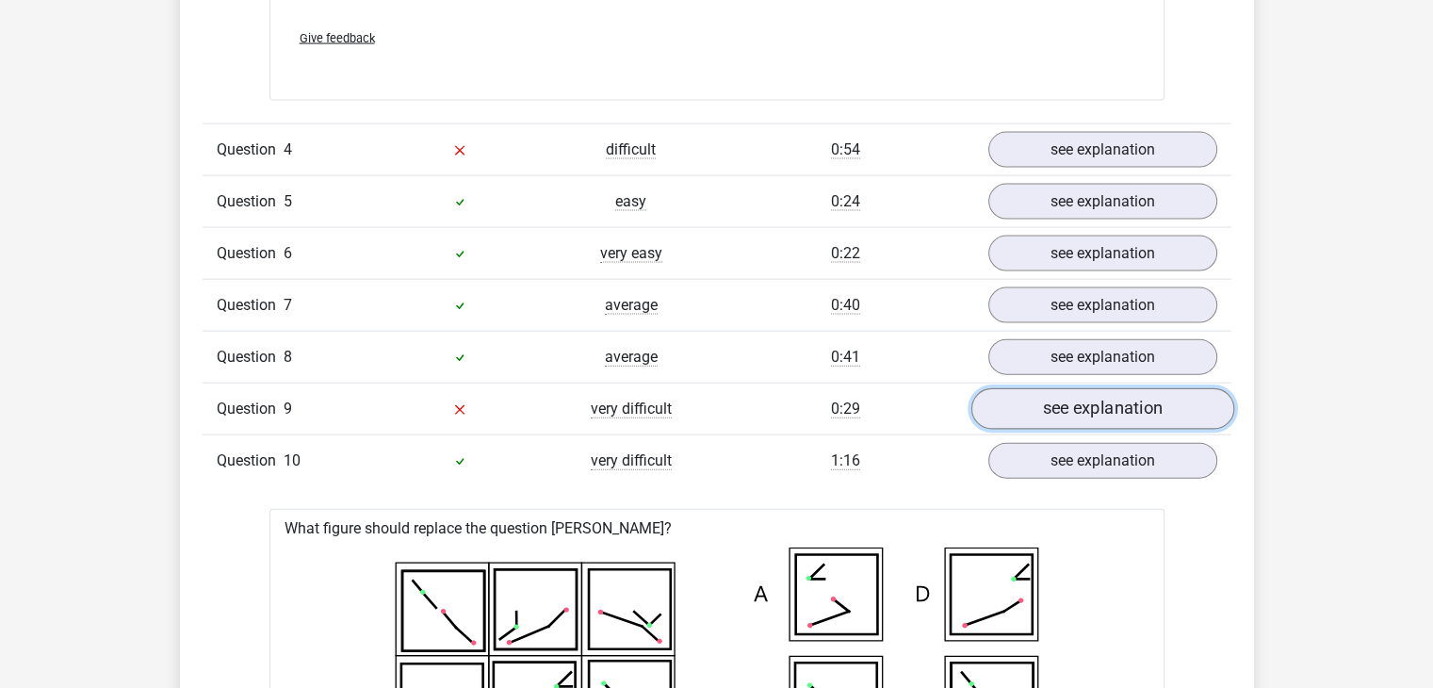
click at [1061, 406] on link "see explanation" at bounding box center [1101, 409] width 263 height 41
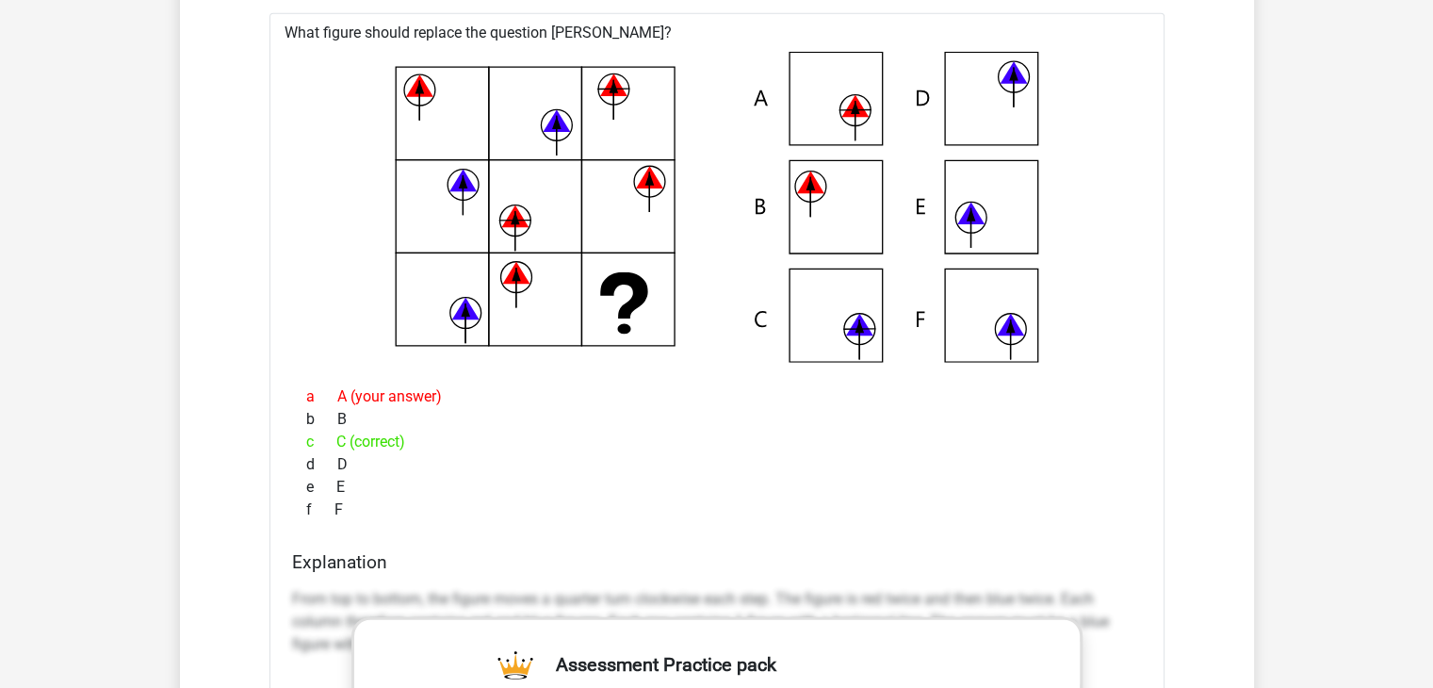
scroll to position [4588, 0]
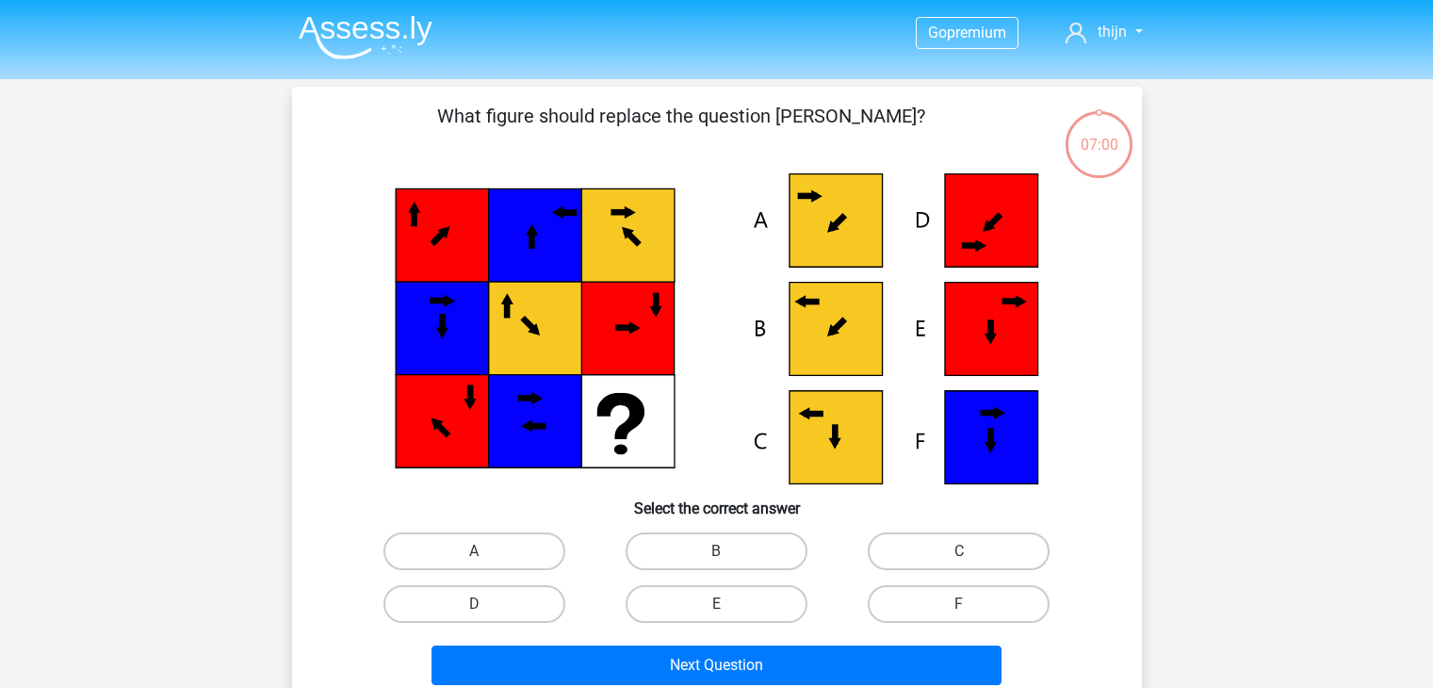
scroll to position [87, 0]
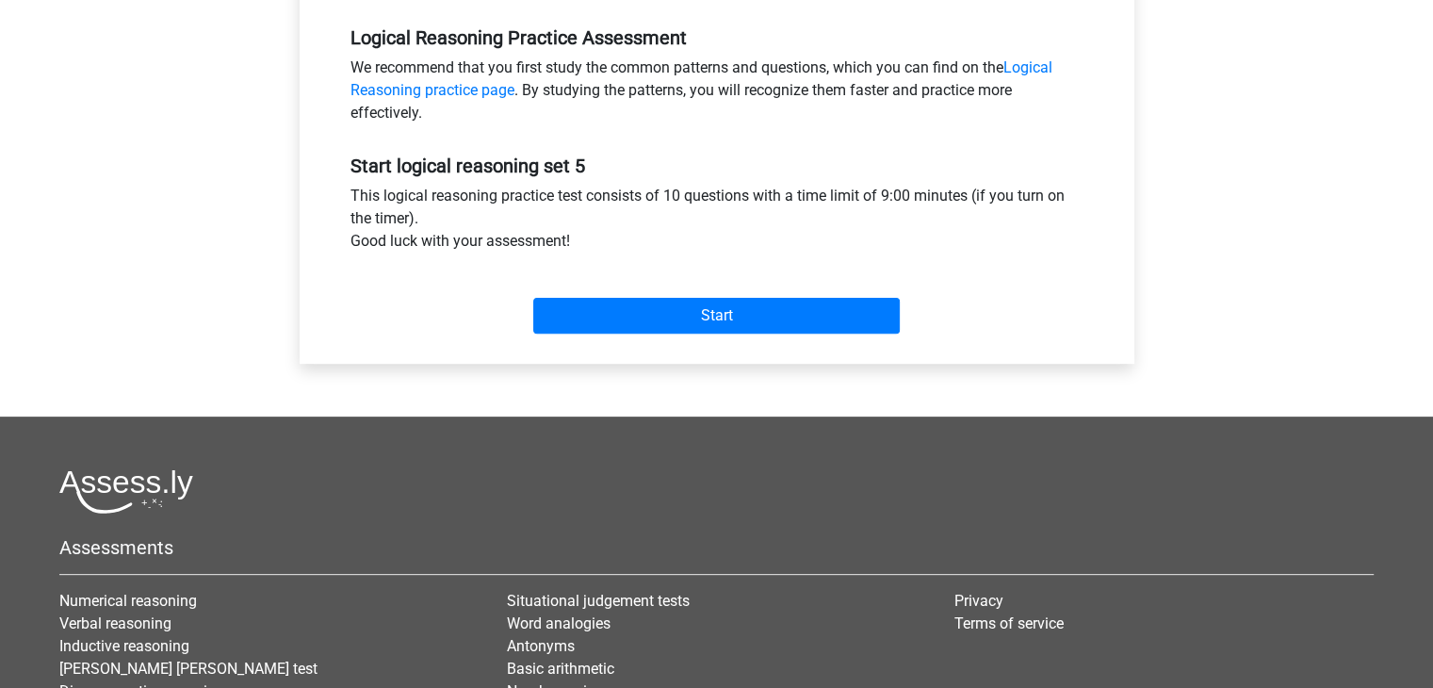
scroll to position [660, 0]
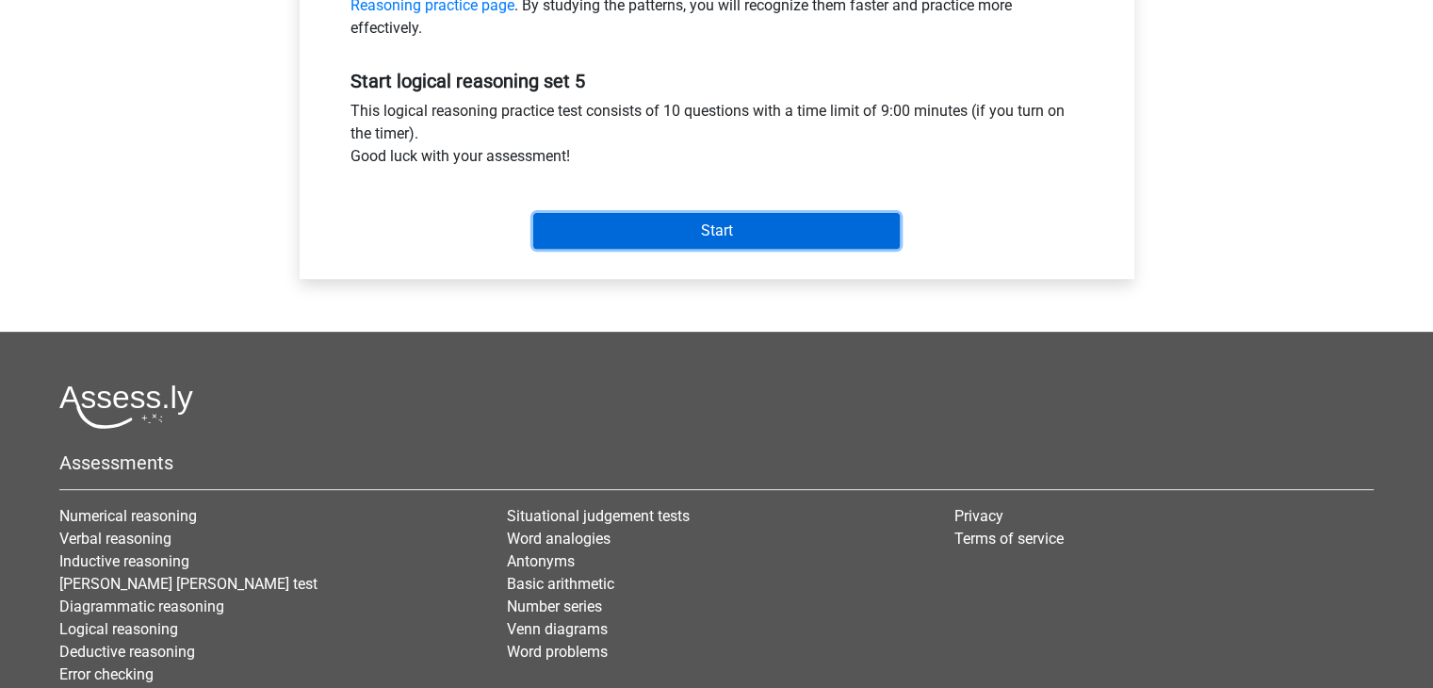
click at [629, 231] on input "Start" at bounding box center [716, 231] width 367 height 36
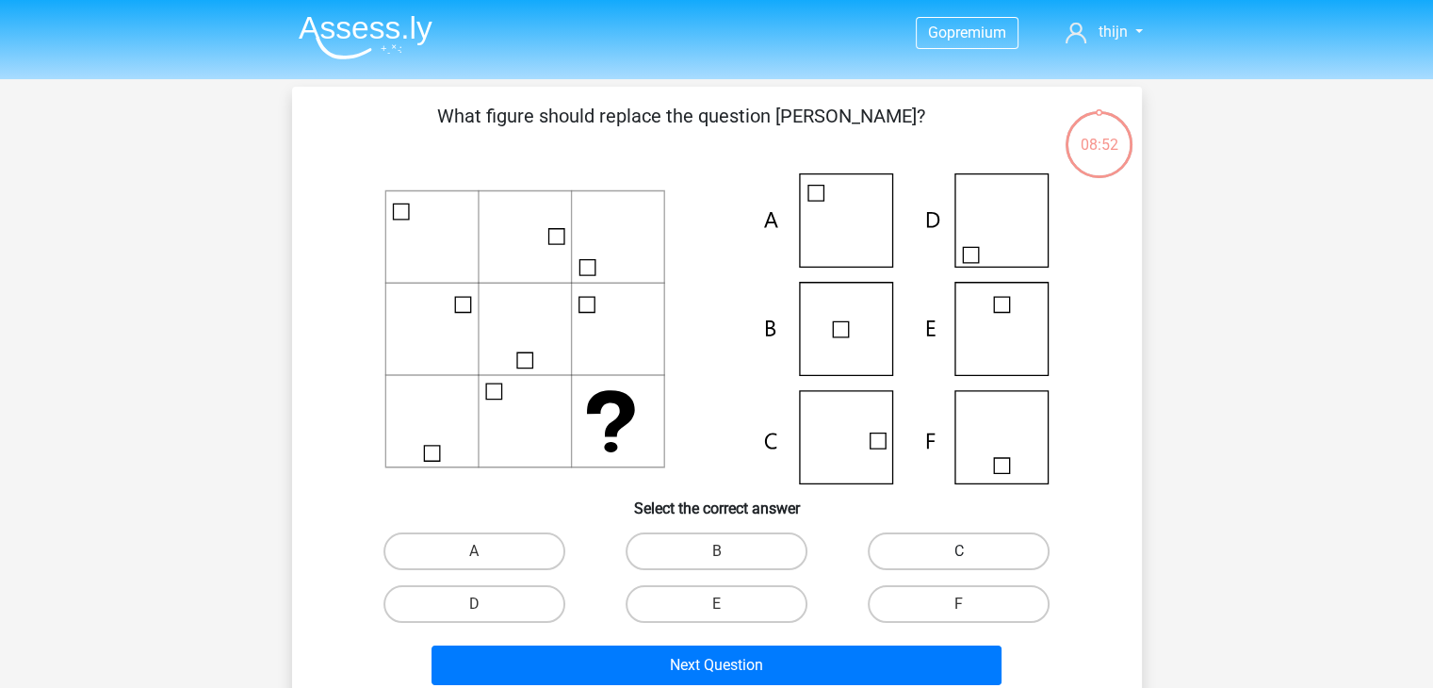
click at [912, 546] on label "C" at bounding box center [959, 551] width 182 height 38
click at [959, 551] on input "C" at bounding box center [965, 557] width 12 height 12
radio input "true"
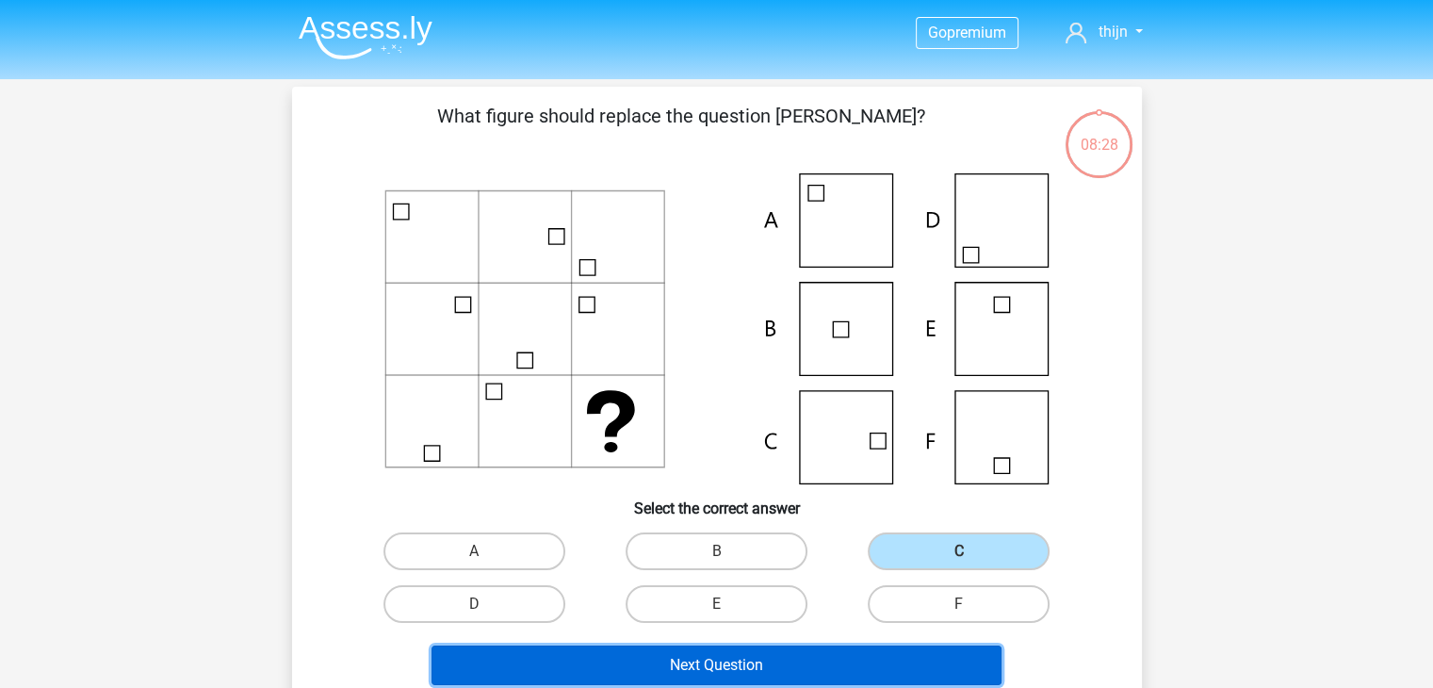
click at [746, 652] on button "Next Question" at bounding box center [717, 665] width 570 height 40
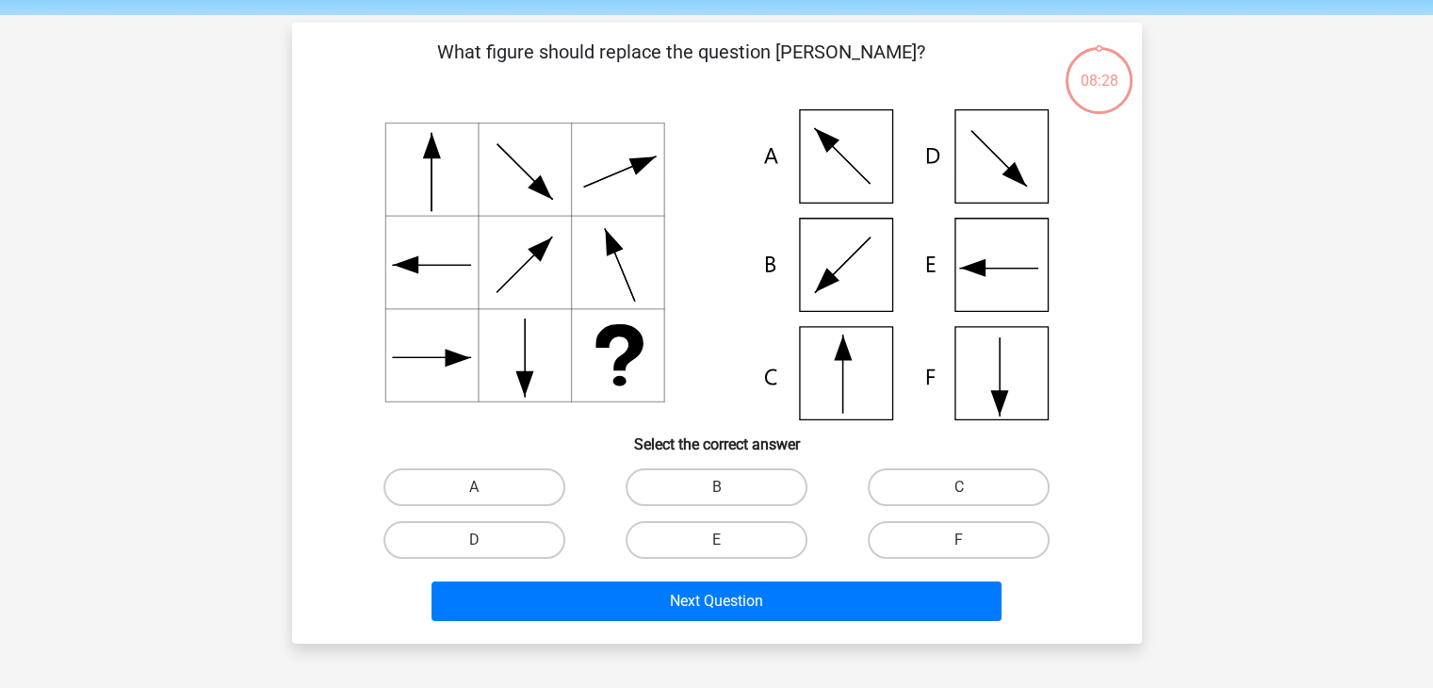
scroll to position [87, 0]
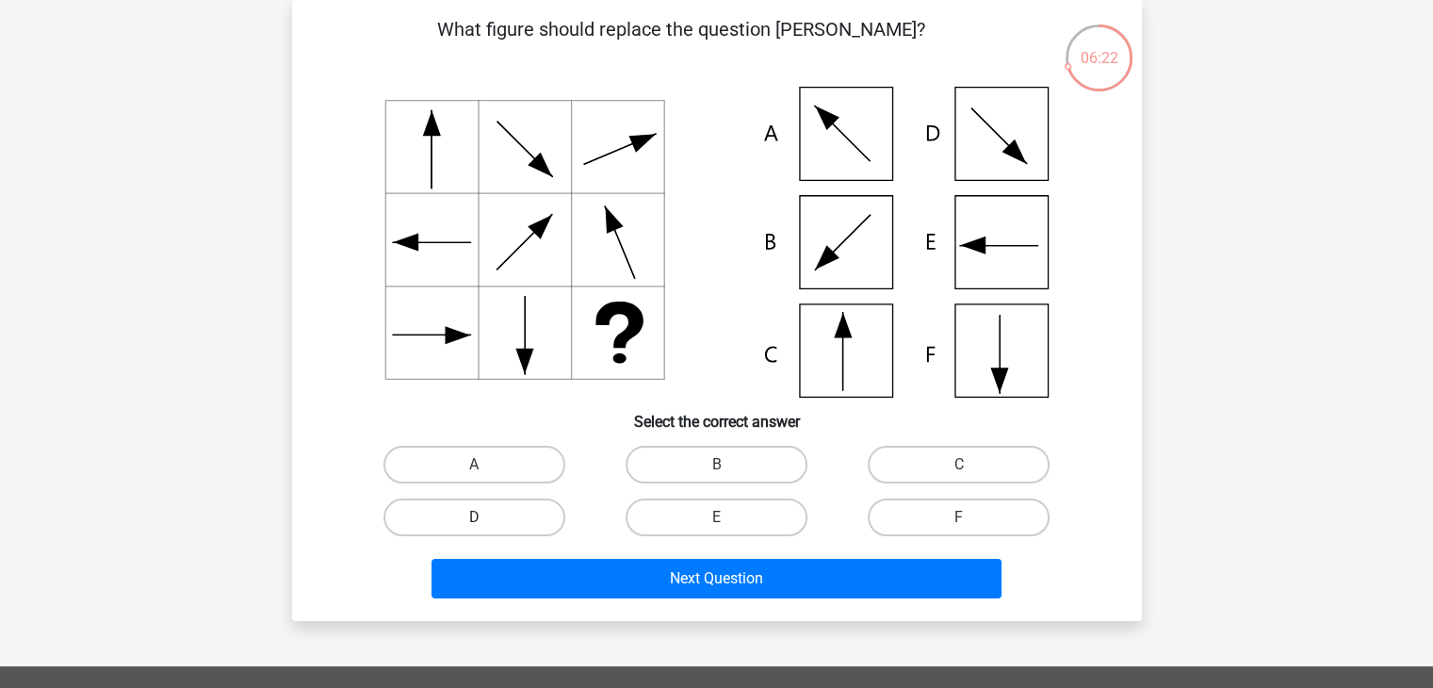
click at [501, 513] on label "D" at bounding box center [474, 517] width 182 height 38
click at [486, 517] on input "D" at bounding box center [480, 523] width 12 height 12
radio input "true"
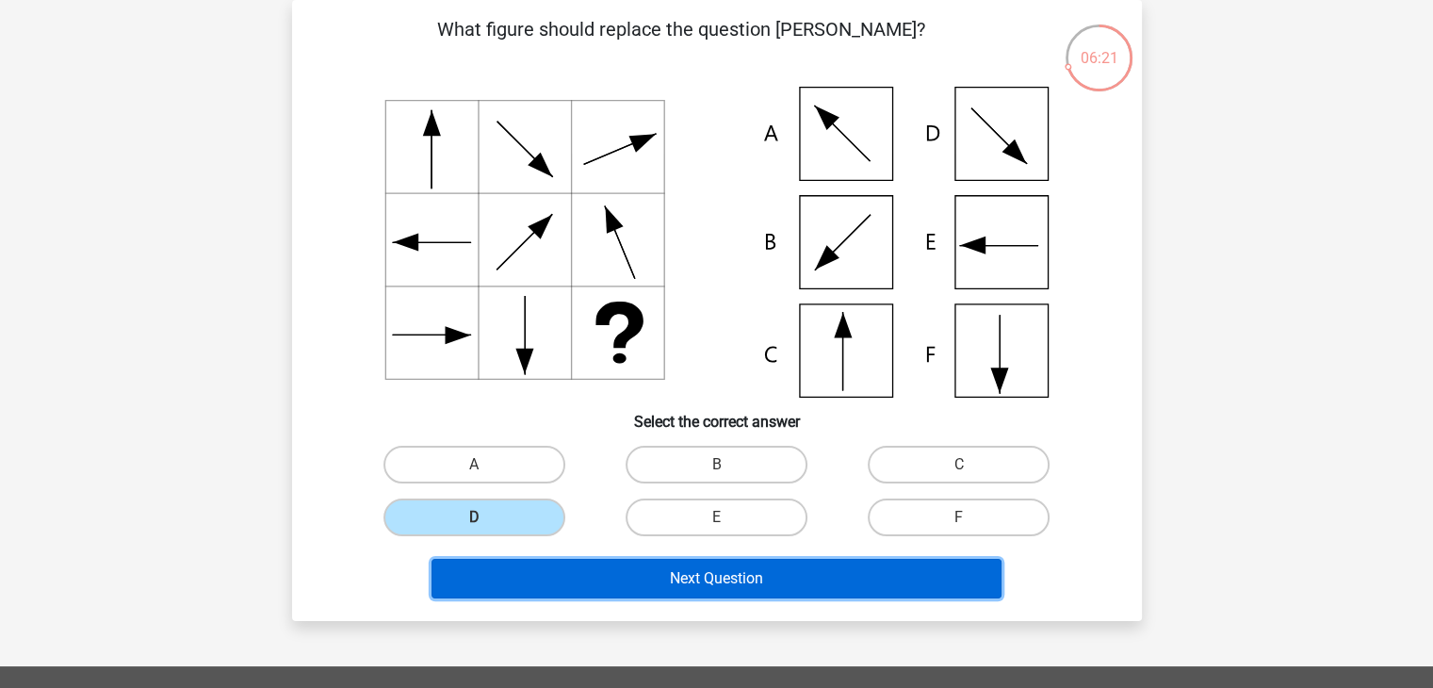
click at [554, 578] on button "Next Question" at bounding box center [717, 579] width 570 height 40
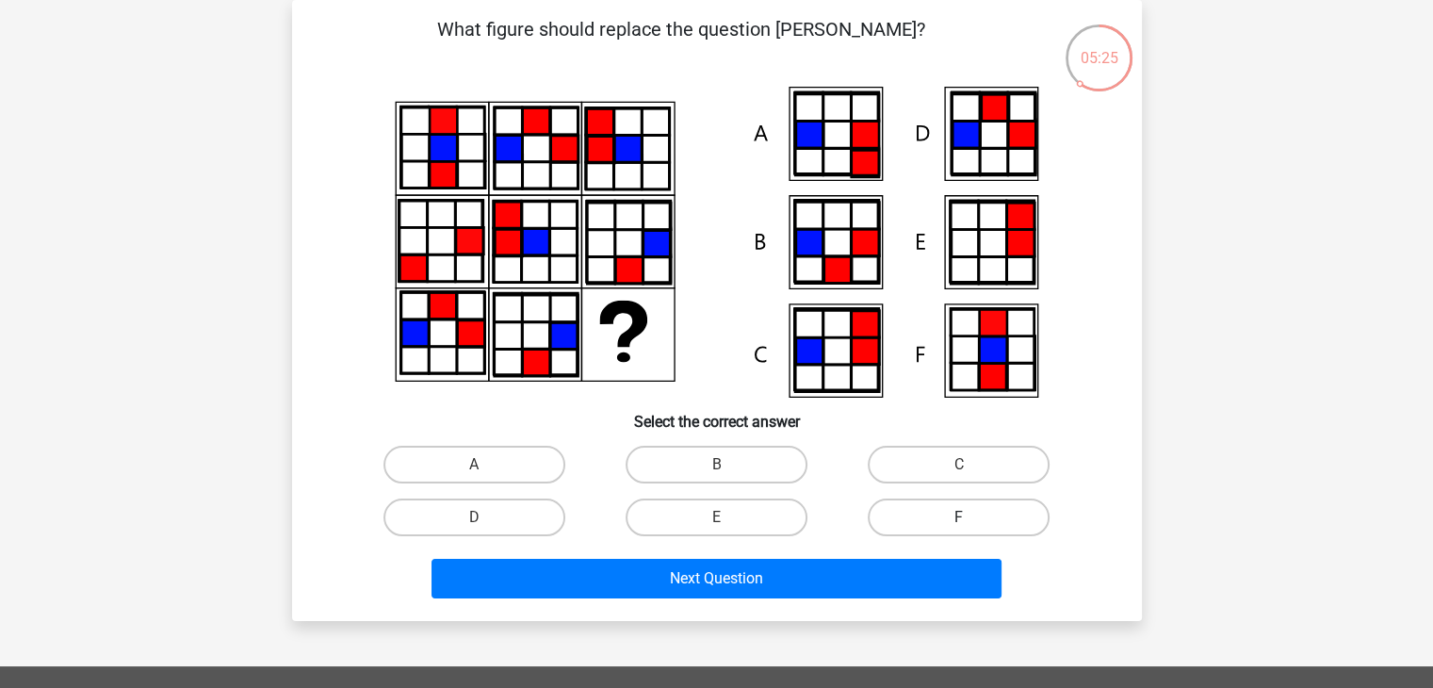
click at [938, 522] on label "F" at bounding box center [959, 517] width 182 height 38
click at [959, 522] on input "F" at bounding box center [965, 523] width 12 height 12
radio input "true"
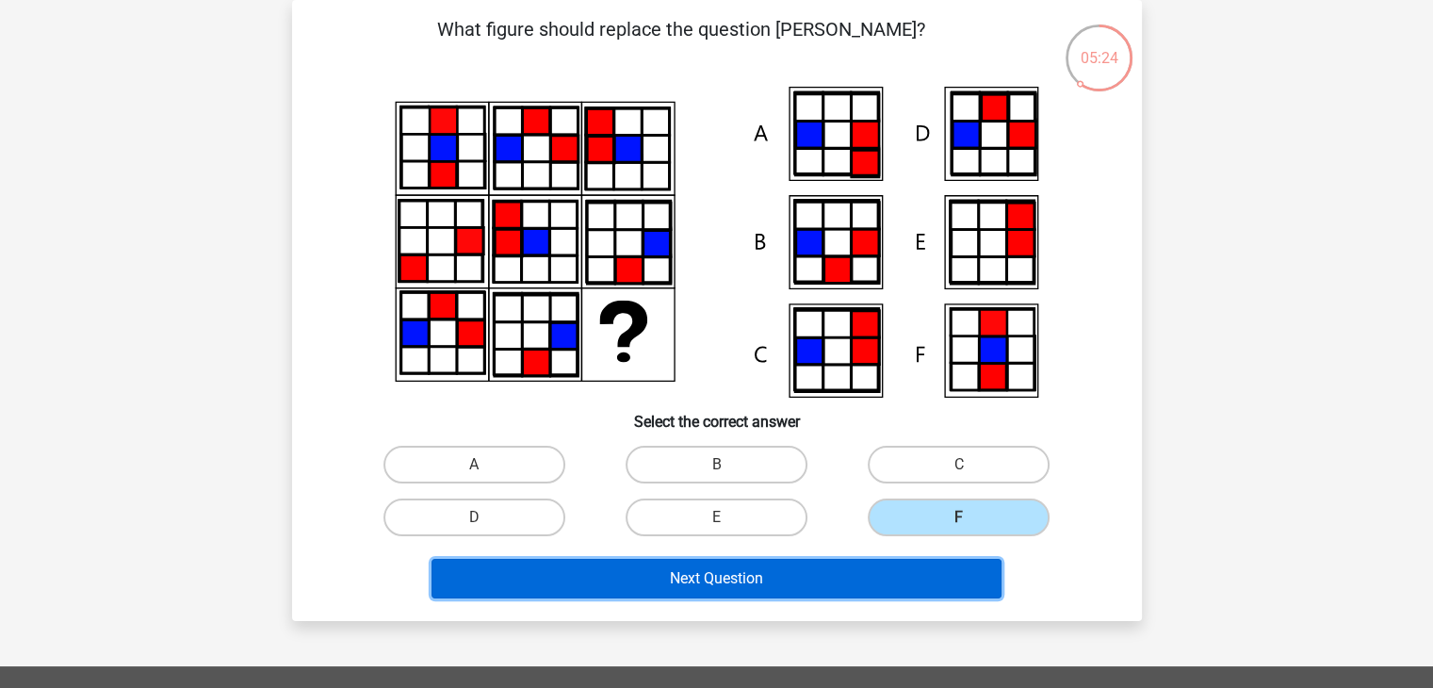
click at [865, 583] on button "Next Question" at bounding box center [717, 579] width 570 height 40
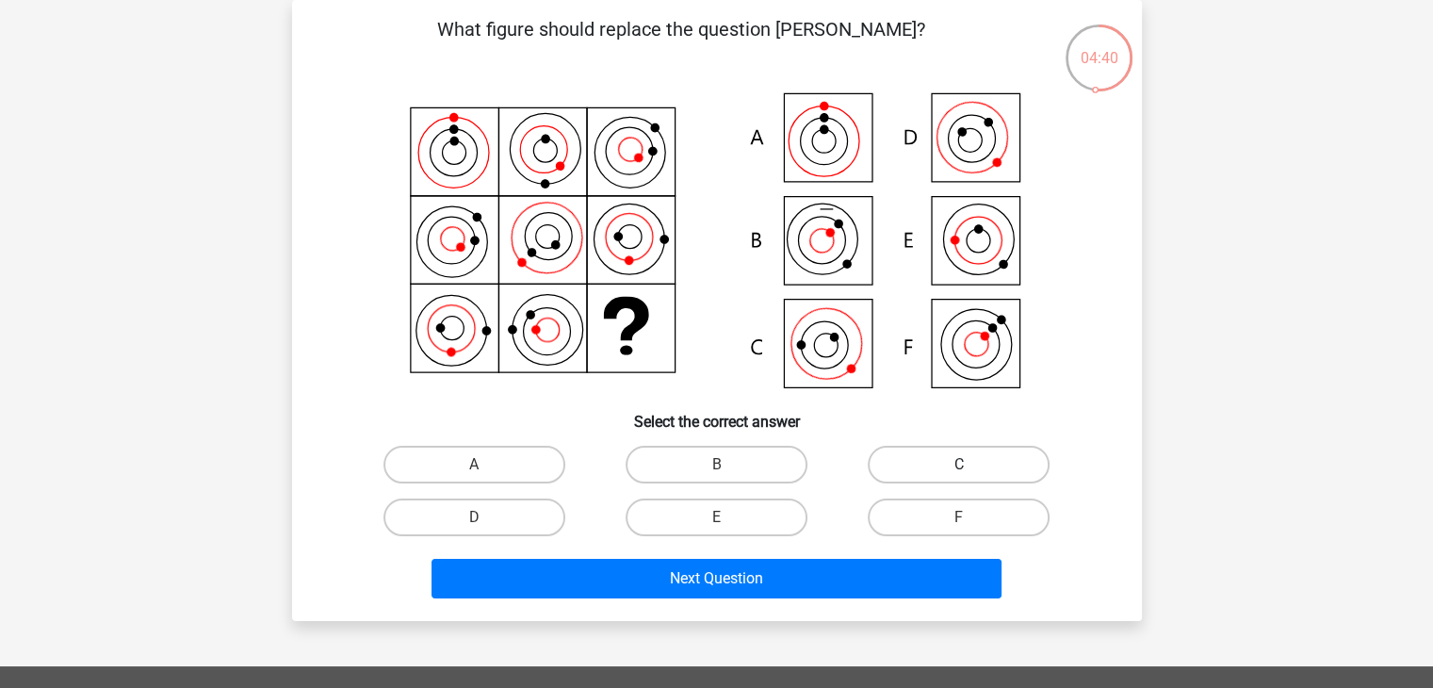
click at [942, 464] on label "C" at bounding box center [959, 465] width 182 height 38
click at [959, 464] on input "C" at bounding box center [965, 470] width 12 height 12
radio input "true"
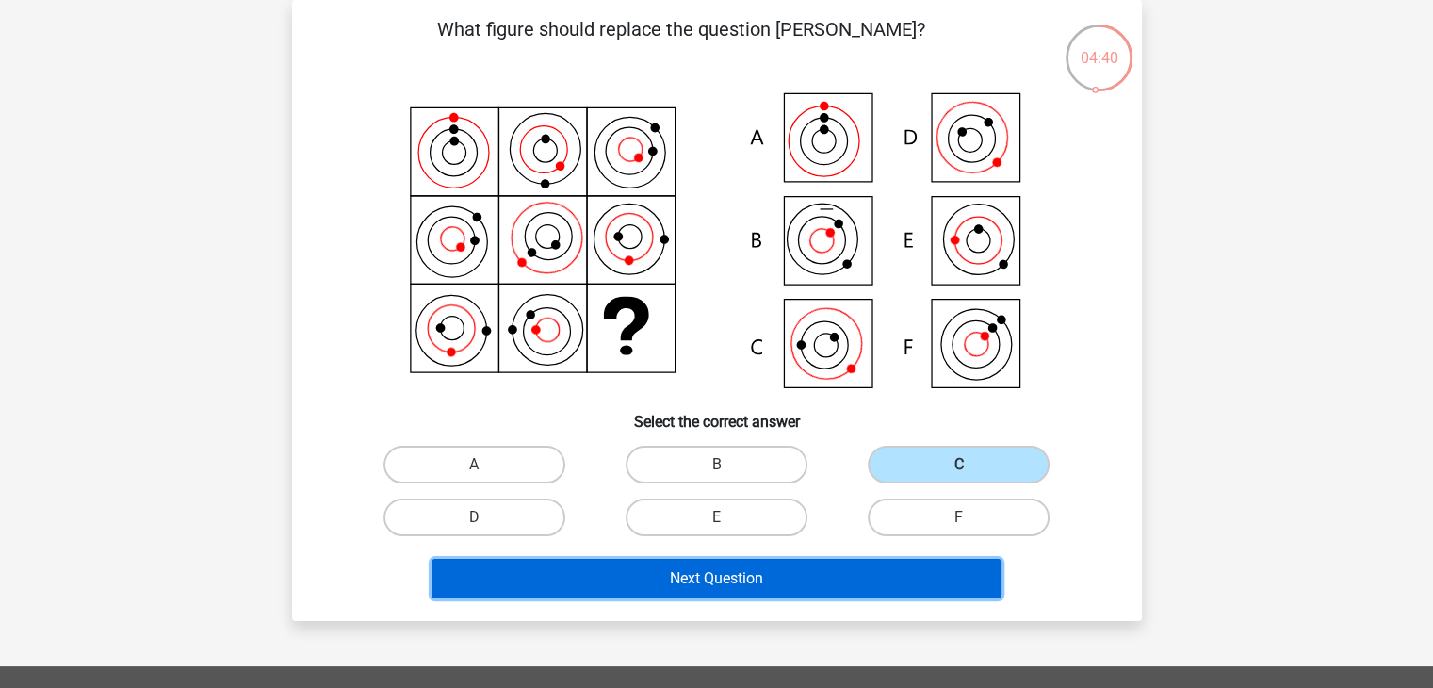
click at [876, 559] on button "Next Question" at bounding box center [717, 579] width 570 height 40
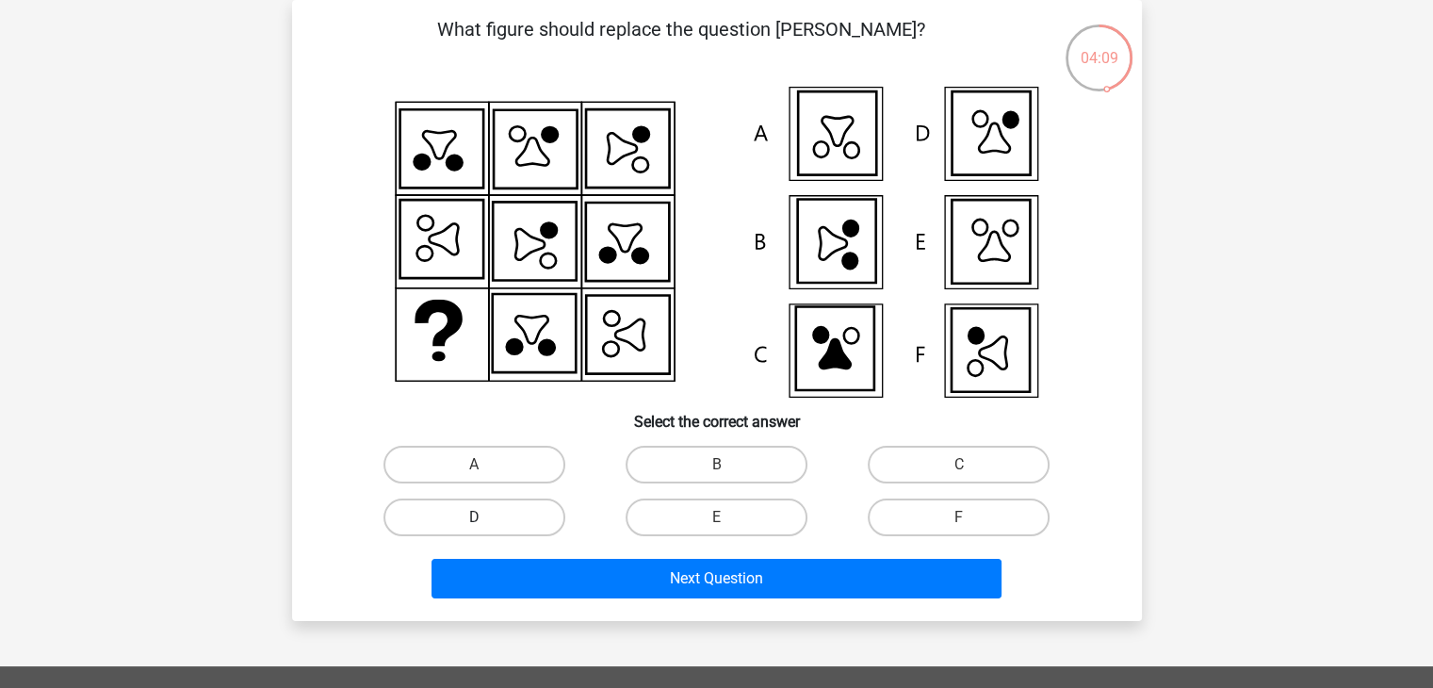
click at [526, 510] on label "D" at bounding box center [474, 517] width 182 height 38
click at [486, 517] on input "D" at bounding box center [480, 523] width 12 height 12
radio input "true"
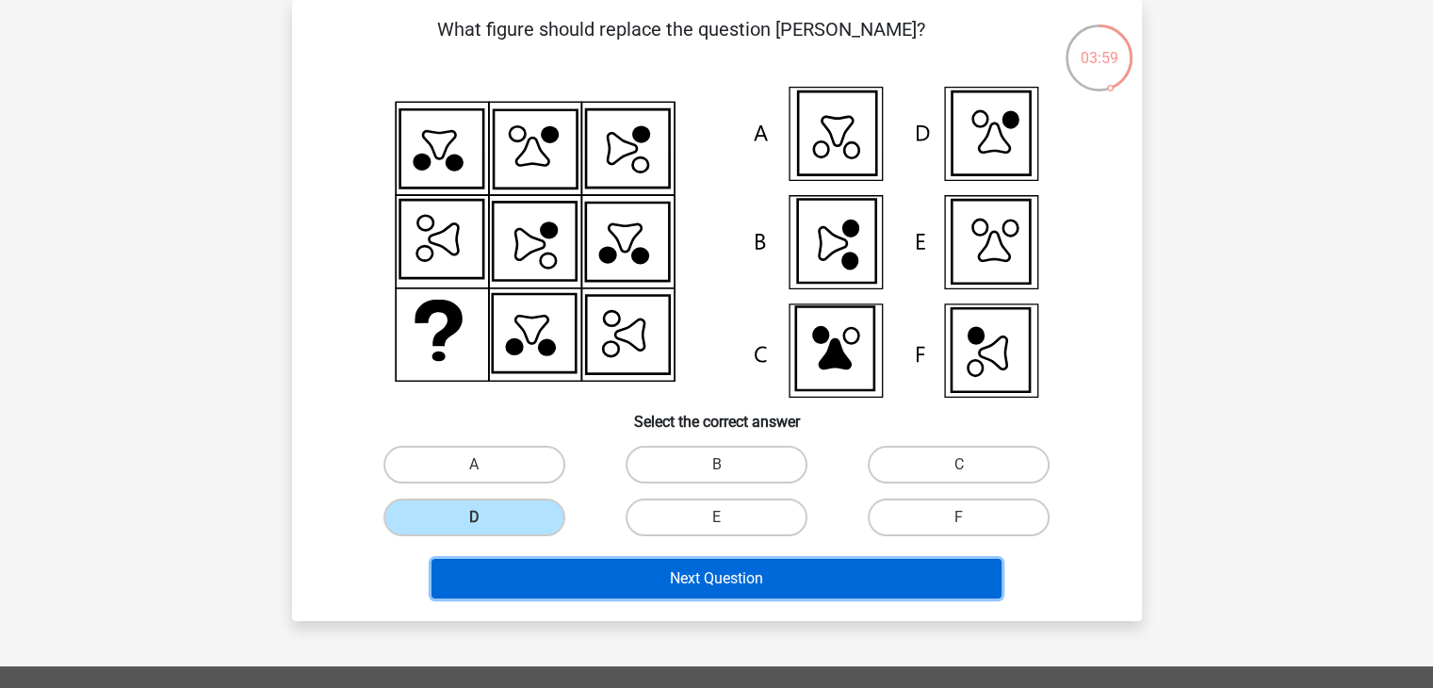
click at [614, 576] on button "Next Question" at bounding box center [717, 579] width 570 height 40
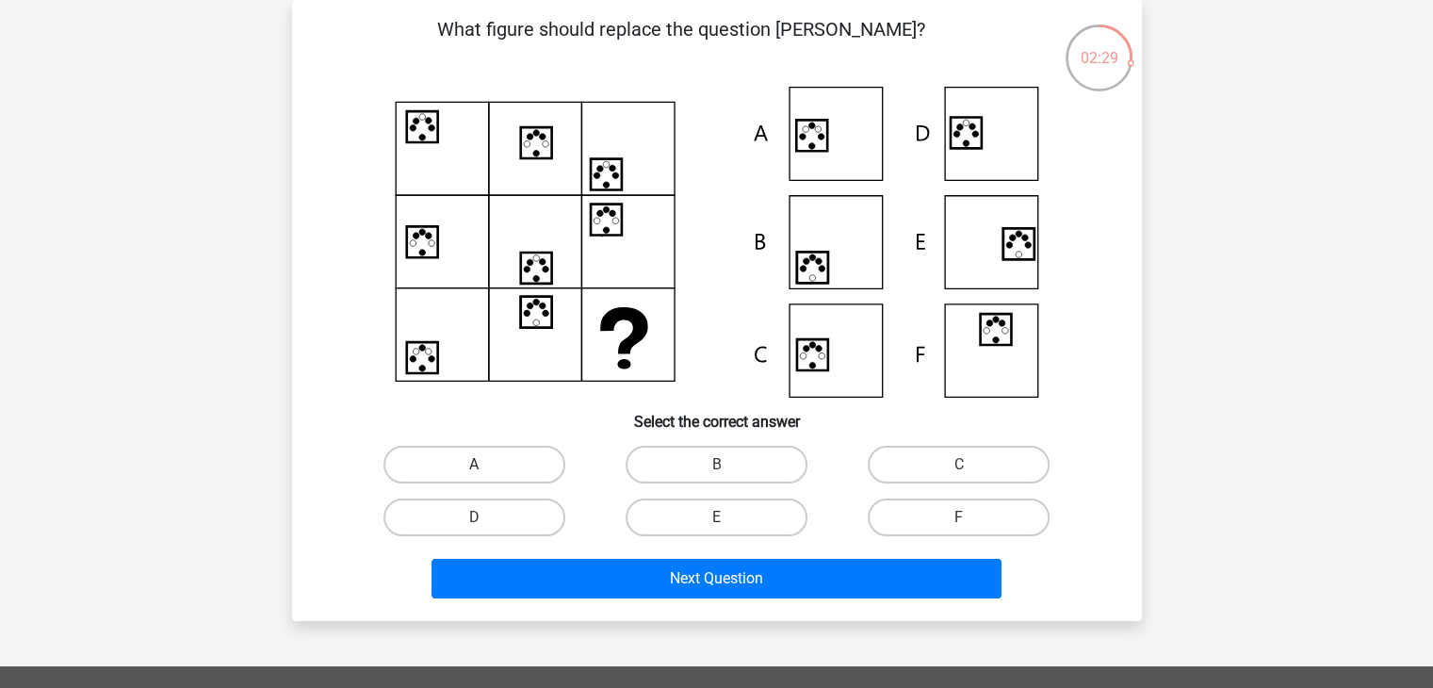
click at [515, 460] on label "A" at bounding box center [474, 465] width 182 height 38
click at [486, 464] on input "A" at bounding box center [480, 470] width 12 height 12
radio input "true"
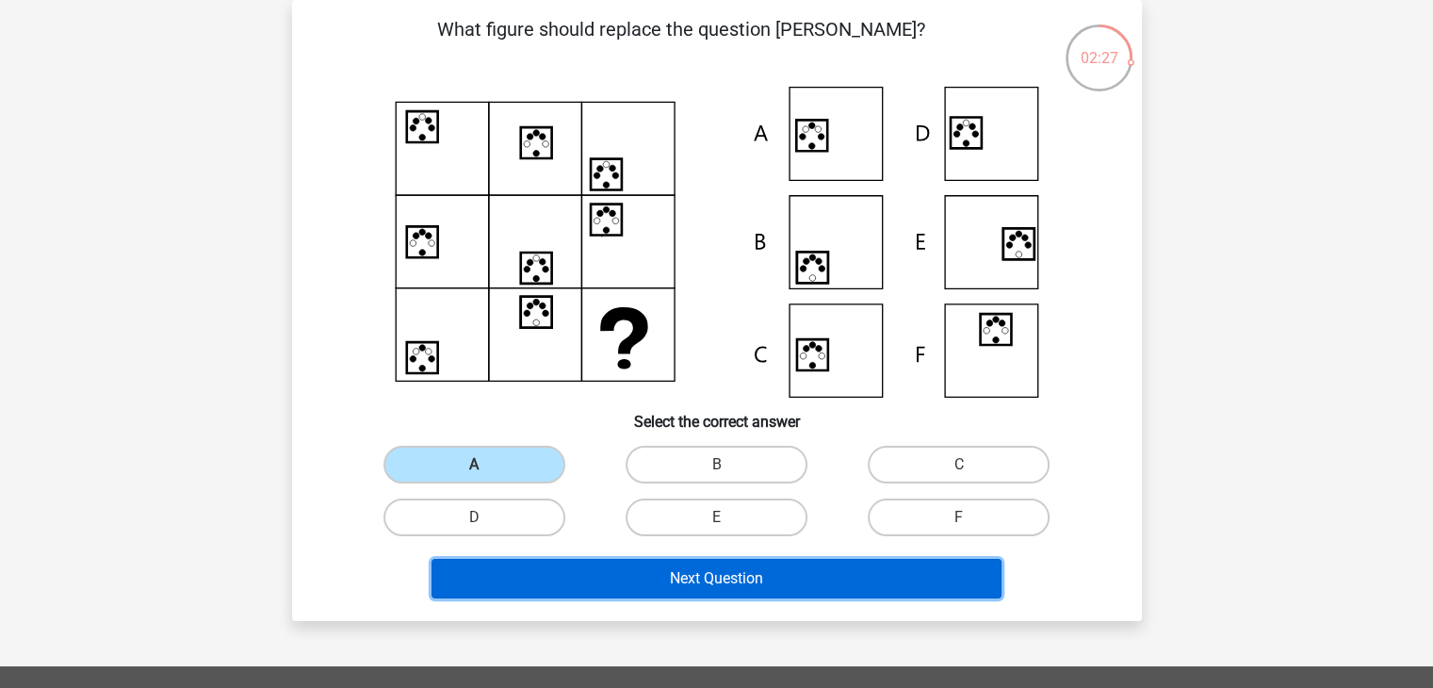
click at [716, 580] on button "Next Question" at bounding box center [717, 579] width 570 height 40
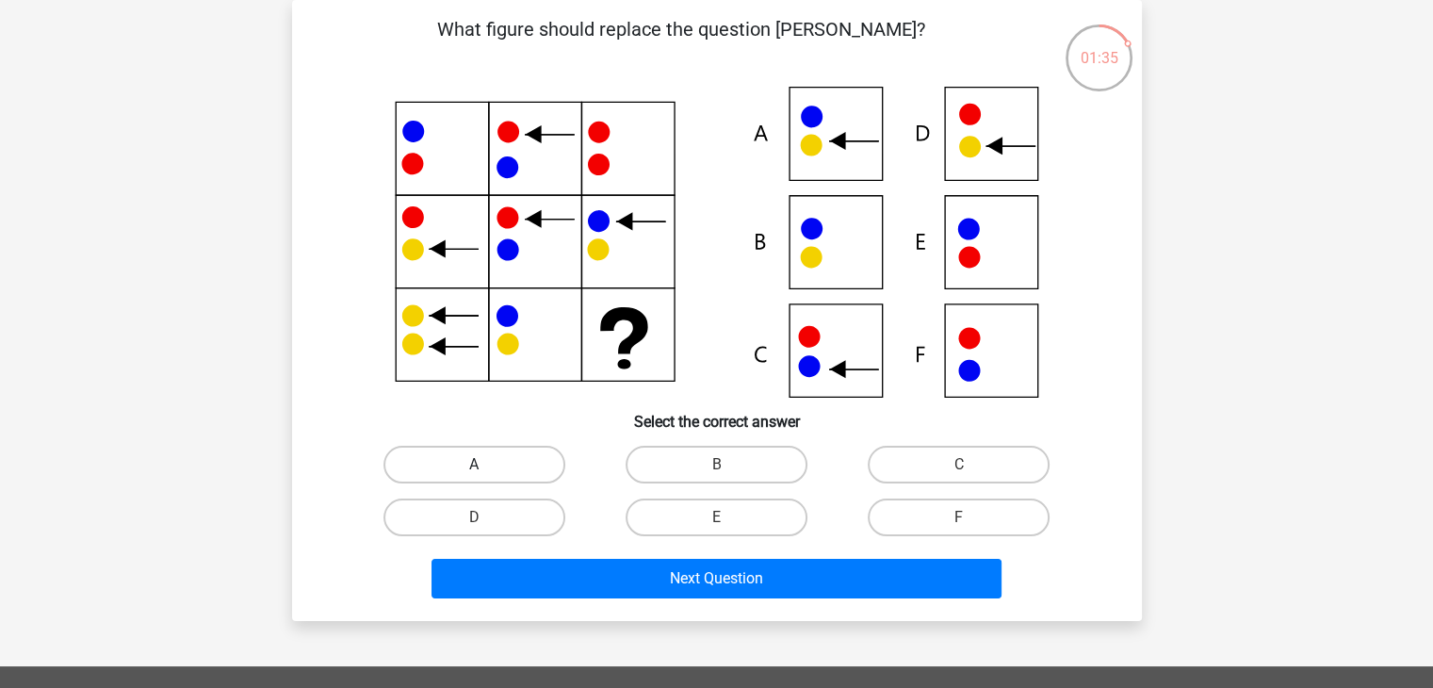
click at [494, 457] on label "A" at bounding box center [474, 465] width 182 height 38
click at [486, 464] on input "A" at bounding box center [480, 470] width 12 height 12
radio input "true"
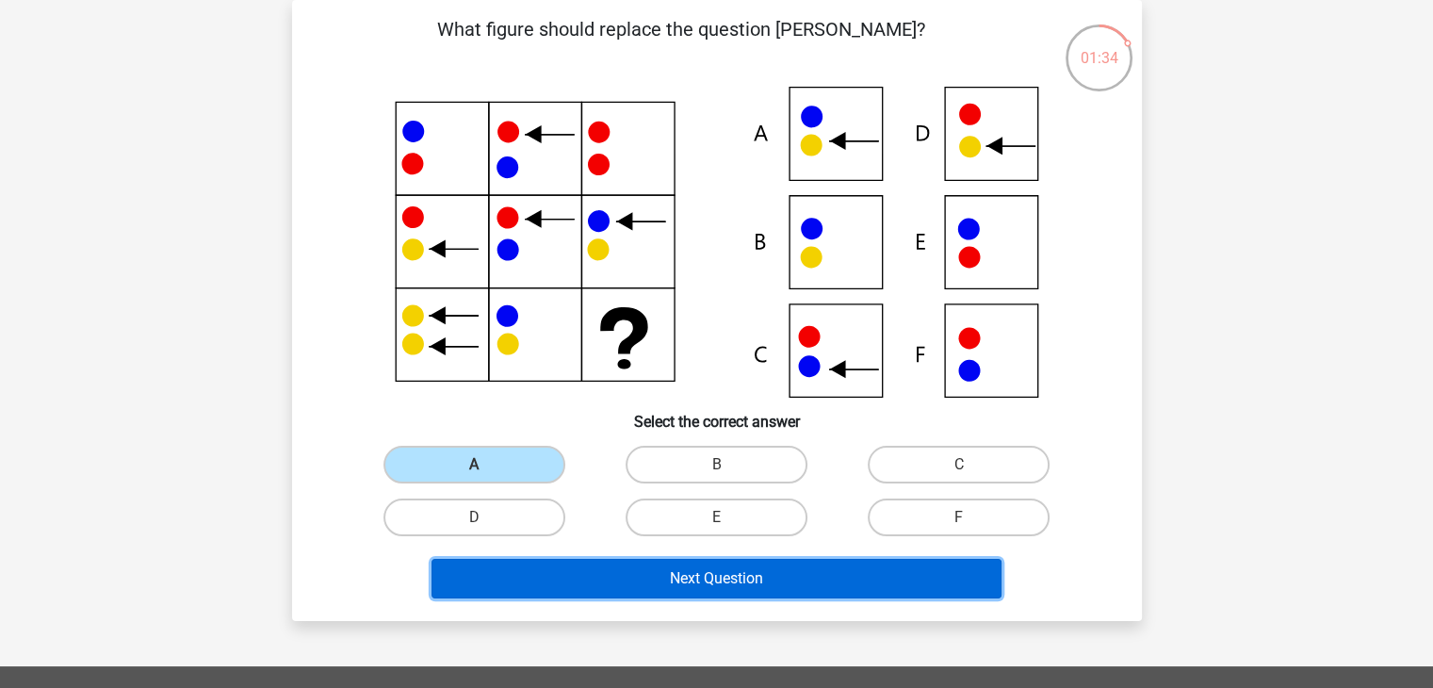
click at [787, 586] on button "Next Question" at bounding box center [717, 579] width 570 height 40
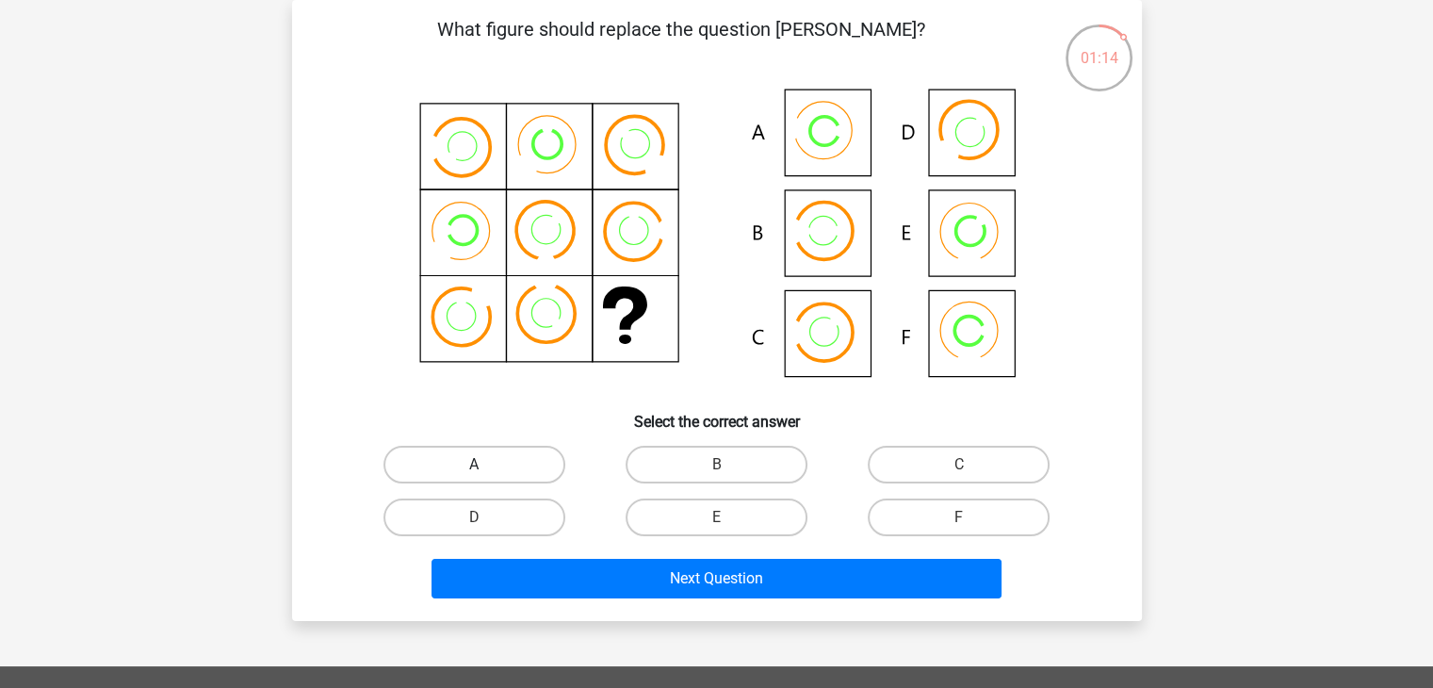
click at [493, 479] on label "A" at bounding box center [474, 465] width 182 height 38
click at [486, 477] on input "A" at bounding box center [480, 470] width 12 height 12
radio input "true"
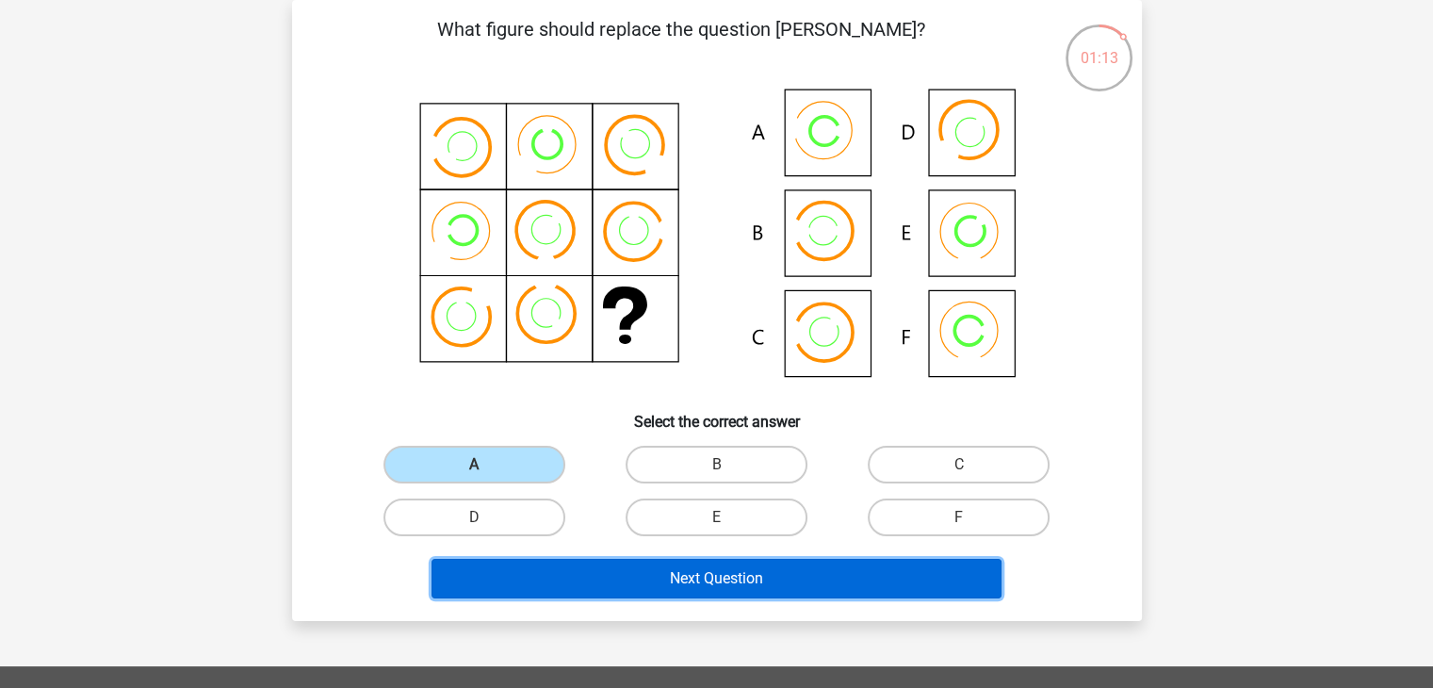
click at [666, 573] on button "Next Question" at bounding box center [717, 579] width 570 height 40
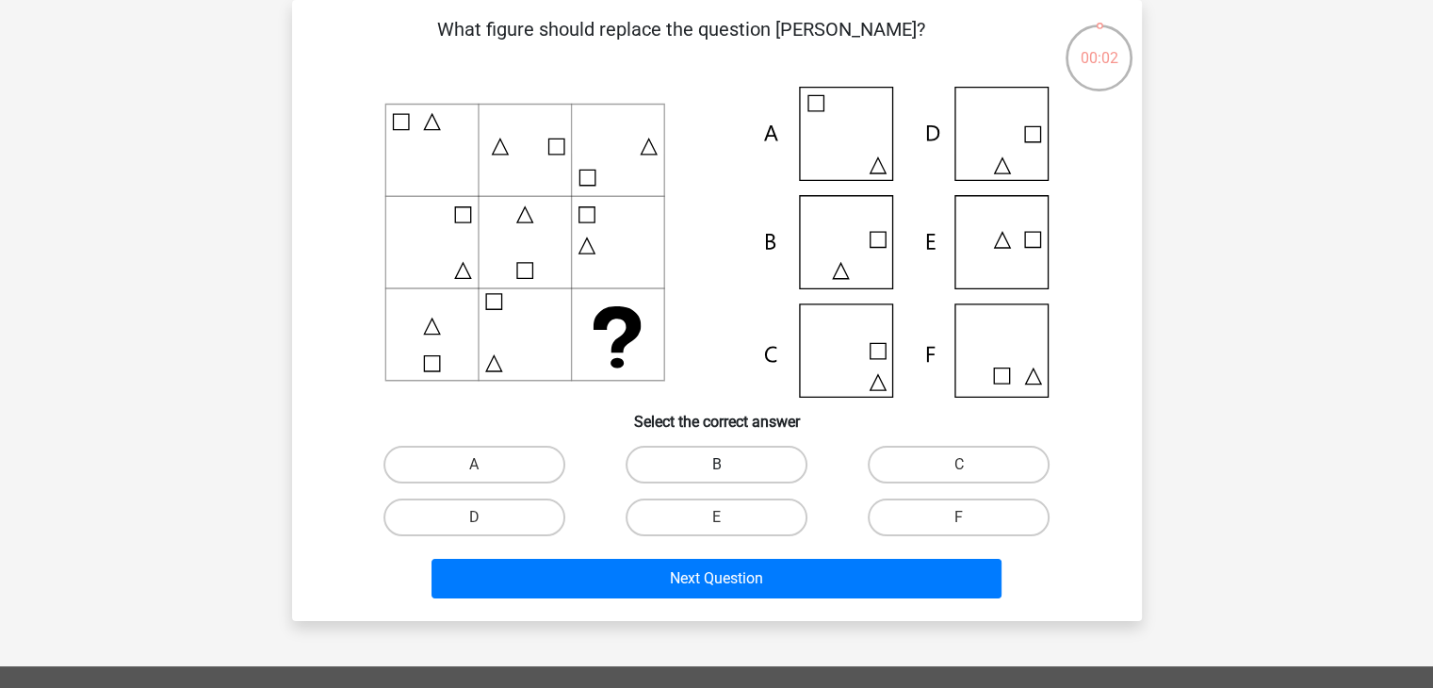
click at [731, 457] on label "B" at bounding box center [717, 465] width 182 height 38
click at [728, 464] on input "B" at bounding box center [722, 470] width 12 height 12
radio input "true"
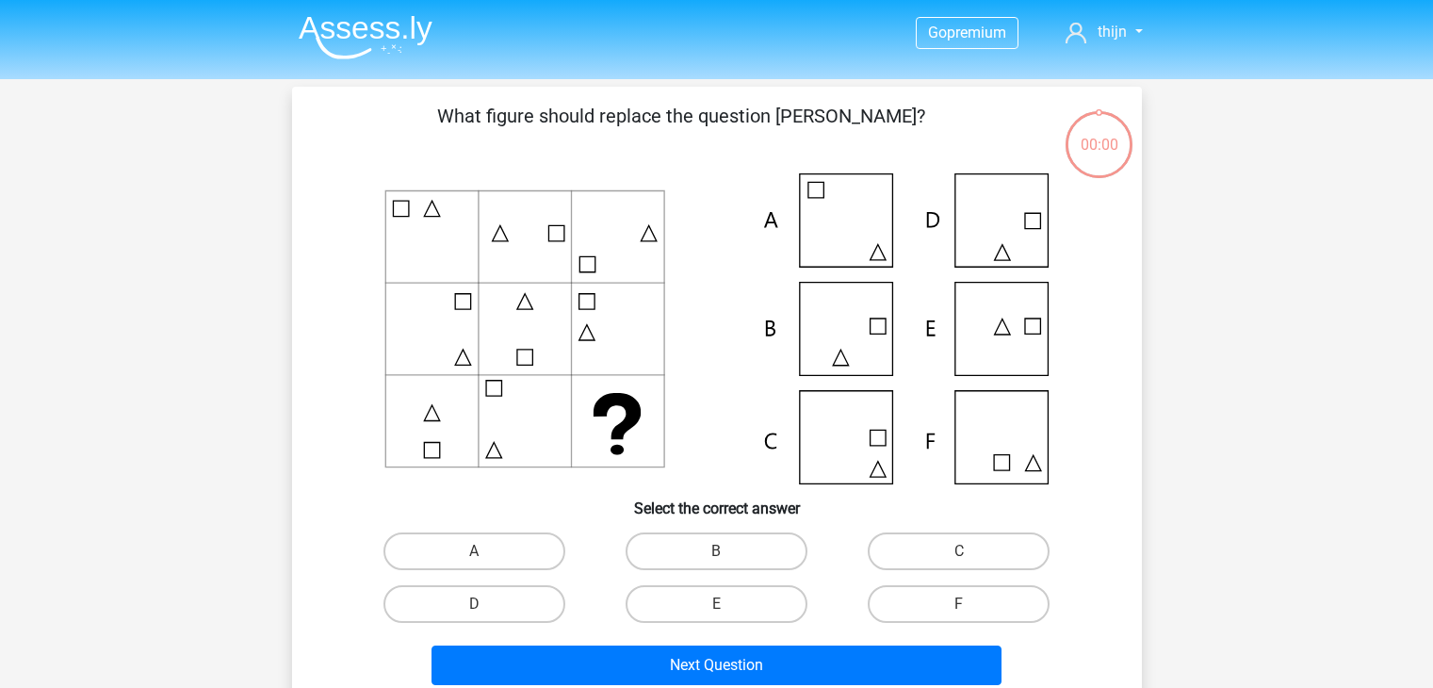
scroll to position [87, 0]
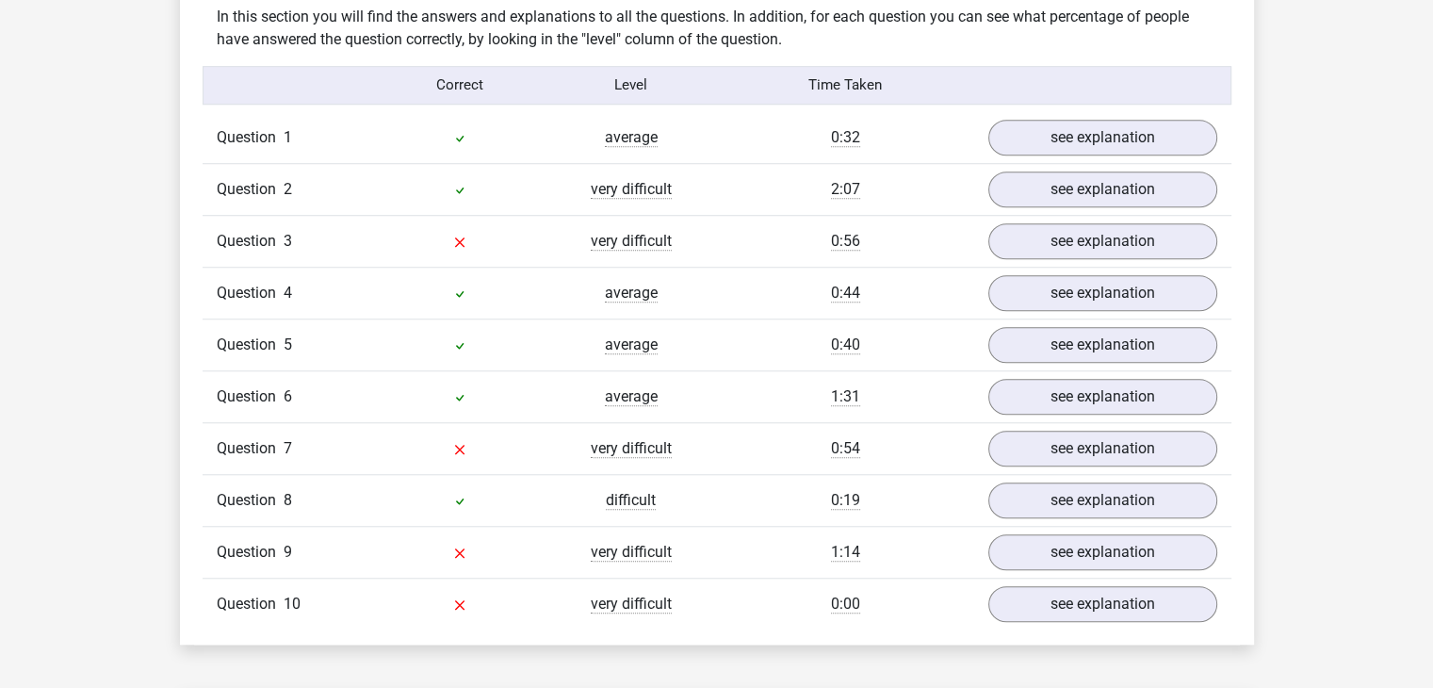
scroll to position [1457, 0]
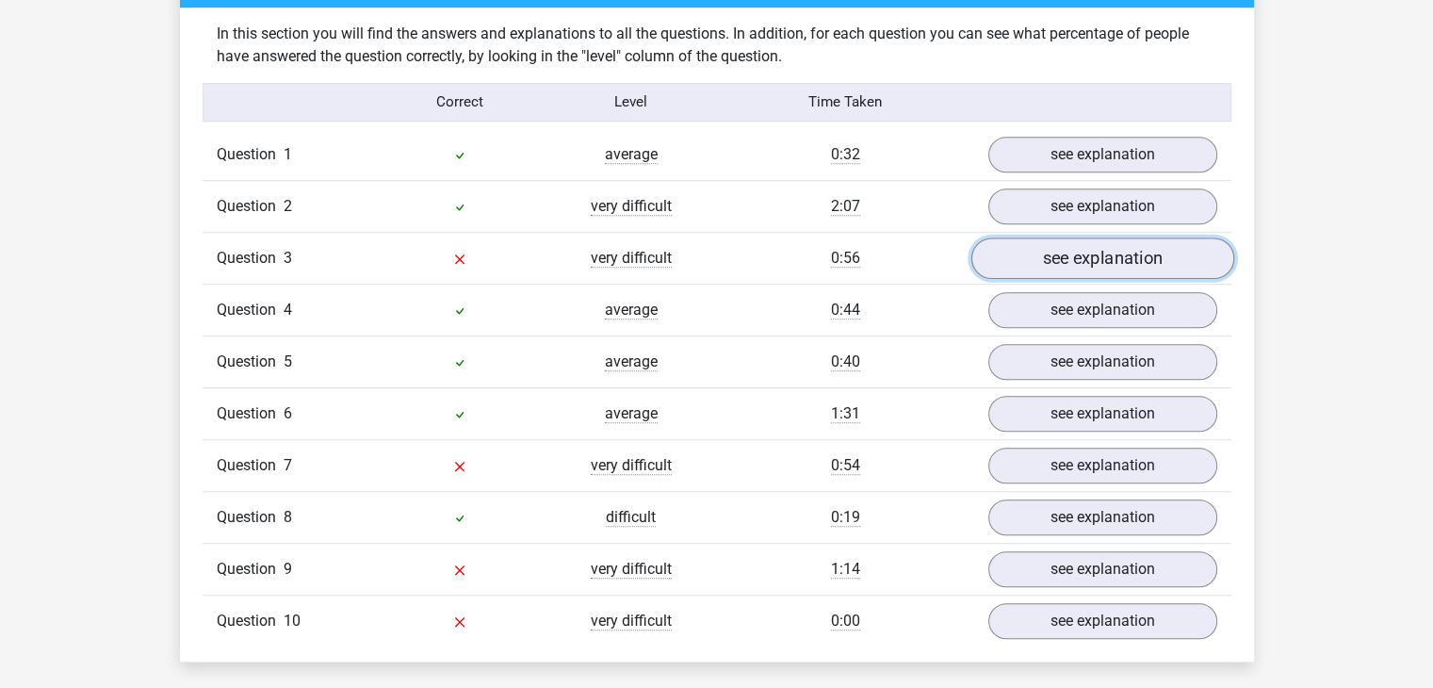
click at [1085, 250] on link "see explanation" at bounding box center [1101, 257] width 263 height 41
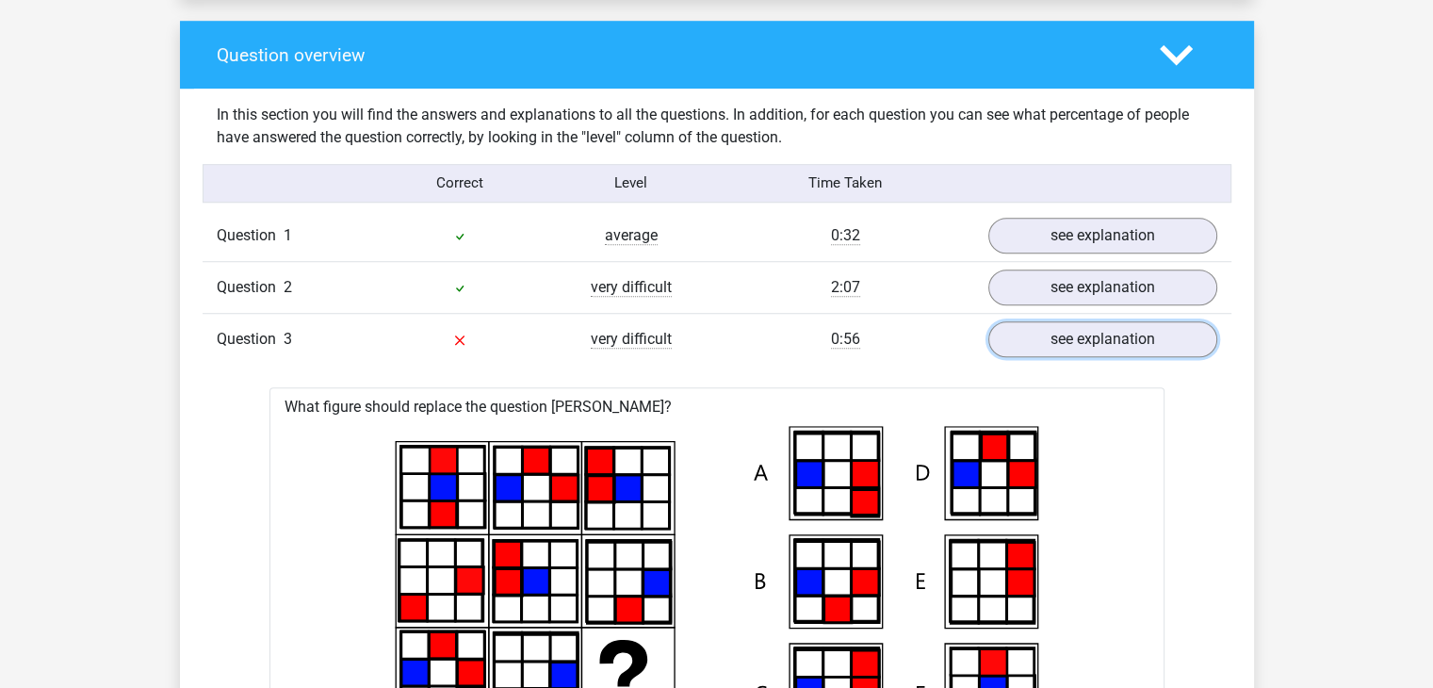
scroll to position [1174, 0]
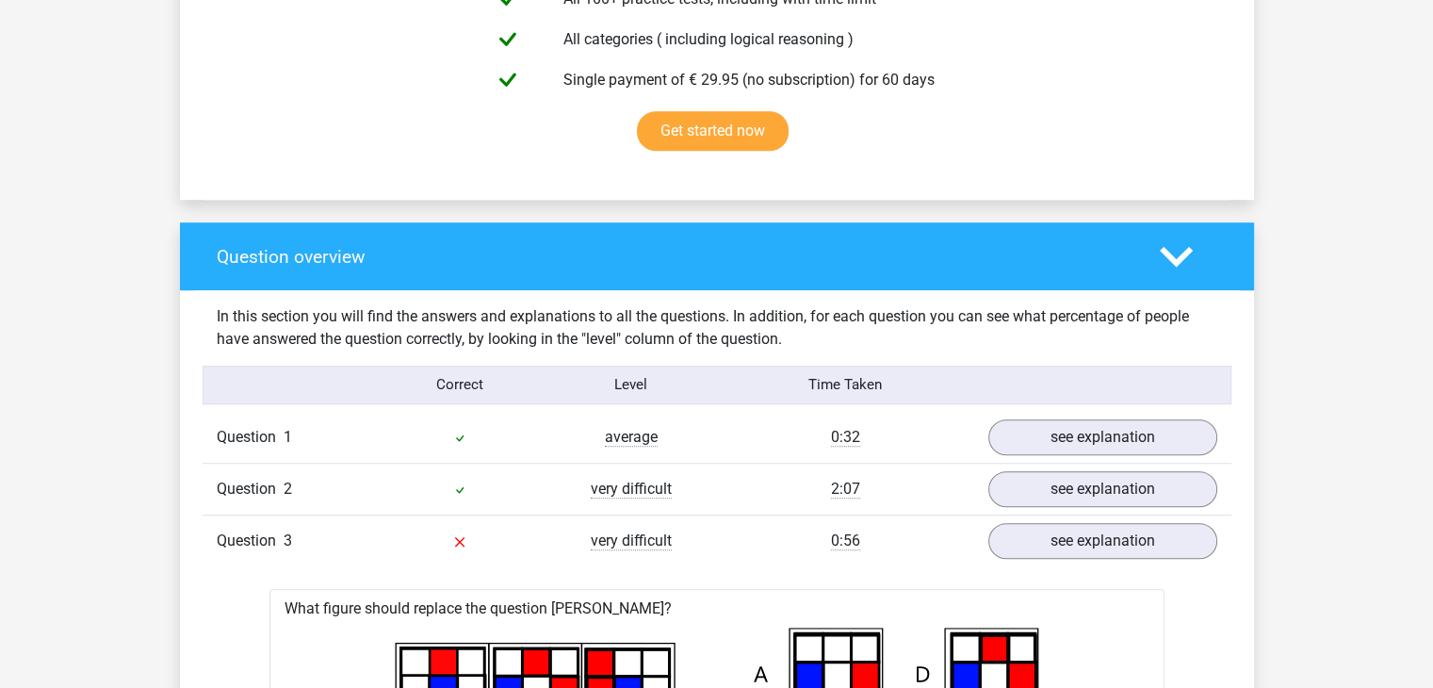
click at [741, 533] on div "0:56" at bounding box center [845, 541] width 257 height 23
click at [294, 532] on div "Question 3" at bounding box center [288, 541] width 171 height 23
click at [1149, 524] on link "see explanation" at bounding box center [1101, 540] width 263 height 41
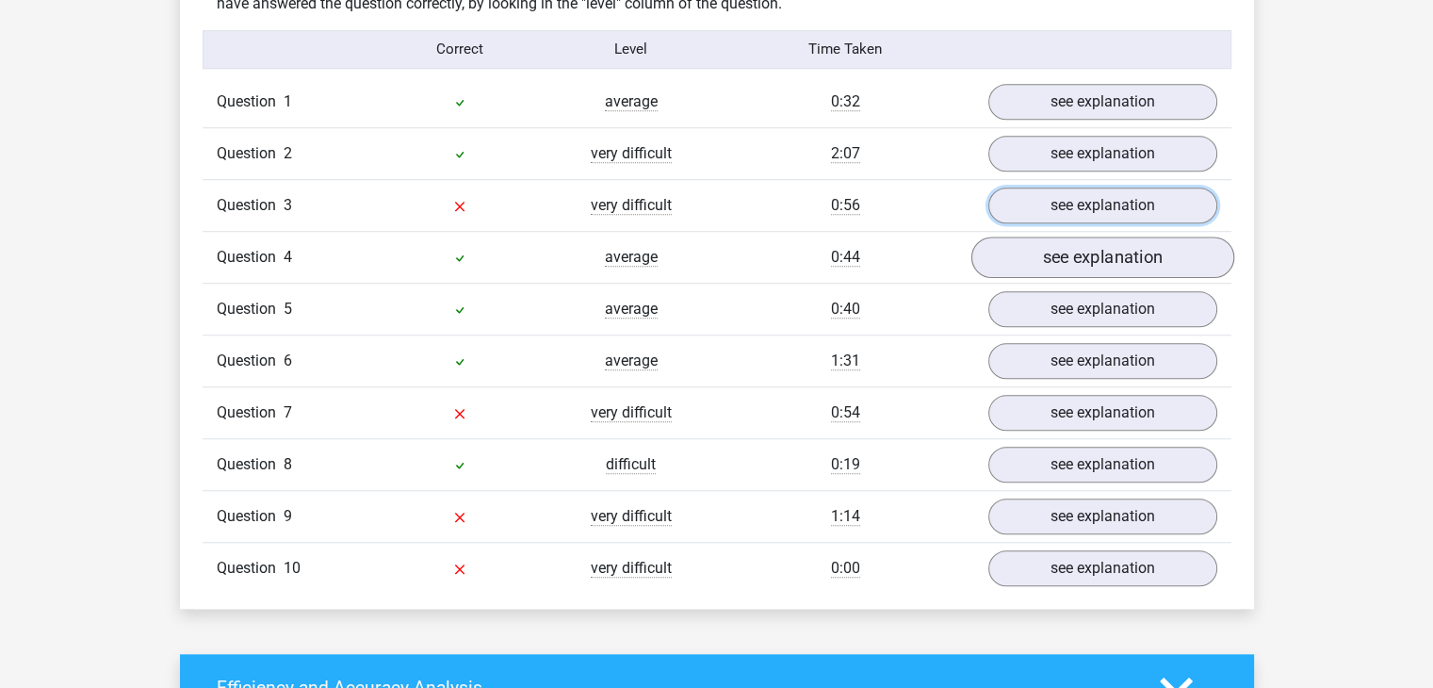
scroll to position [1551, 0]
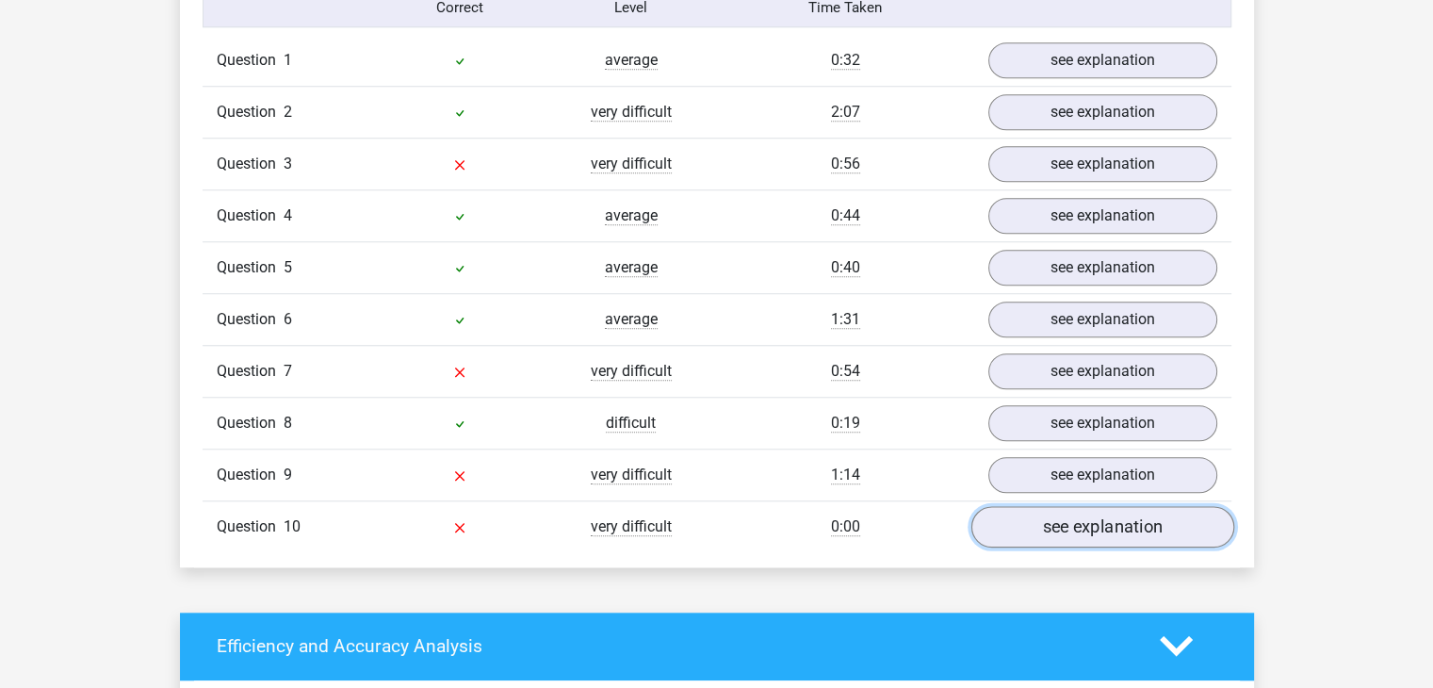
click at [1003, 521] on link "see explanation" at bounding box center [1101, 526] width 263 height 41
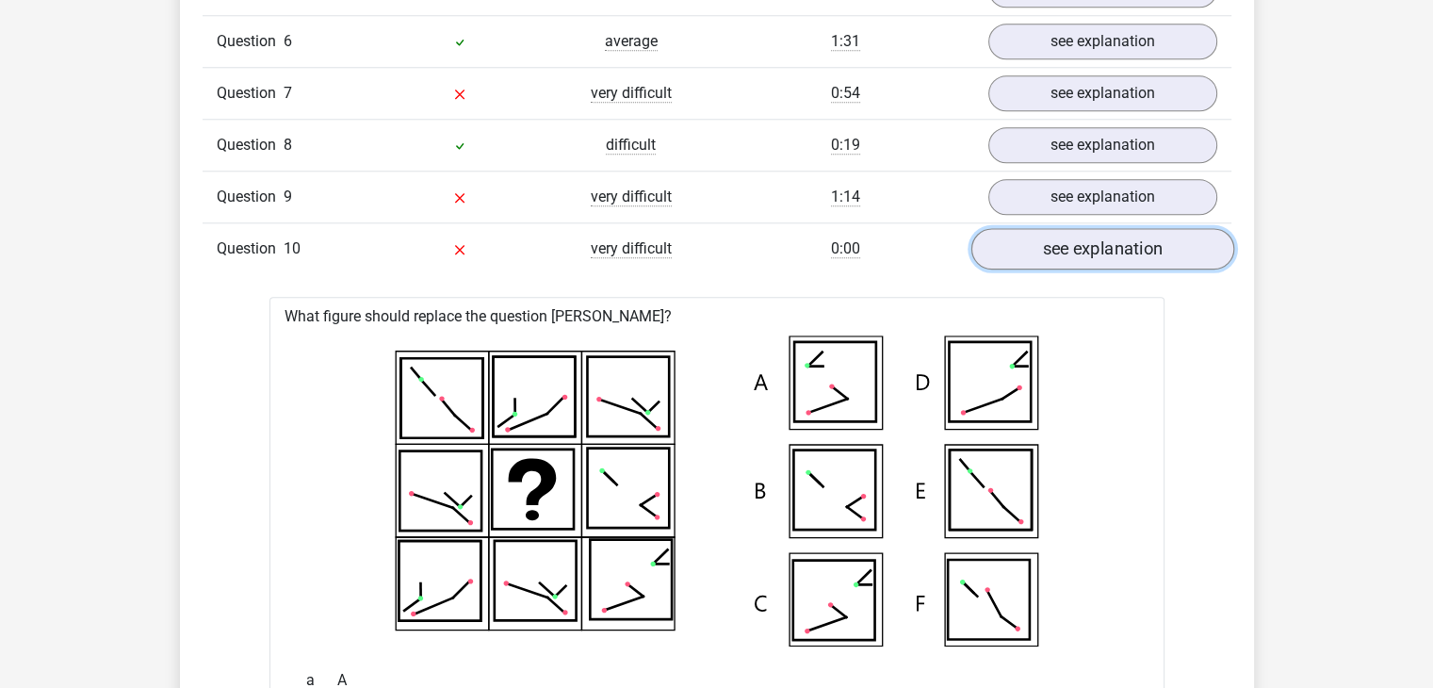
scroll to position [1833, 0]
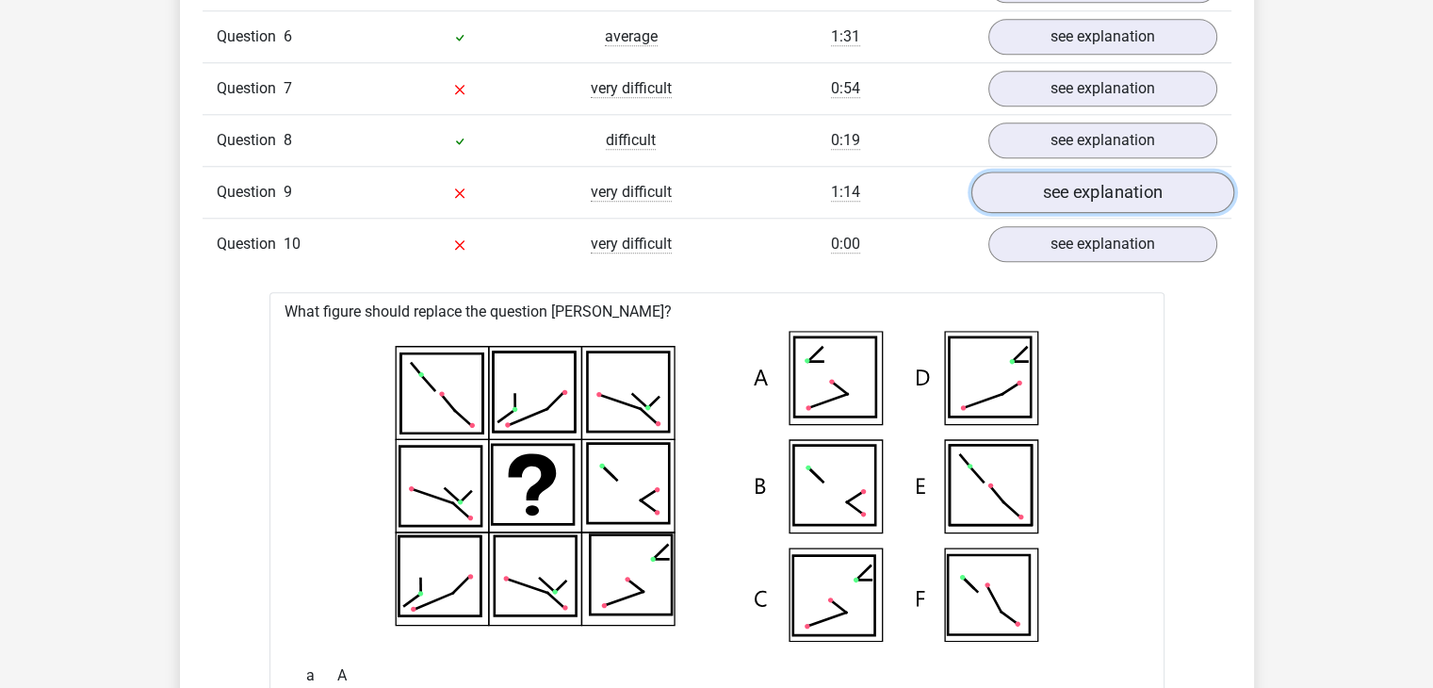
click at [1023, 193] on link "see explanation" at bounding box center [1101, 191] width 263 height 41
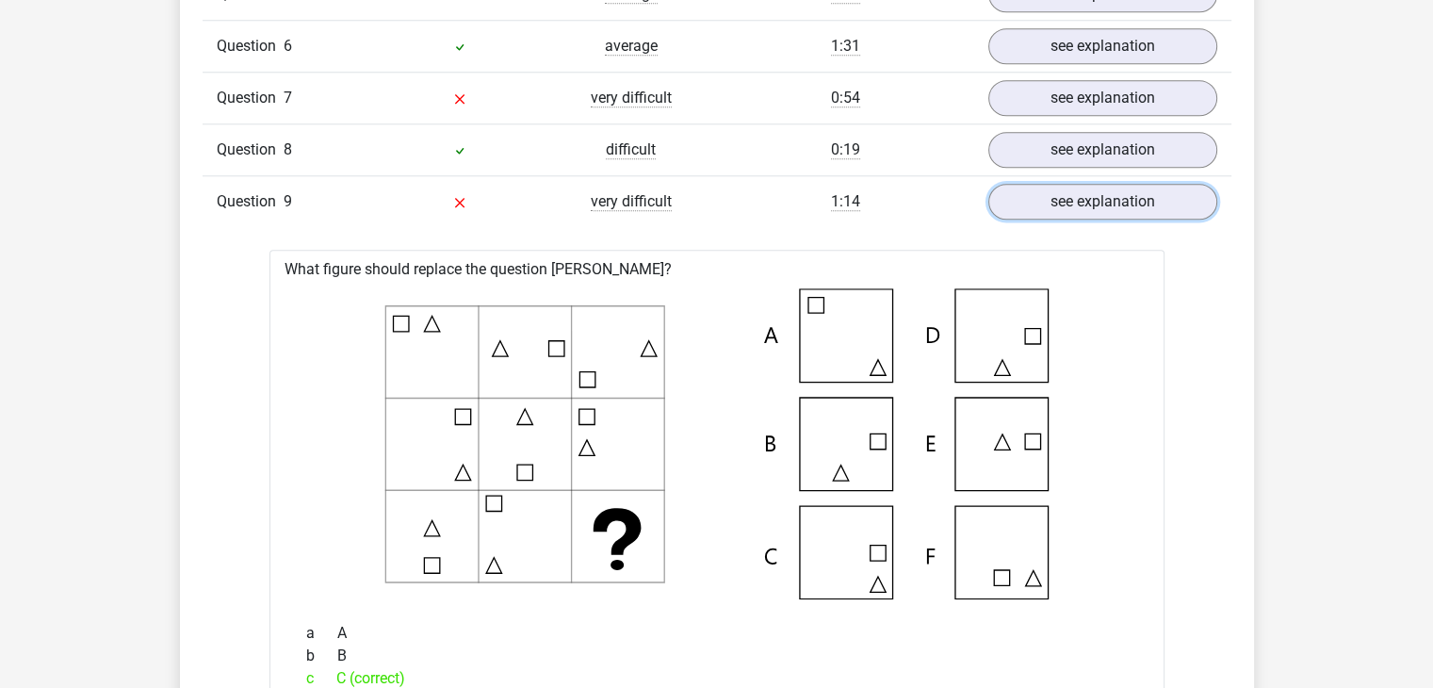
scroll to position [1739, 0]
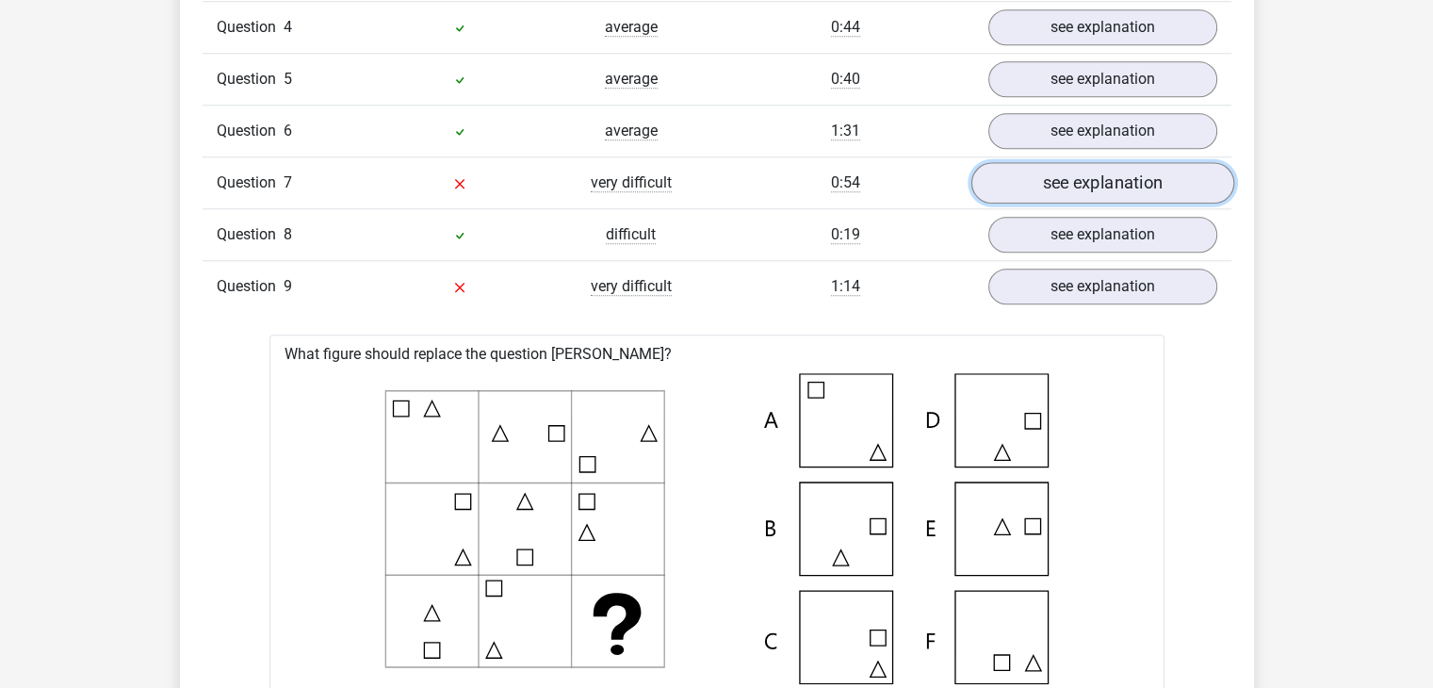
click at [1035, 181] on link "see explanation" at bounding box center [1101, 182] width 263 height 41
